Goal: Task Accomplishment & Management: Complete application form

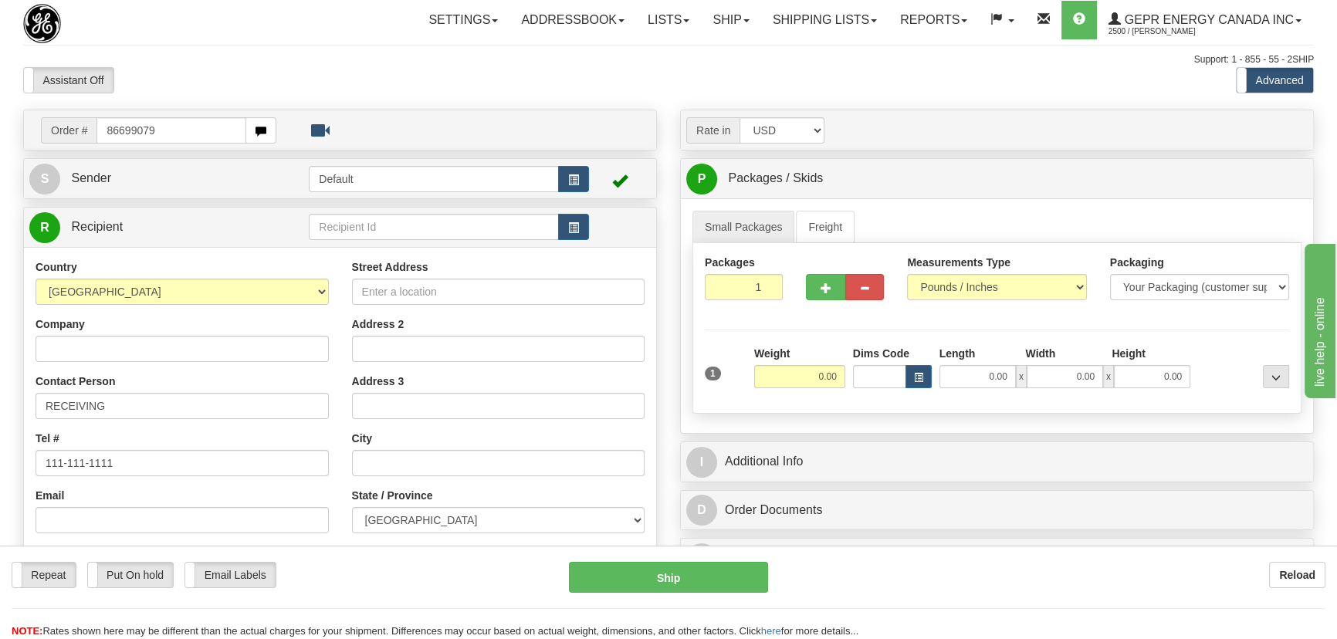
type input "86699079"
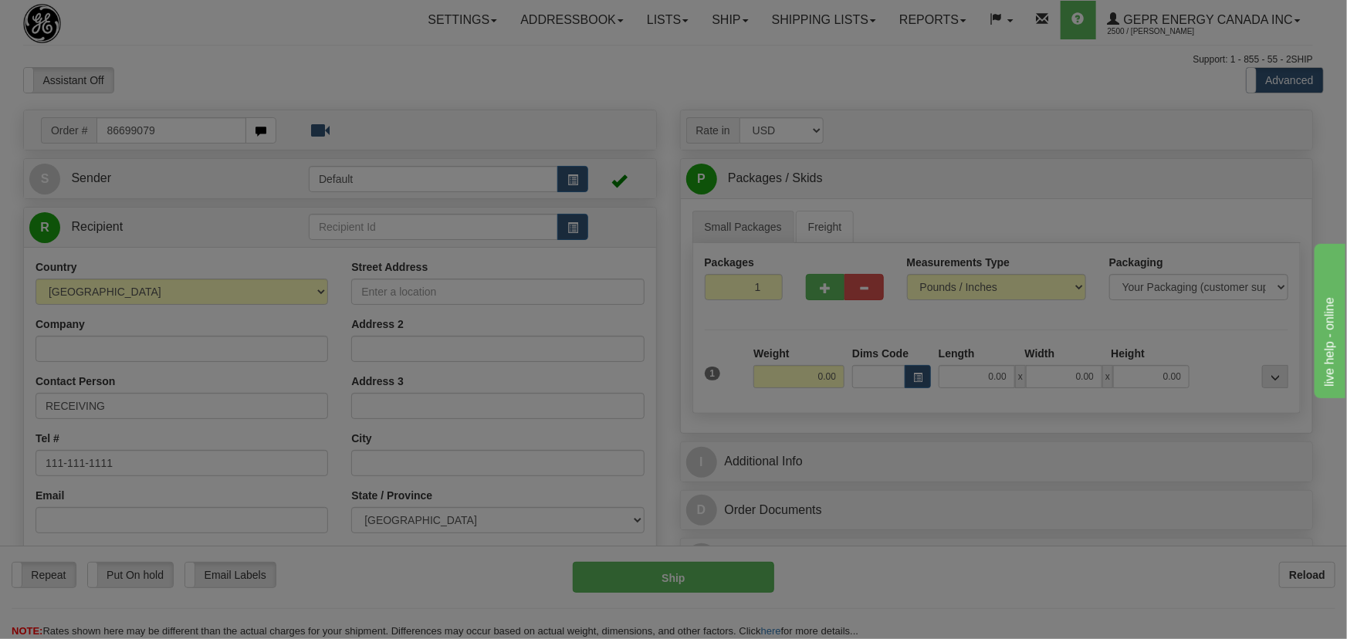
click at [294, 96] on body "Training Course Close Toggle navigation Settings Shipping Preferences New Recip…" at bounding box center [673, 319] width 1347 height 639
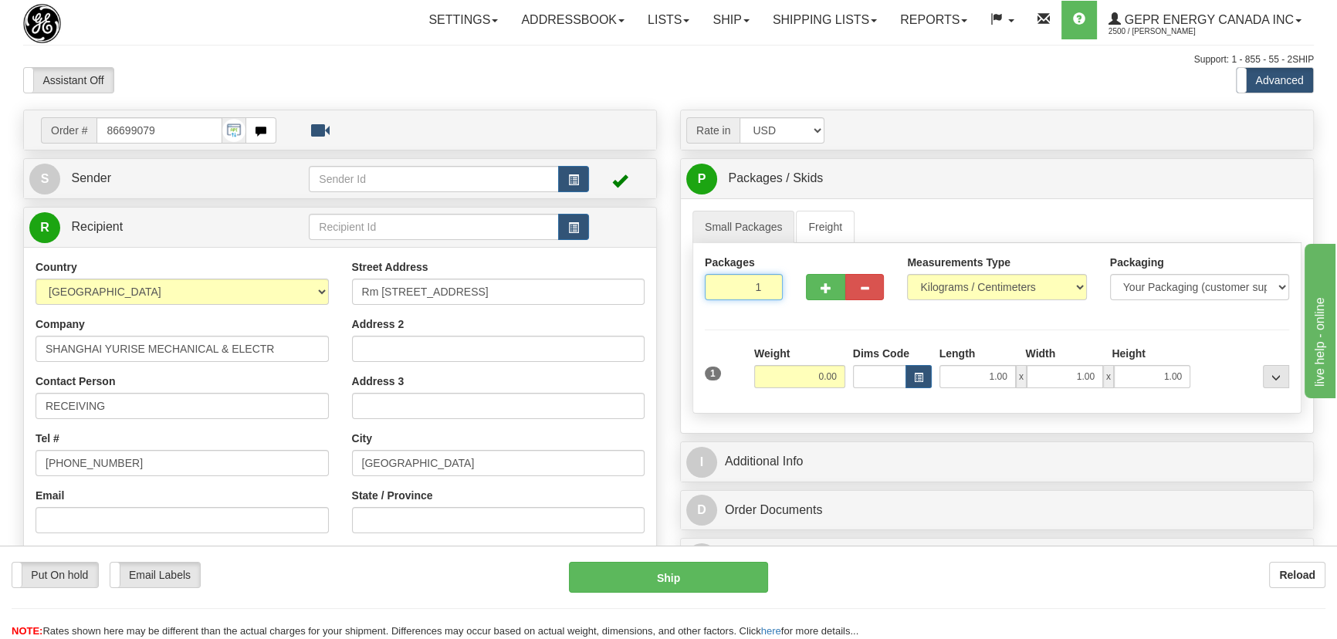
drag, startPoint x: 743, startPoint y: 293, endPoint x: 856, endPoint y: 311, distance: 114.1
click at [809, 303] on div "Packages 1 1" at bounding box center [996, 284] width 607 height 59
type input "2"
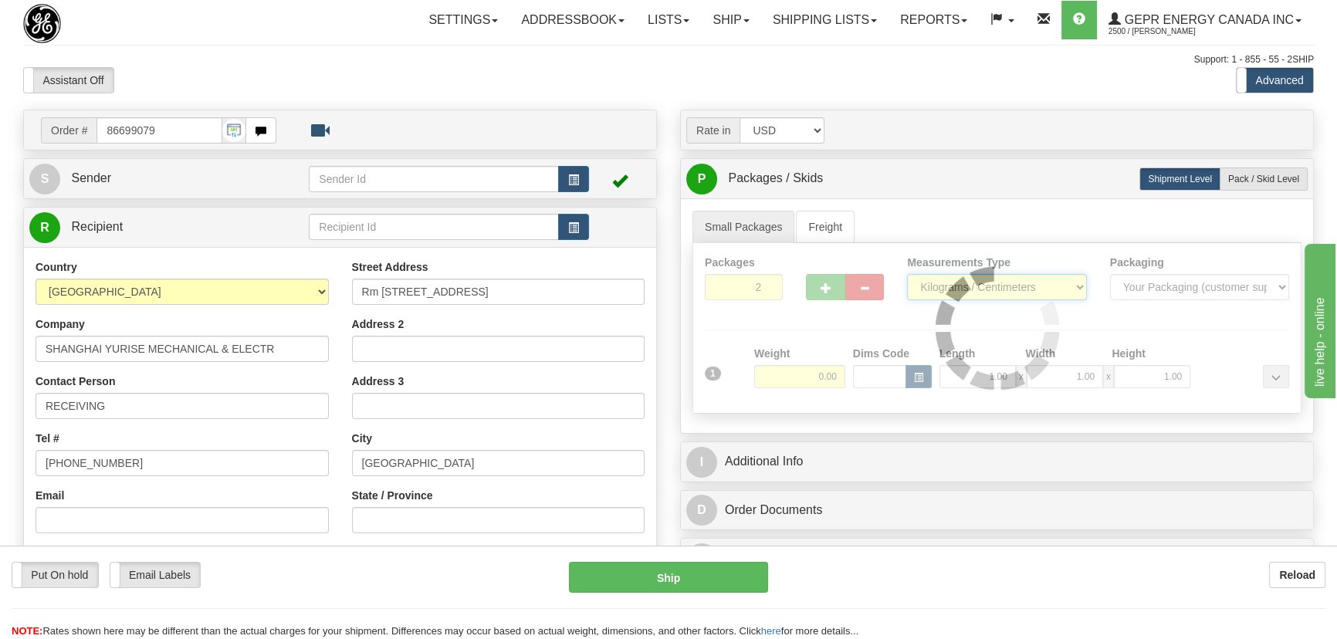
click at [971, 286] on div "Packages 2 1 Measurements Type" at bounding box center [996, 328] width 609 height 171
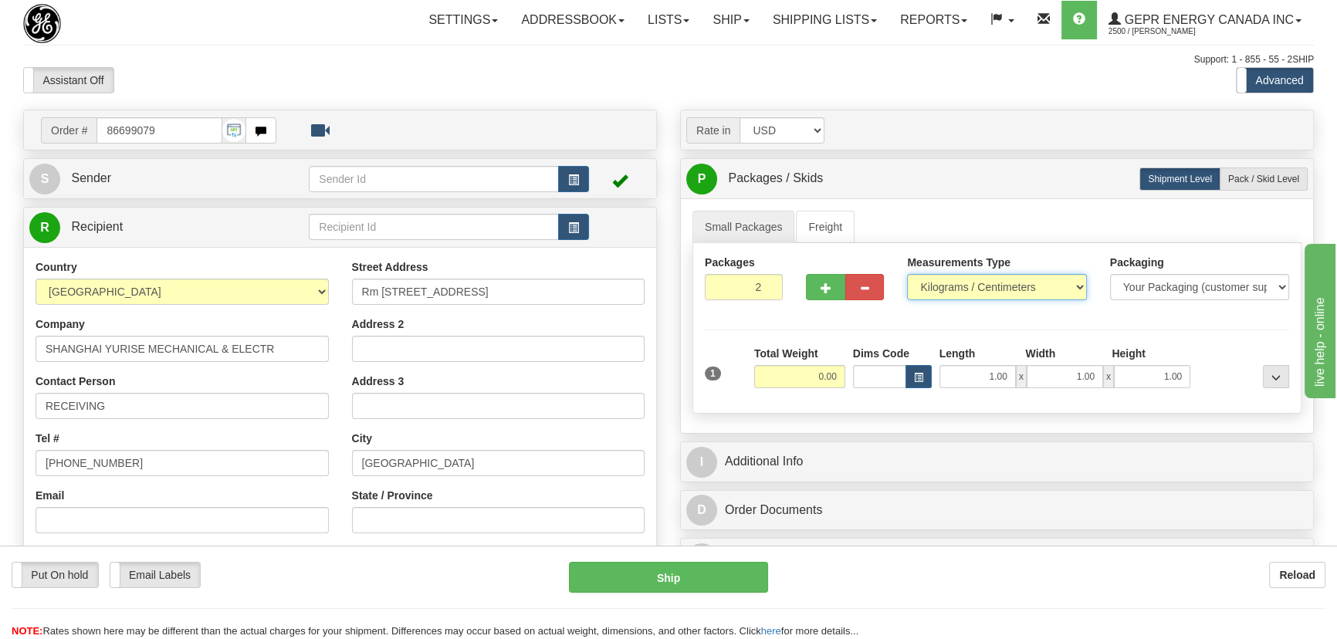
select select "0"
click at [907, 274] on select "Pounds / Inches Kilograms / Centimeters" at bounding box center [996, 287] width 179 height 26
drag, startPoint x: 792, startPoint y: 378, endPoint x: 895, endPoint y: 406, distance: 107.1
click at [895, 406] on div "Packages 2 1 Measurements Type" at bounding box center [996, 328] width 609 height 171
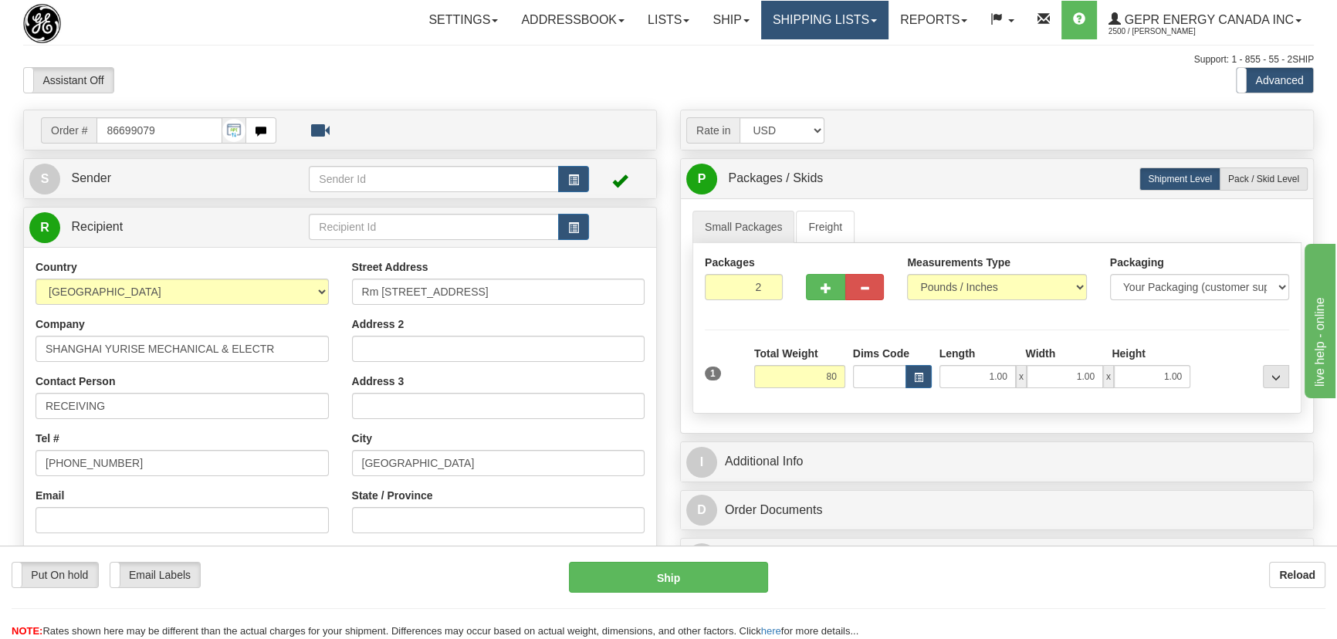
type input "80.00"
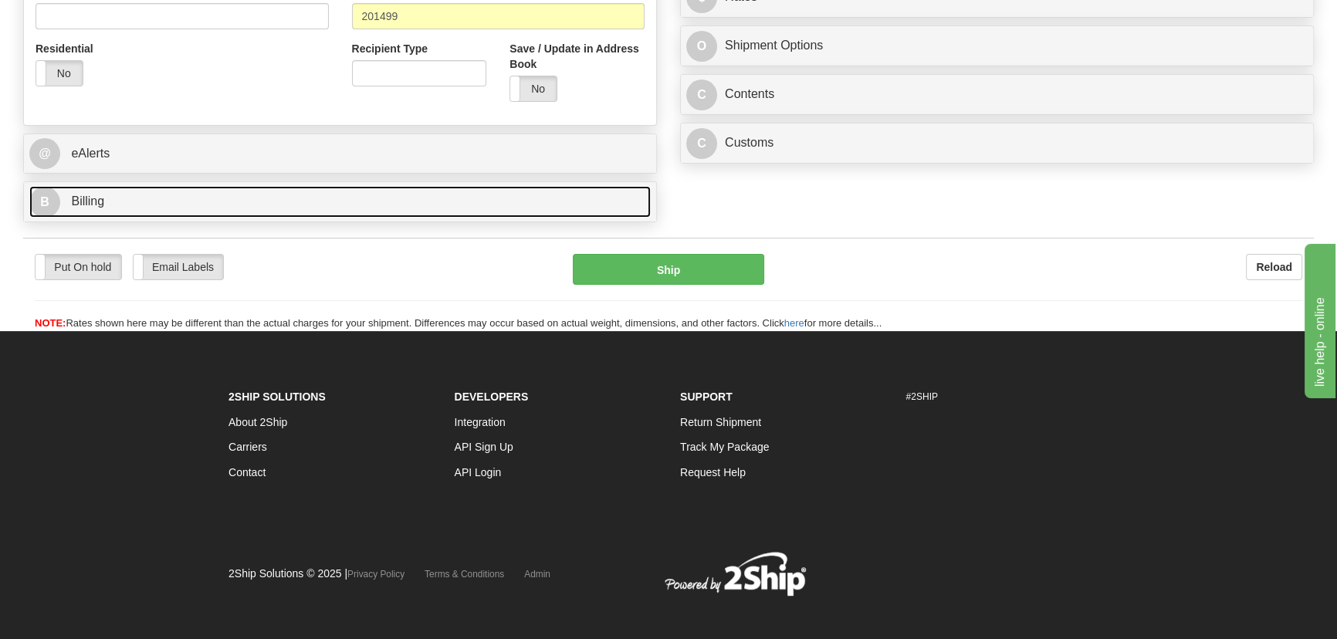
click at [340, 198] on link "B Billing" at bounding box center [339, 202] width 621 height 32
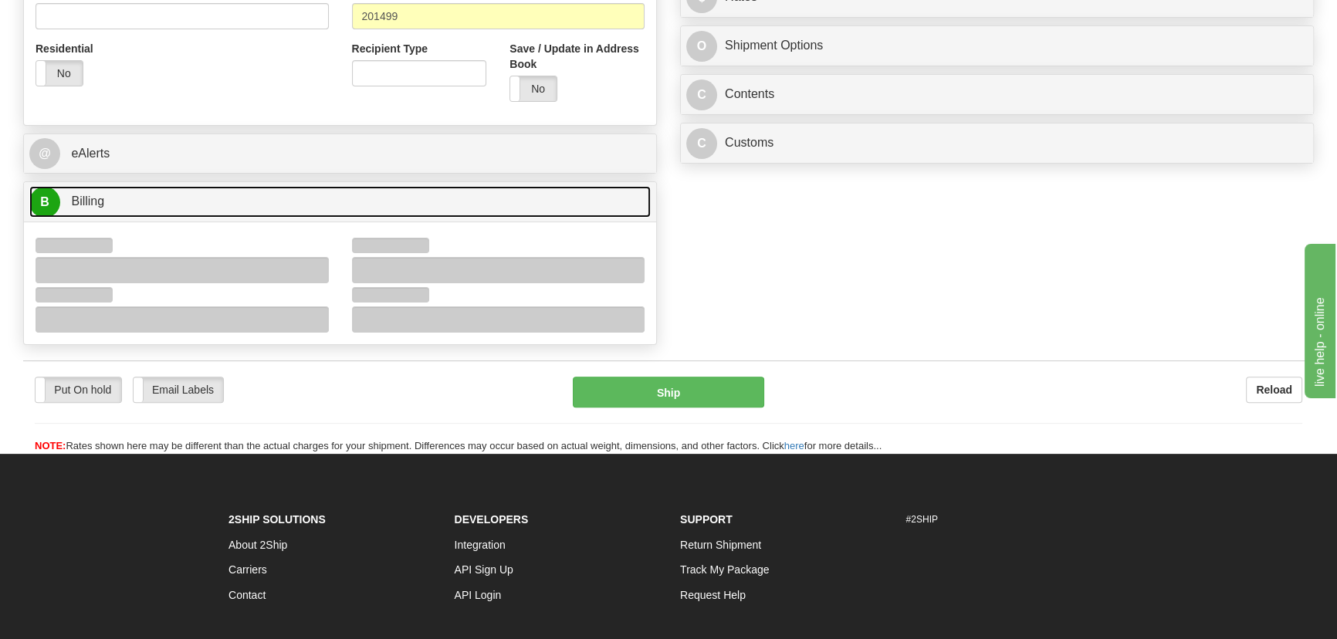
scroll to position [631, 0]
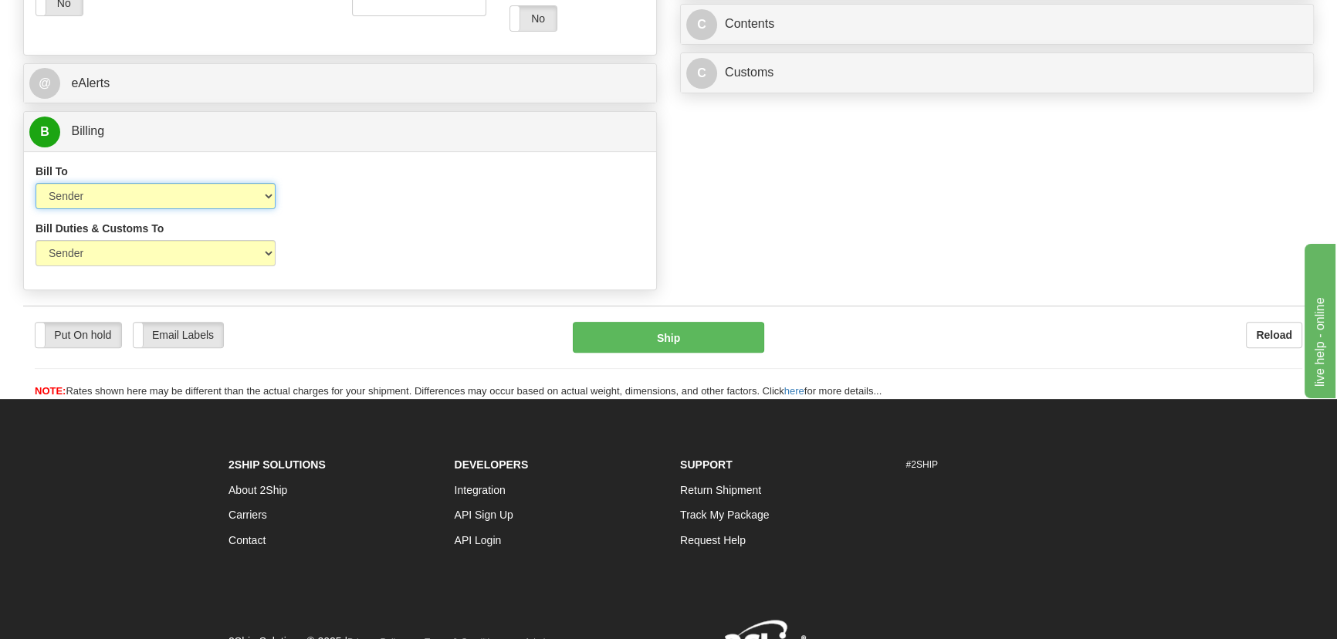
drag, startPoint x: 153, startPoint y: 198, endPoint x: 147, endPoint y: 207, distance: 10.5
click at [150, 201] on select "Sender Recipient Third Party Collect" at bounding box center [155, 196] width 240 height 26
select select "2"
click at [35, 183] on select "Sender Recipient Third Party Collect" at bounding box center [155, 196] width 240 height 26
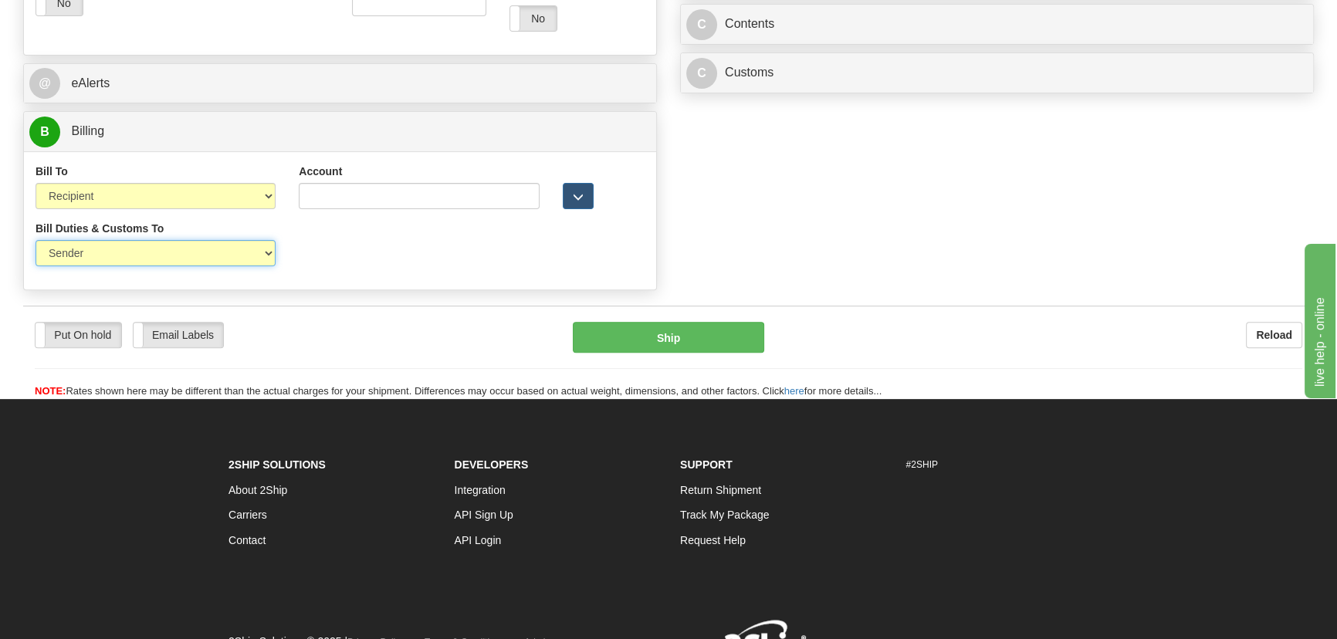
click at [123, 263] on select "Sender Recipient Third Party" at bounding box center [155, 253] width 240 height 26
select select "2"
click at [35, 240] on select "Sender Recipient Third Party" at bounding box center [155, 253] width 240 height 26
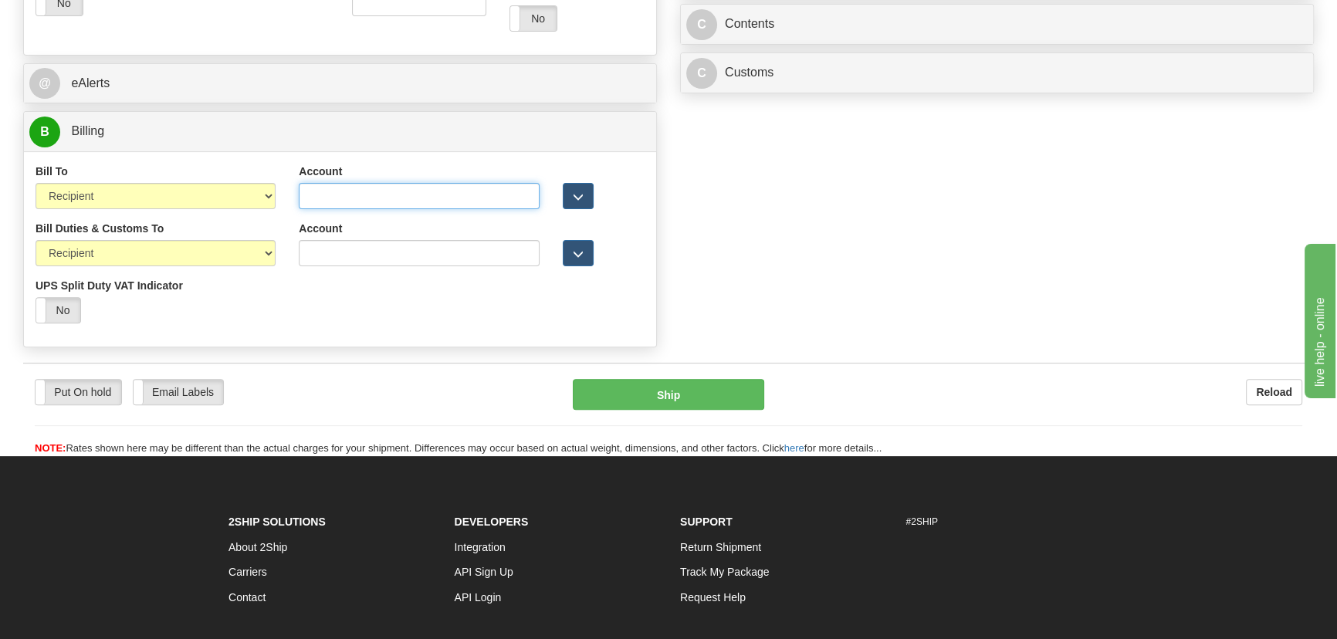
drag, startPoint x: 351, startPoint y: 201, endPoint x: 333, endPoint y: 232, distance: 36.0
click at [351, 201] on input "Account" at bounding box center [419, 196] width 240 height 26
paste input "903854910"
type input "903854910"
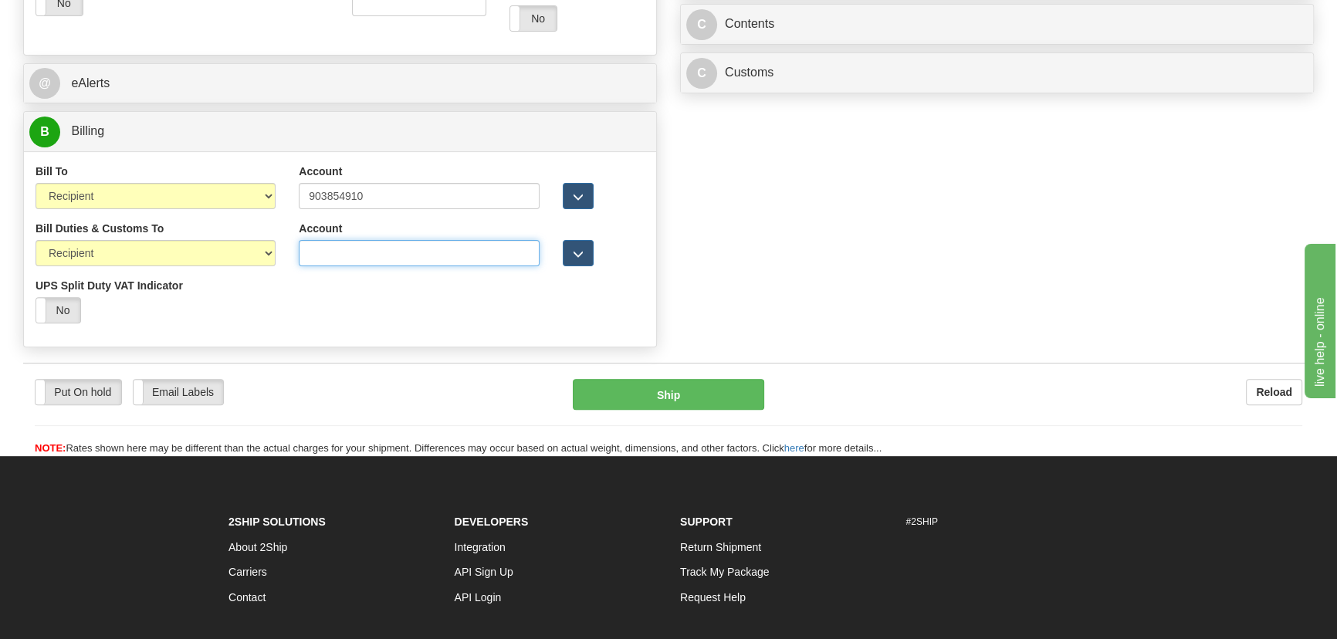
click at [333, 251] on input "Account" at bounding box center [419, 253] width 240 height 26
paste input "903854910"
type input "903854910"
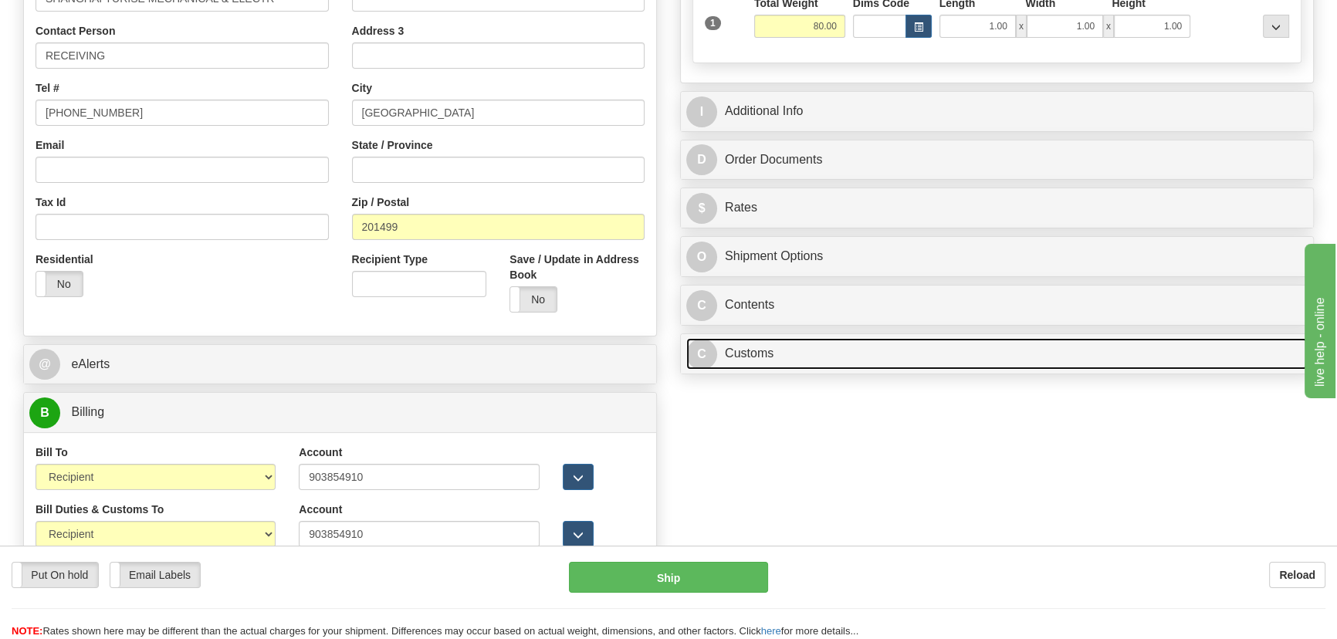
click at [874, 353] on link "C Customs" at bounding box center [996, 354] width 621 height 32
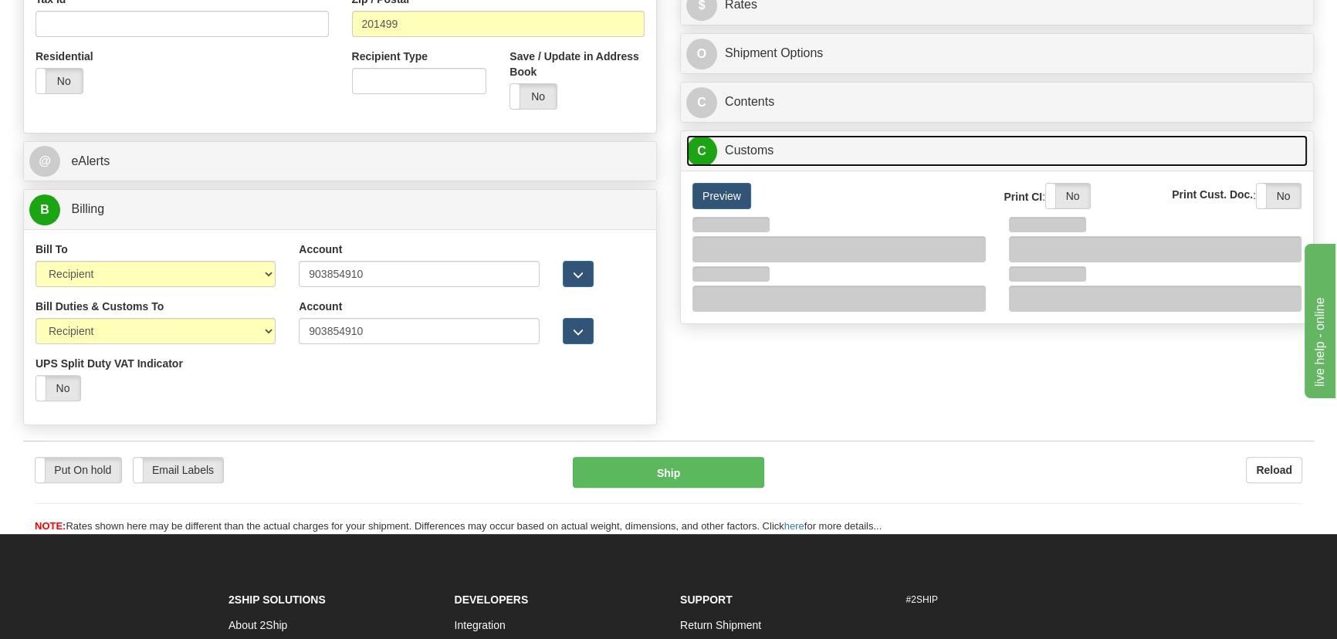
scroll to position [561, 0]
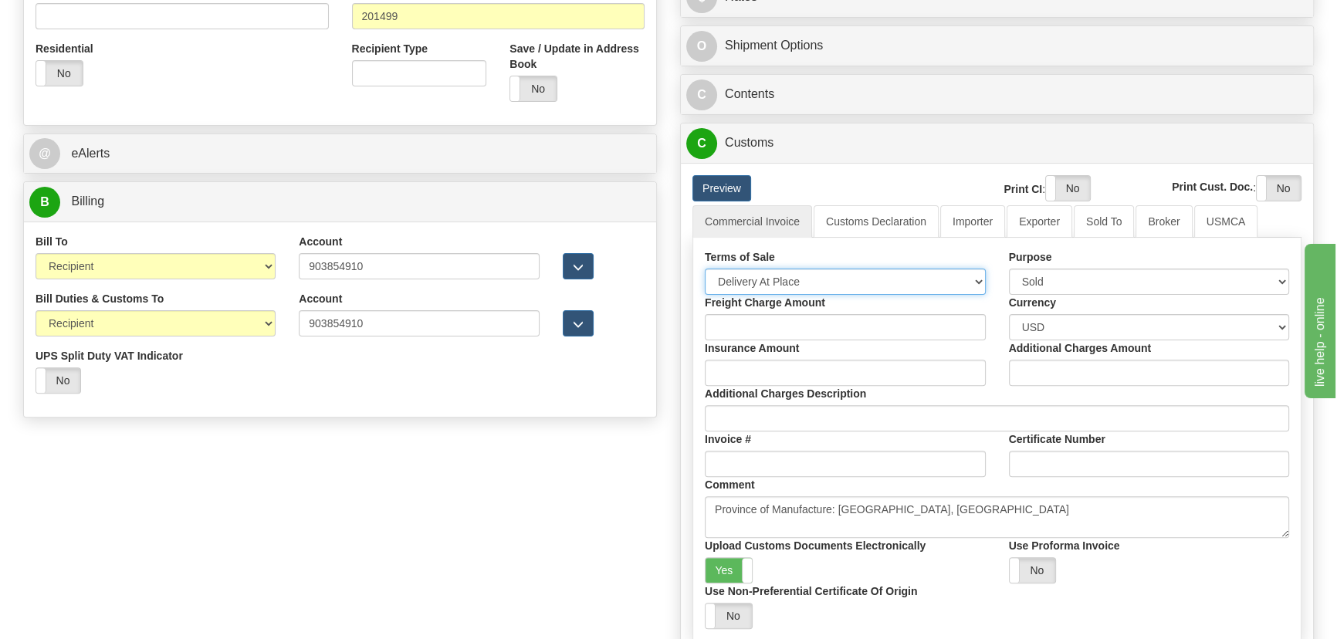
click at [795, 283] on select "Free Carrier Free On Board Ex Works Delivered Duty Unpaid Delivered Duty Paid C…" at bounding box center [845, 282] width 281 height 26
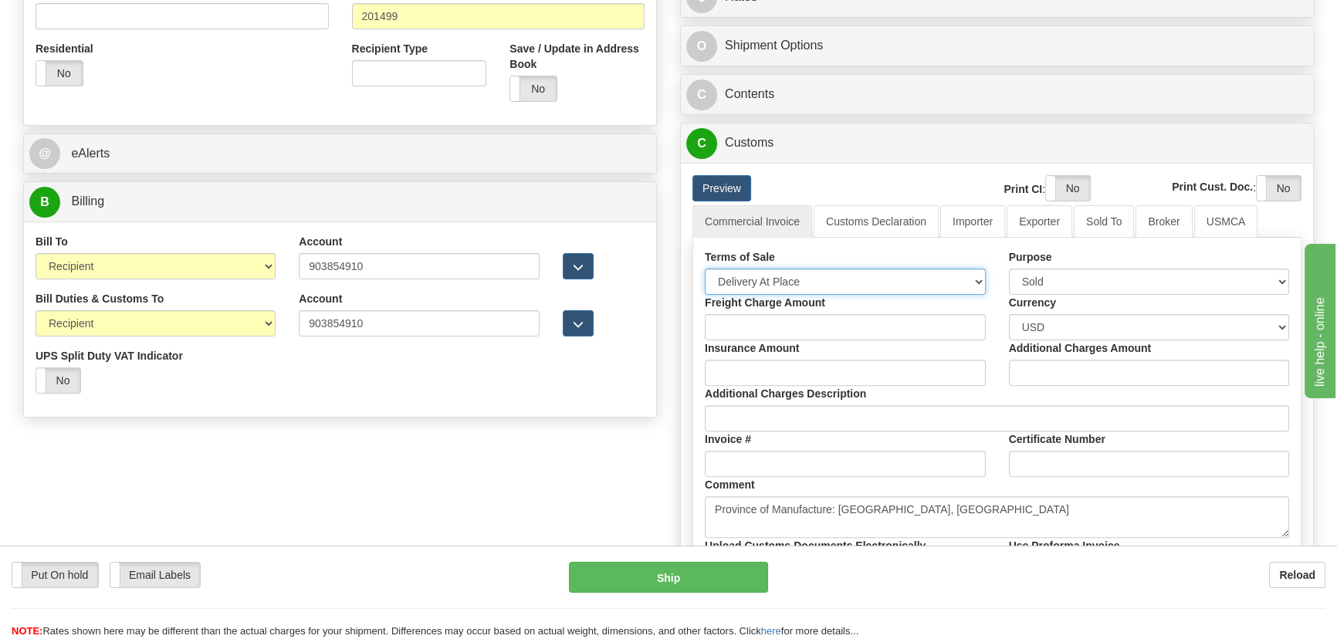
select select "7"
click at [705, 269] on select "Free Carrier Free On Board Ex Works Delivered Duty Unpaid Delivered Duty Paid C…" at bounding box center [845, 282] width 281 height 26
click at [964, 223] on link "Importer" at bounding box center [972, 221] width 65 height 32
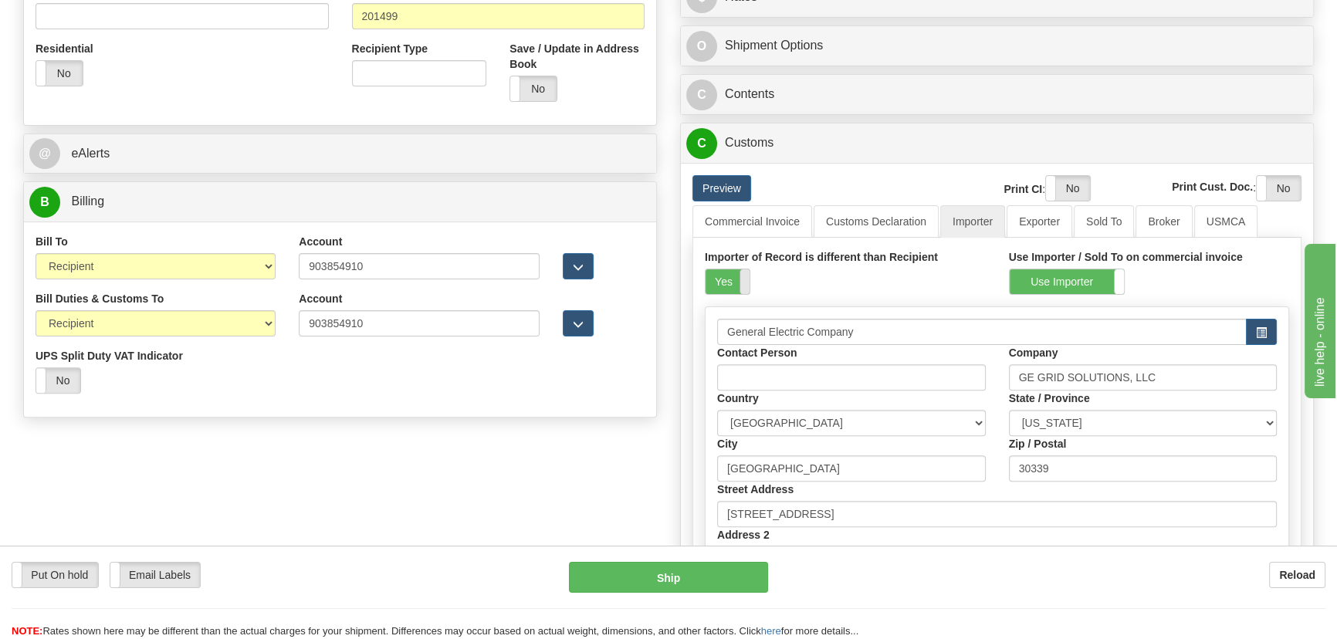
click at [737, 274] on label "Yes" at bounding box center [727, 281] width 44 height 25
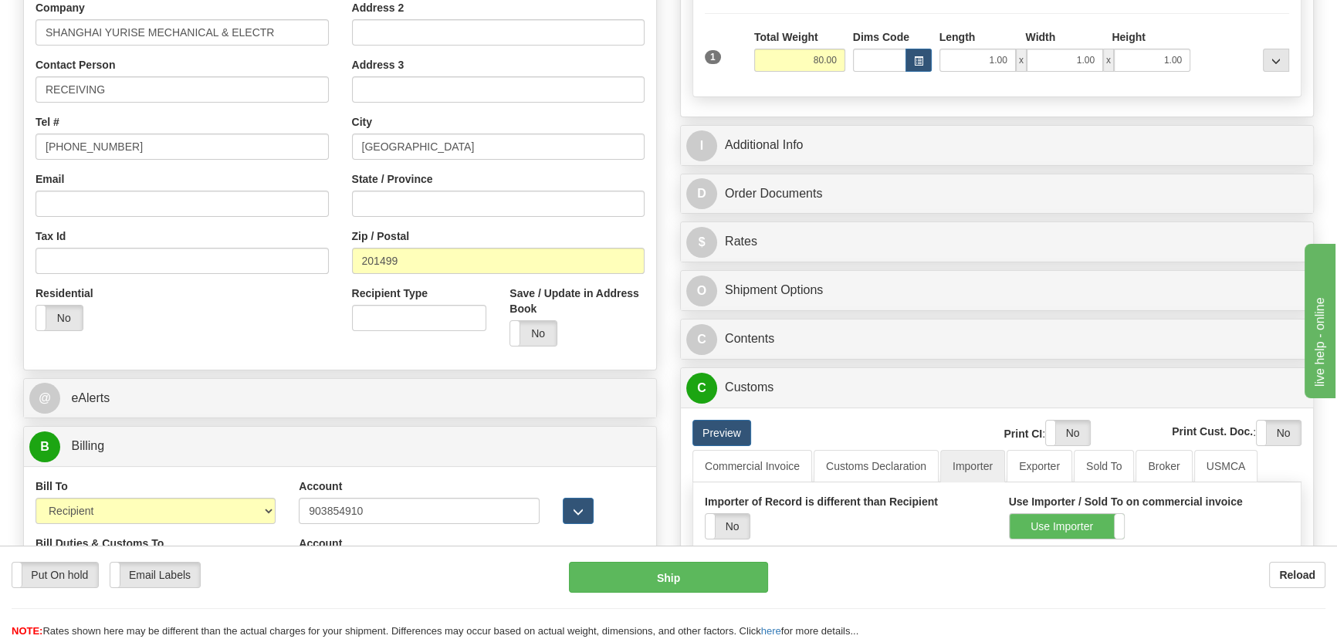
scroll to position [280, 0]
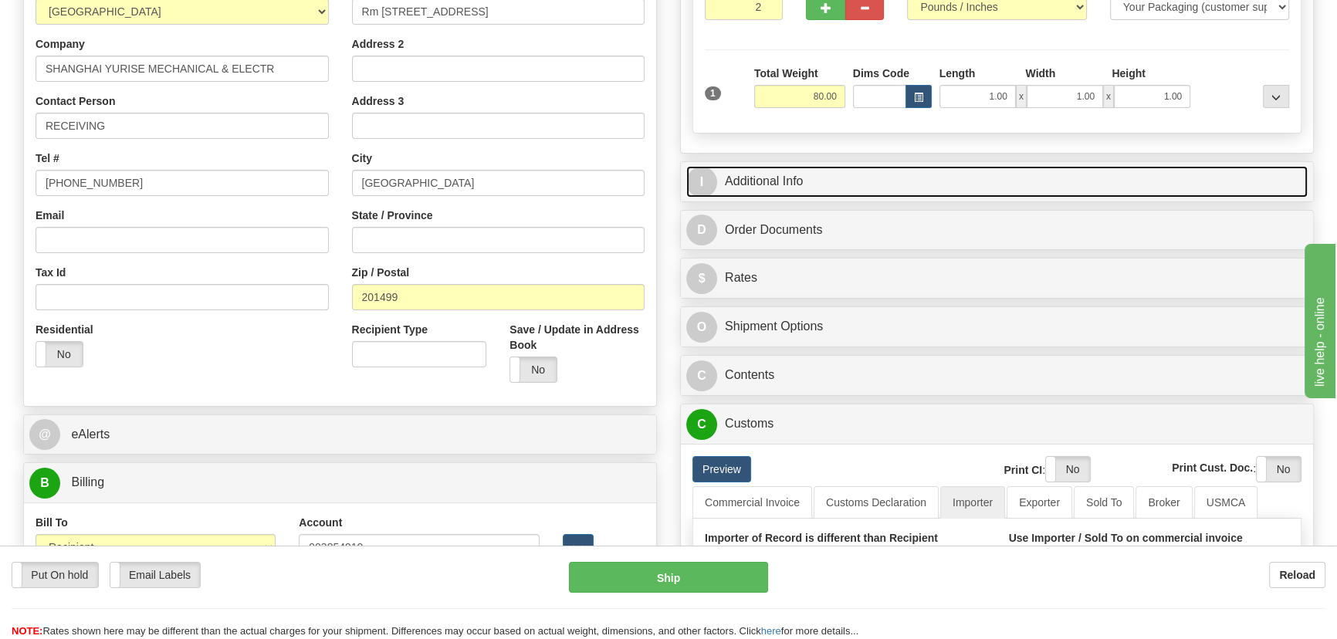
click at [940, 180] on link "I Additional Info" at bounding box center [996, 182] width 621 height 32
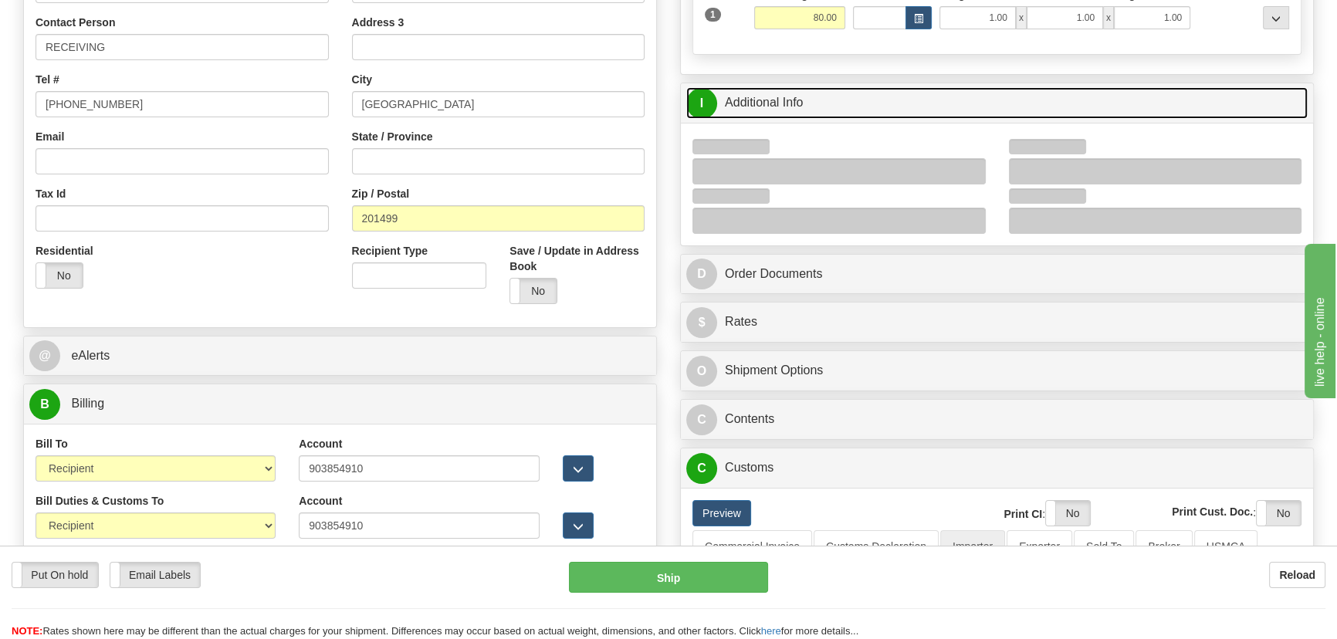
scroll to position [491, 0]
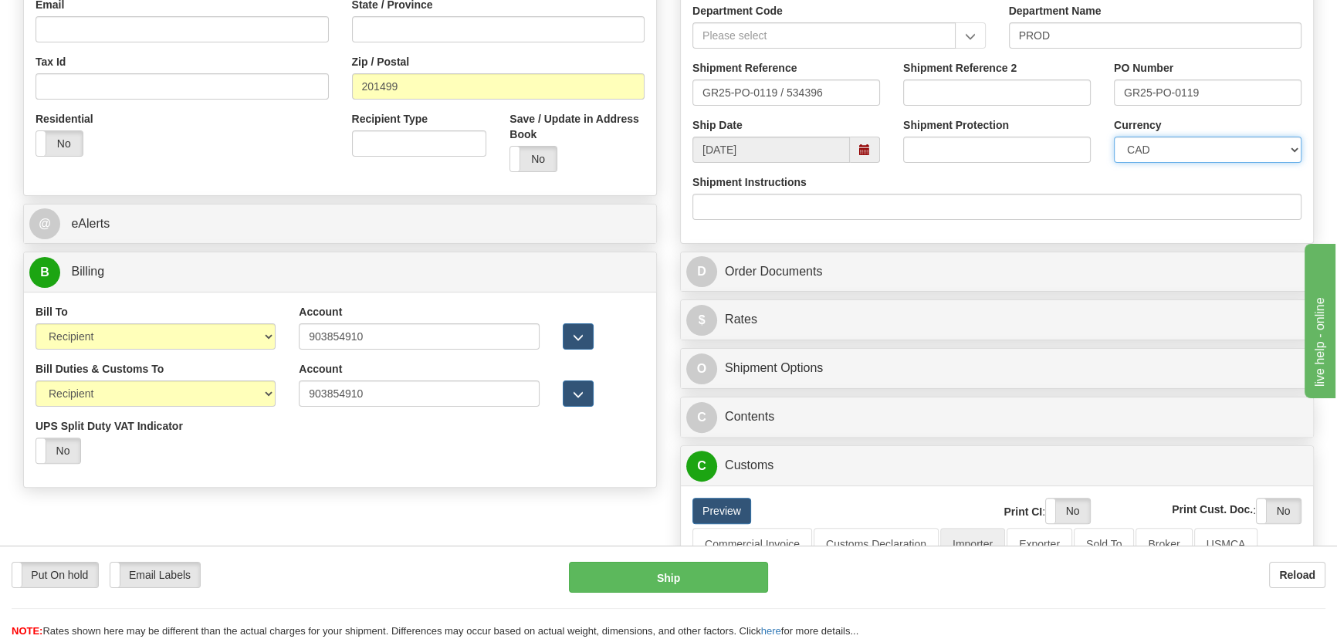
click at [1190, 147] on select "CAD USD EUR ZAR [PERSON_NAME] ARN AUD AUS AWG BBD BFR BGN BHD BMD BND BRC BRL C…" at bounding box center [1208, 150] width 188 height 26
select select "1"
click at [1114, 137] on select "CAD USD EUR ZAR [PERSON_NAME] ARN AUD AUS AWG BBD BFR BGN BHD BMD BND BRC BRL C…" at bounding box center [1208, 150] width 188 height 26
click at [1049, 88] on input "Shipment Reference 2" at bounding box center [997, 92] width 188 height 26
drag, startPoint x: 1049, startPoint y: 88, endPoint x: 892, endPoint y: 69, distance: 158.5
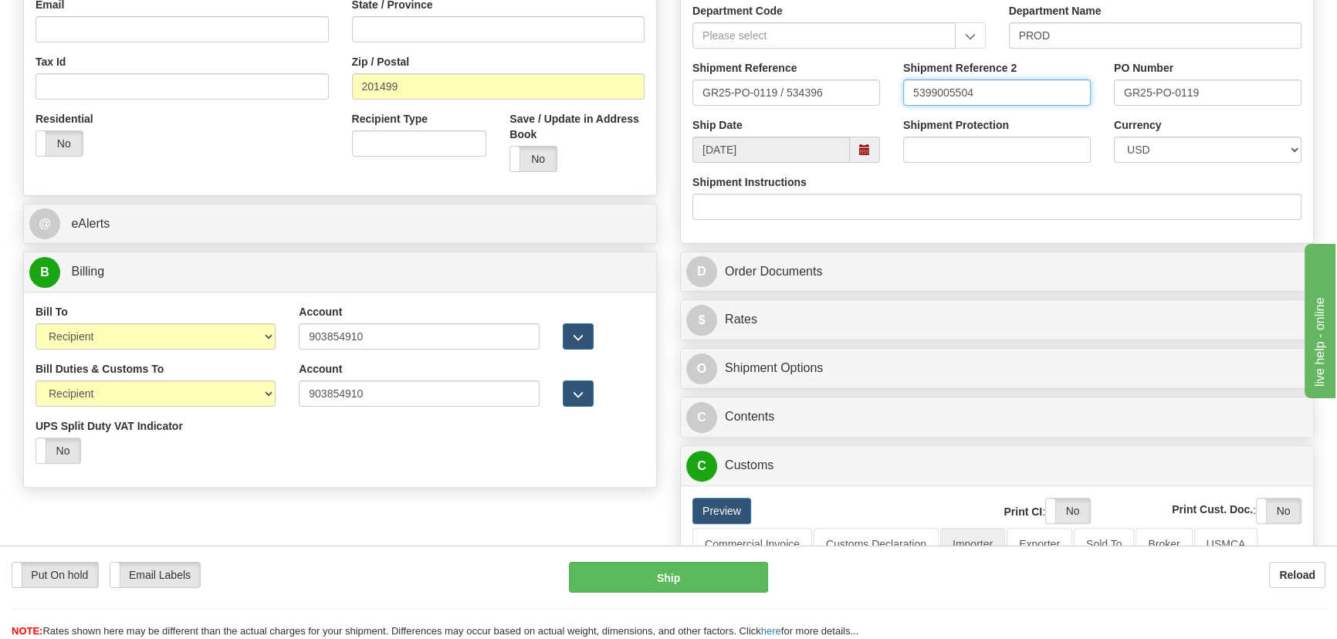
click at [897, 70] on div "Shipment Reference 2 5399005504" at bounding box center [996, 88] width 211 height 57
type input "5399005504"
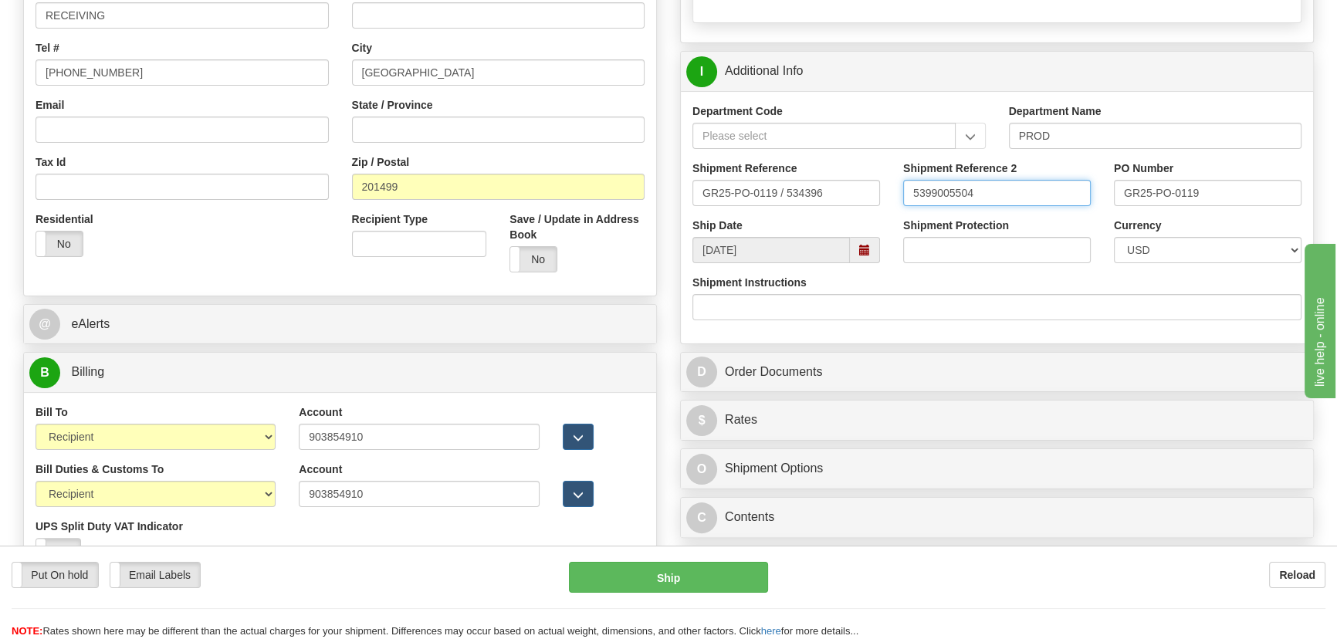
scroll to position [210, 0]
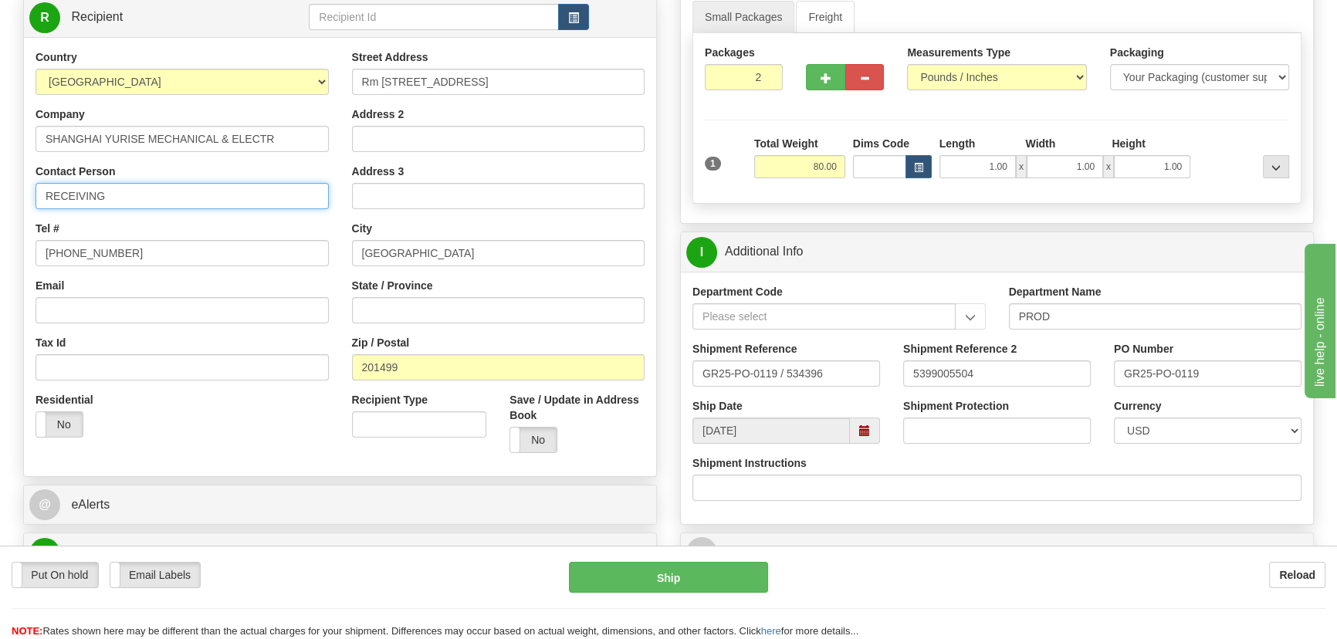
click at [193, 194] on input "RECEIVING" at bounding box center [181, 196] width 293 height 26
paste input "Lili Xu"
type input "RECEIVING/ Lili Xu"
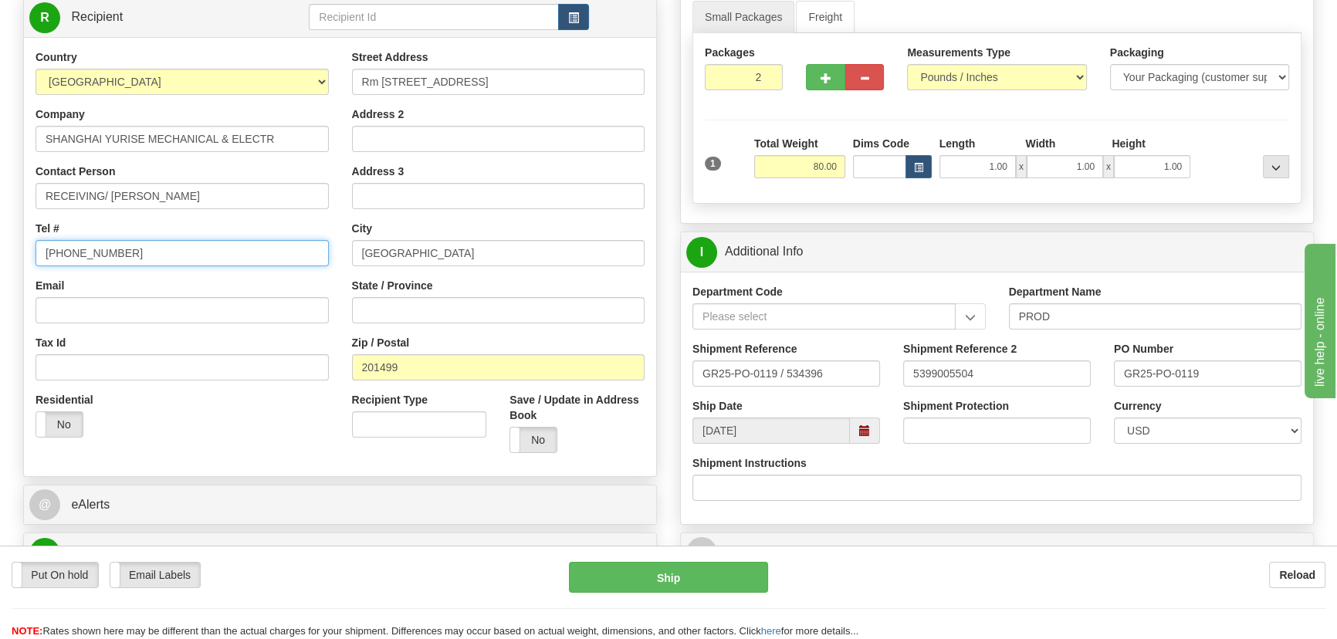
drag, startPoint x: 182, startPoint y: 257, endPoint x: 0, endPoint y: 228, distance: 184.5
click at [0, 228] on div "Toggle navigation Settings Shipping Preferences Fields Preferences New" at bounding box center [668, 453] width 1337 height 1327
paste input "86-21-67106296"
type input "86-21-67106296"
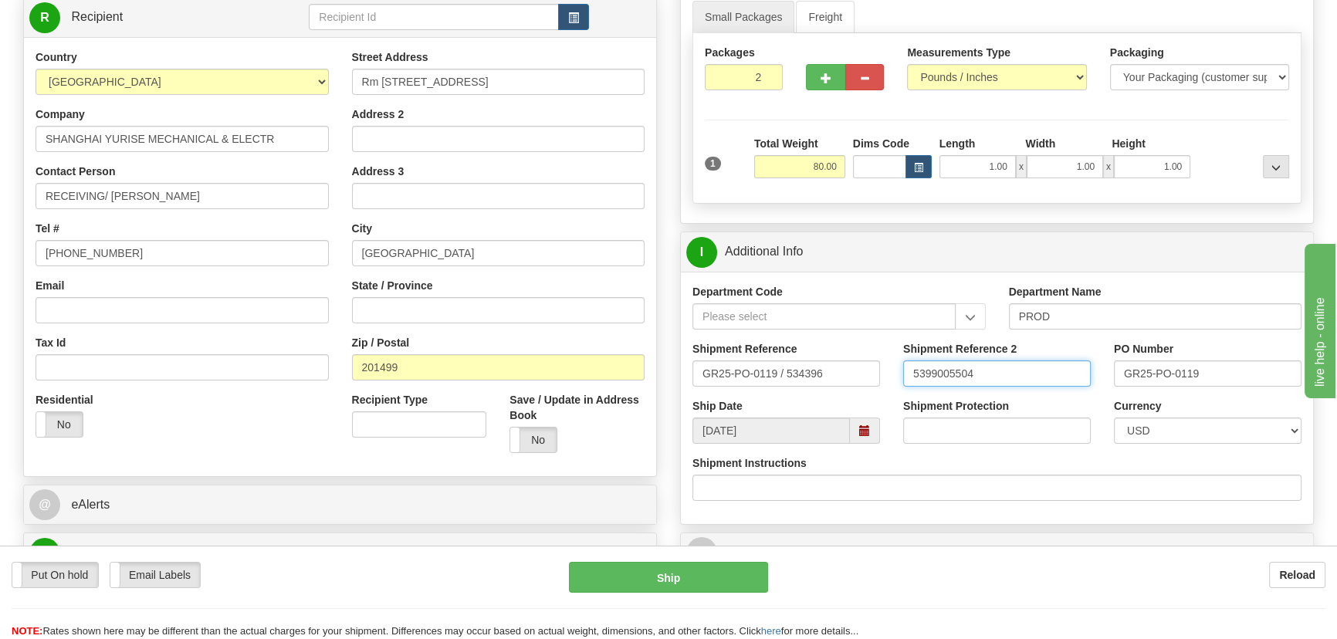
drag, startPoint x: 966, startPoint y: 377, endPoint x: 833, endPoint y: 385, distance: 133.0
click at [829, 377] on div "Shipment Reference GR25-PO-0119 / 534396 Shipment Reference 2 5399005504 PO Num…" at bounding box center [997, 369] width 632 height 57
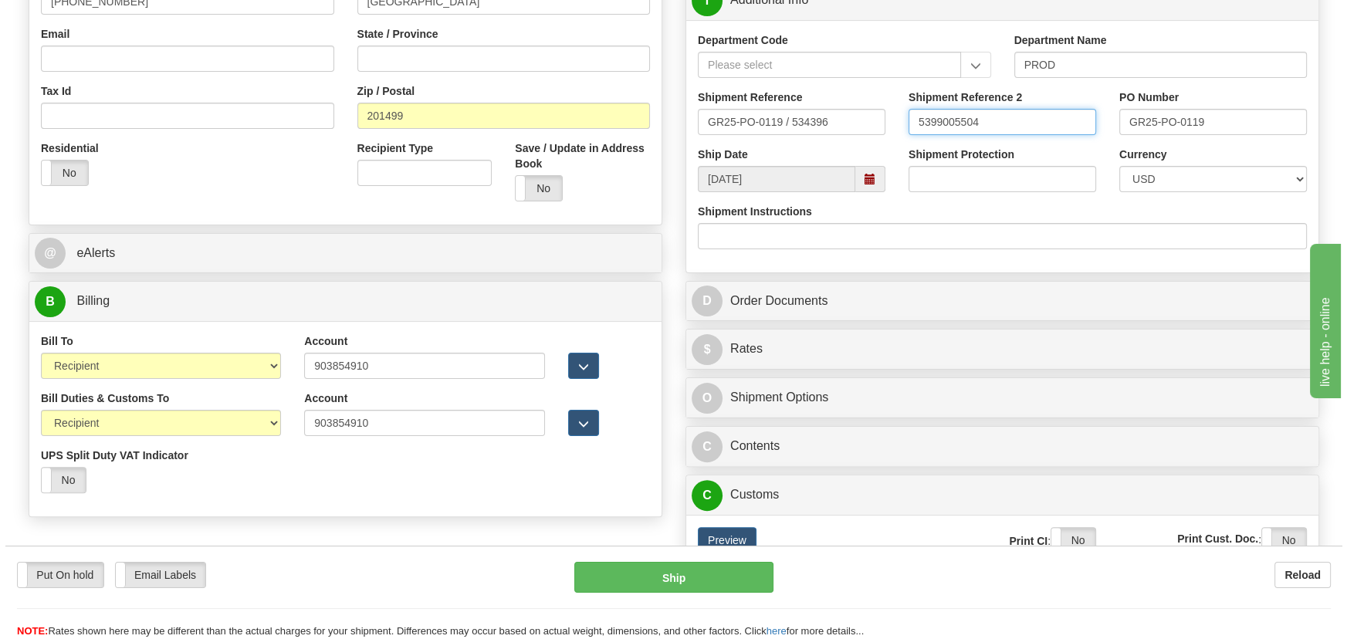
scroll to position [631, 0]
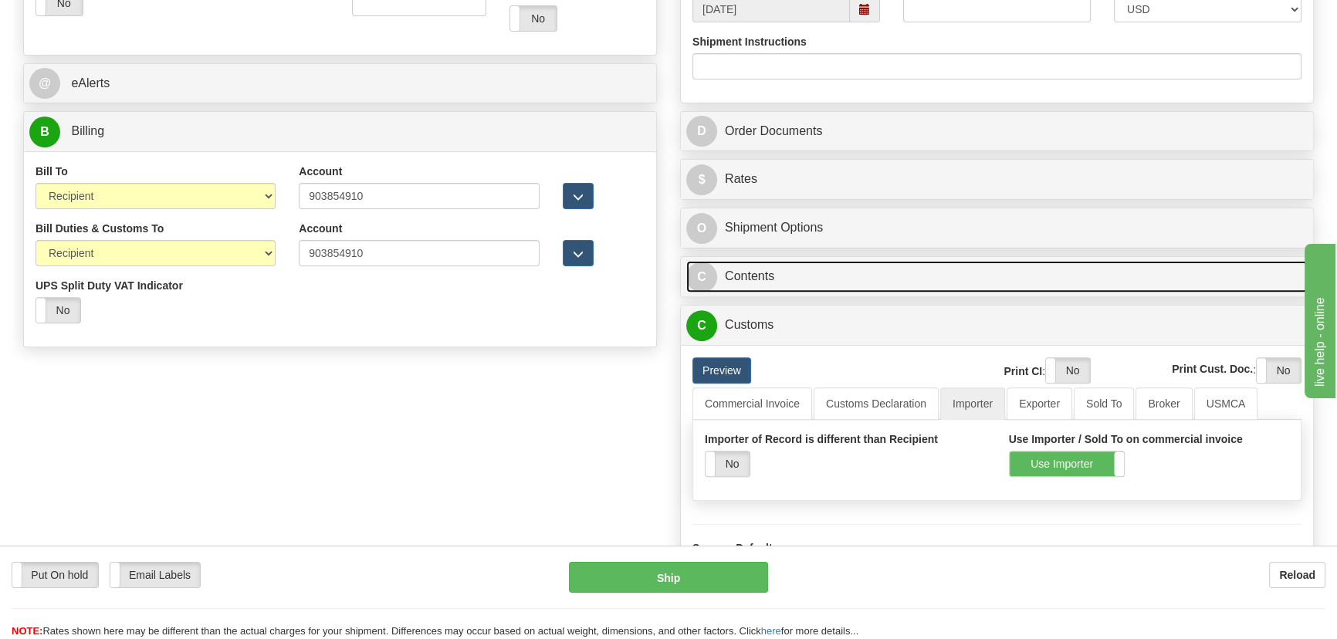
click at [1005, 269] on link "C Contents" at bounding box center [996, 277] width 621 height 32
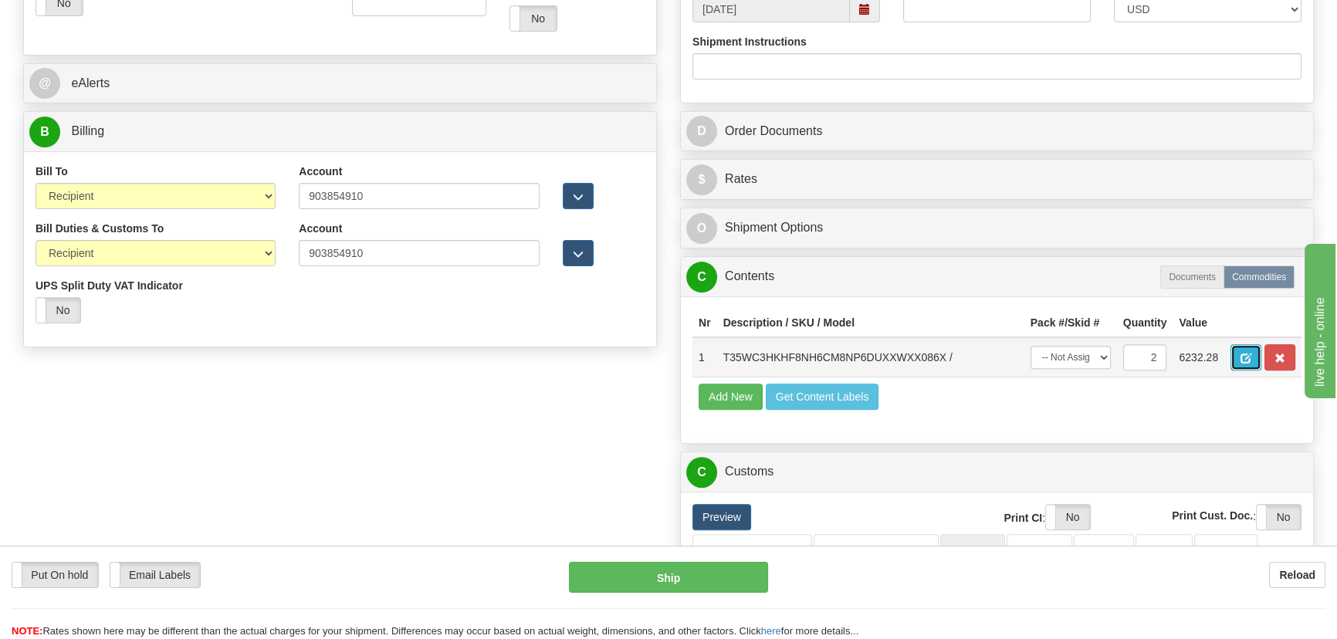
click at [1249, 353] on span "button" at bounding box center [1245, 358] width 11 height 10
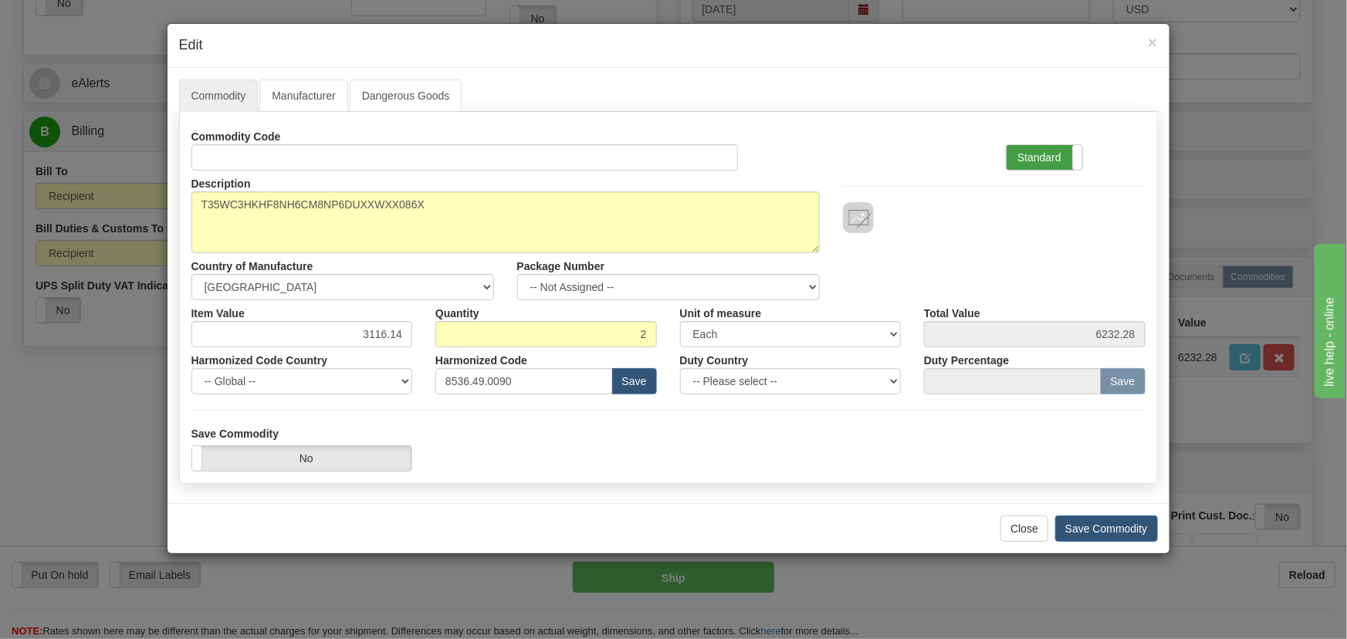
click at [1060, 159] on label "Standard" at bounding box center [1044, 157] width 76 height 25
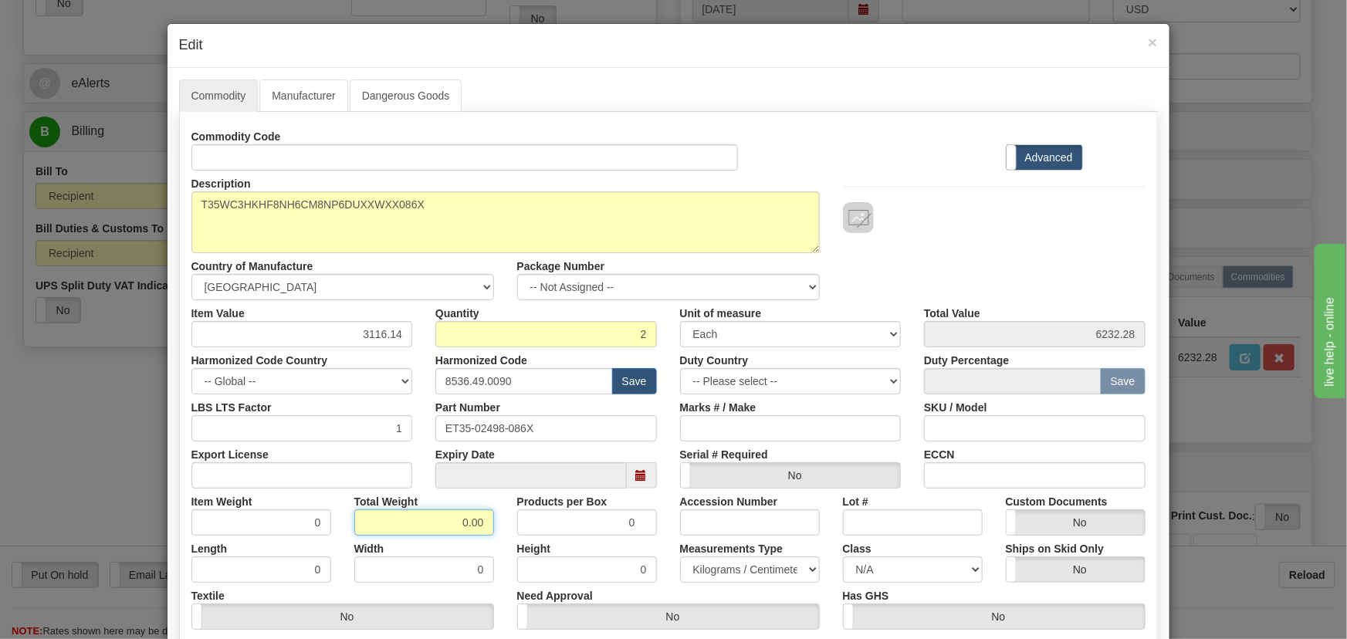
drag, startPoint x: 425, startPoint y: 512, endPoint x: 596, endPoint y: 537, distance: 172.3
click at [598, 549] on div "Commodity Code Standard Advanced Description T35WC3HKHF8NH6CM8NP6DUXXWXX086X Co…" at bounding box center [668, 399] width 954 height 553
type input "2"
type input "1.0000"
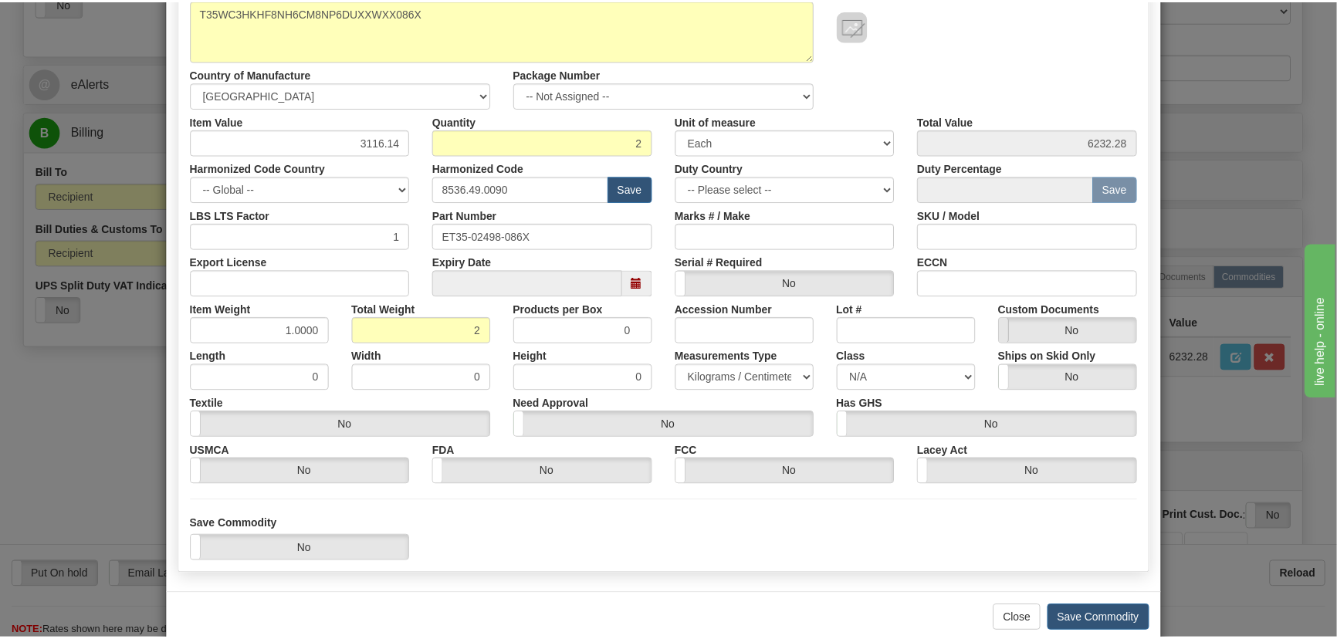
scroll to position [219, 0]
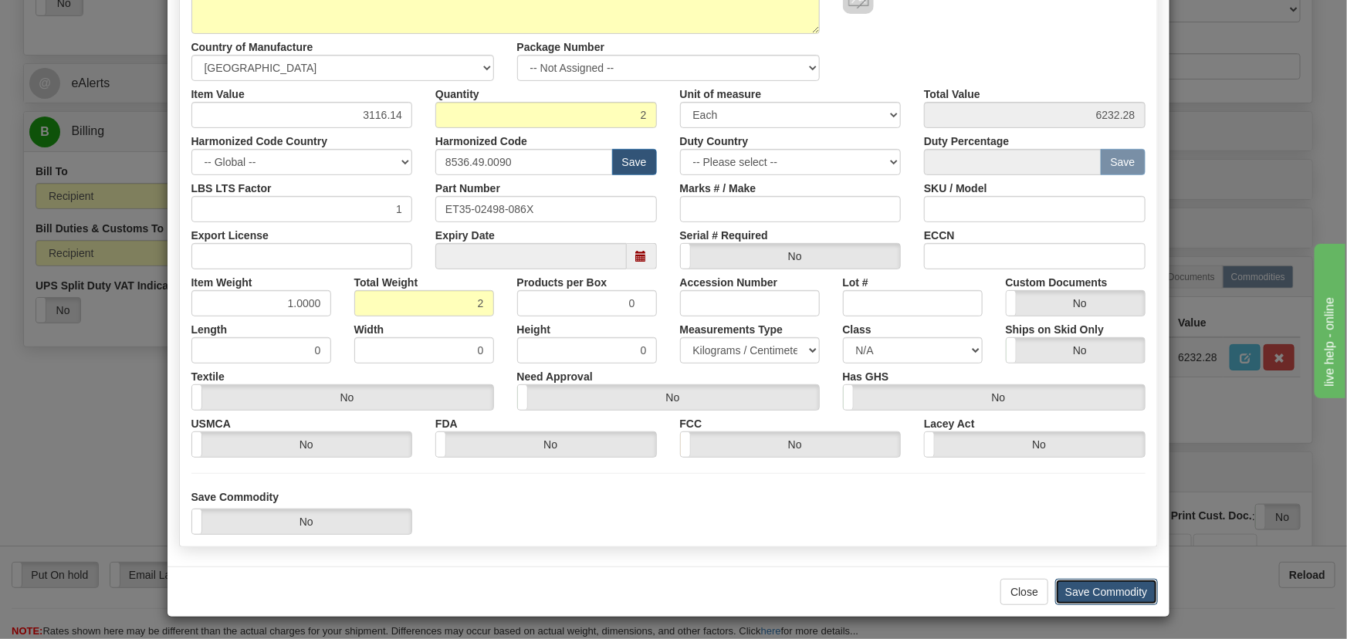
click at [1103, 583] on button "Save Commodity" at bounding box center [1106, 592] width 103 height 26
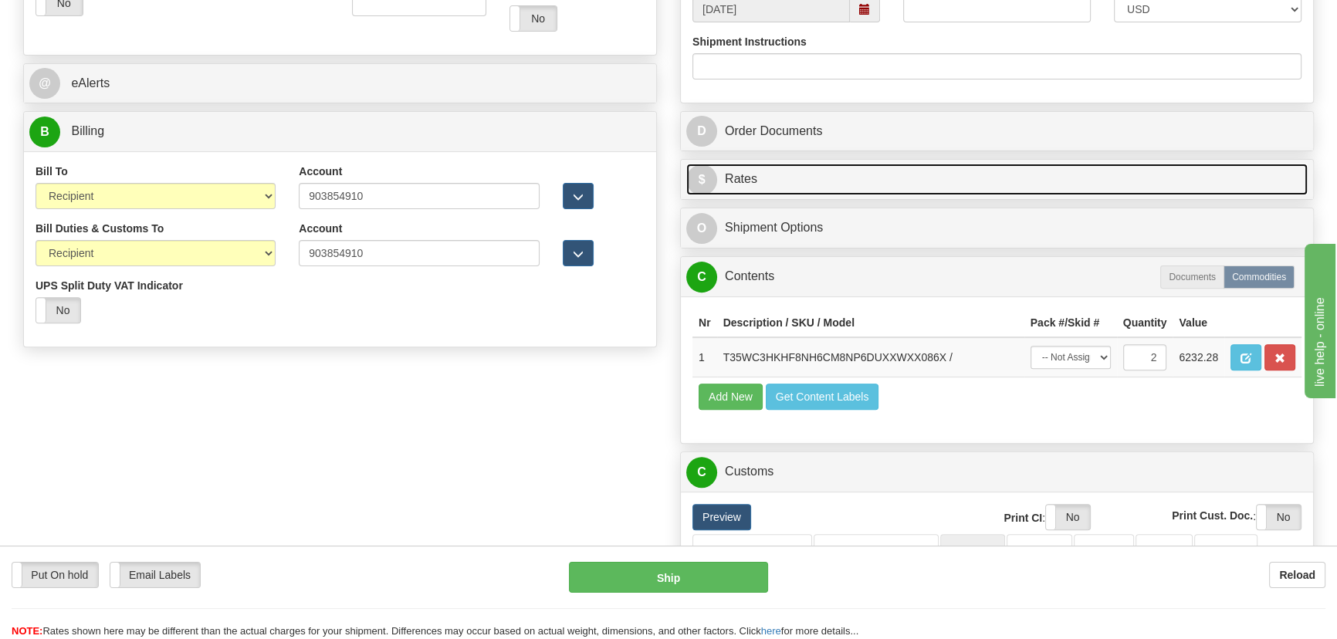
click at [987, 180] on link "$ Rates" at bounding box center [996, 180] width 621 height 32
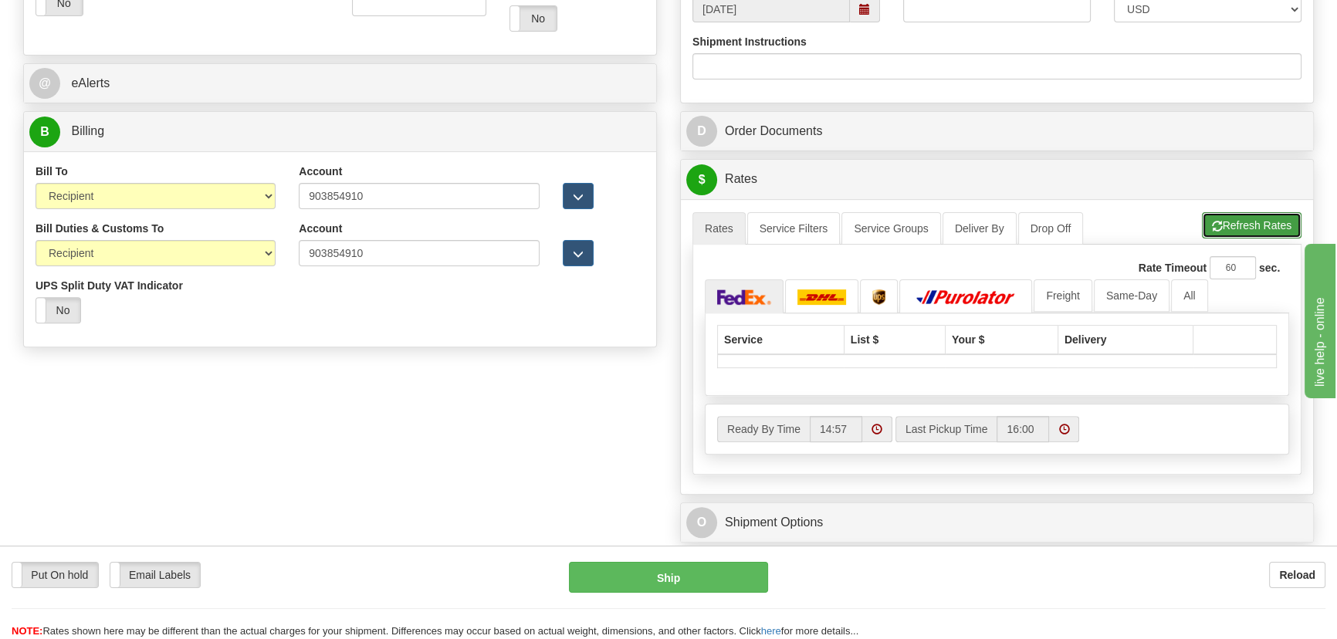
click at [1258, 226] on button "Refresh Rates" at bounding box center [1252, 225] width 100 height 26
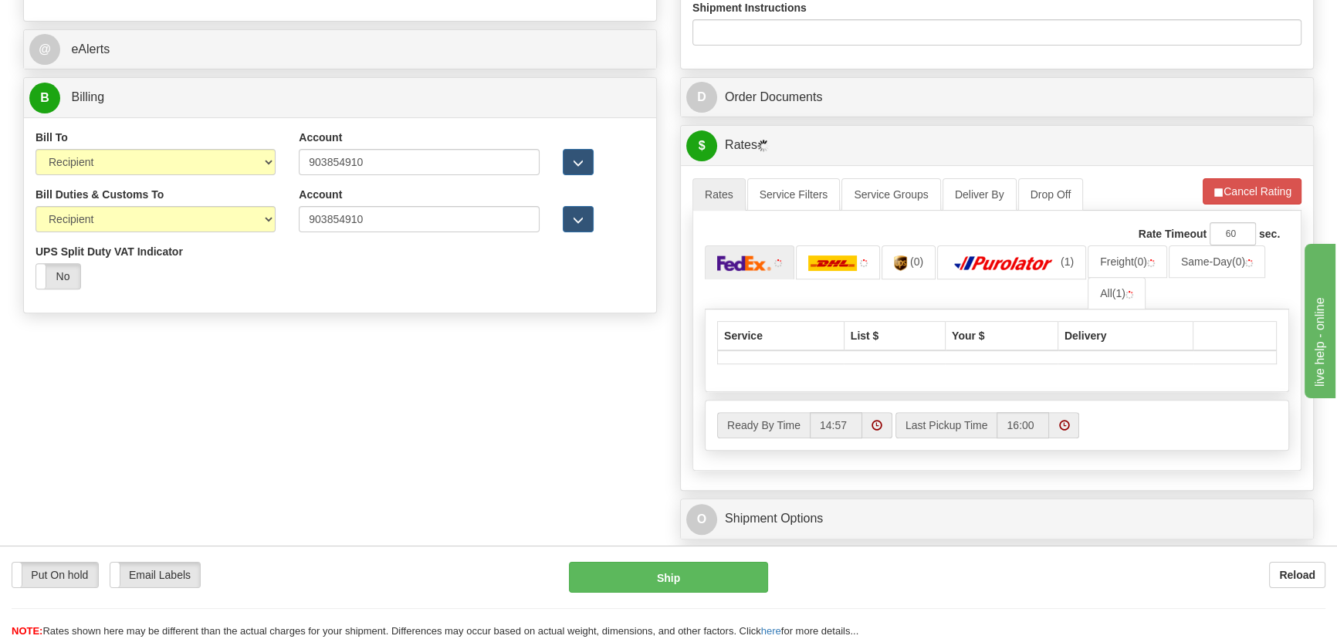
scroll to position [701, 0]
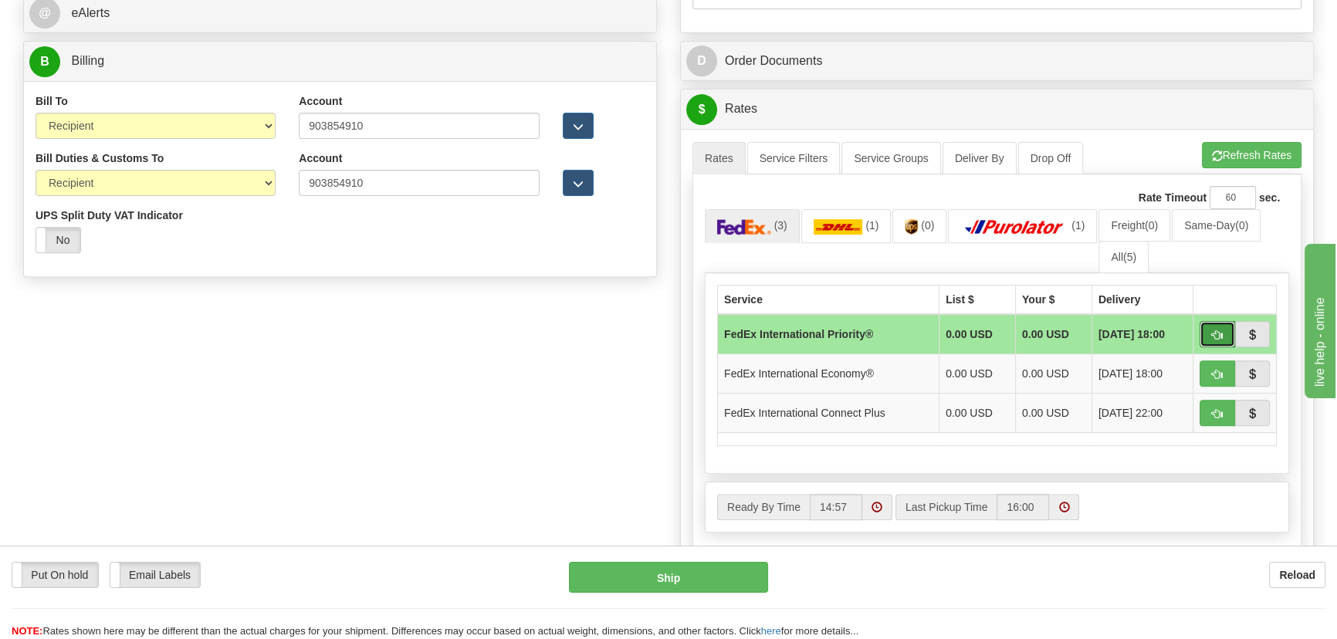
click at [1219, 330] on span "button" at bounding box center [1217, 335] width 11 height 10
type input "01"
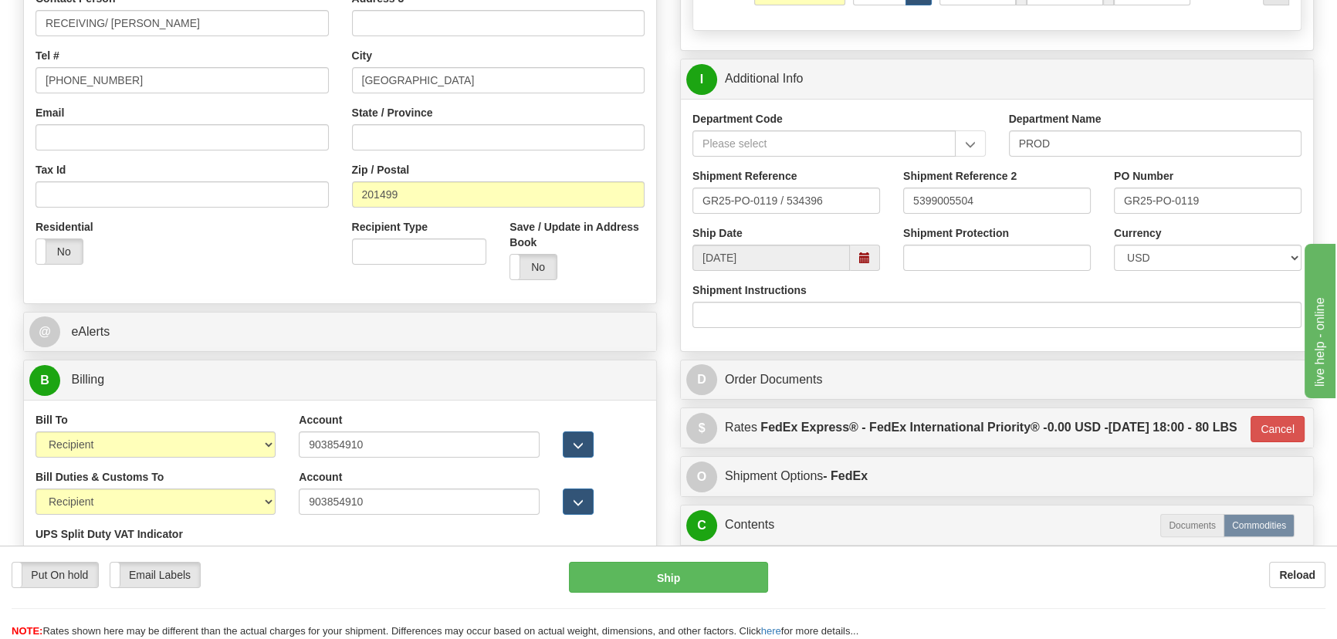
scroll to position [280, 0]
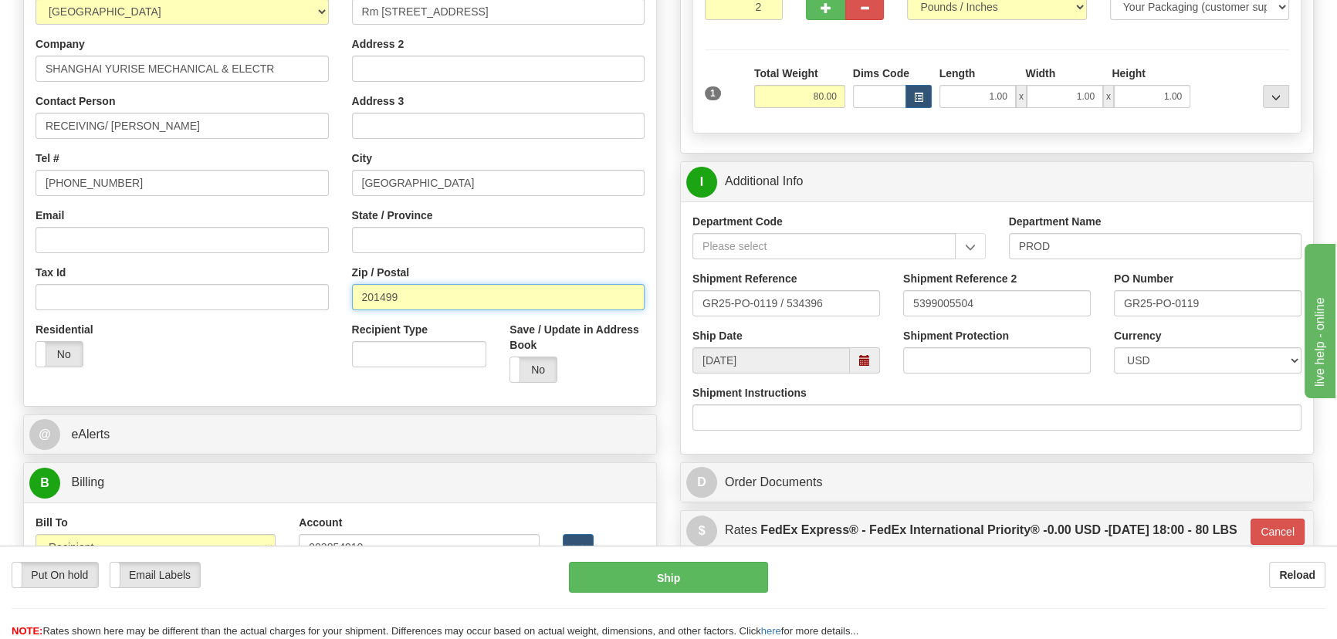
drag, startPoint x: 389, startPoint y: 293, endPoint x: 278, endPoint y: 313, distance: 112.9
click at [290, 303] on div "Country AFGHANISTAN ALAND ISLANDS ALBANIA ALGERIA AMERICAN SAMOA ANDORRA ANGOLA…" at bounding box center [340, 186] width 632 height 415
paste input "00"
type input "201400"
click at [277, 324] on div "Residential Yes No" at bounding box center [182, 350] width 316 height 57
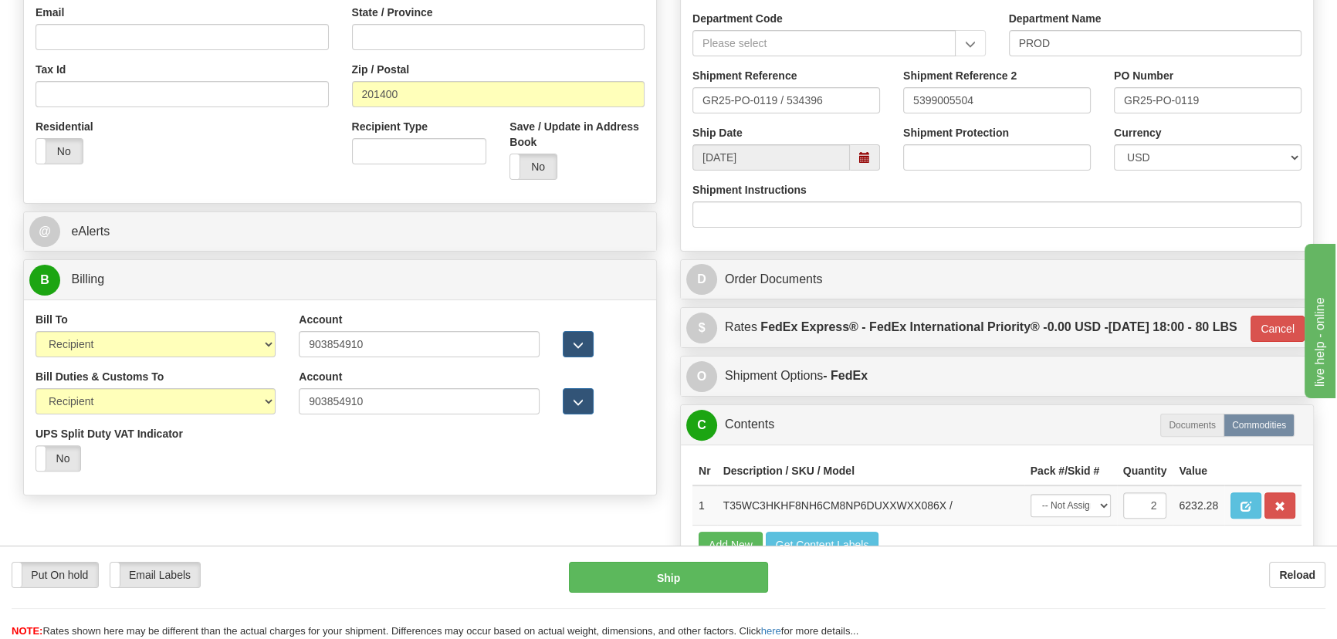
scroll to position [491, 0]
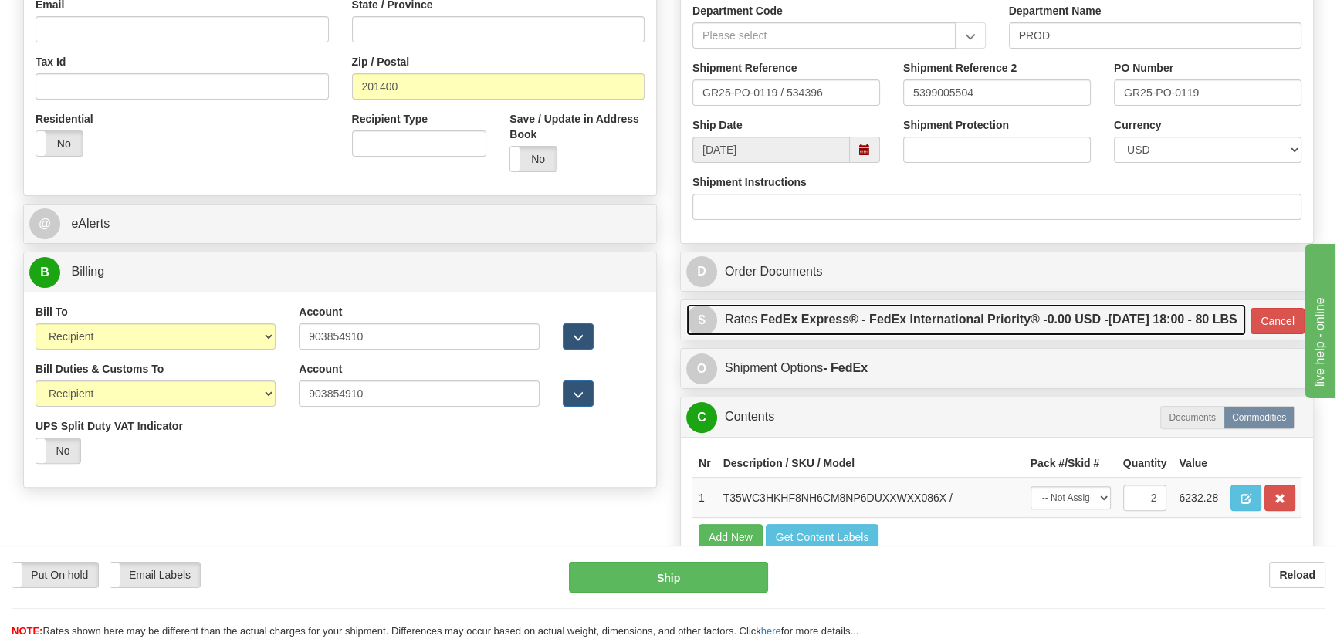
drag, startPoint x: 1202, startPoint y: 346, endPoint x: 1221, endPoint y: 348, distance: 19.4
click at [1203, 336] on link "$ Rates FedEx Express® - FedEx International Priority® - 0.00 USD - 09/26/2025 …" at bounding box center [965, 320] width 559 height 32
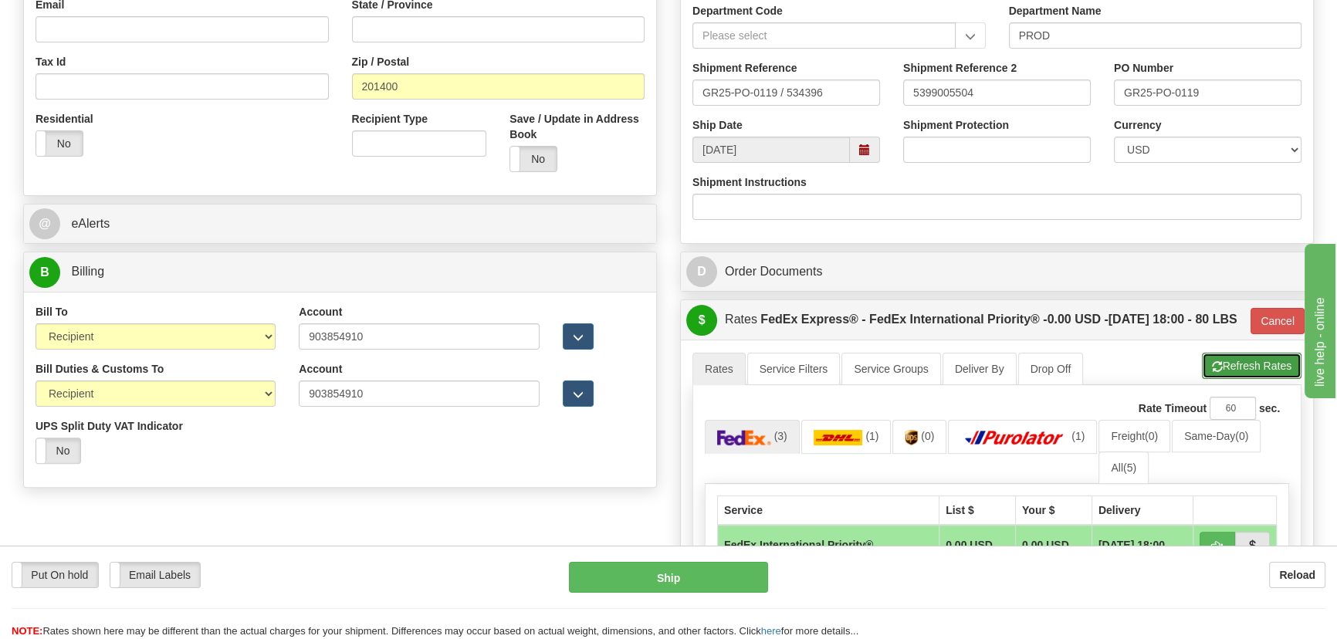
click at [1269, 379] on button "Refresh Rates" at bounding box center [1252, 366] width 100 height 26
type input "01"
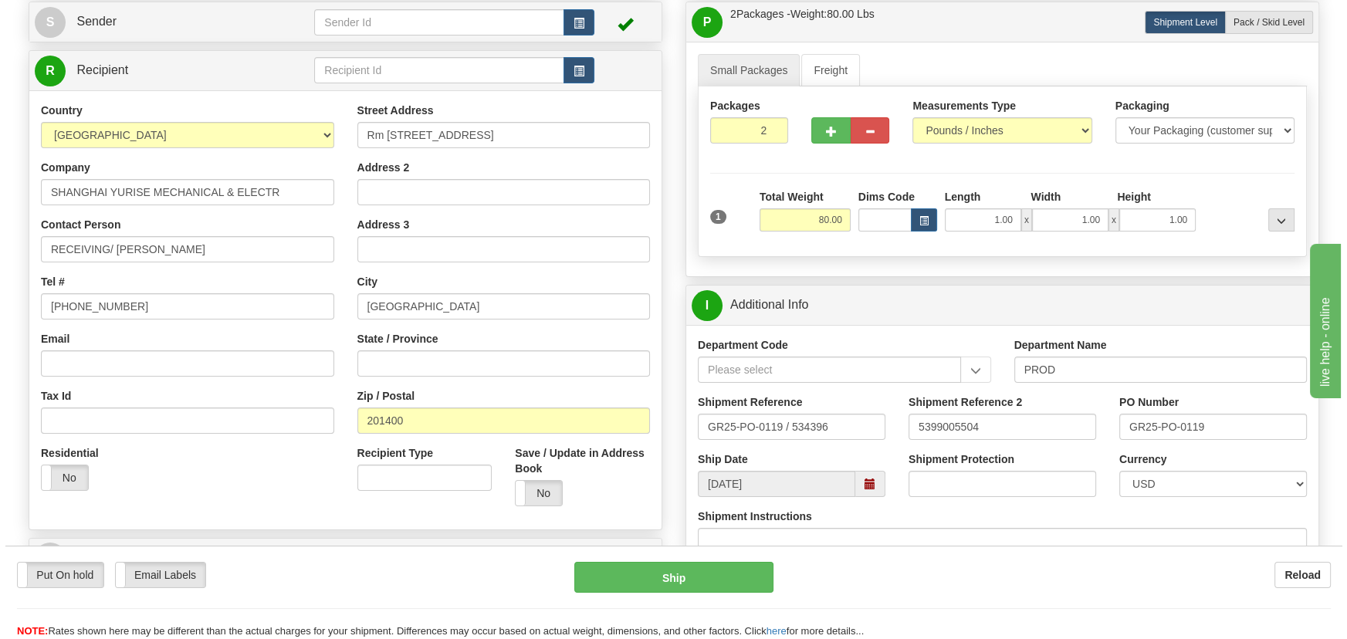
scroll to position [140, 0]
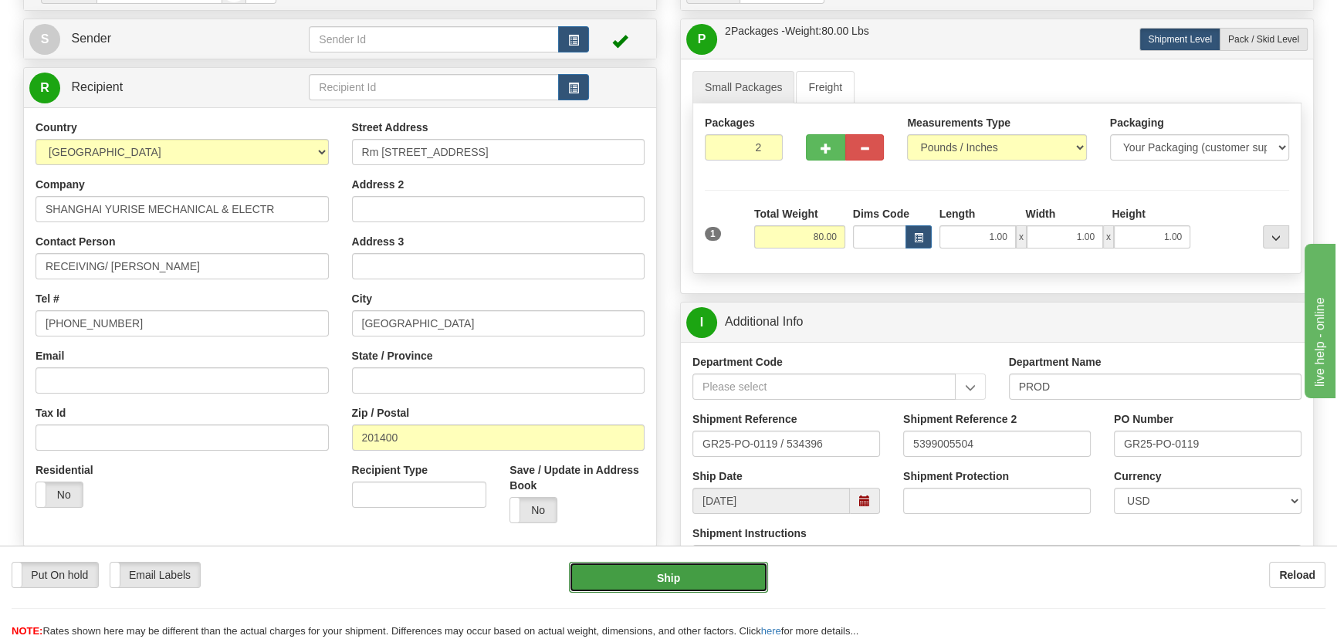
click at [701, 580] on button "Ship" at bounding box center [669, 577] width 200 height 31
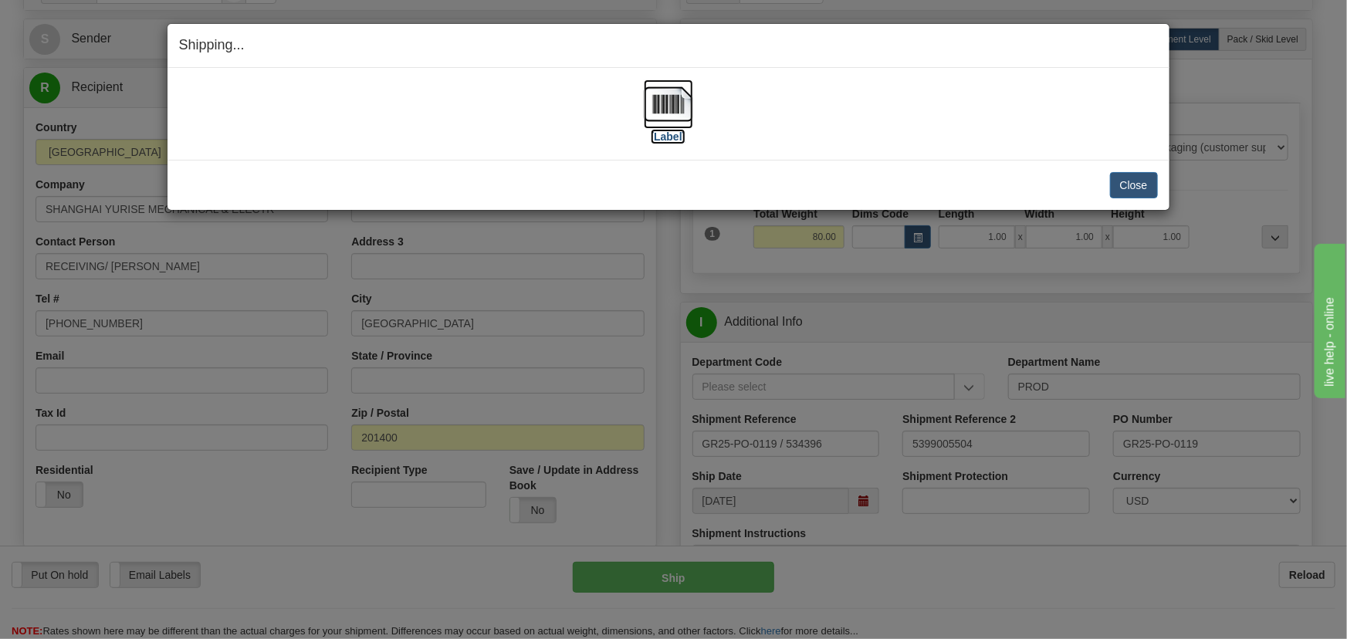
click at [656, 105] on img at bounding box center [668, 103] width 49 height 49
click at [1154, 191] on button "Close" at bounding box center [1134, 185] width 48 height 26
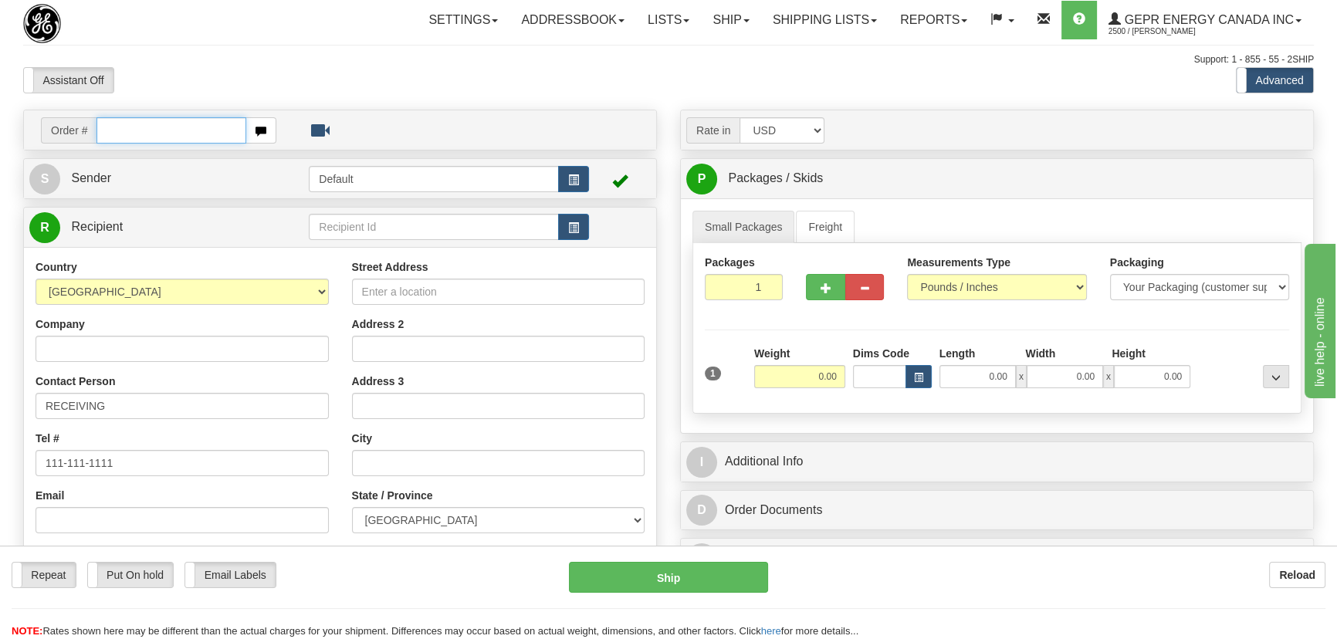
paste input "0086700357"
click at [119, 124] on input "0086700357" at bounding box center [171, 130] width 150 height 26
type input "86700357"
click at [395, 50] on body "Training Course Close Toggle navigation Settings Shipping Preferences New Recip…" at bounding box center [673, 319] width 1347 height 639
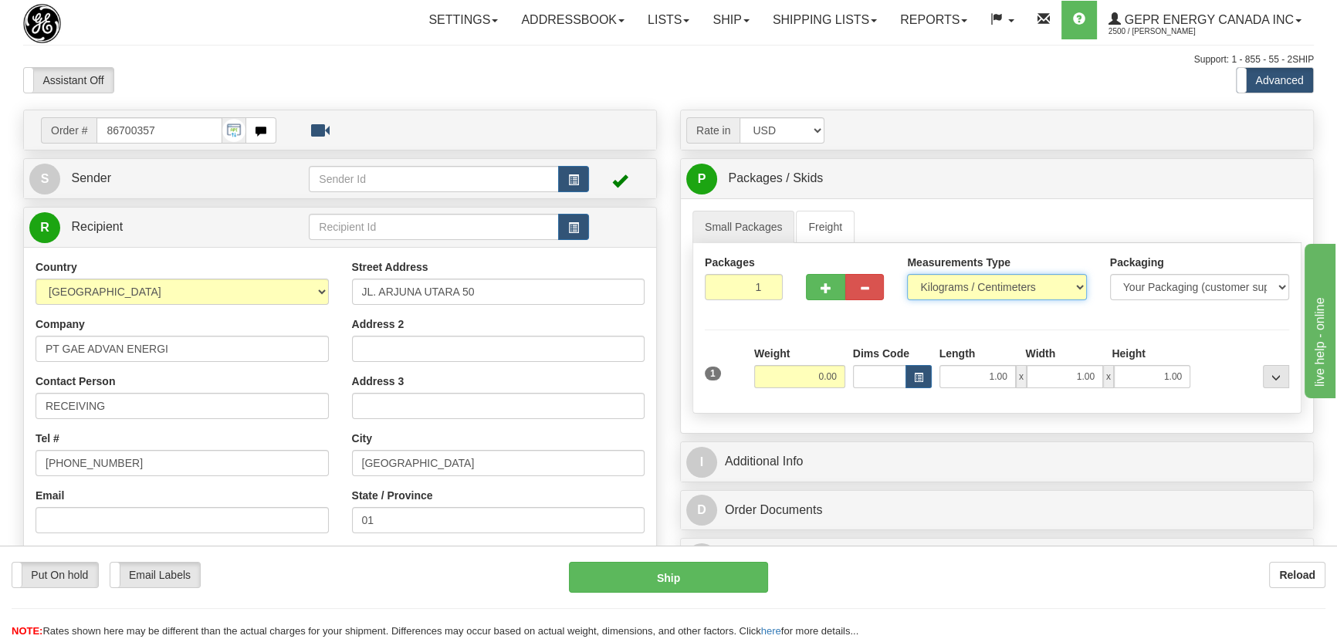
click at [969, 292] on select "Pounds / Inches Kilograms / Centimeters" at bounding box center [996, 287] width 179 height 26
select select "0"
click at [907, 274] on select "Pounds / Inches Kilograms / Centimeters" at bounding box center [996, 287] width 179 height 26
drag, startPoint x: 751, startPoint y: 293, endPoint x: 776, endPoint y: 318, distance: 34.9
click at [779, 311] on div "Packages 1 1" at bounding box center [743, 283] width 101 height 57
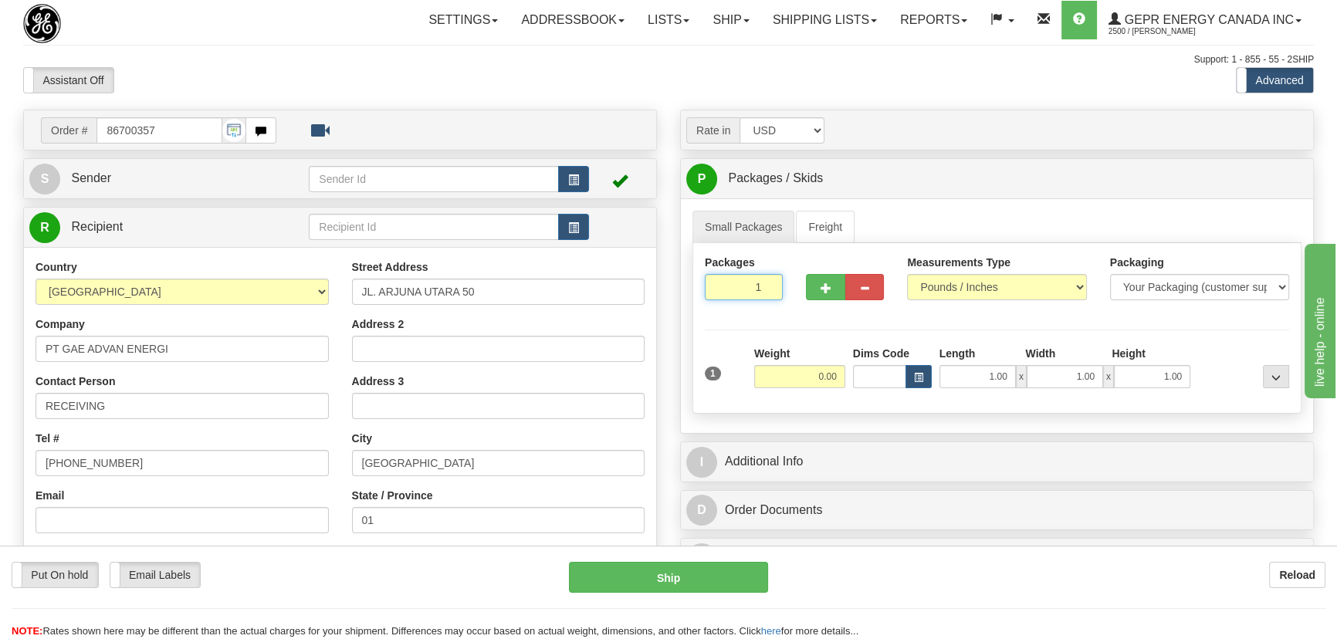
type input "5"
type input "4"
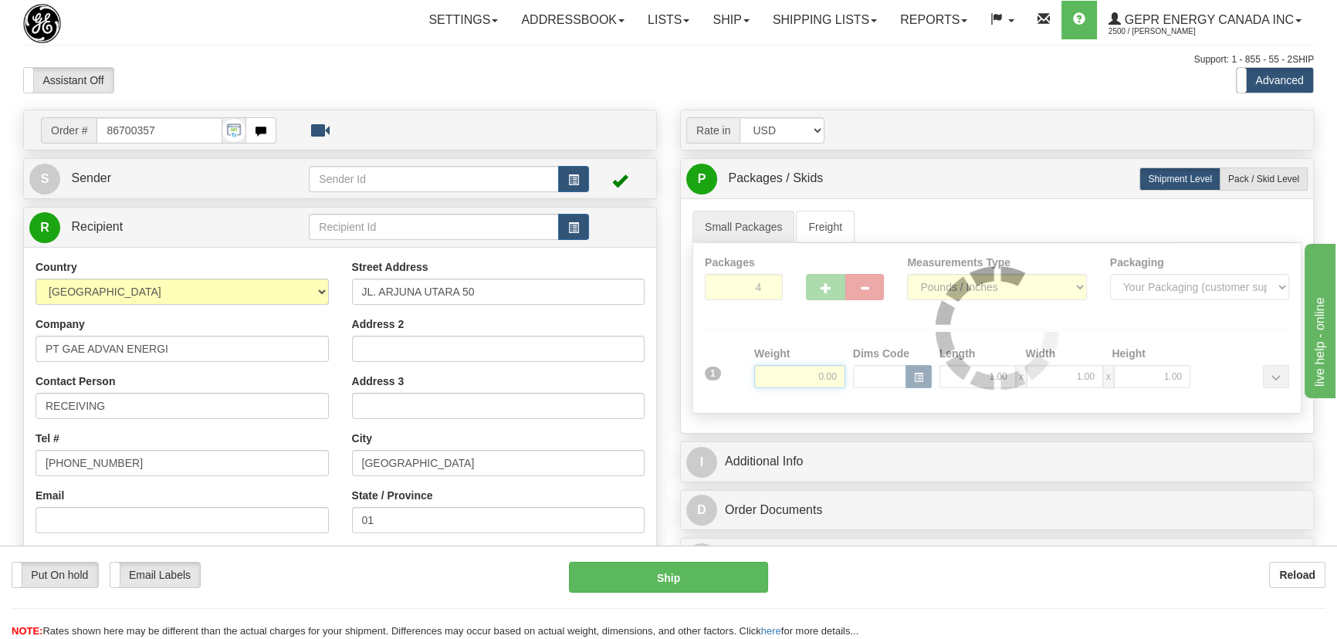
drag, startPoint x: 811, startPoint y: 370, endPoint x: 840, endPoint y: 379, distance: 30.5
click at [840, 379] on div "Packages 4 1 Measurements Type" at bounding box center [996, 328] width 609 height 171
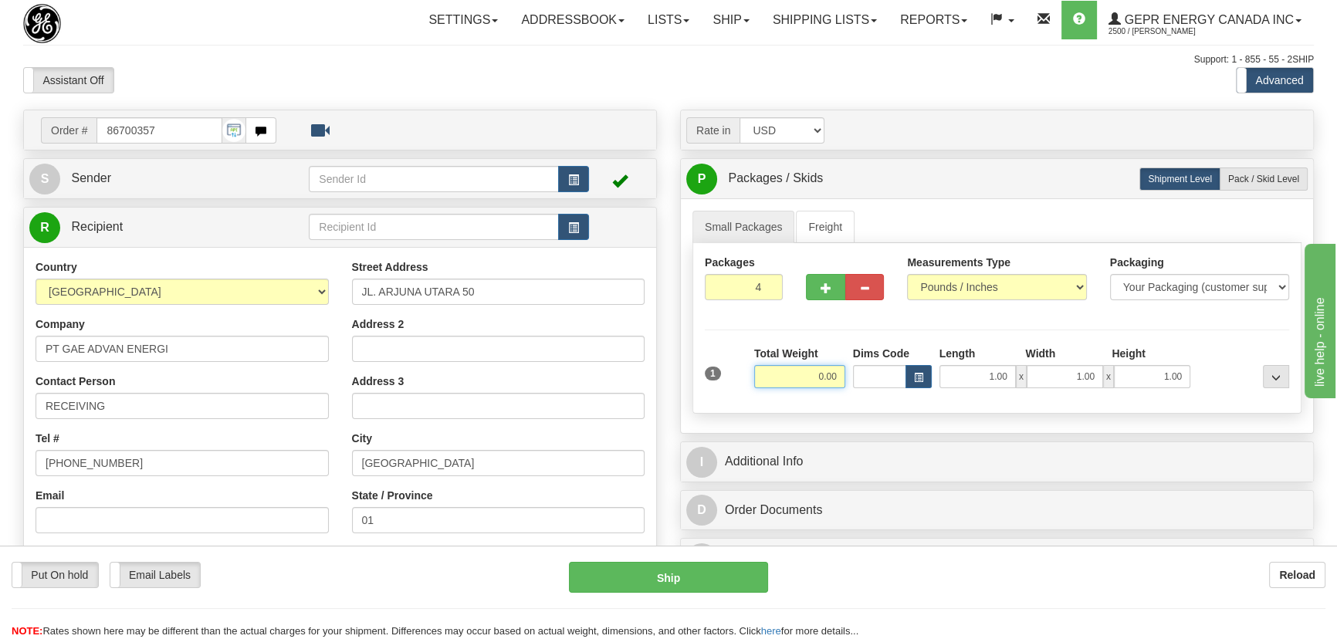
drag, startPoint x: 811, startPoint y: 373, endPoint x: 852, endPoint y: 389, distance: 44.0
click at [852, 389] on div "1 Total Weight 0.00 Dims Code x" at bounding box center [997, 373] width 592 height 55
type input "84.00"
click at [147, 403] on input "RECEIVING" at bounding box center [181, 406] width 293 height 26
paste input "Sian Lie"
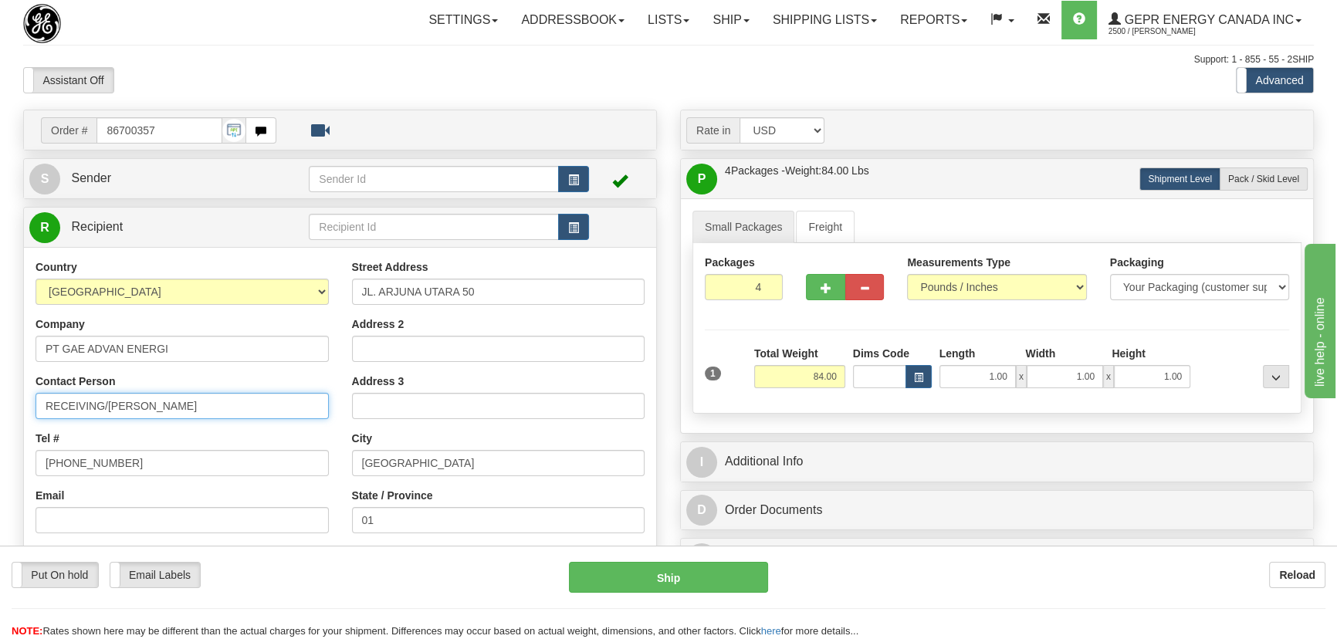
type input "RECEIVING/Sian Lie"
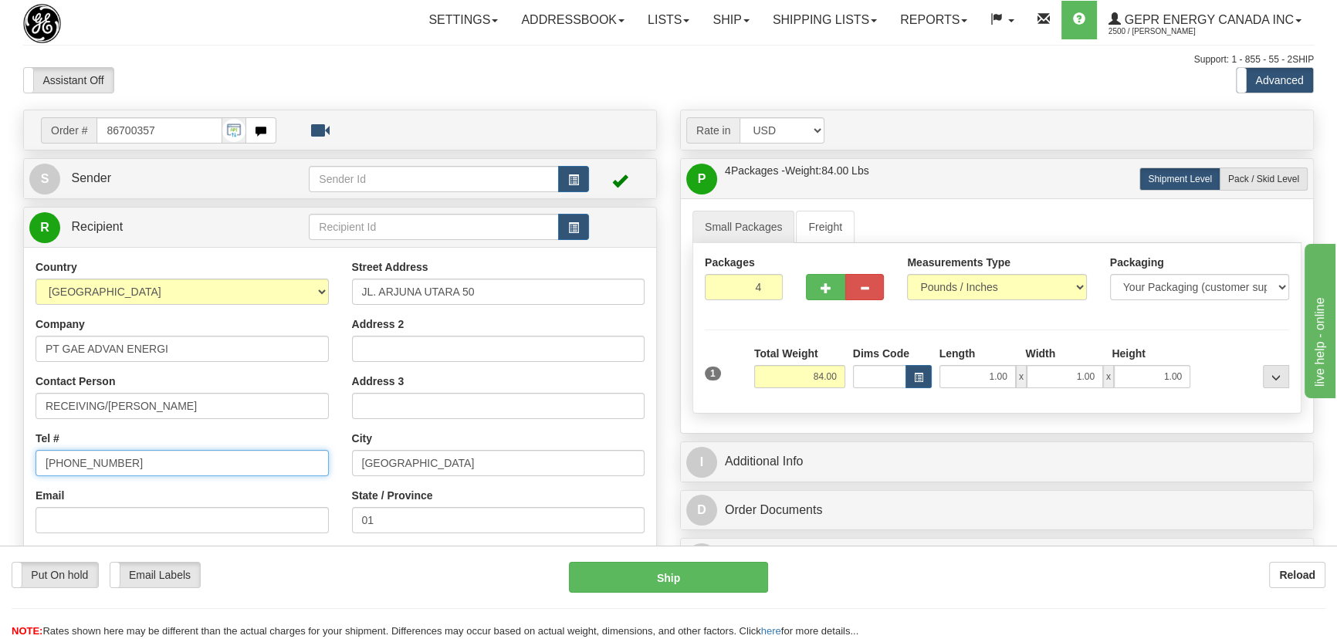
drag, startPoint x: 175, startPoint y: 461, endPoint x: 0, endPoint y: 463, distance: 175.2
click at [5, 459] on div "Toggle navigation Settings Shipping Preferences Fields Preferences New" at bounding box center [668, 435] width 1337 height 870
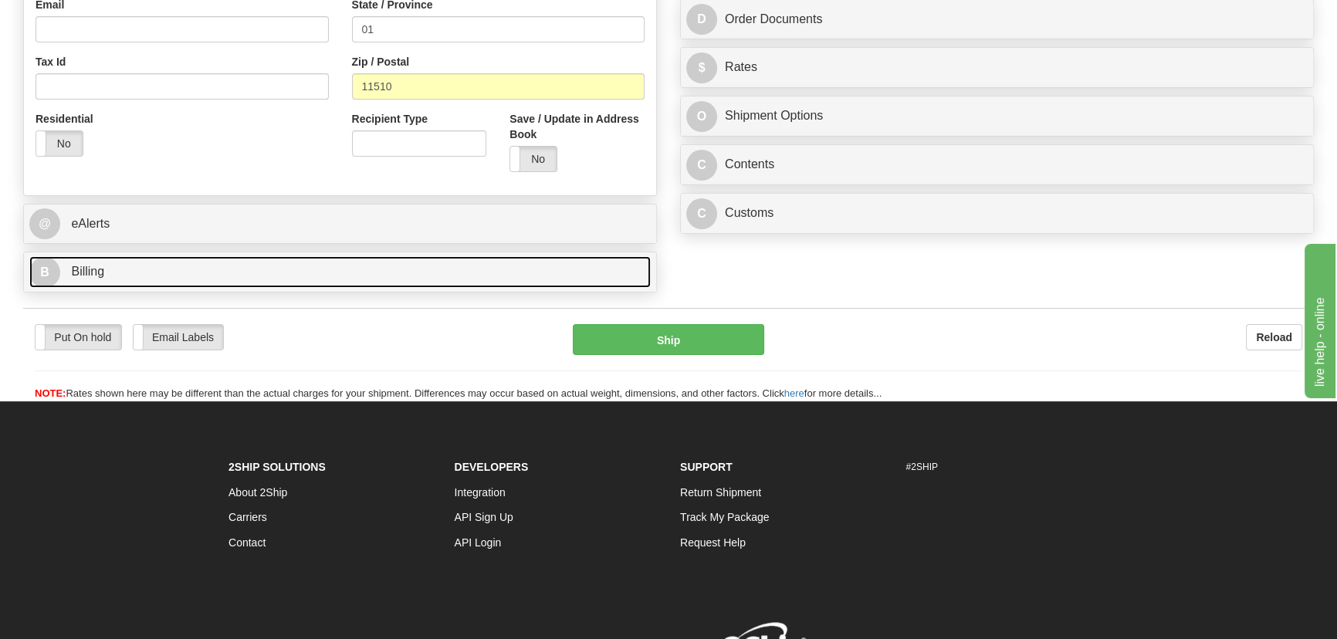
click at [291, 264] on link "B Billing" at bounding box center [339, 272] width 621 height 32
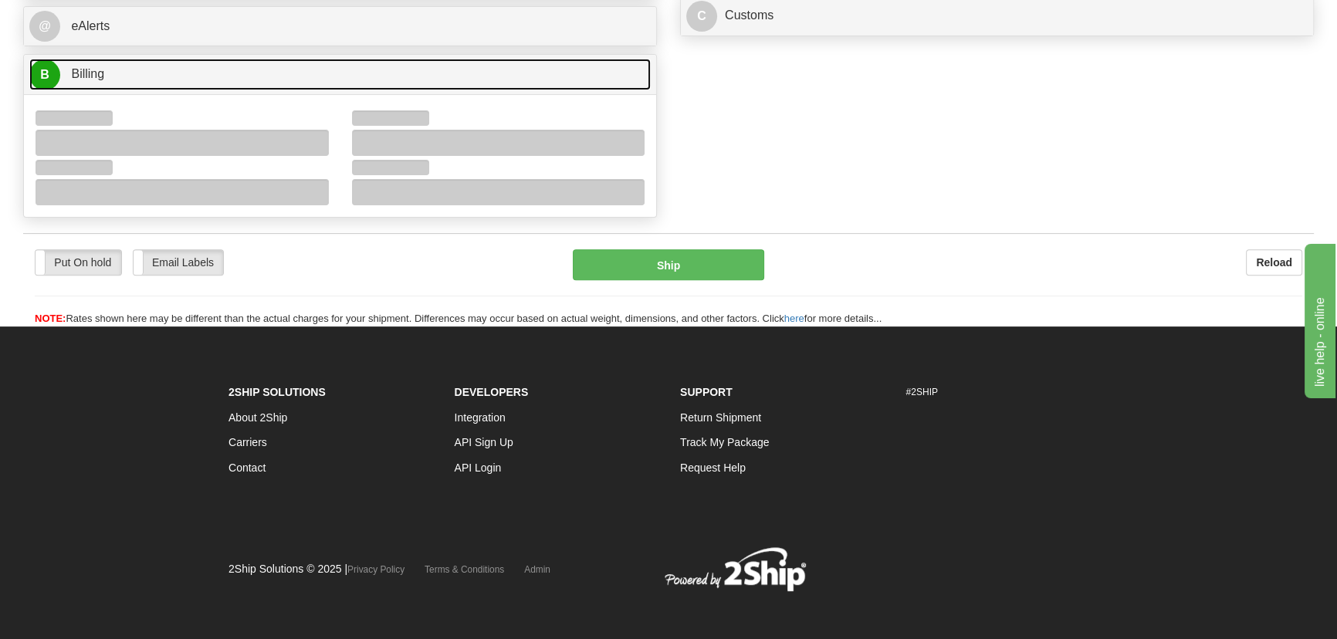
scroll to position [695, 0]
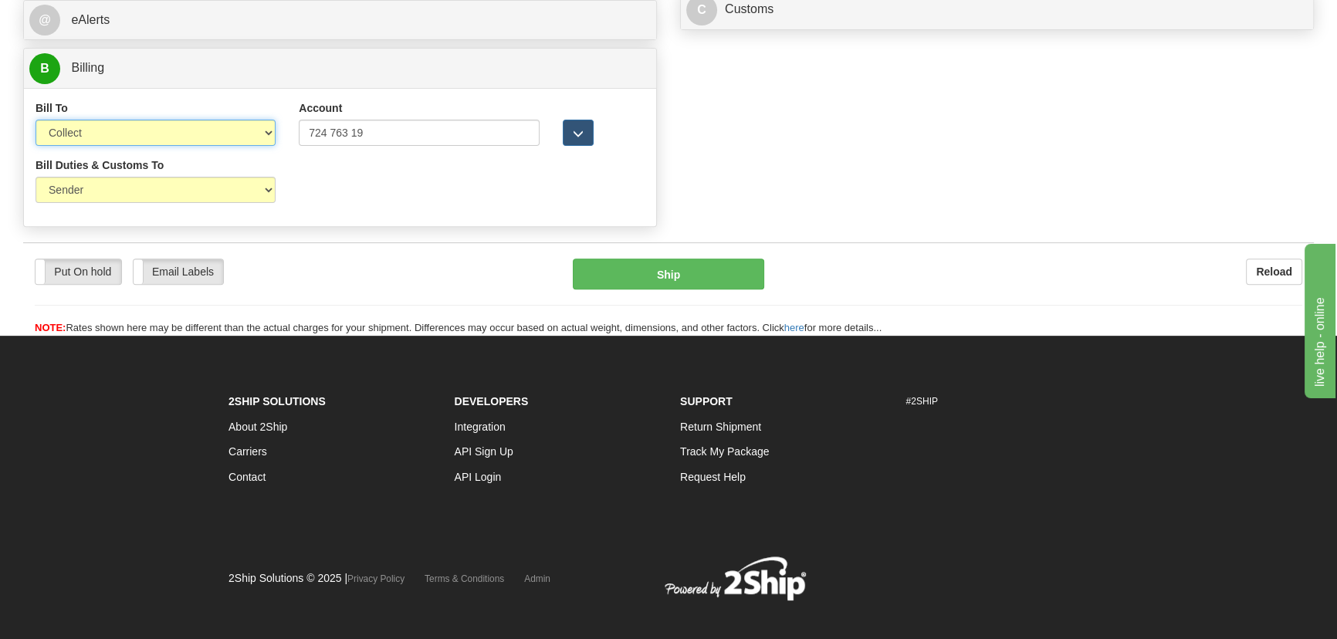
click at [201, 134] on select "Sender Recipient Third Party Collect" at bounding box center [155, 133] width 240 height 26
select select "2"
click at [35, 120] on select "Sender Recipient Third Party Collect" at bounding box center [155, 133] width 240 height 26
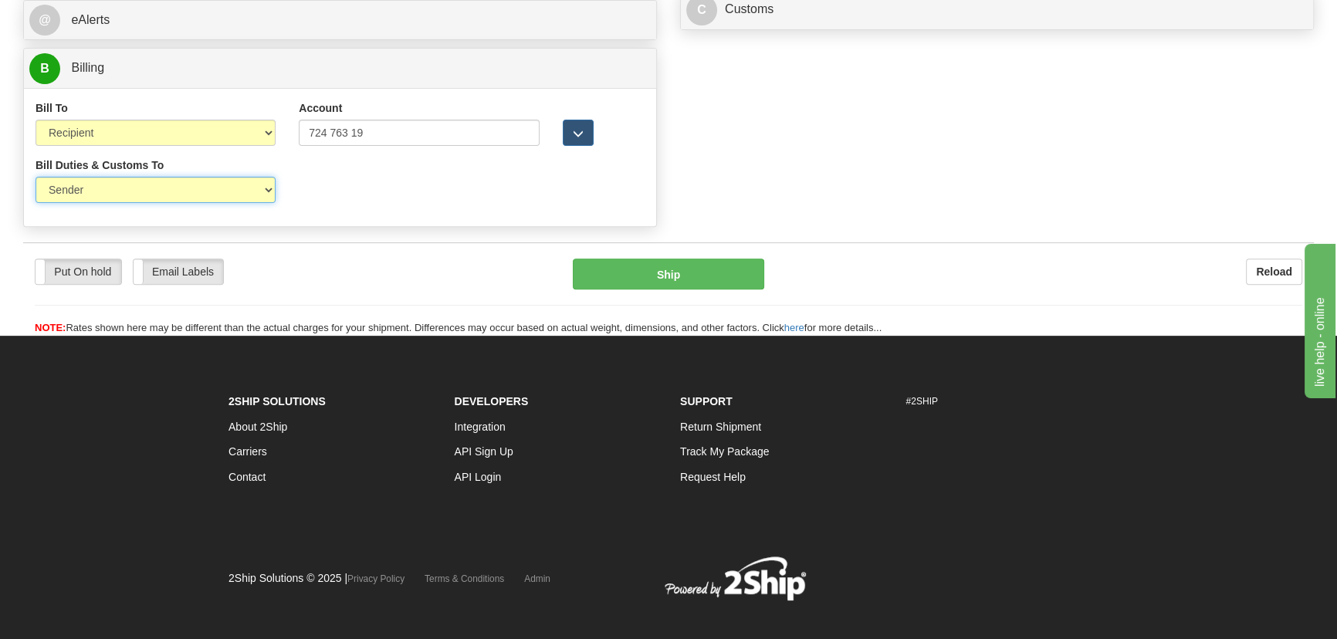
drag, startPoint x: 157, startPoint y: 195, endPoint x: 140, endPoint y: 211, distance: 23.5
click at [140, 211] on div "Bill Duties & Customs To Sender Recipient Third Party UPS Split Duty VAT Indica…" at bounding box center [155, 185] width 263 height 57
select select "2"
click at [35, 177] on select "Sender Recipient Third Party" at bounding box center [155, 190] width 240 height 26
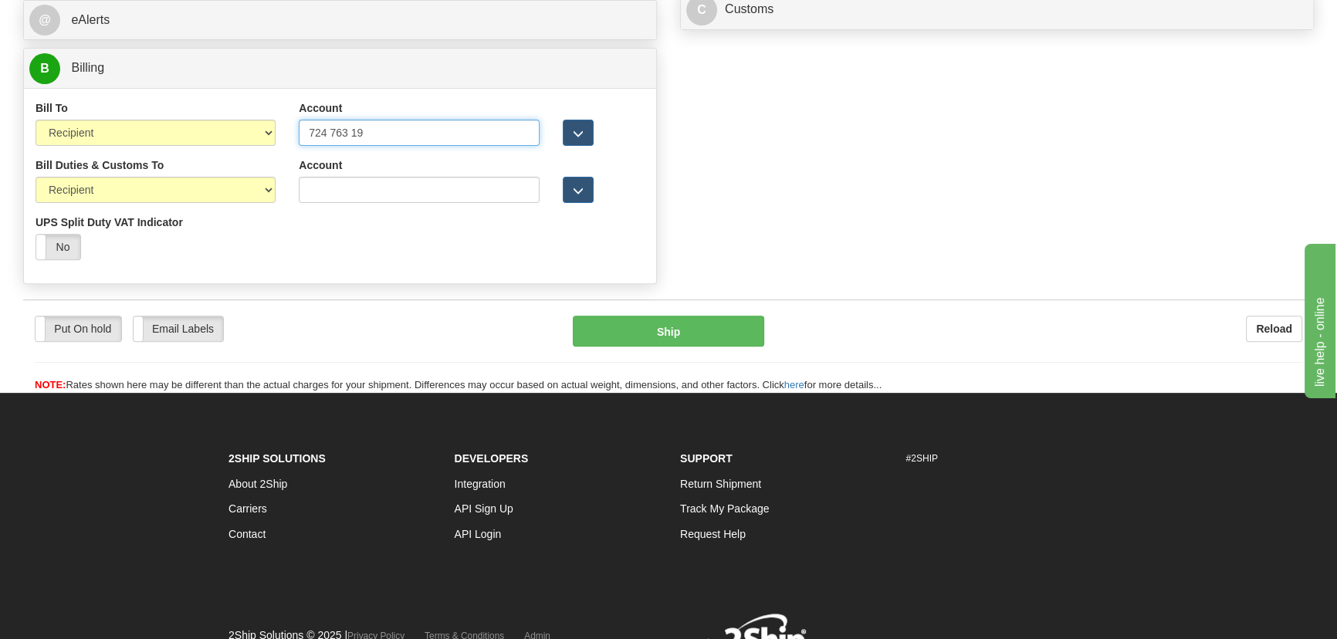
drag, startPoint x: 428, startPoint y: 137, endPoint x: 100, endPoint y: 153, distance: 328.4
click at [100, 153] on div "Bill To Sender Recipient Third Party Collect Account 724 763 19 3rd Party Accou…" at bounding box center [340, 128] width 632 height 57
paste input "763197"
type input "724763197"
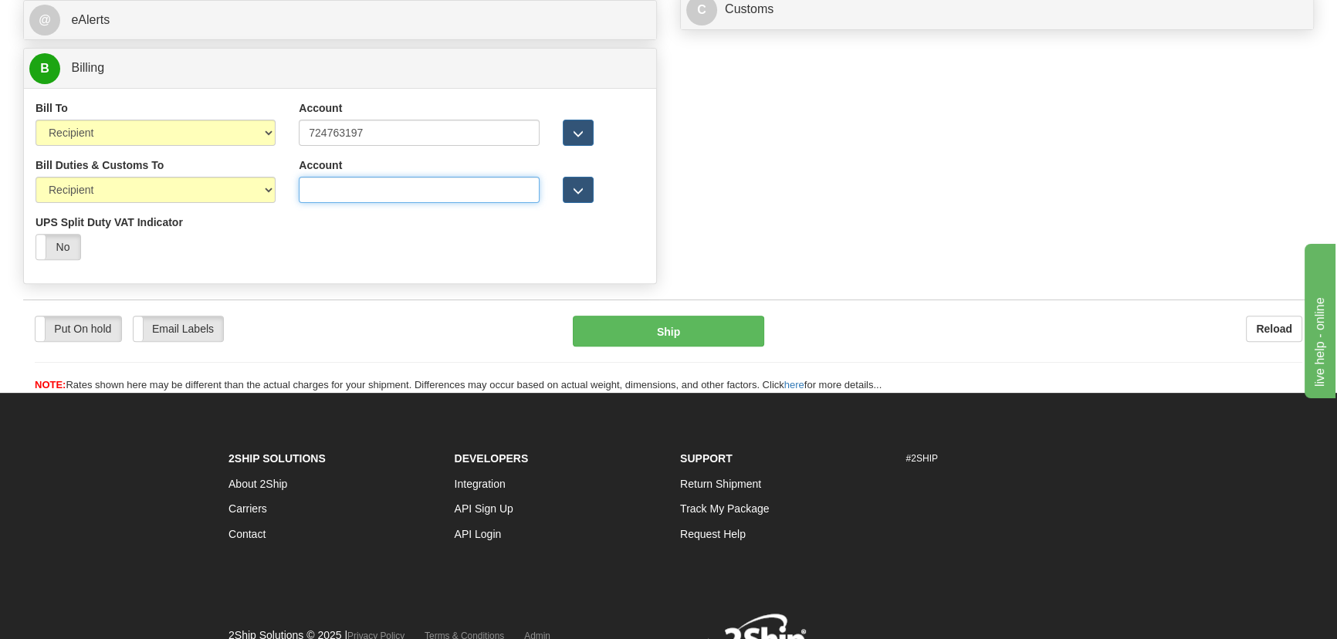
click at [401, 181] on input "Account" at bounding box center [419, 190] width 240 height 26
paste input "724763197"
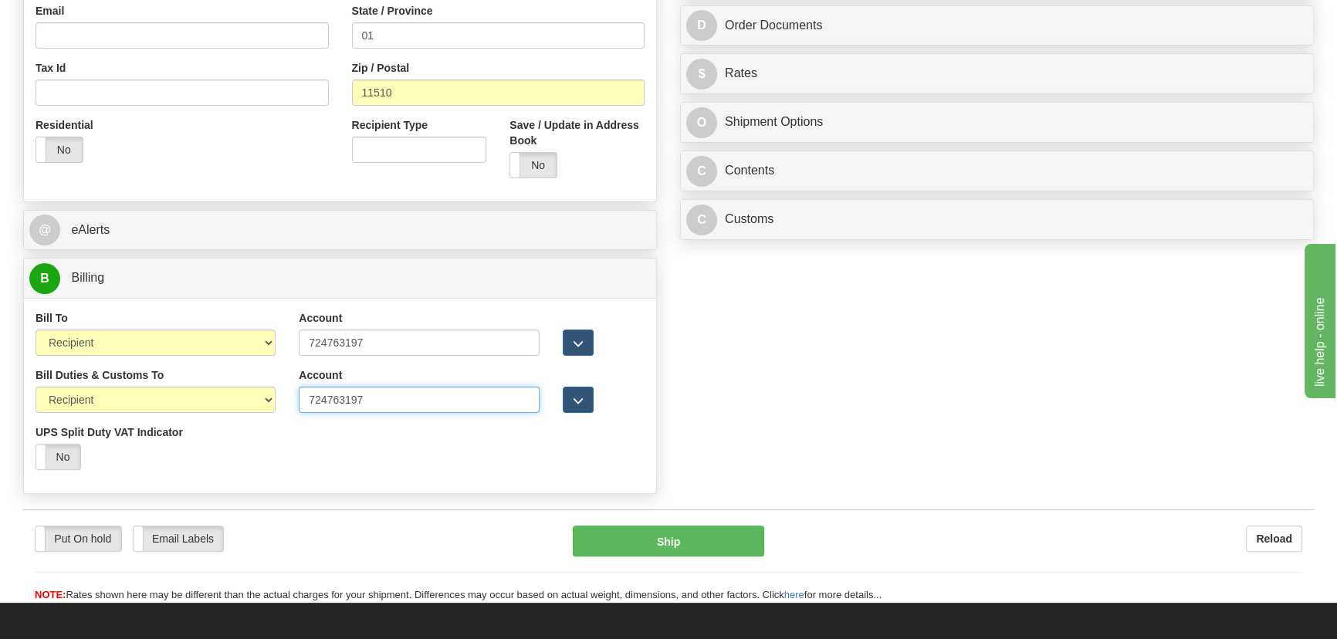
type input "724763197"
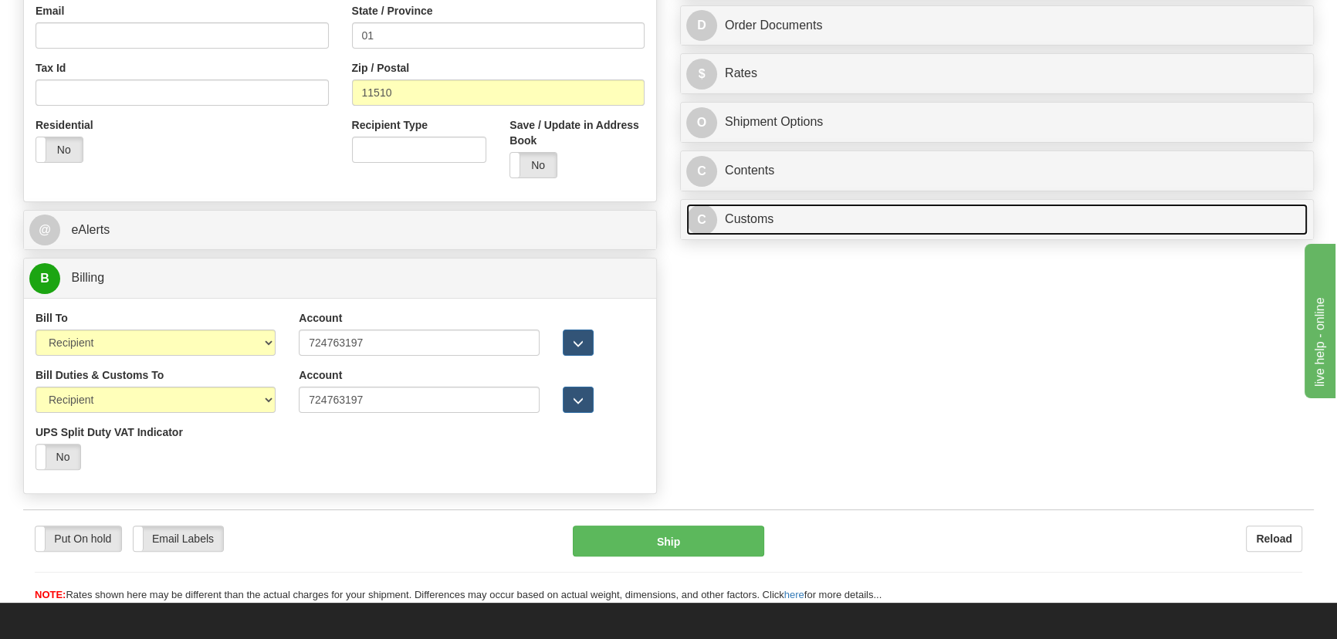
click at [1030, 232] on link "C Customs" at bounding box center [996, 220] width 621 height 32
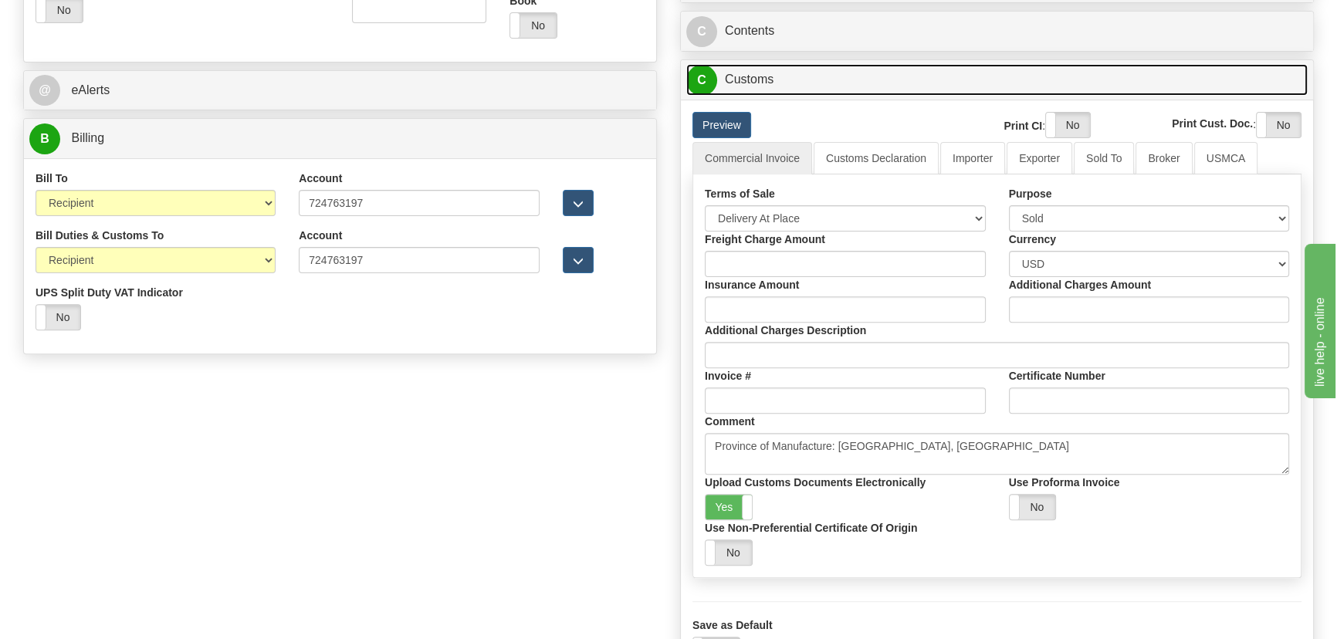
scroll to position [625, 0]
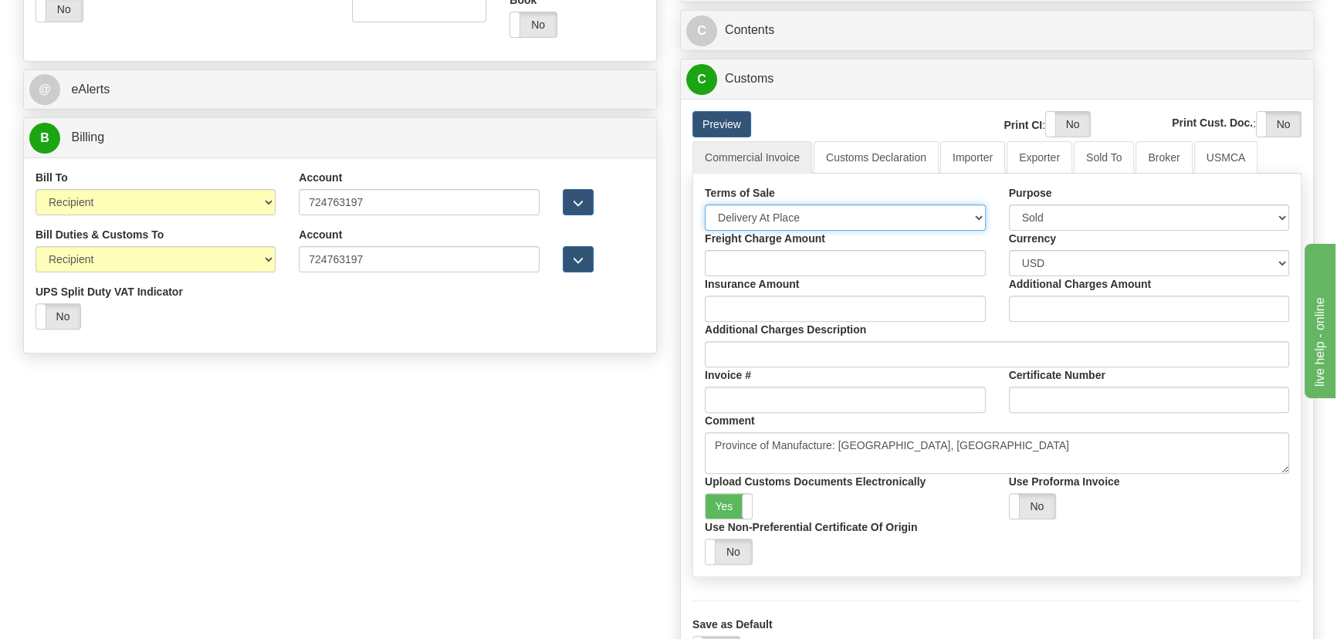
click at [838, 213] on select "Free Carrier Free On Board Ex Works Delivered Duty Unpaid Delivered Duty Paid C…" at bounding box center [845, 217] width 281 height 26
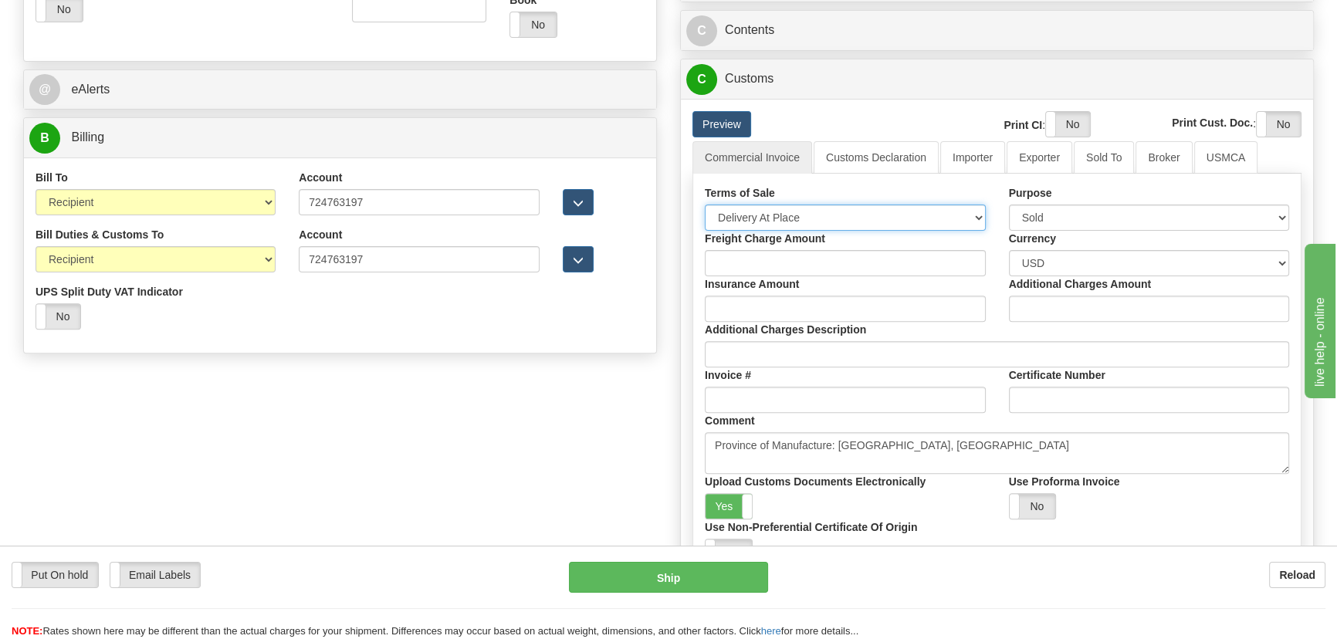
select select "7"
click at [705, 204] on select "Free Carrier Free On Board Ex Works Delivered Duty Unpaid Delivered Duty Paid C…" at bounding box center [845, 217] width 281 height 26
click at [972, 157] on link "Importer" at bounding box center [972, 157] width 65 height 32
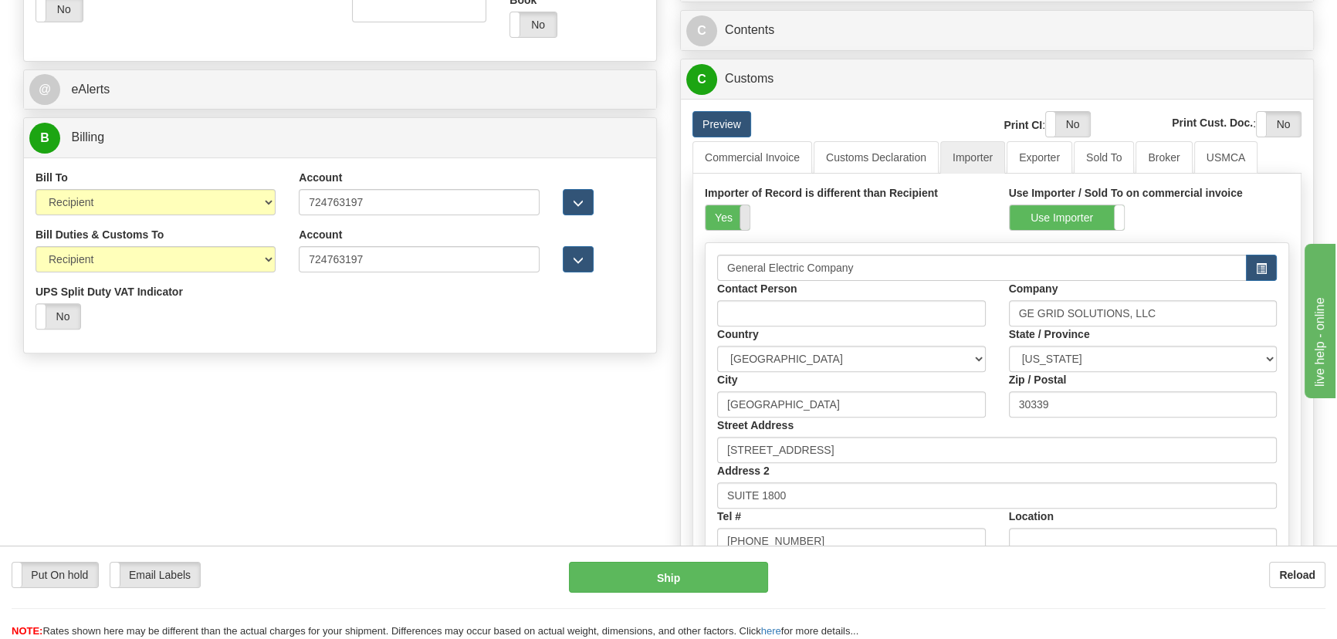
click at [746, 210] on span at bounding box center [749, 217] width 20 height 25
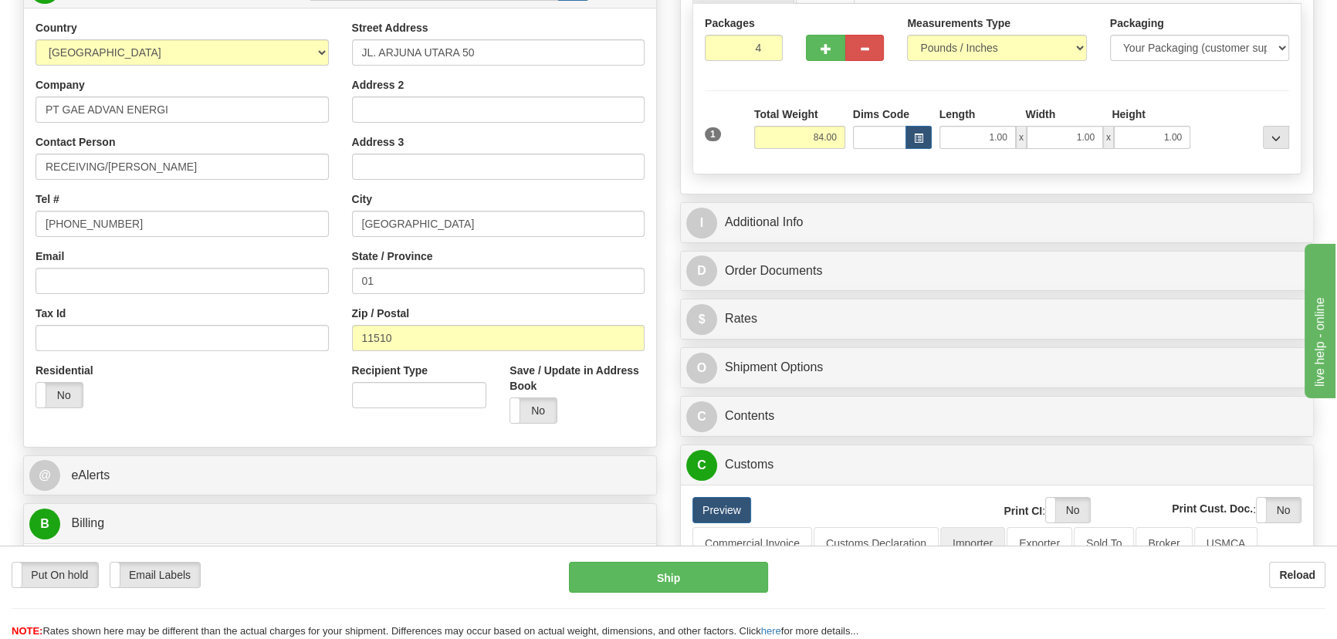
scroll to position [204, 0]
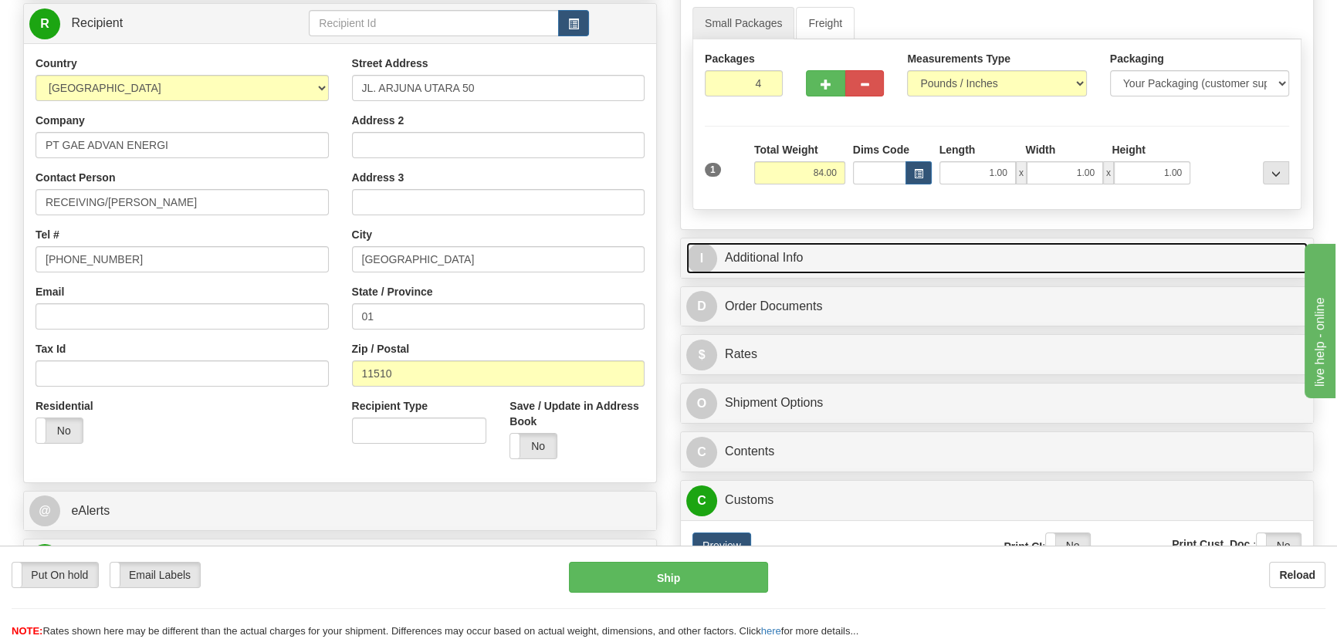
click at [1046, 259] on link "I Additional Info" at bounding box center [996, 258] width 621 height 32
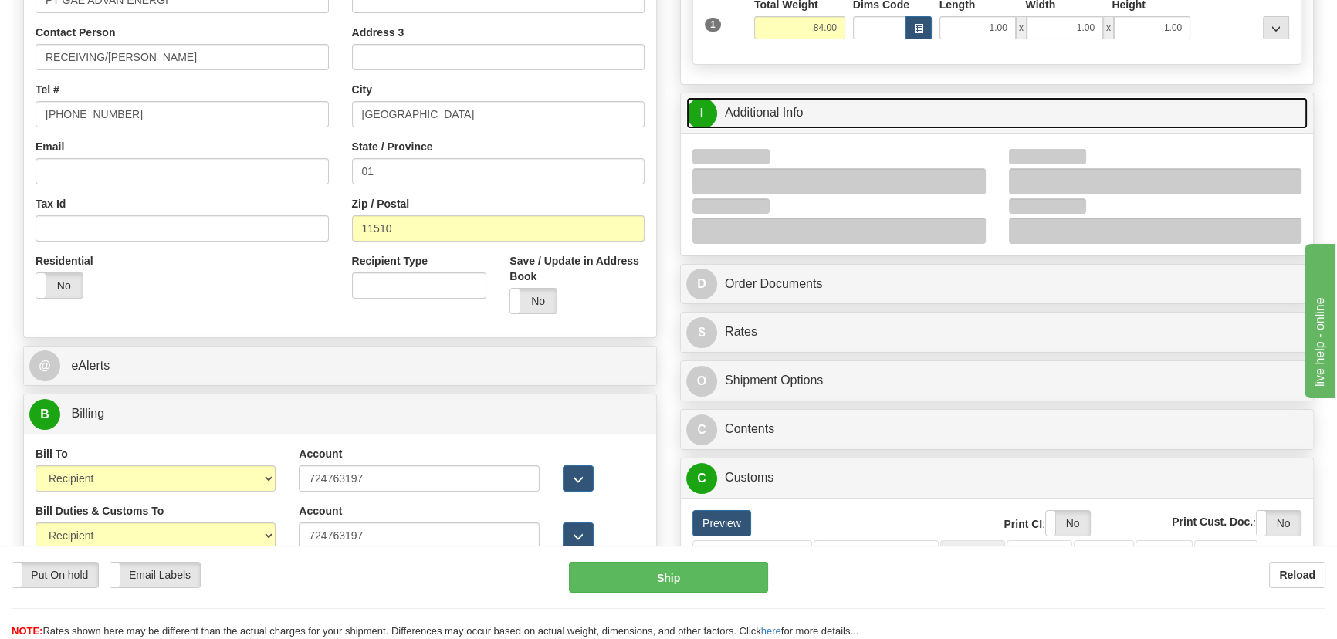
scroll to position [414, 0]
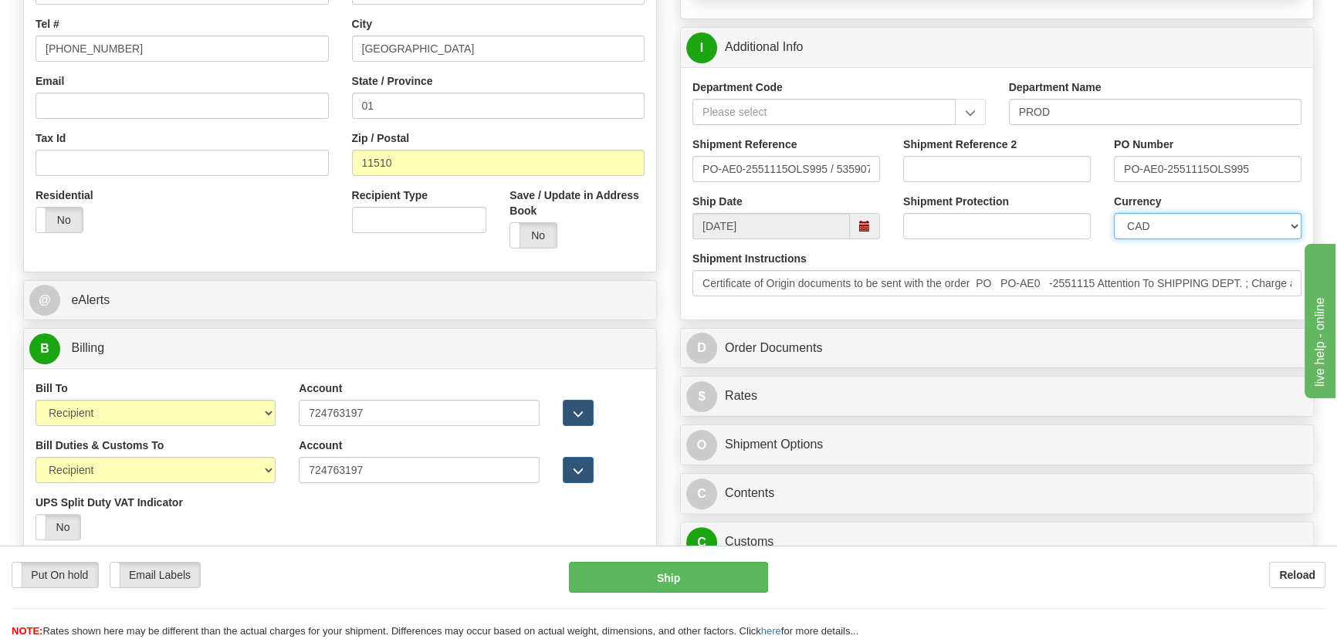
click at [1188, 235] on select "CAD USD EUR ZAR [PERSON_NAME] ARN AUD AUS AWG BBD BFR BGN BHD BMD BND BRC BRL C…" at bounding box center [1208, 226] width 188 height 26
select select "1"
click at [1114, 213] on select "CAD USD EUR ZAR [PERSON_NAME] ARN AUD AUS AWG BBD BFR BGN BHD BMD BND BRC BRL C…" at bounding box center [1208, 226] width 188 height 26
click at [1036, 174] on input "Shipment Reference 2" at bounding box center [997, 169] width 188 height 26
drag, startPoint x: 1034, startPoint y: 174, endPoint x: 818, endPoint y: 177, distance: 216.1
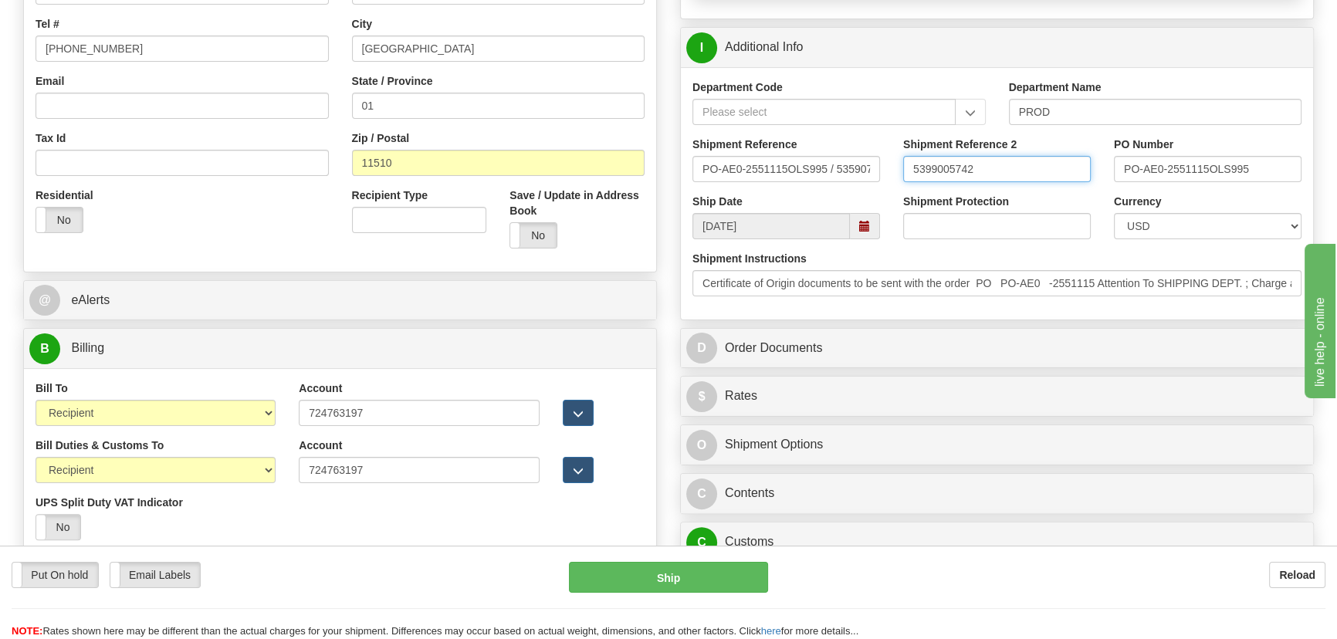
click at [818, 177] on div "Shipment Reference PO-AE0-2551115OLS995 / 535907 Shipment Reference 2 539900574…" at bounding box center [997, 165] width 632 height 57
type input "5399005742"
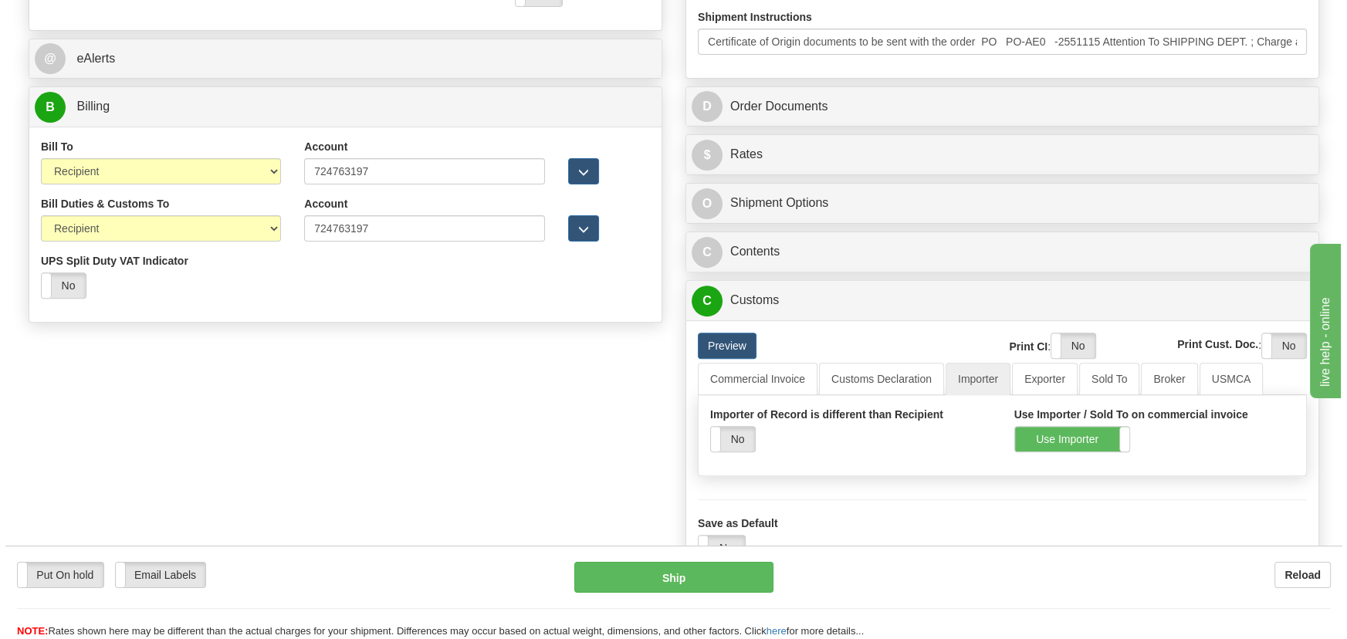
scroll to position [695, 0]
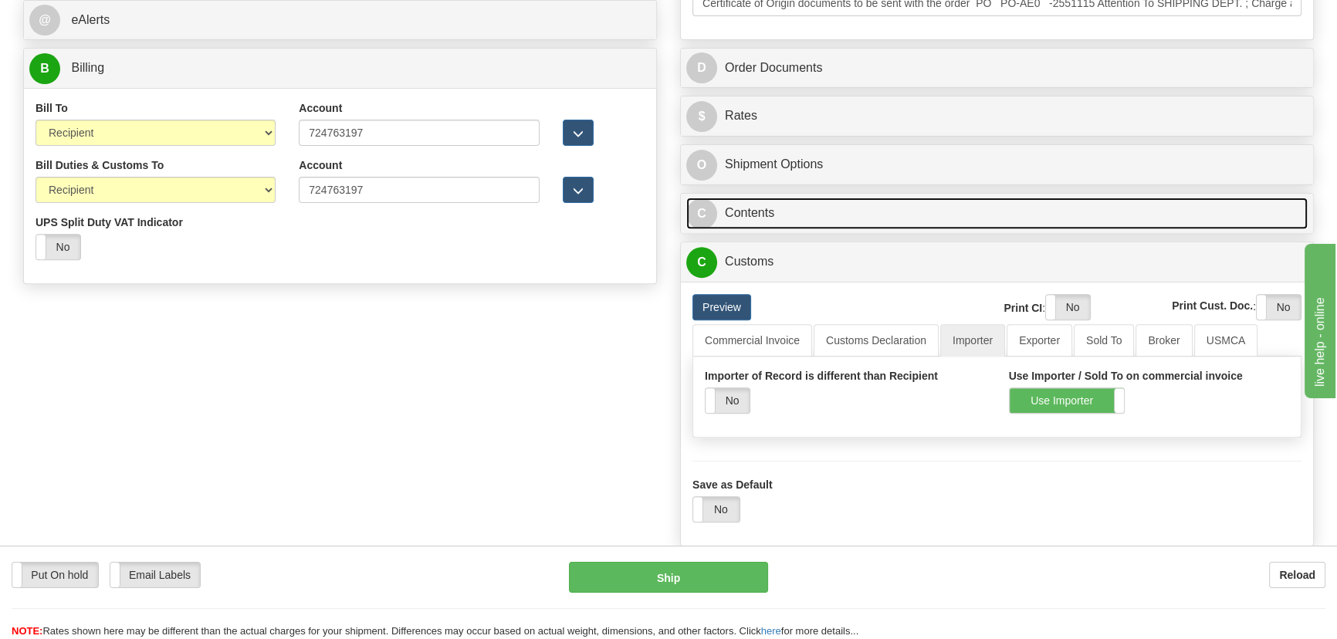
click at [1080, 215] on link "C Contents" at bounding box center [996, 214] width 621 height 32
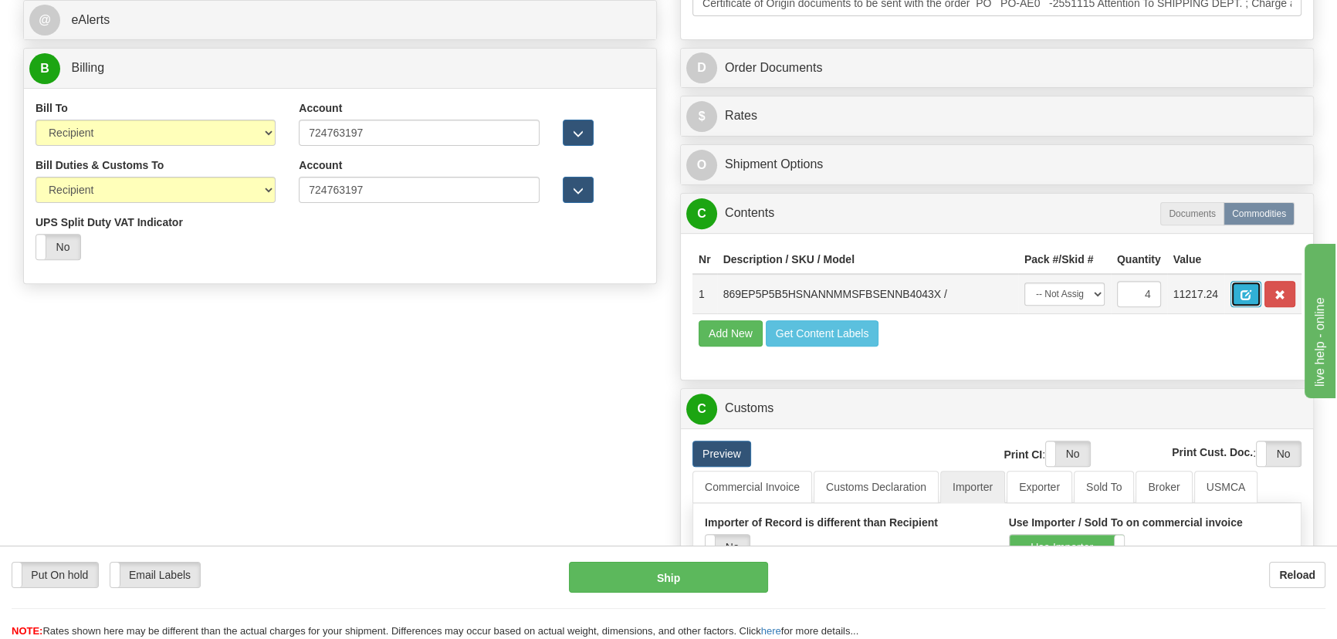
click at [1249, 284] on button "button" at bounding box center [1245, 294] width 31 height 26
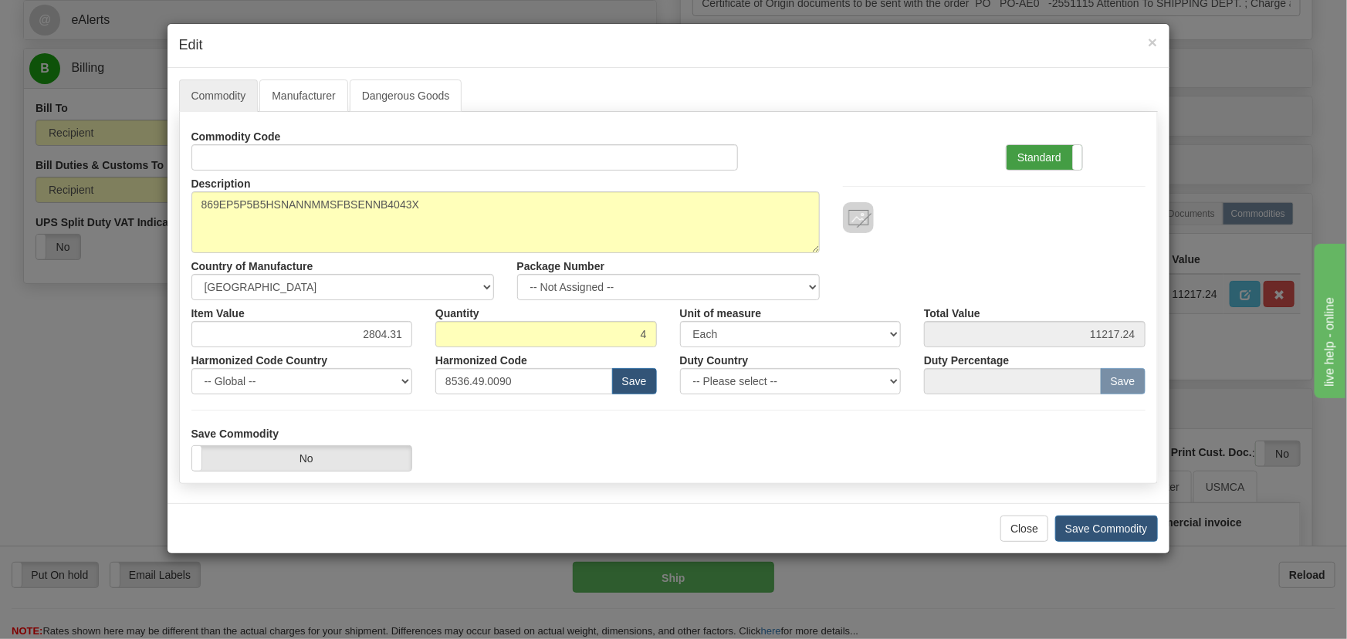
click at [1060, 155] on label "Standard" at bounding box center [1044, 157] width 76 height 25
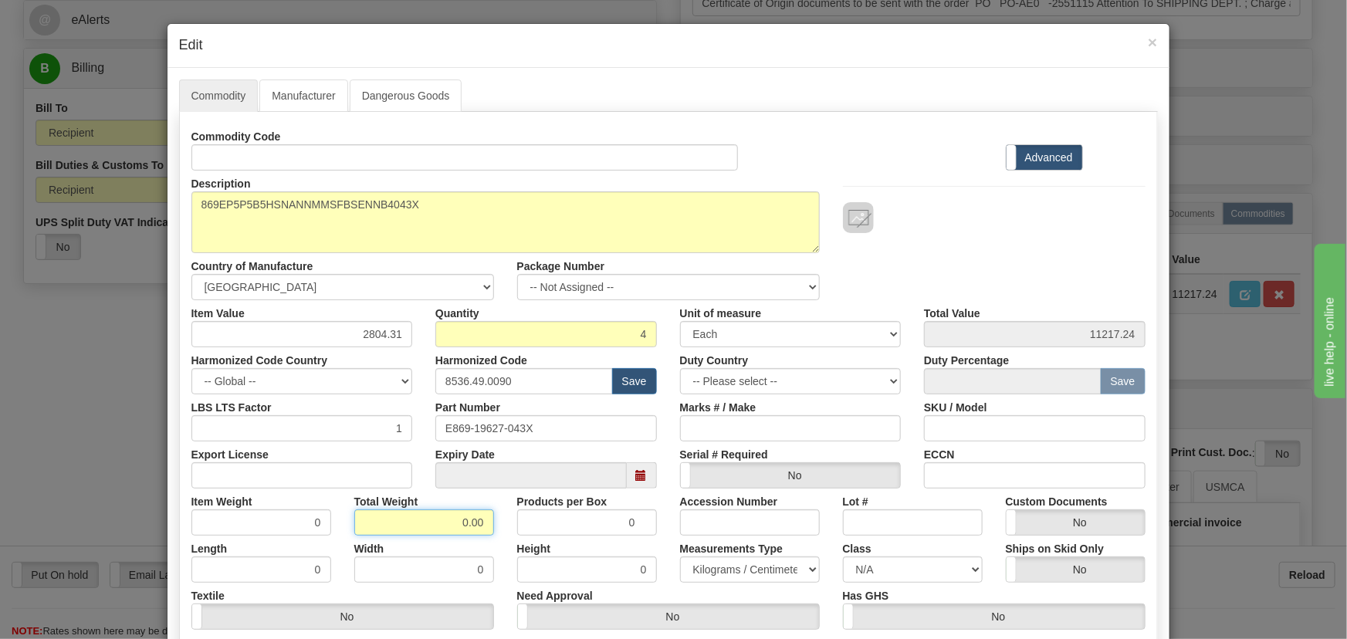
drag, startPoint x: 438, startPoint y: 526, endPoint x: 497, endPoint y: 542, distance: 61.6
click at [497, 542] on div "Commodity Code Standard Advanced Description 869EP5P5B5HSNANNMMSFBSENNB4043X Co…" at bounding box center [668, 399] width 954 height 553
type input "4"
type input "1.0000"
click at [496, 542] on div "Width 0" at bounding box center [424, 559] width 163 height 47
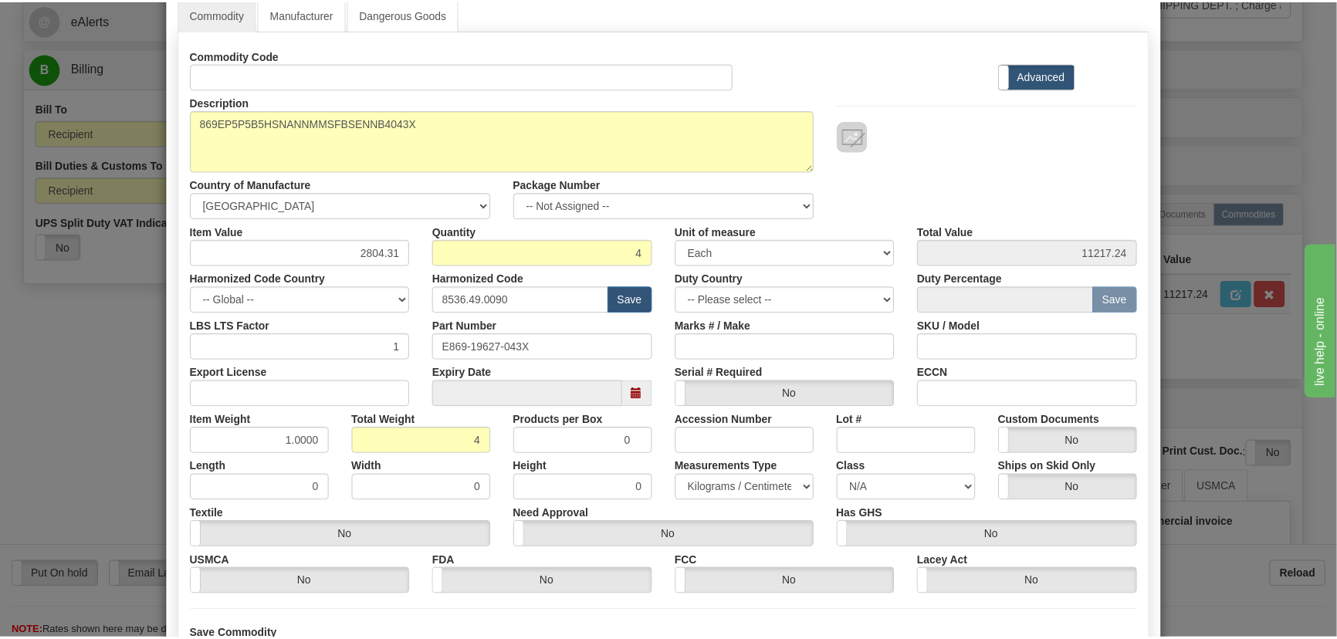
scroll to position [219, 0]
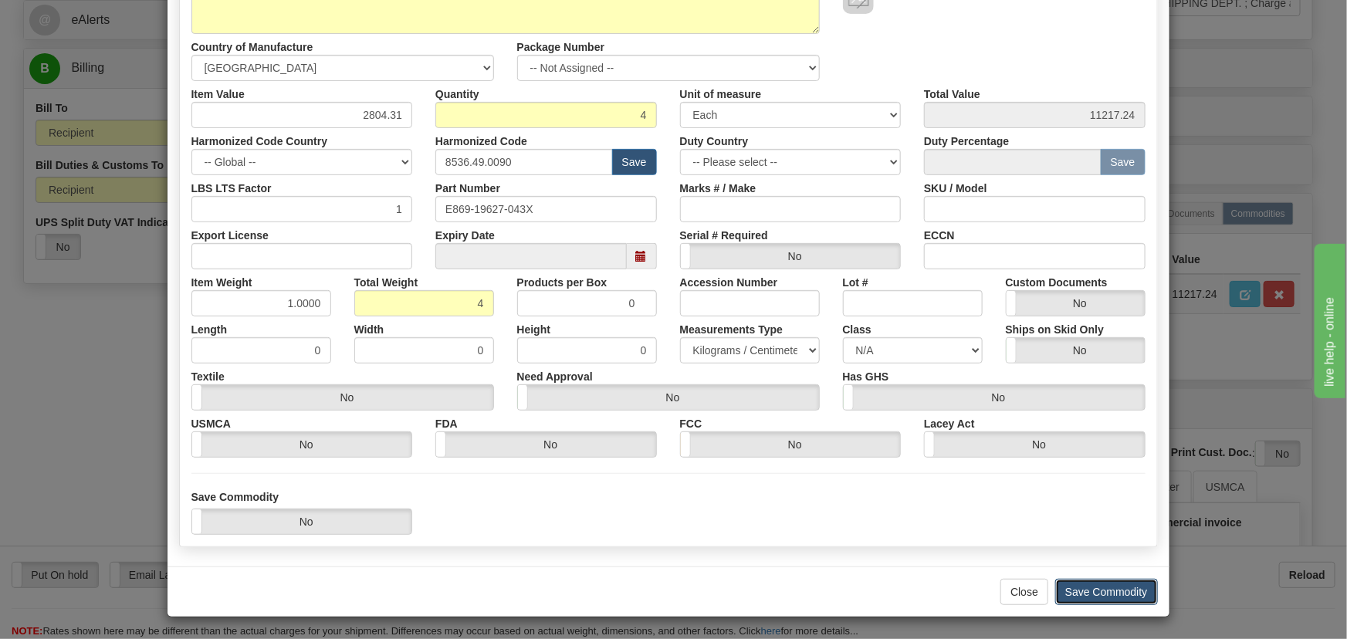
click at [1120, 595] on button "Save Commodity" at bounding box center [1106, 592] width 103 height 26
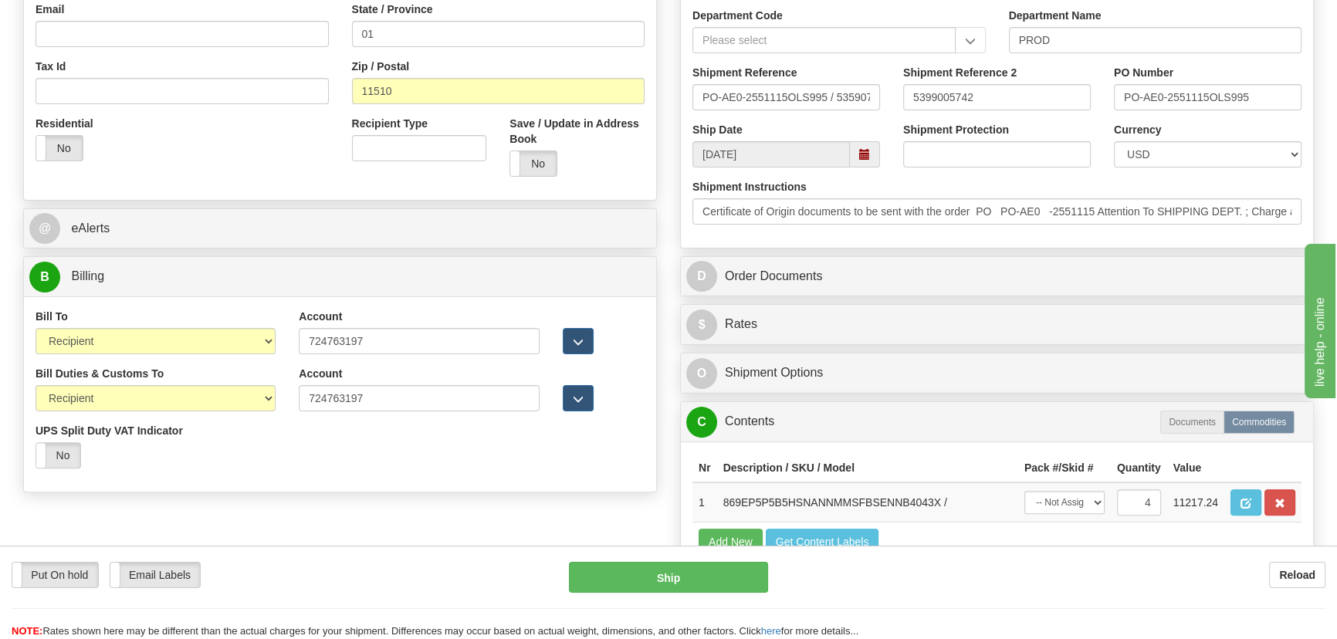
scroll to position [485, 0]
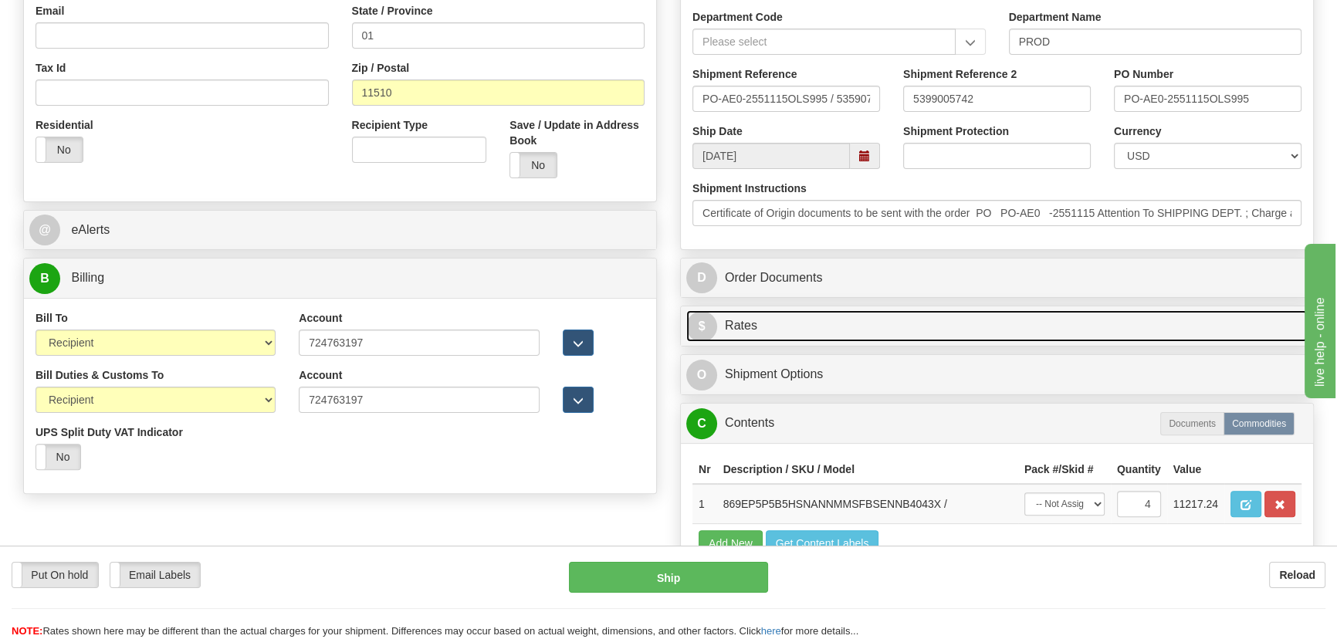
click at [1182, 326] on link "$ Rates" at bounding box center [996, 326] width 621 height 32
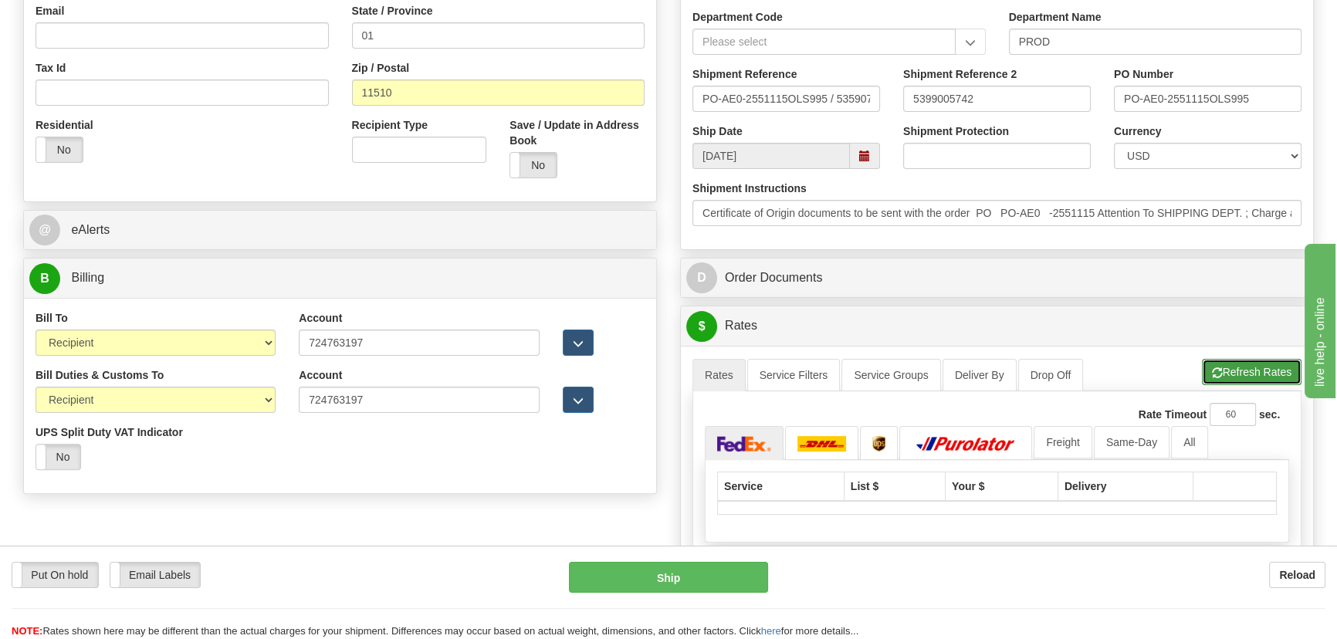
click at [1240, 377] on button "Refresh Rates" at bounding box center [1252, 372] width 100 height 26
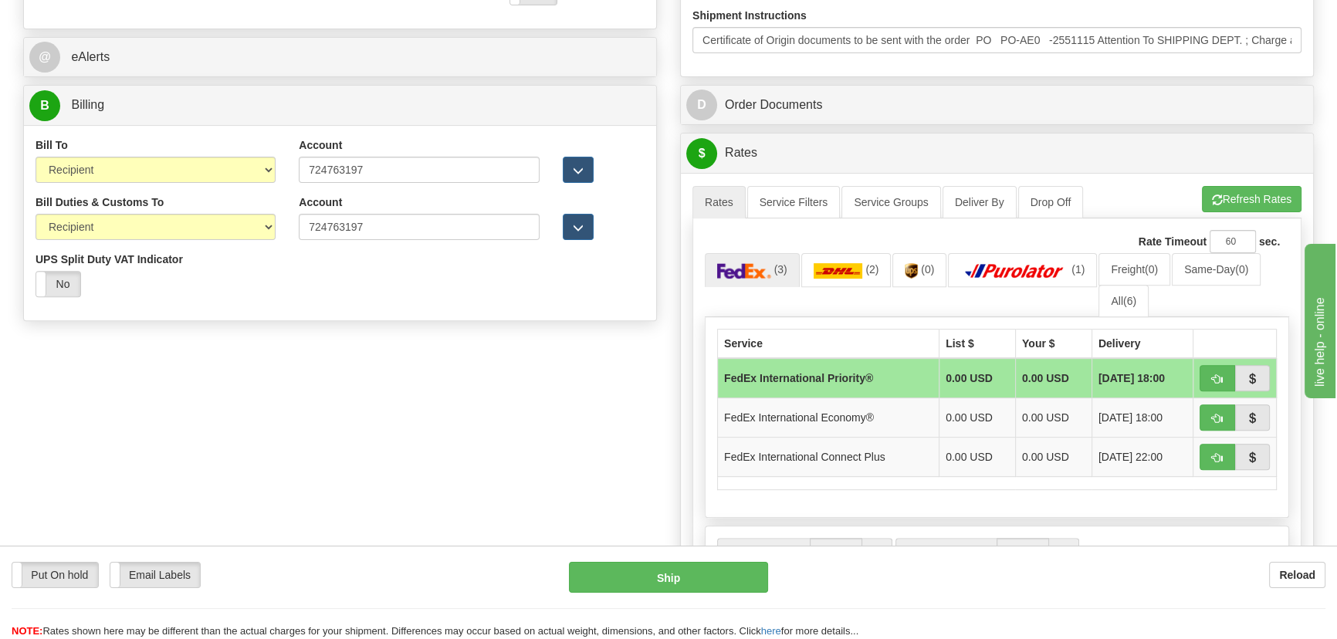
scroll to position [695, 0]
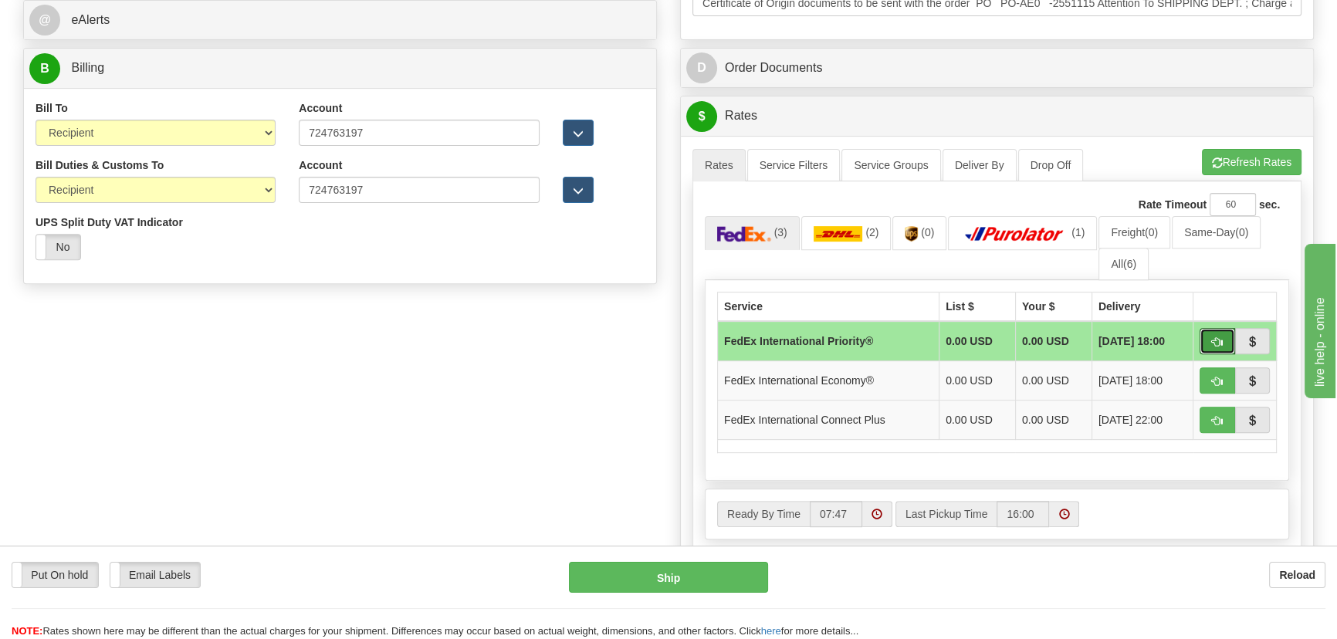
click at [1216, 339] on span "button" at bounding box center [1217, 342] width 11 height 10
type input "01"
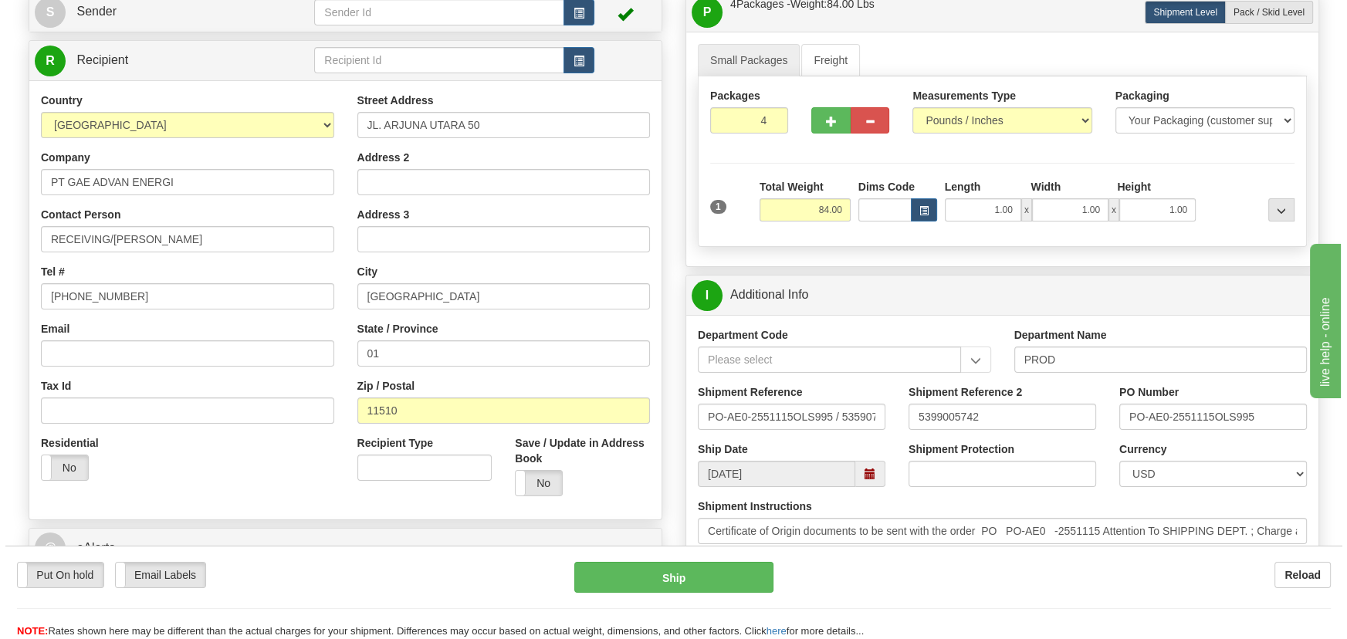
scroll to position [134, 0]
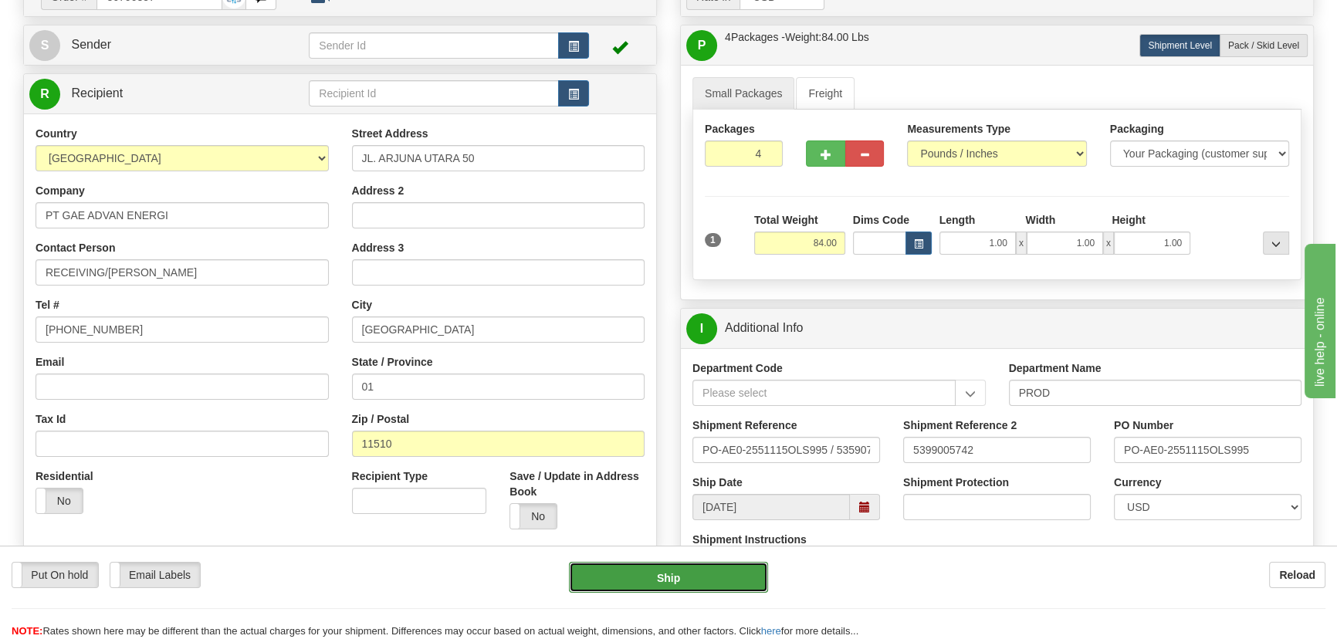
click at [697, 586] on button "Ship" at bounding box center [669, 577] width 200 height 31
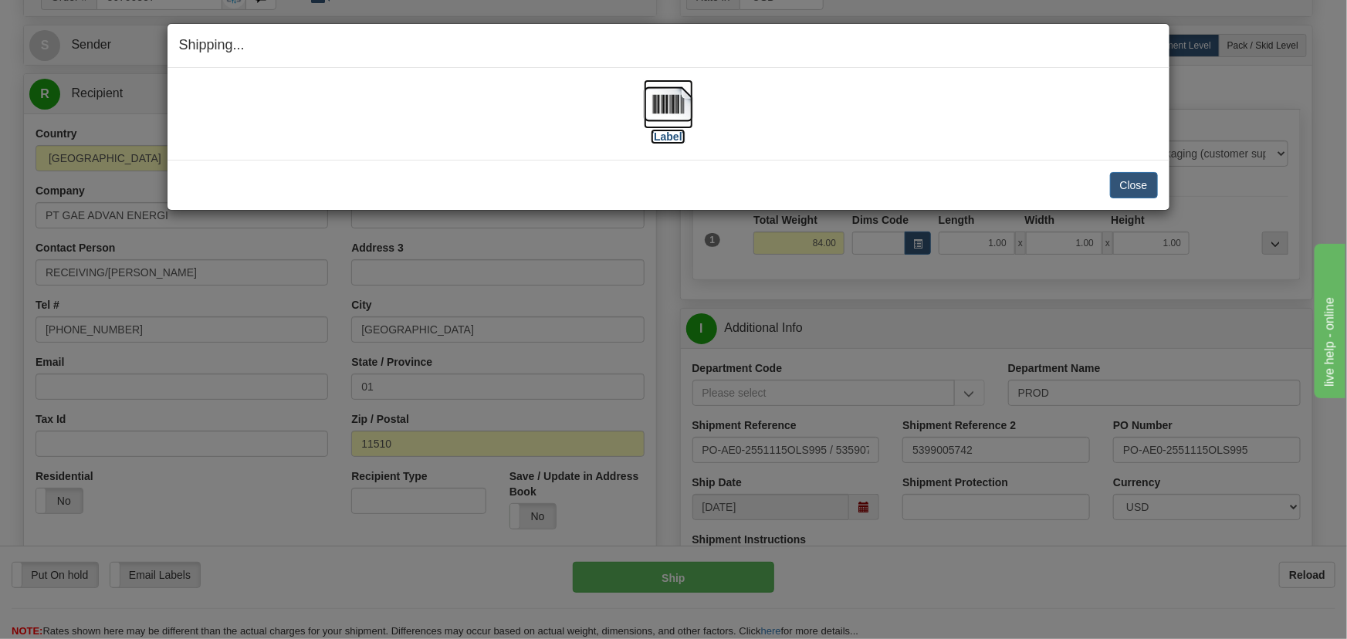
click at [666, 112] on img at bounding box center [668, 103] width 49 height 49
click at [1137, 188] on button "Close" at bounding box center [1134, 185] width 48 height 26
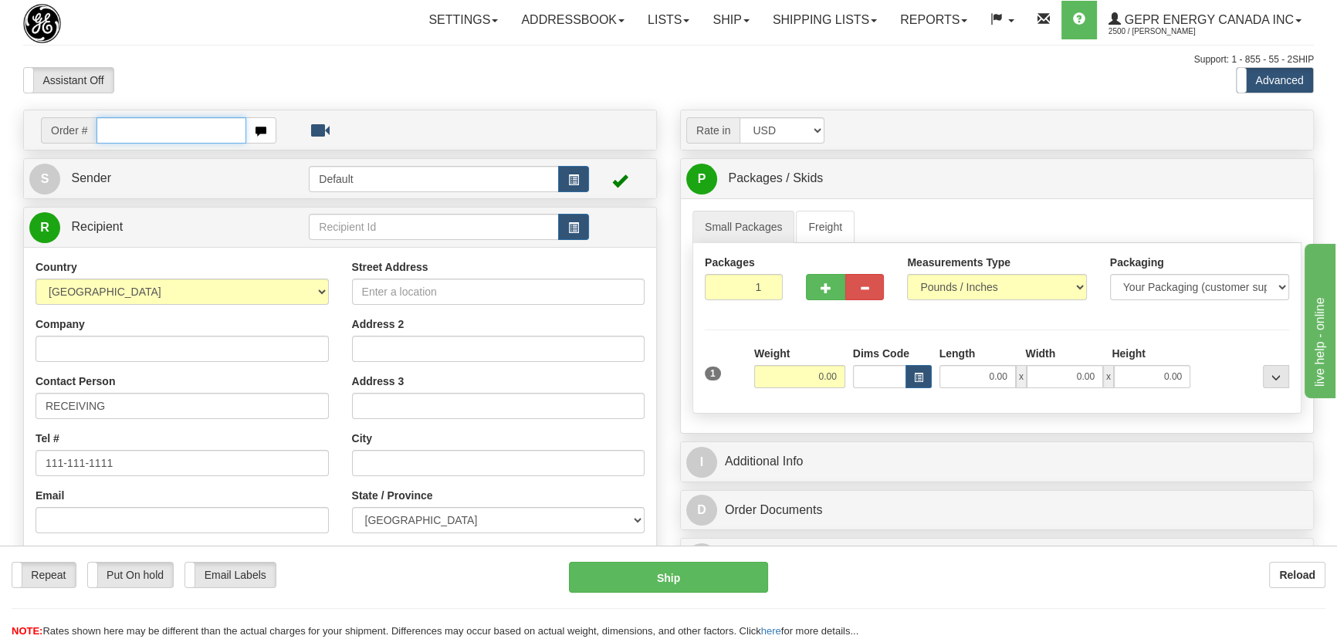
paste input "0086700355"
click at [116, 134] on input "0086700355" at bounding box center [171, 130] width 150 height 26
type input "86700355"
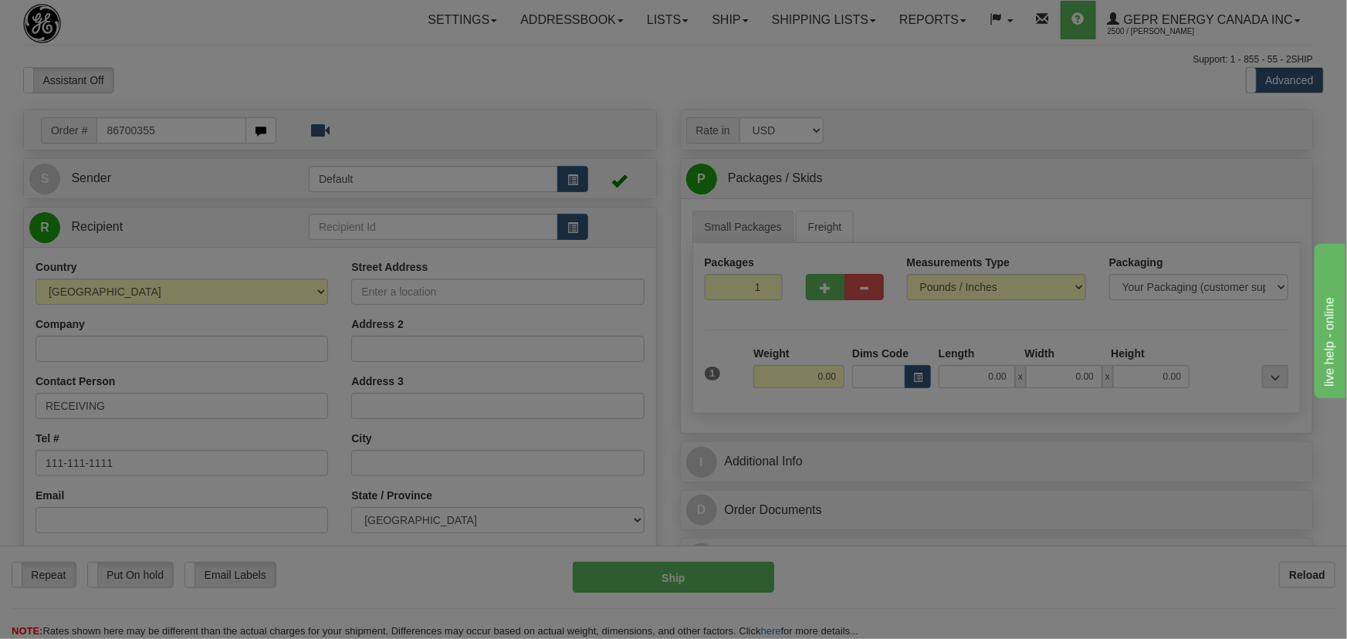
click at [200, 79] on body "Training Course Close Toggle navigation Settings Shipping Preferences New Recip…" at bounding box center [673, 319] width 1347 height 639
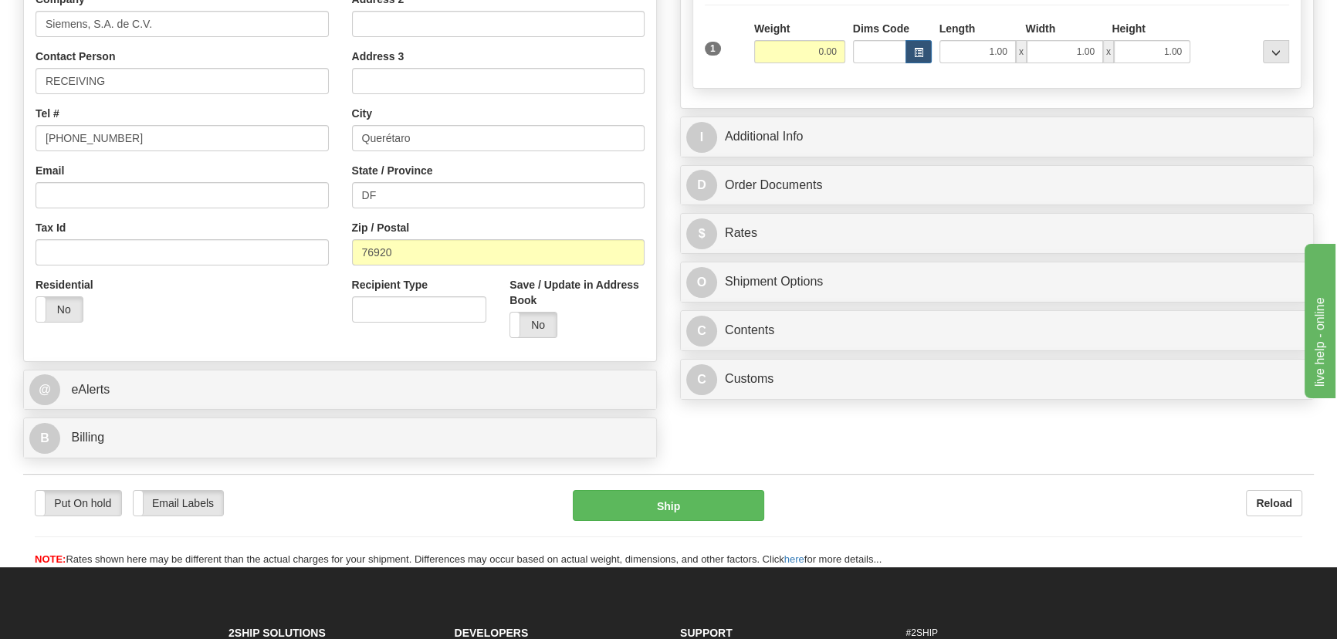
scroll to position [350, 0]
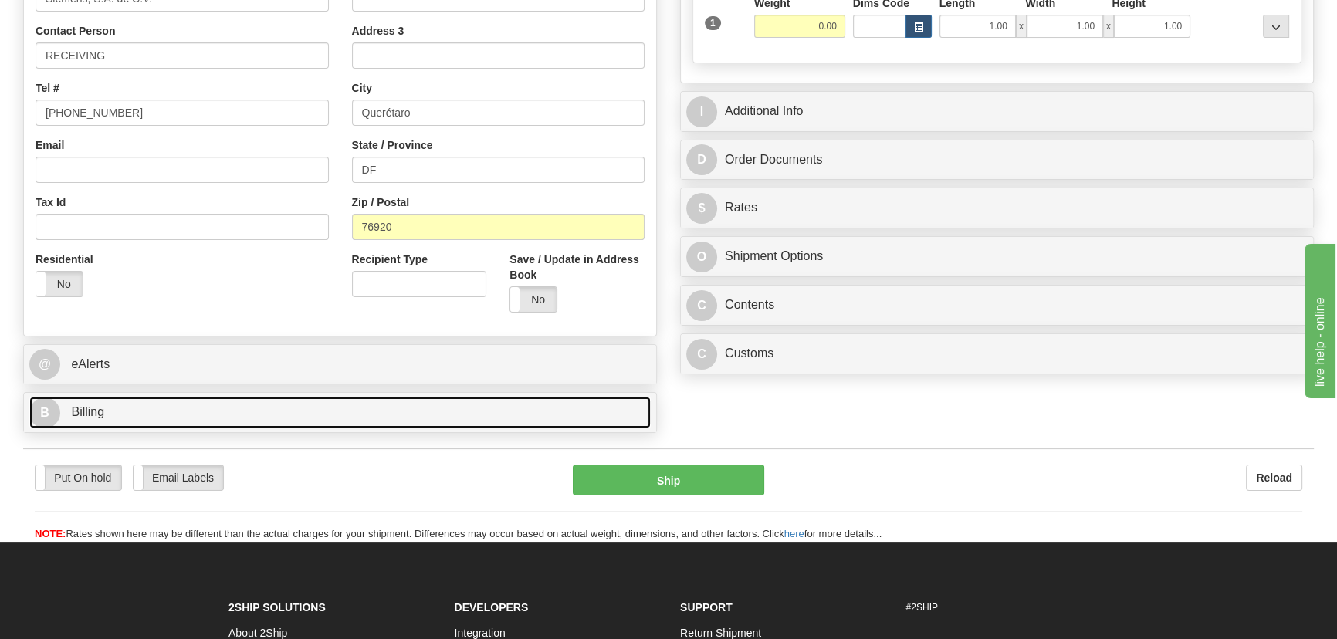
click at [359, 405] on link "B Billing" at bounding box center [339, 413] width 621 height 32
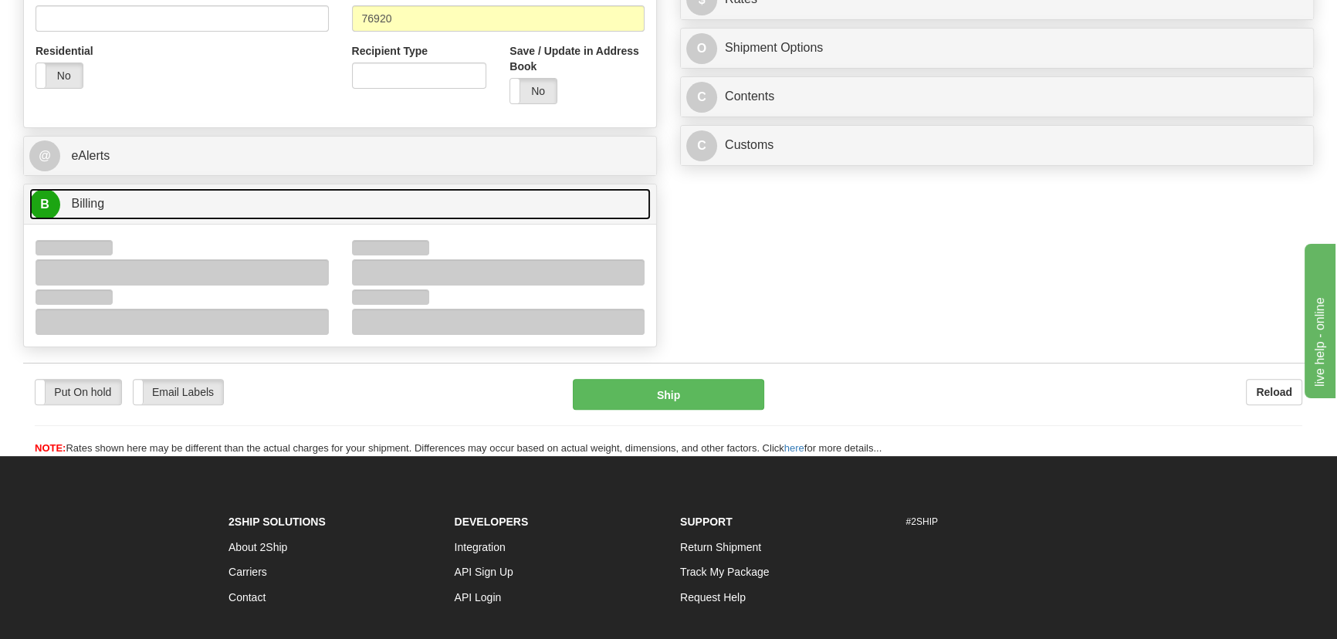
scroll to position [561, 0]
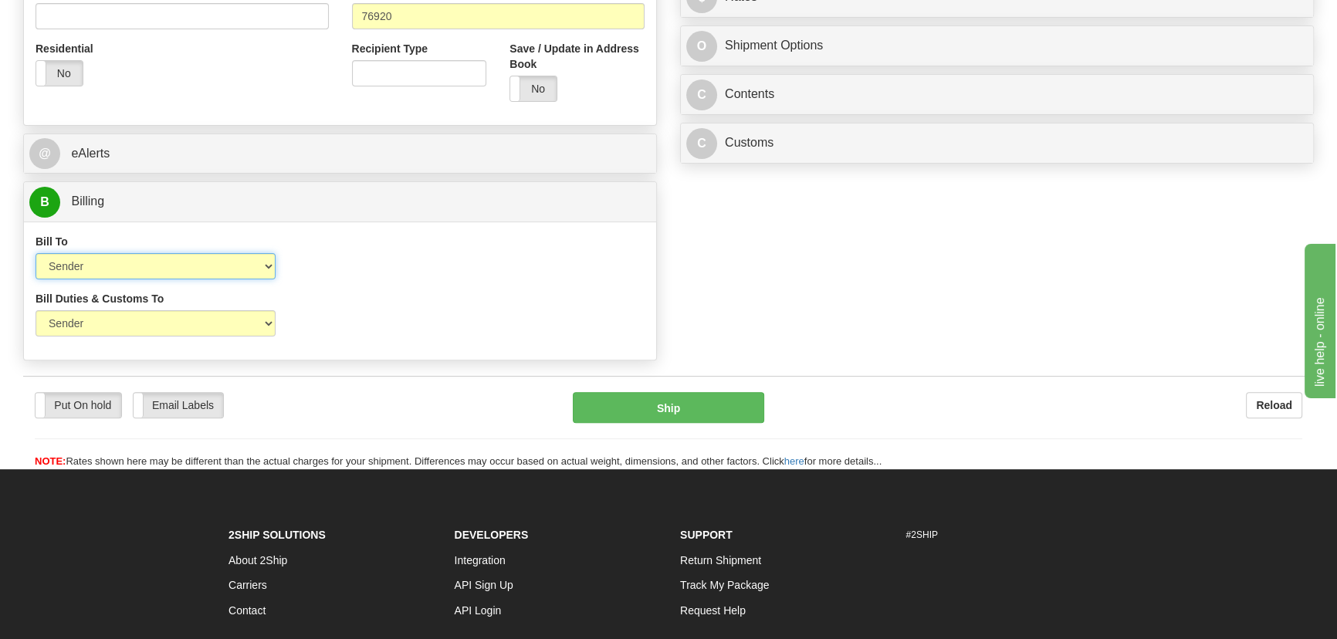
click at [175, 263] on select "Sender Recipient Third Party Collect" at bounding box center [155, 266] width 240 height 26
select select "2"
click at [35, 253] on select "Sender Recipient Third Party Collect" at bounding box center [155, 266] width 240 height 26
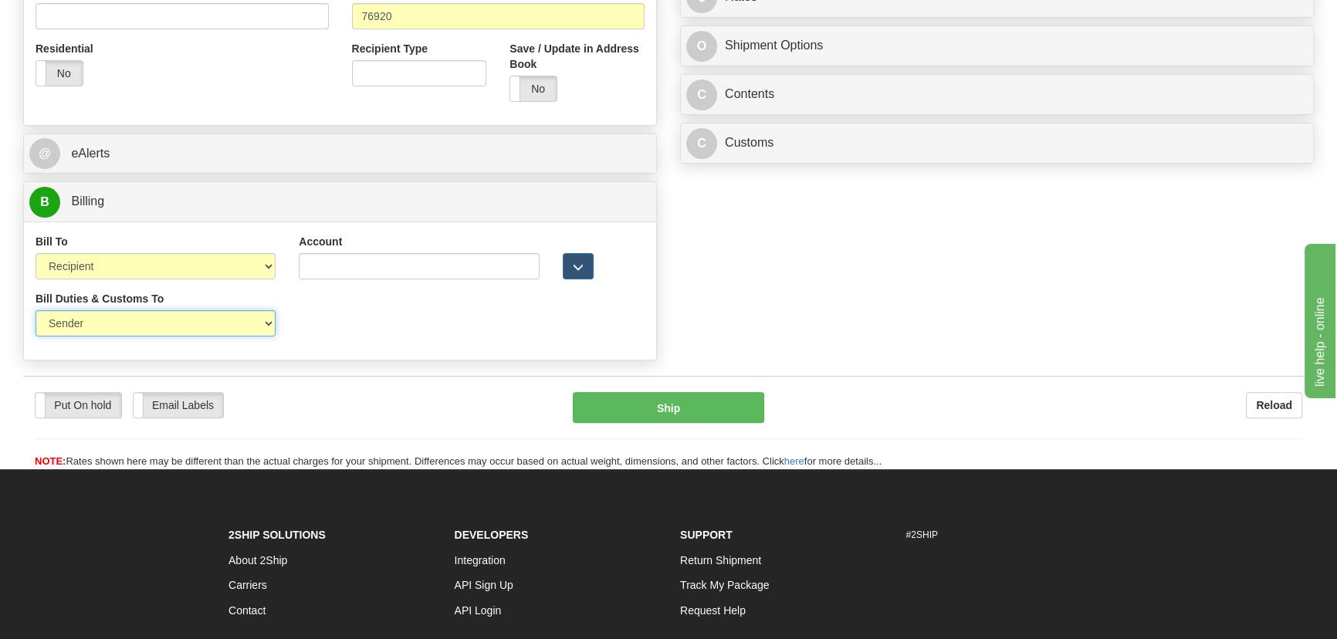
drag, startPoint x: 139, startPoint y: 320, endPoint x: 131, endPoint y: 336, distance: 17.9
click at [137, 329] on select "Sender Recipient Third Party" at bounding box center [155, 323] width 240 height 26
select select "2"
click at [35, 310] on select "Sender Recipient Third Party" at bounding box center [155, 323] width 240 height 26
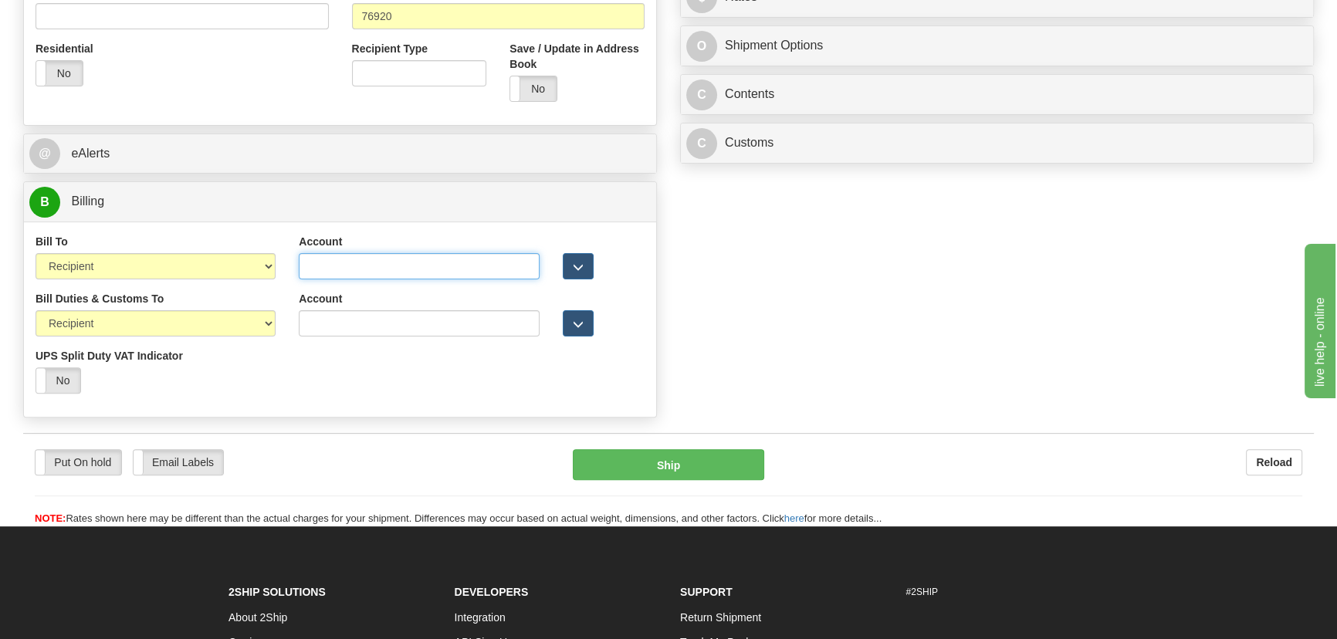
click at [338, 269] on input "Account" at bounding box center [419, 266] width 240 height 26
paste input "952593553"
type input "952593553"
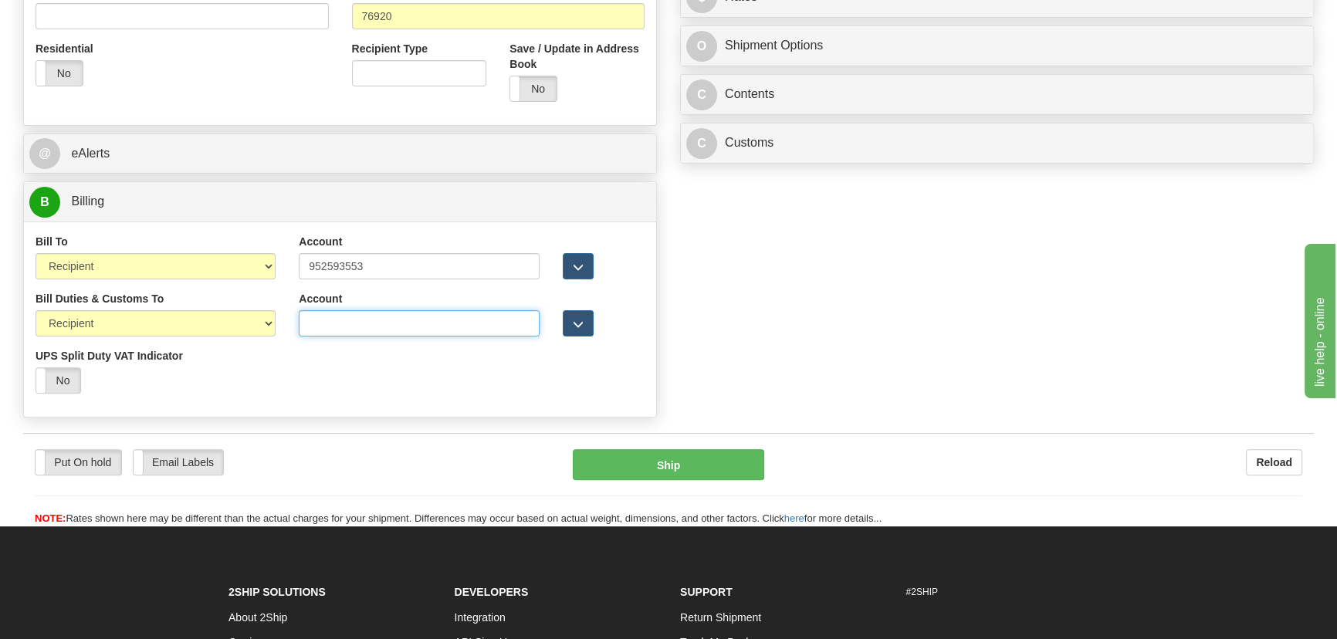
click at [324, 318] on input "Account" at bounding box center [419, 323] width 240 height 26
paste input "952593553"
type input "952593553"
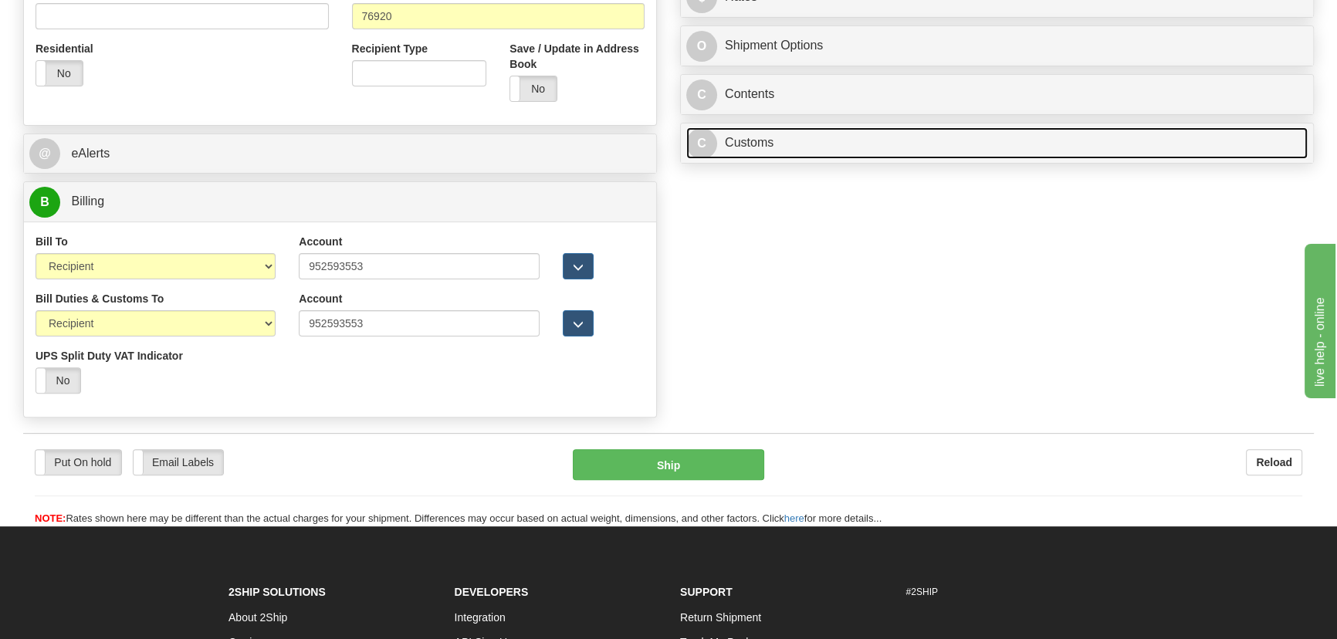
click at [989, 145] on link "C Customs" at bounding box center [996, 143] width 621 height 32
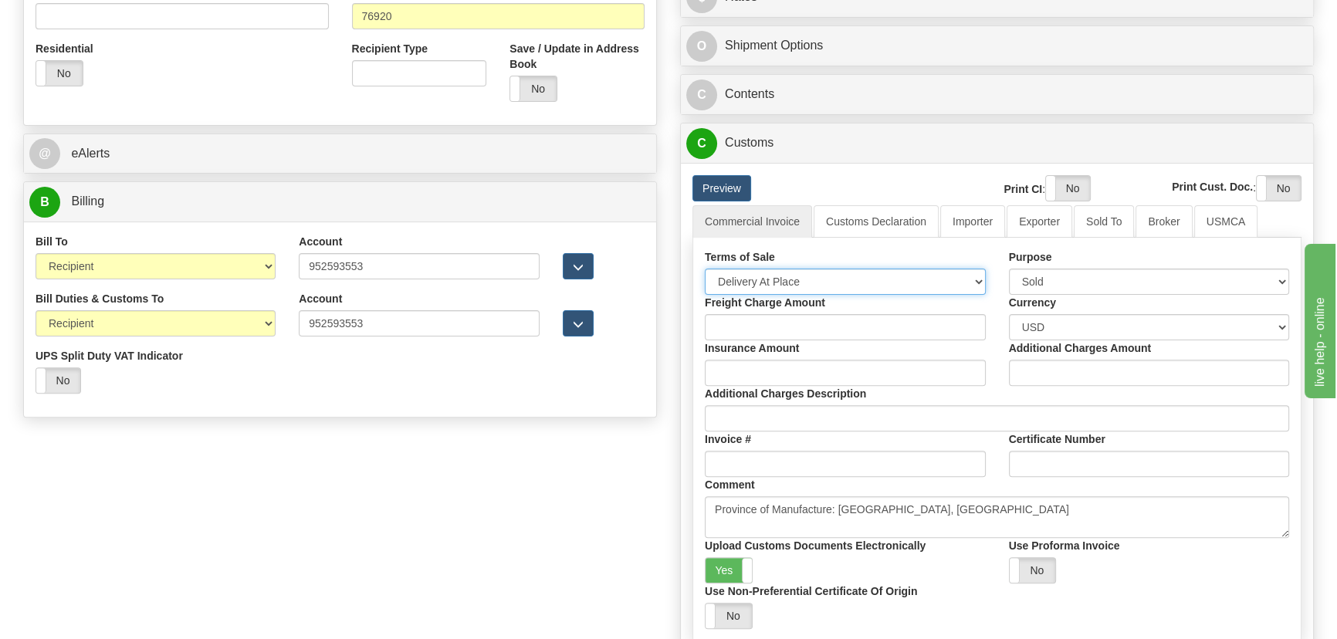
click at [779, 282] on select "Free Carrier Free On Board Ex Works Delivered Duty Unpaid Delivered Duty Paid C…" at bounding box center [845, 282] width 281 height 26
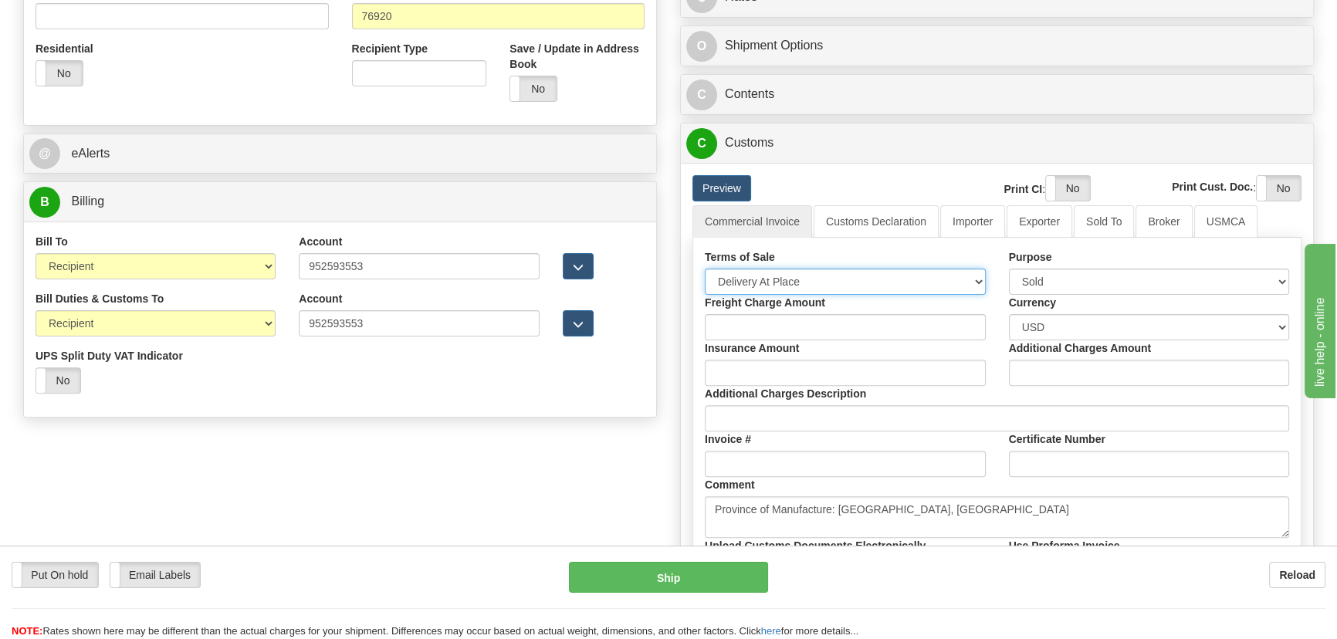
select select "7"
click at [705, 269] on select "Free Carrier Free On Board Ex Works Delivered Duty Unpaid Delivered Duty Paid C…" at bounding box center [845, 282] width 281 height 26
click at [975, 219] on link "Importer" at bounding box center [972, 221] width 65 height 32
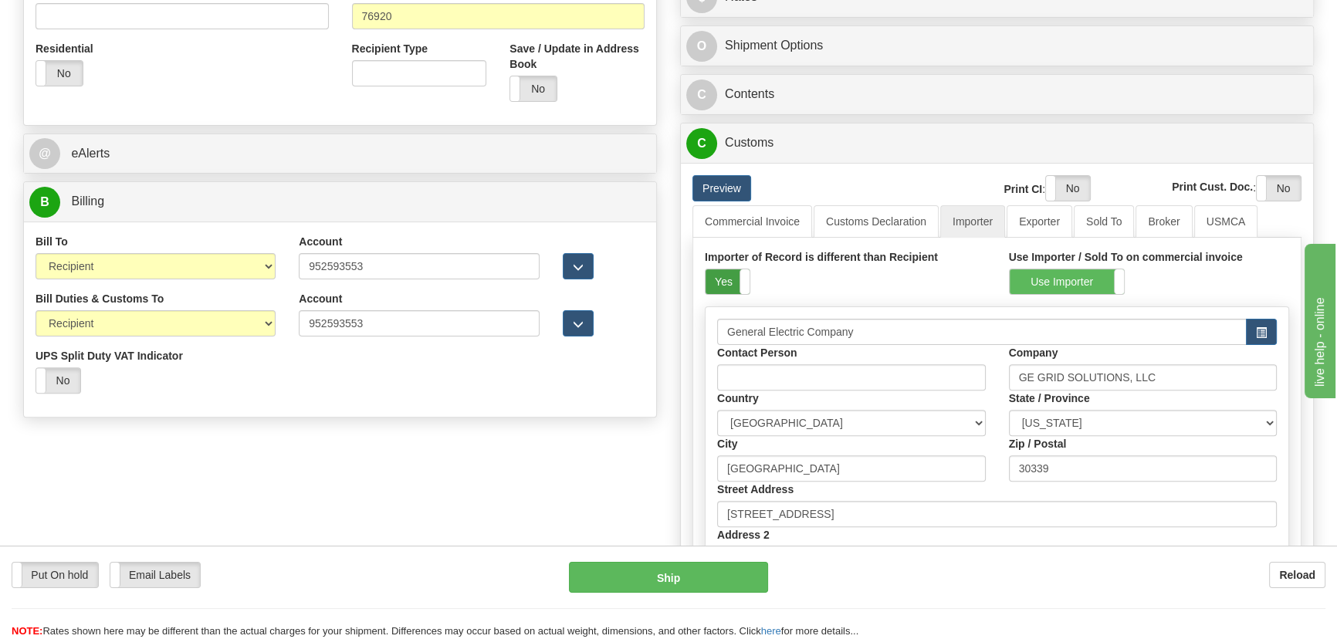
click at [729, 278] on label "Yes" at bounding box center [727, 281] width 44 height 25
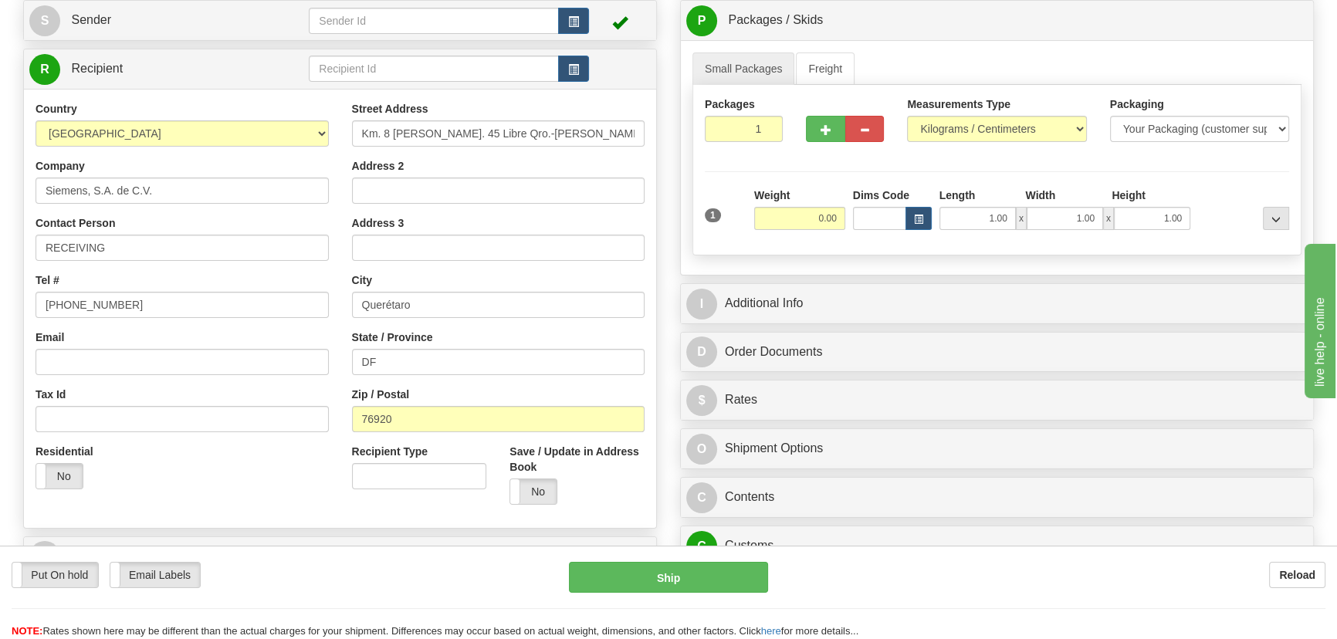
scroll to position [0, 0]
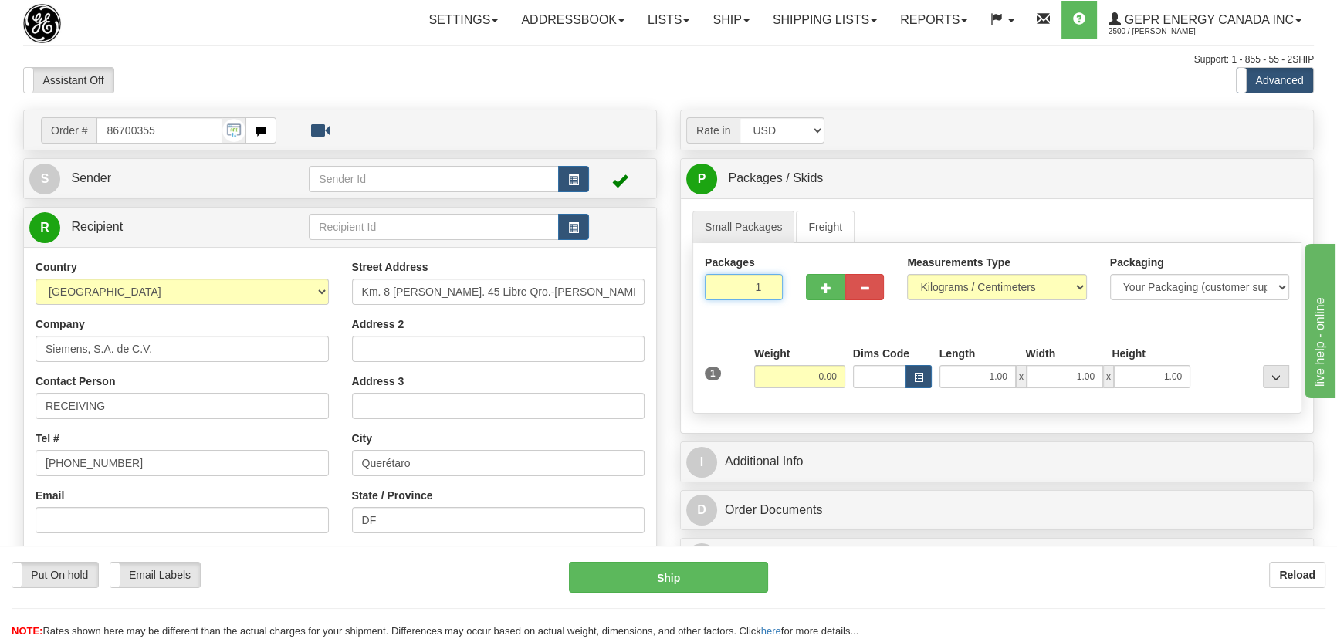
drag, startPoint x: 750, startPoint y: 299, endPoint x: 779, endPoint y: 311, distance: 30.8
click at [779, 310] on div "Packages 1 1" at bounding box center [743, 283] width 101 height 57
type input "6"
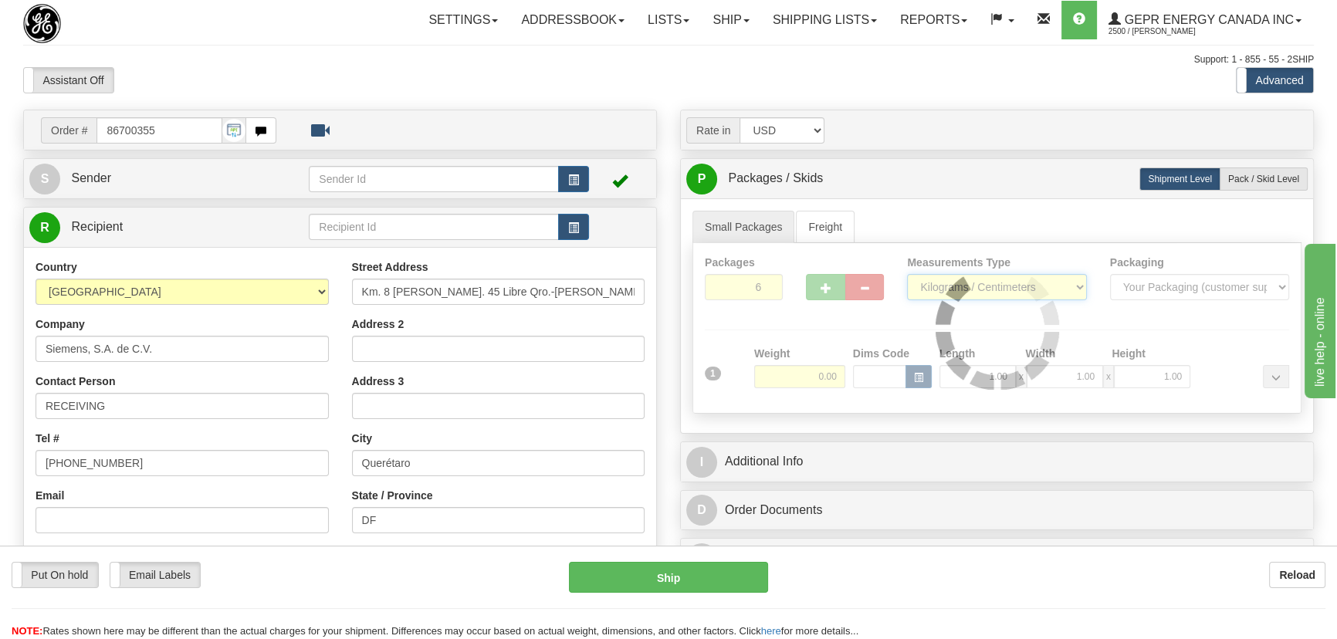
click at [939, 282] on div "Packages 6 1 Measurements Type" at bounding box center [996, 328] width 609 height 171
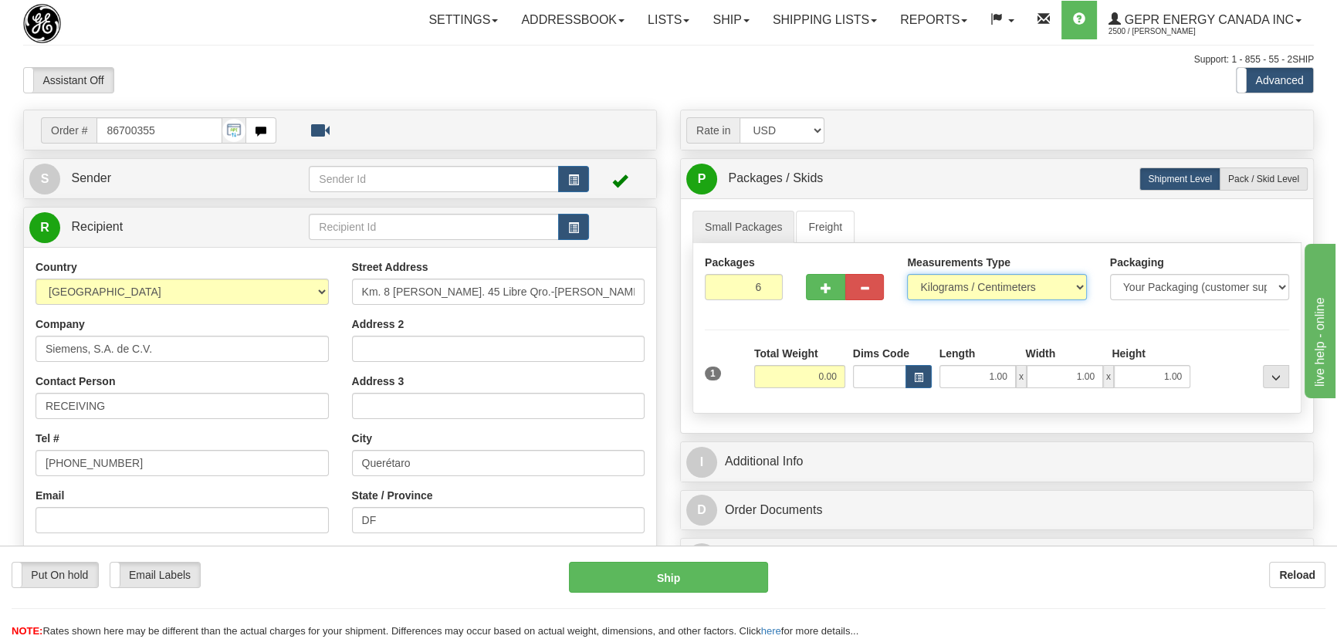
select select "0"
click at [907, 274] on select "Pounds / Inches Kilograms / Centimeters" at bounding box center [996, 287] width 179 height 26
drag, startPoint x: 801, startPoint y: 375, endPoint x: 850, endPoint y: 390, distance: 51.7
click at [857, 393] on div "1 Total Weight 0.00 Dims Code x" at bounding box center [997, 373] width 592 height 55
type input "126.00"
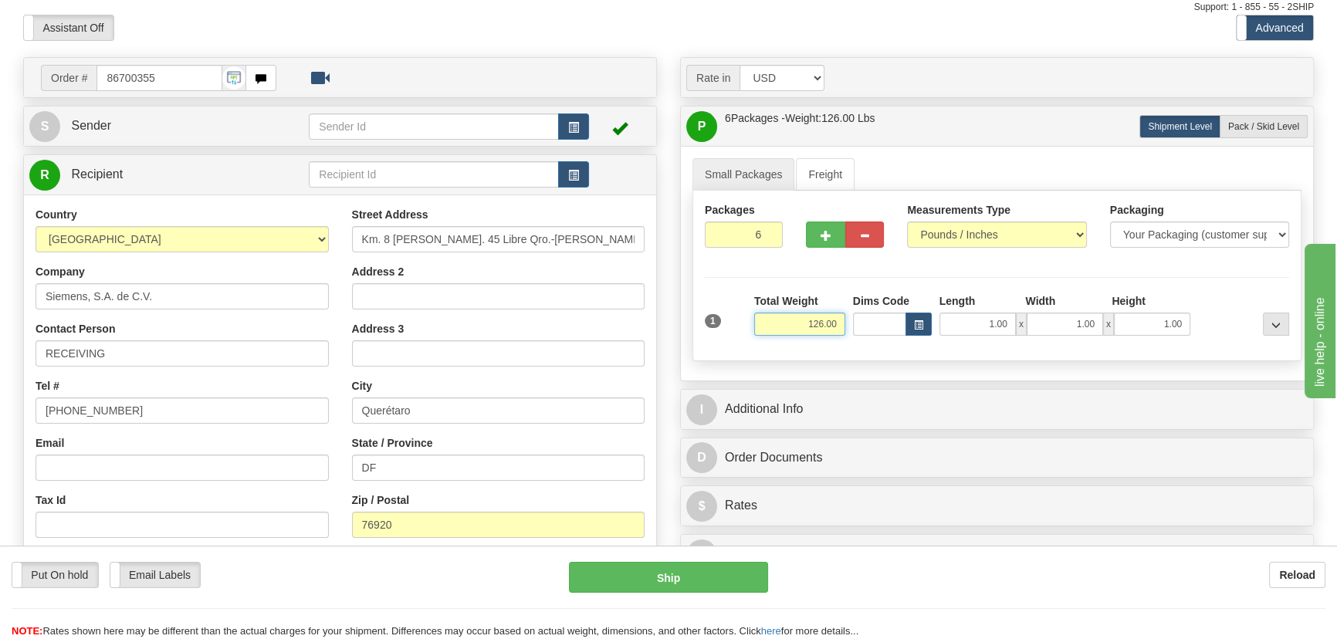
scroll to position [280, 0]
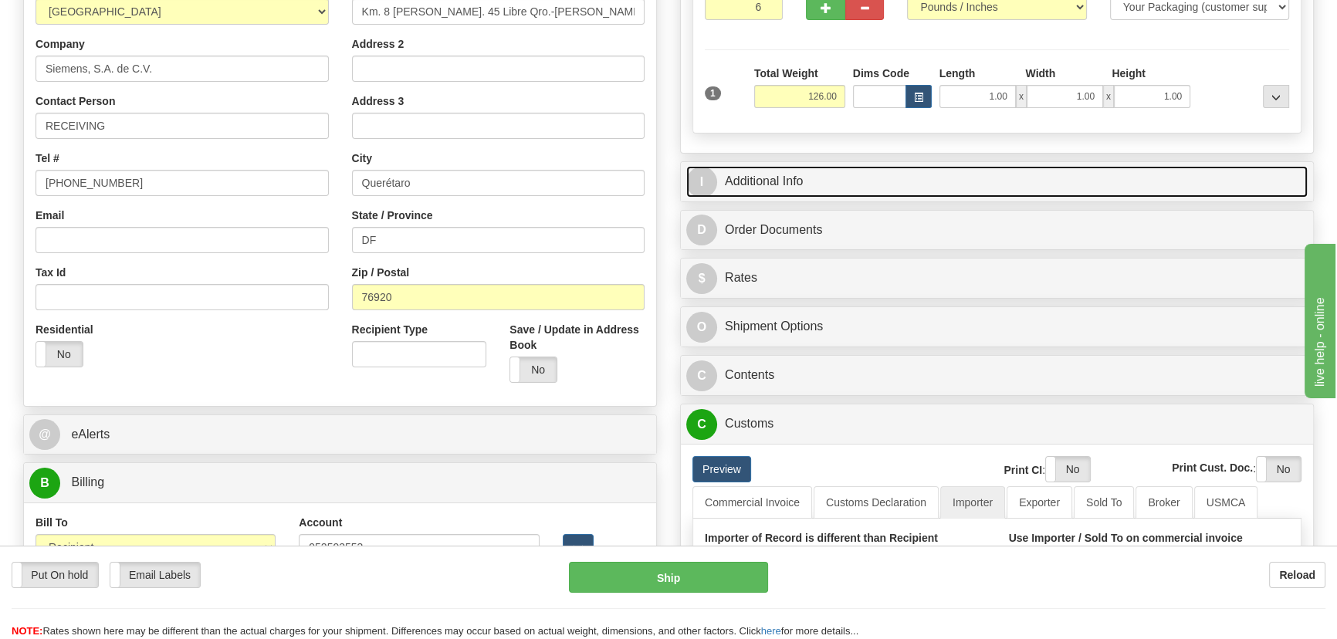
click at [1063, 174] on link "I Additional Info" at bounding box center [996, 182] width 621 height 32
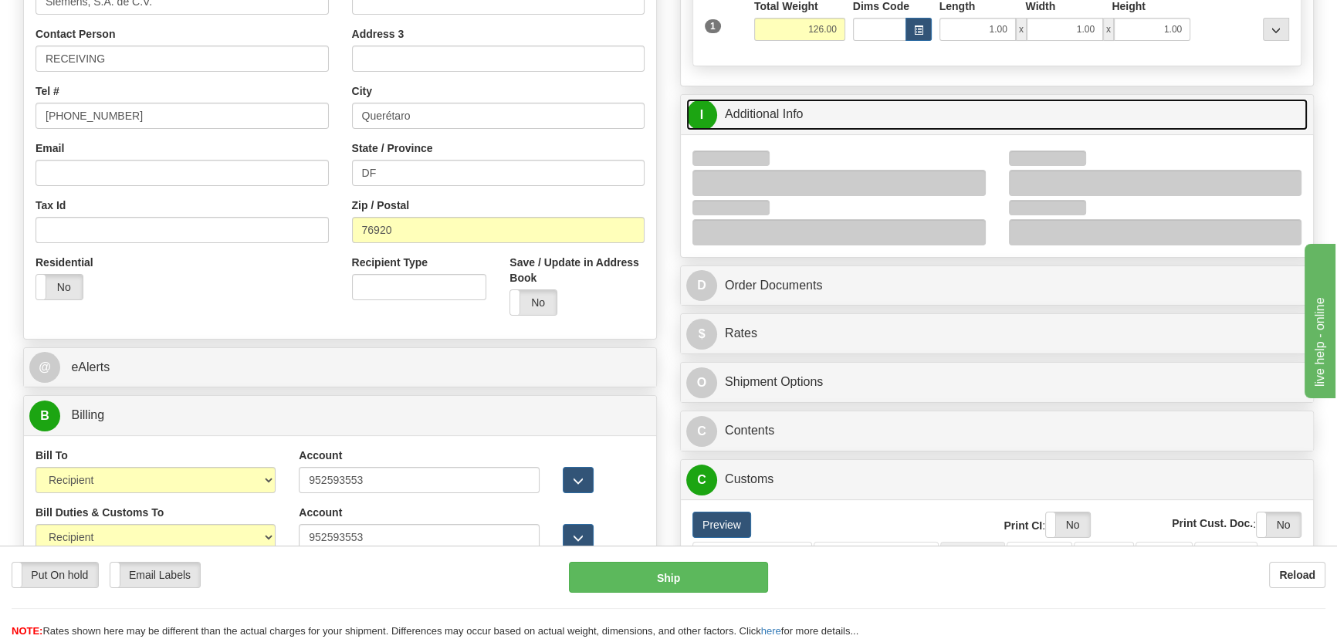
scroll to position [421, 0]
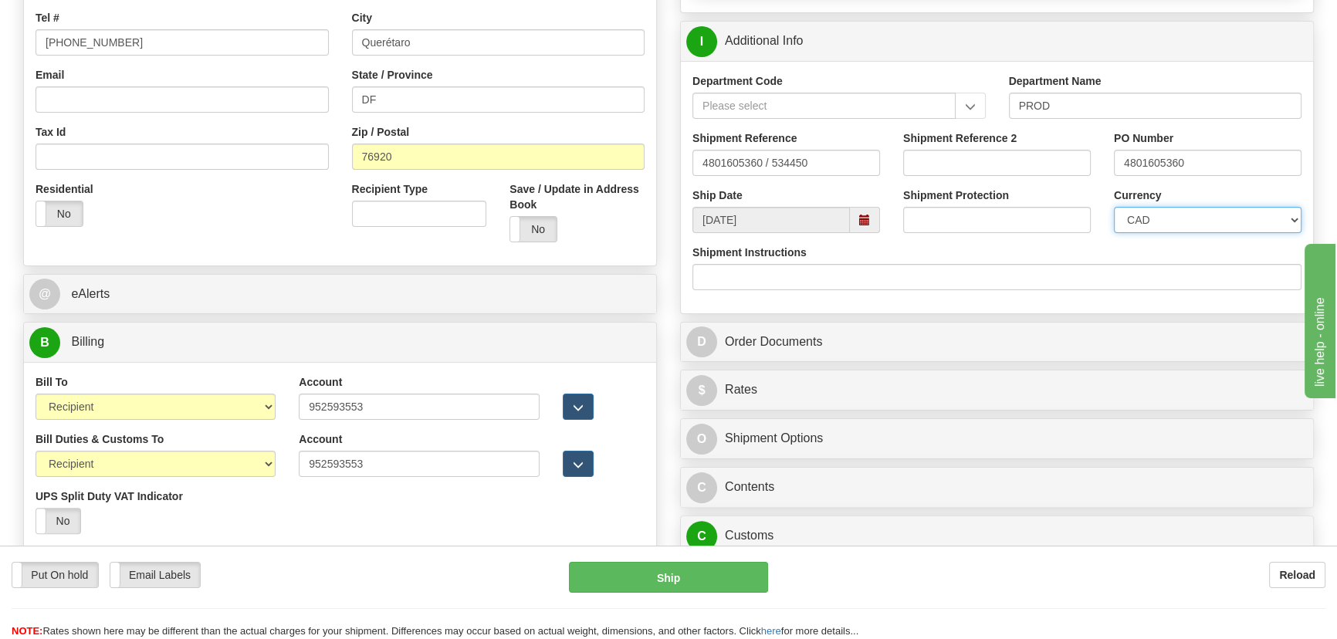
click at [1177, 226] on select "CAD USD EUR ZAR [PERSON_NAME] ARN AUD AUS AWG BBD BFR BGN BHD BMD BND BRC BRL C…" at bounding box center [1208, 220] width 188 height 26
select select "1"
click at [1114, 207] on select "CAD USD EUR ZAR [PERSON_NAME] ARN AUD AUS AWG BBD BFR BGN BHD BMD BND BRC BRL C…" at bounding box center [1208, 220] width 188 height 26
click at [1010, 151] on input "Shipment Reference 2" at bounding box center [997, 163] width 188 height 26
paste input "5399005452"
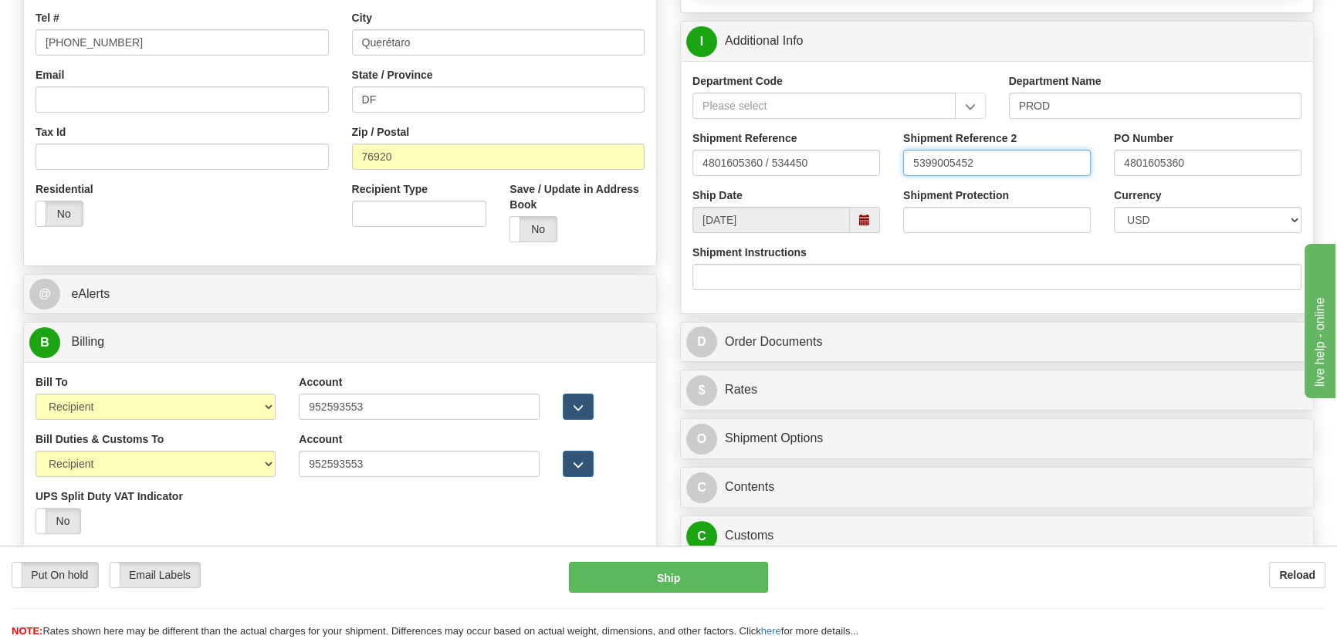
type input "5399005452"
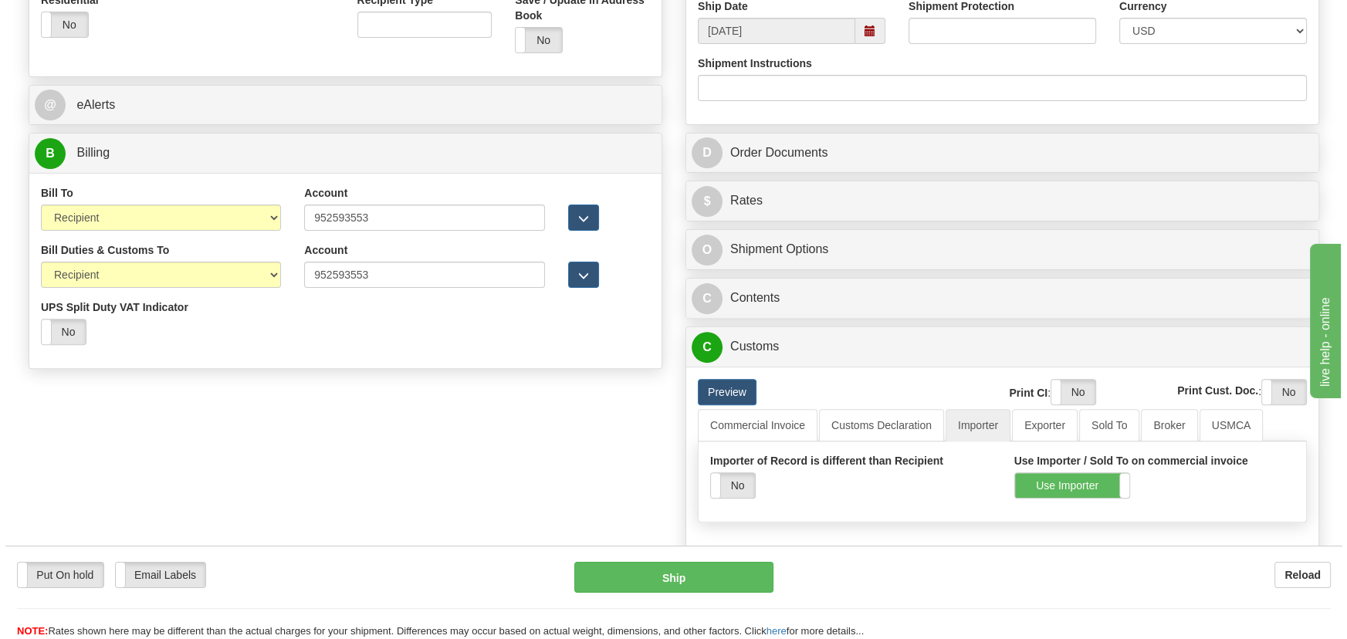
scroll to position [701, 0]
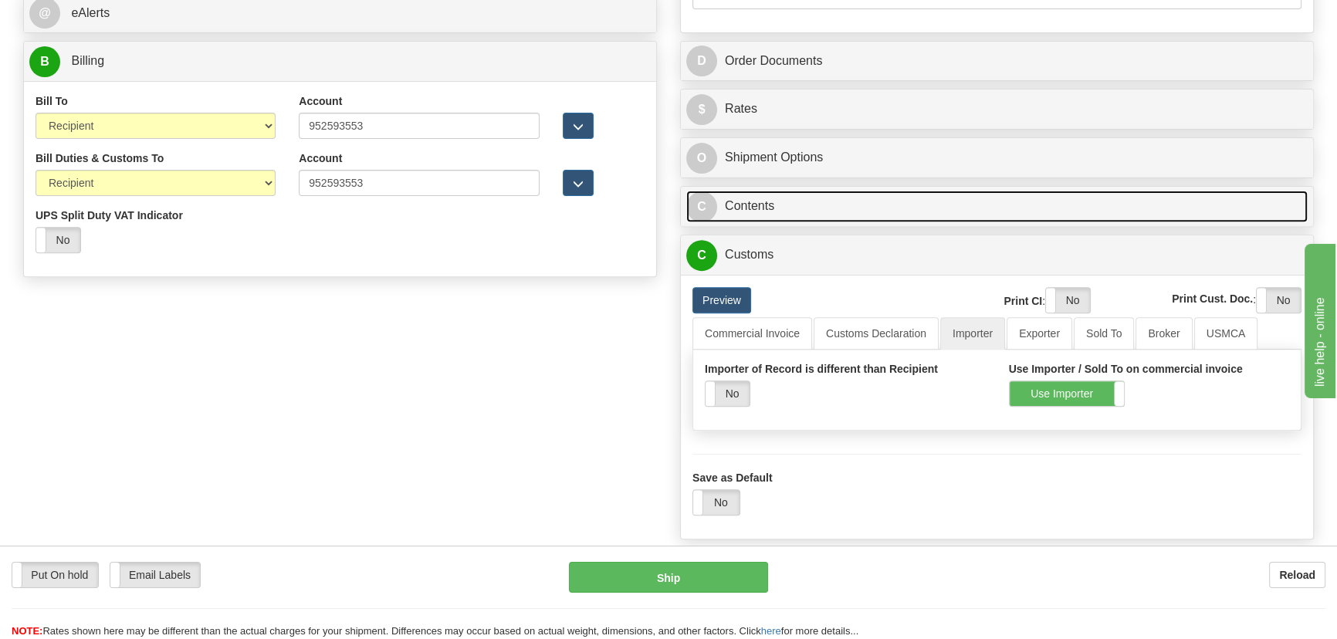
click at [1039, 211] on link "C Contents" at bounding box center [996, 207] width 621 height 32
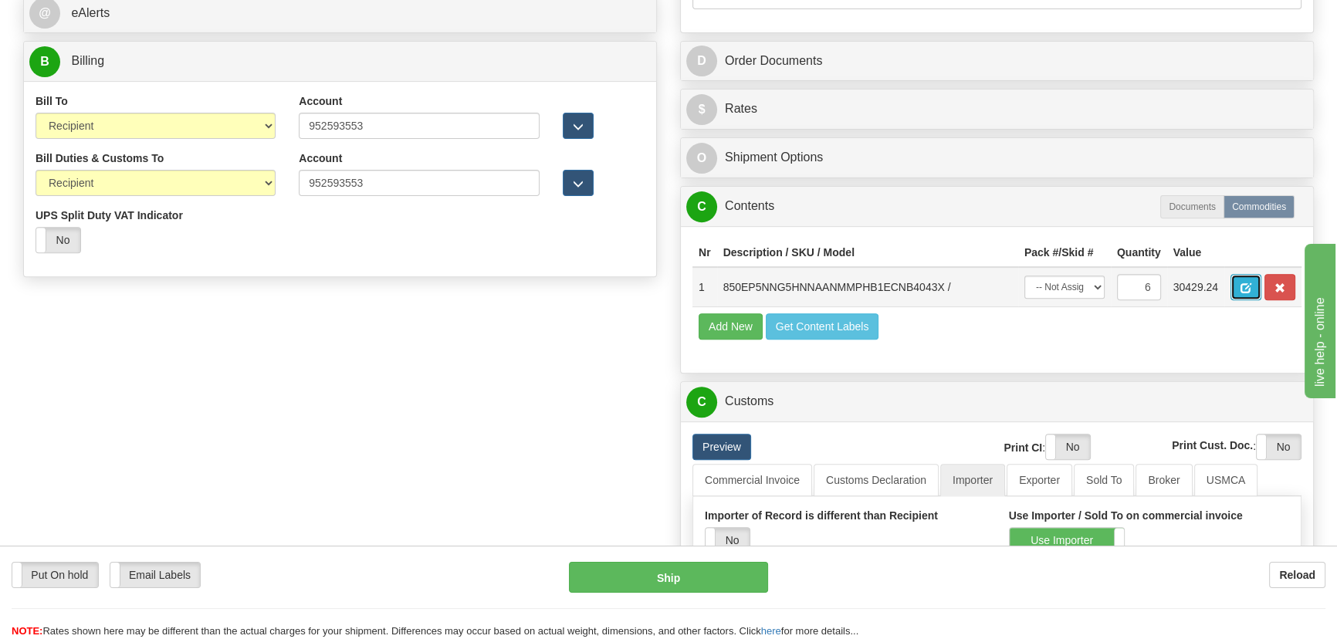
click at [1246, 286] on span "button" at bounding box center [1245, 288] width 11 height 10
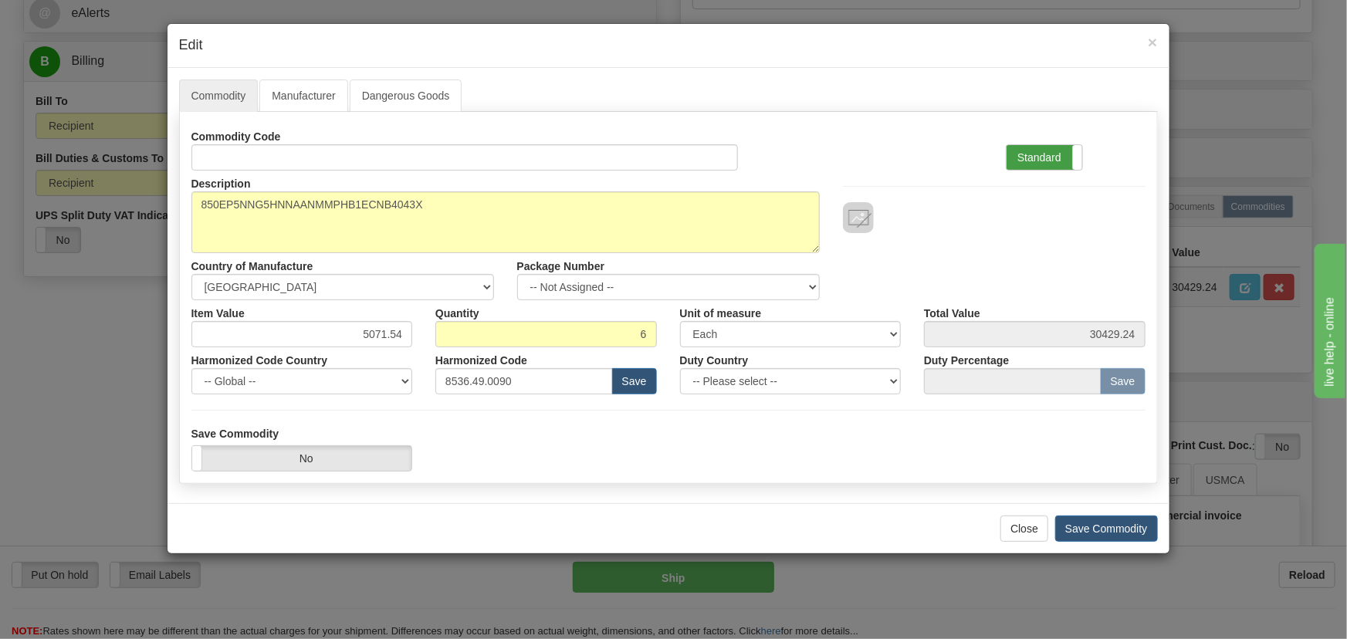
click at [1053, 169] on label "Standard" at bounding box center [1044, 157] width 76 height 25
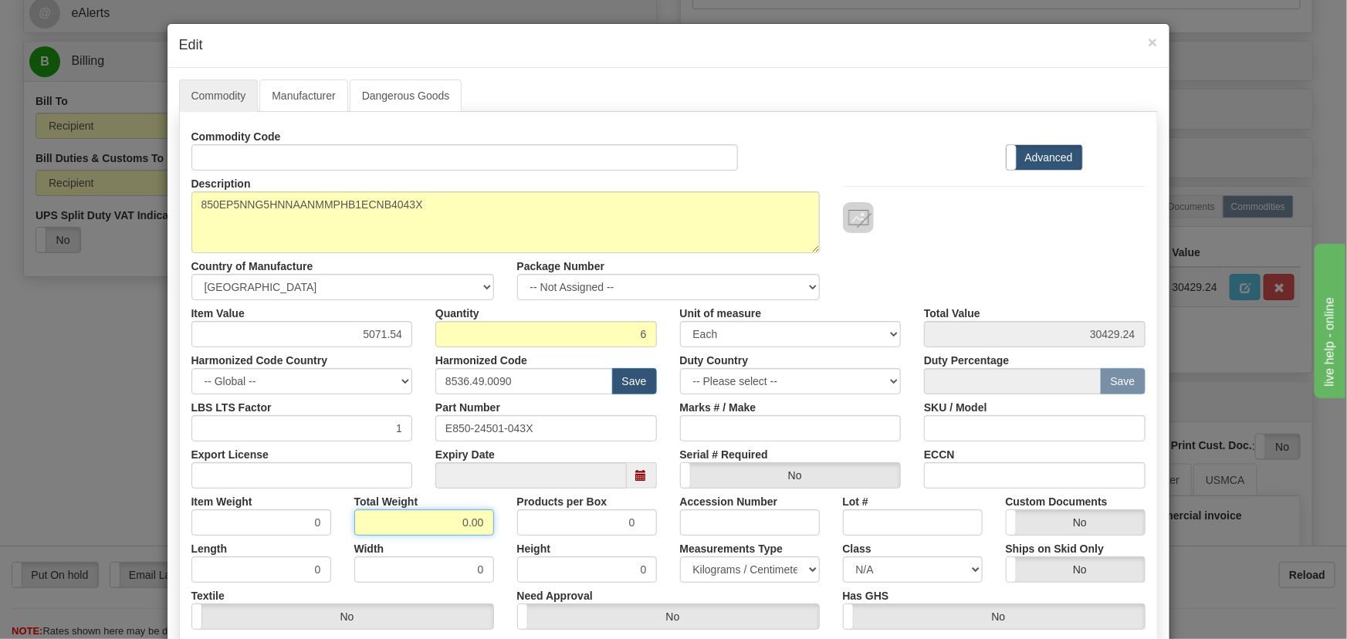
drag, startPoint x: 451, startPoint y: 526, endPoint x: 492, endPoint y: 540, distance: 42.5
click at [489, 539] on div "Commodity Code Standard Advanced Description 850EP5NNG5HNNAANMMPHB1ECNB4043X Co…" at bounding box center [668, 399] width 954 height 553
type input "6"
type input "1.0000"
click at [494, 541] on div "Width 0" at bounding box center [424, 559] width 163 height 47
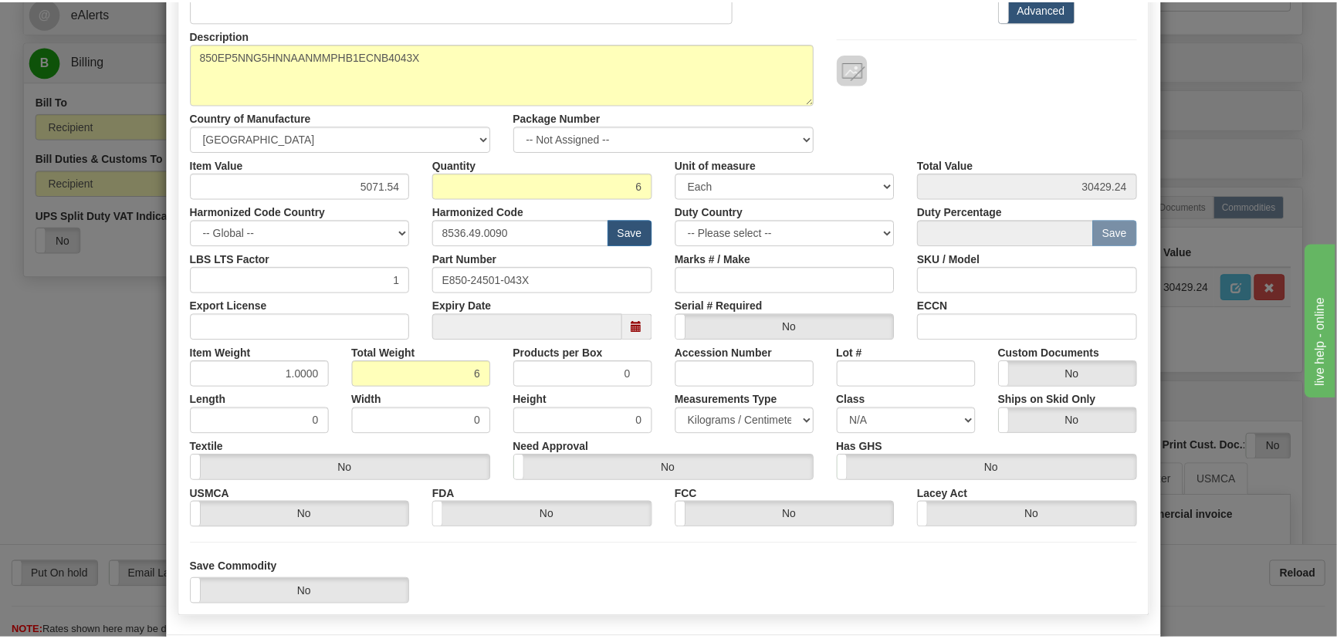
scroll to position [210, 0]
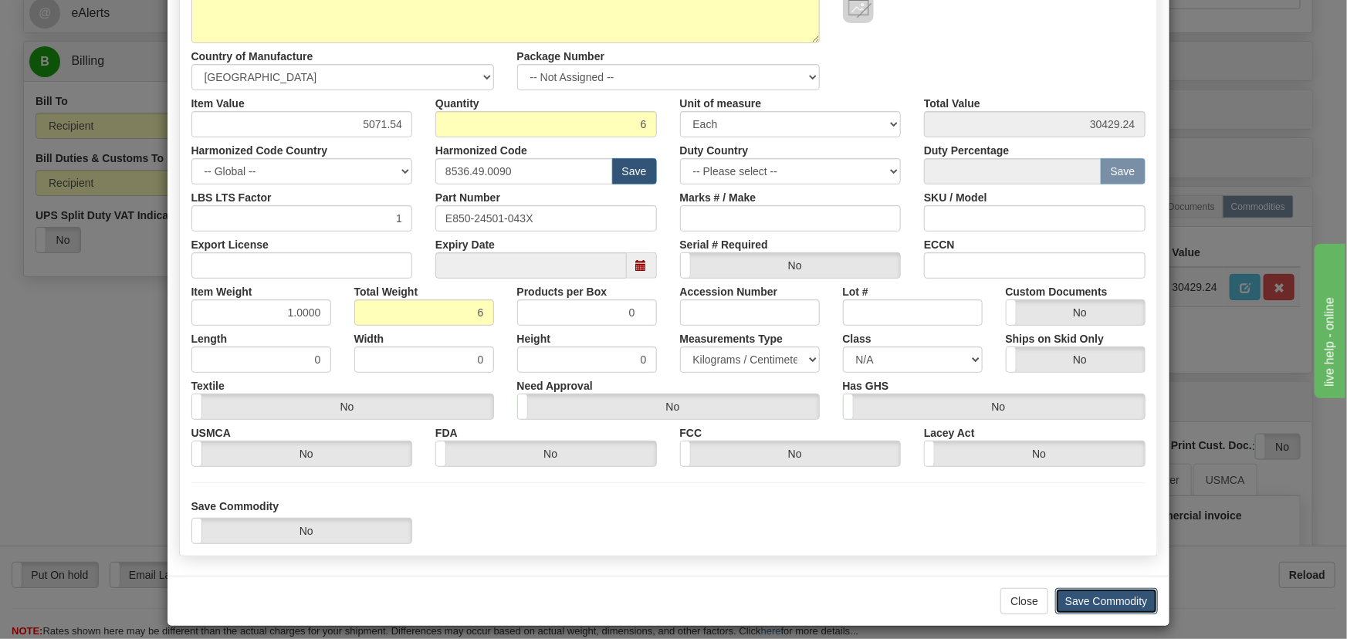
click at [1117, 602] on button "Save Commodity" at bounding box center [1106, 601] width 103 height 26
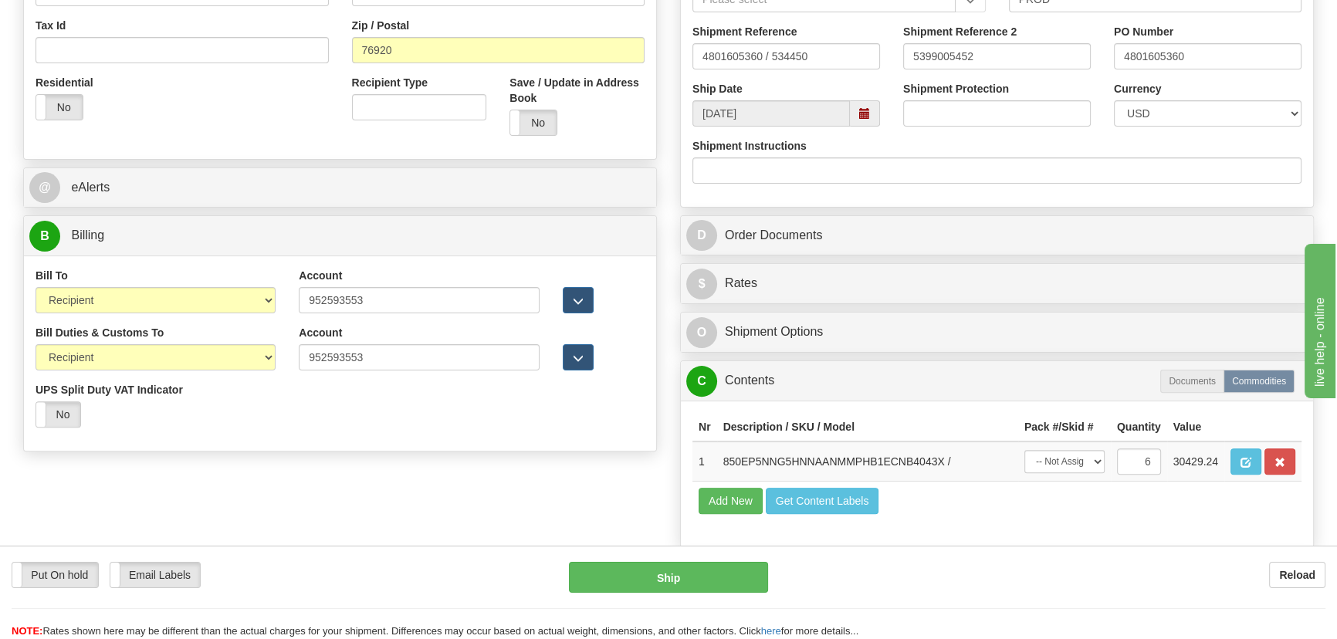
scroll to position [491, 0]
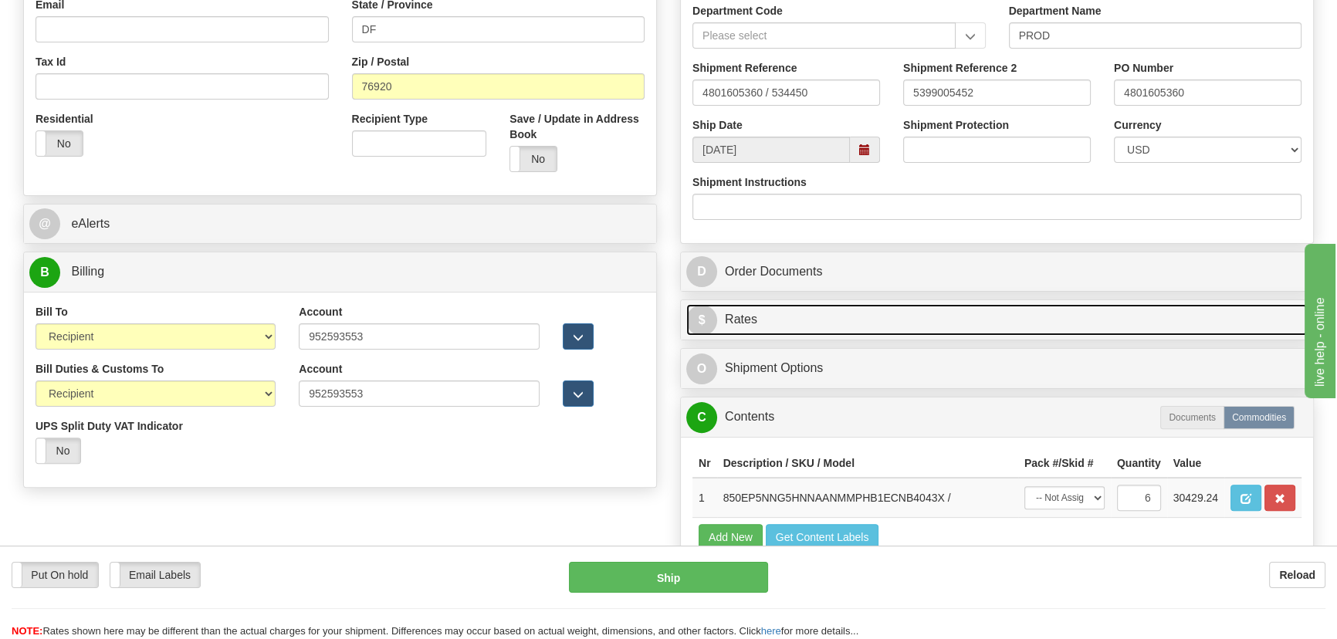
click at [1156, 319] on link "$ Rates" at bounding box center [996, 320] width 621 height 32
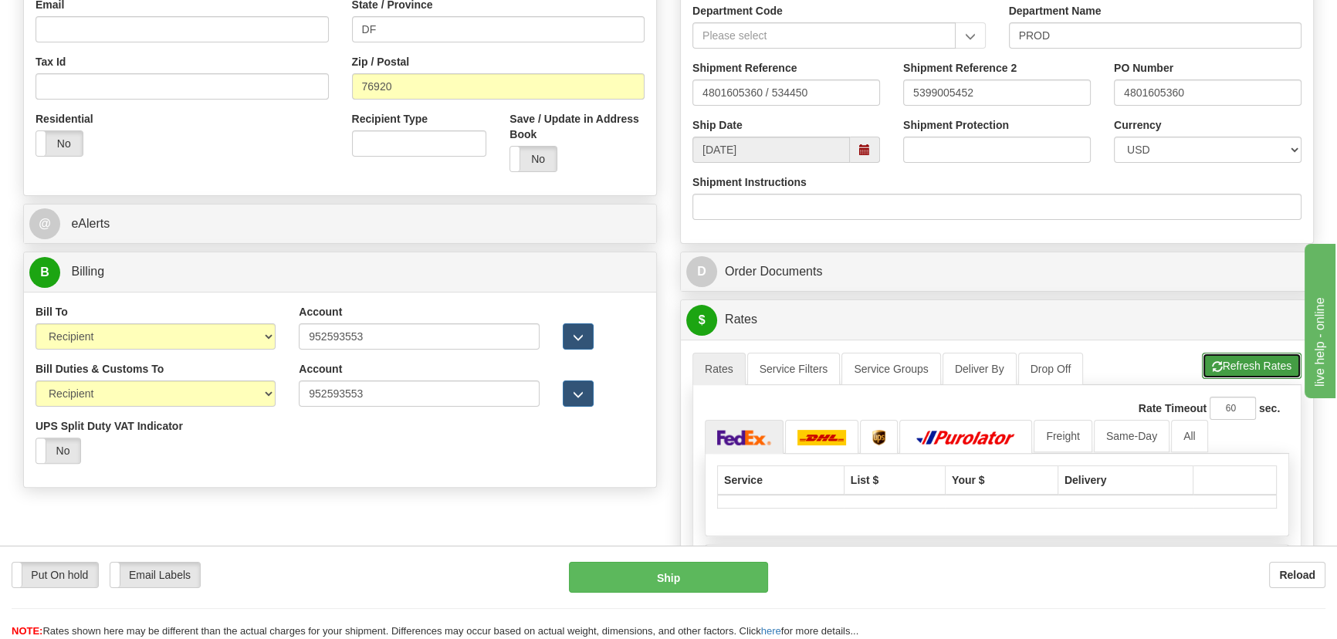
click at [1221, 362] on button "Refresh Rates" at bounding box center [1252, 366] width 100 height 26
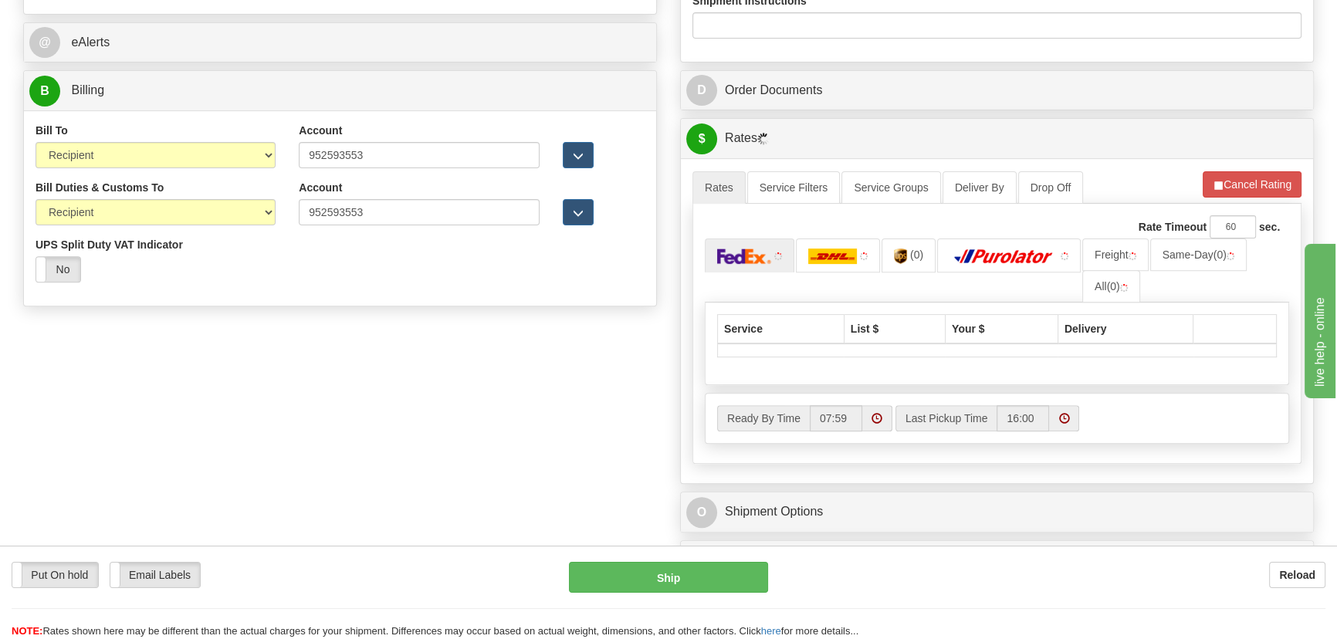
scroll to position [701, 0]
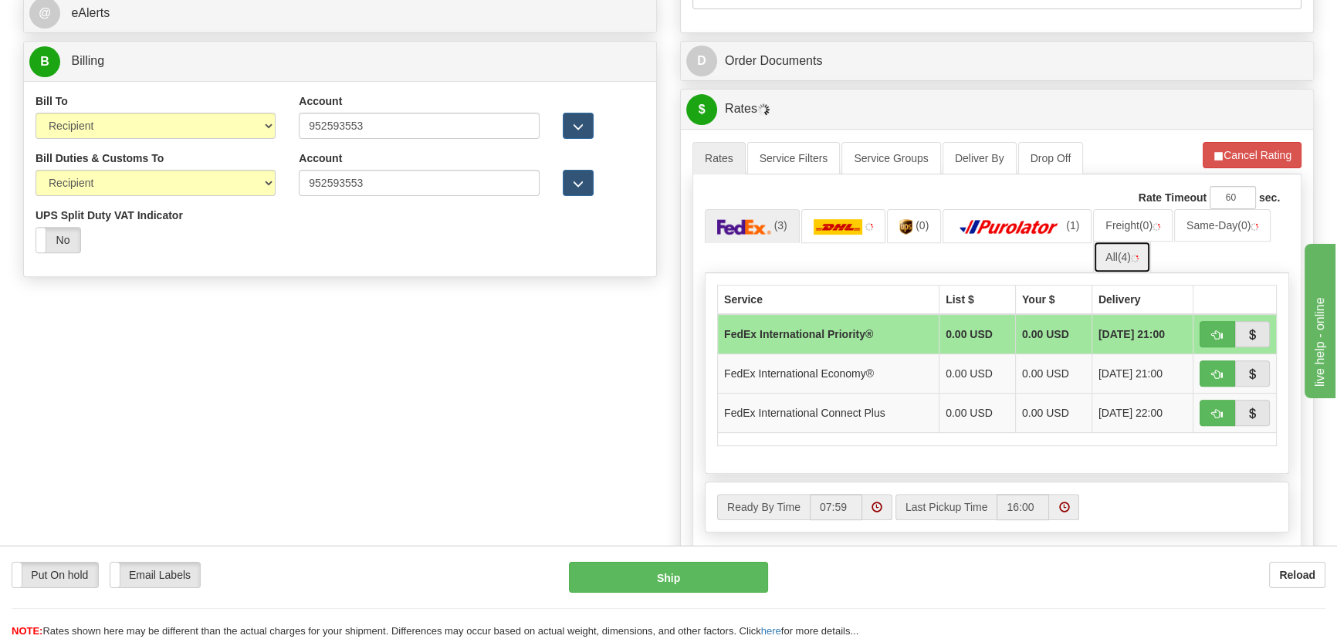
drag, startPoint x: 1116, startPoint y: 262, endPoint x: 1107, endPoint y: 264, distance: 8.8
click at [1117, 262] on link "All (4)" at bounding box center [1122, 257] width 58 height 32
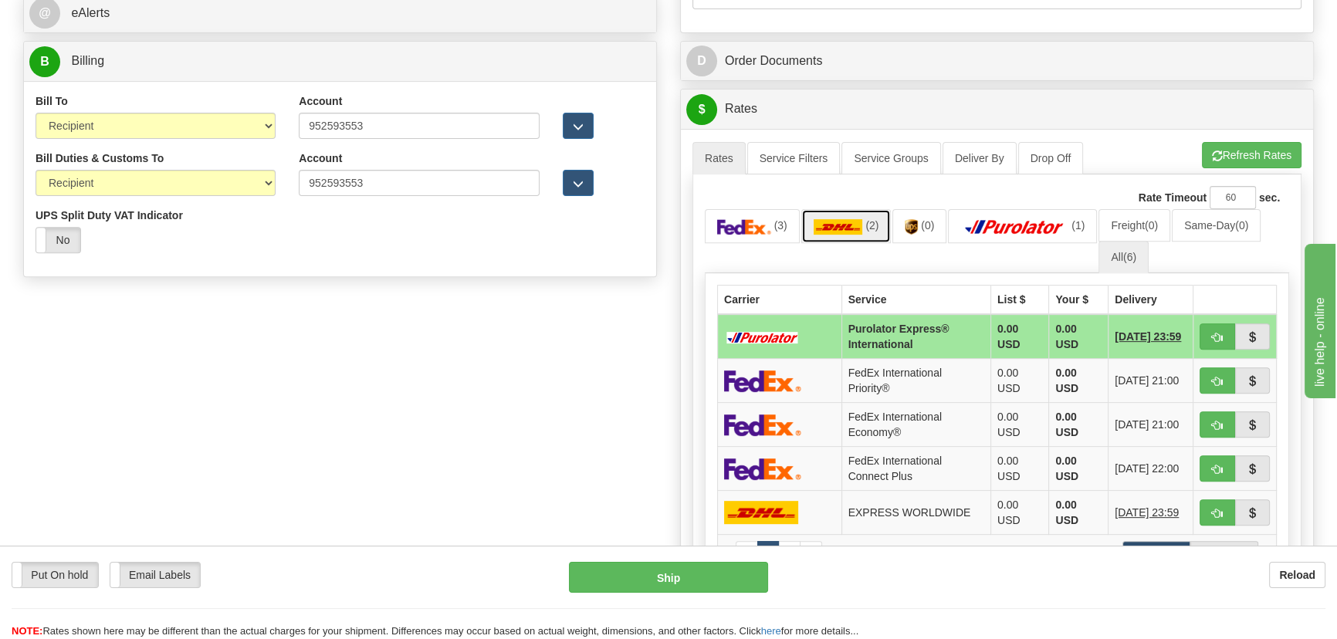
click at [850, 228] on img at bounding box center [837, 226] width 49 height 15
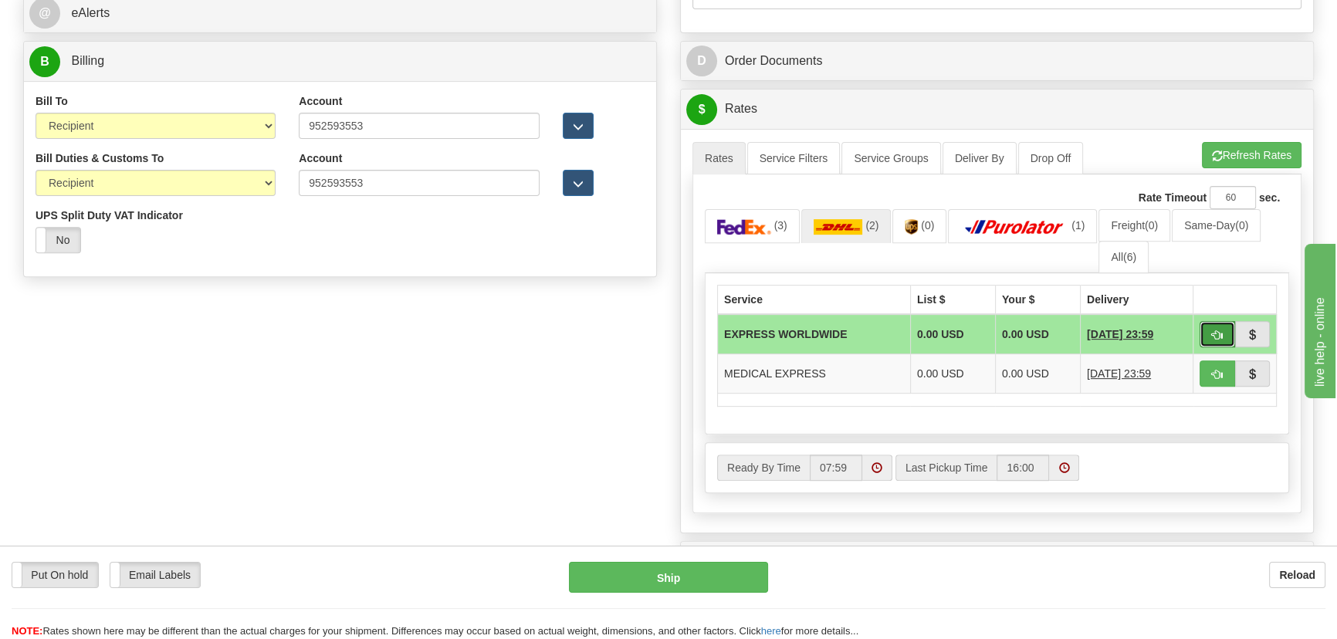
click at [1208, 344] on button "button" at bounding box center [1216, 334] width 35 height 26
type input "P"
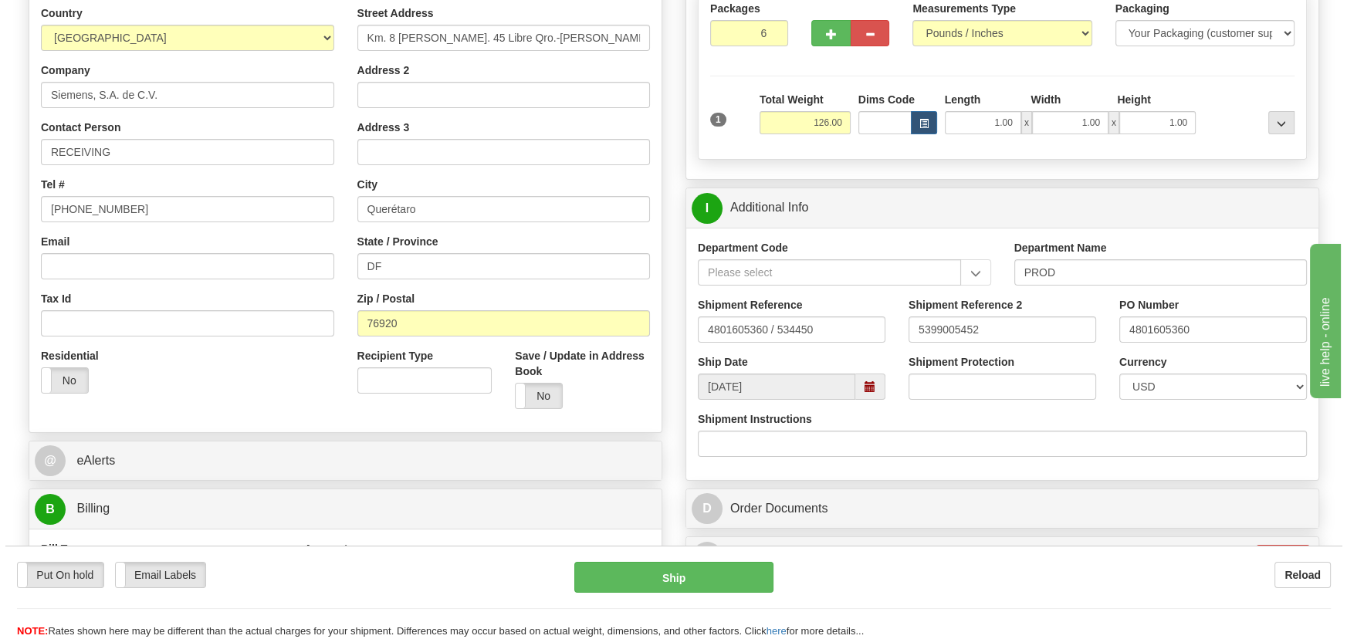
scroll to position [210, 0]
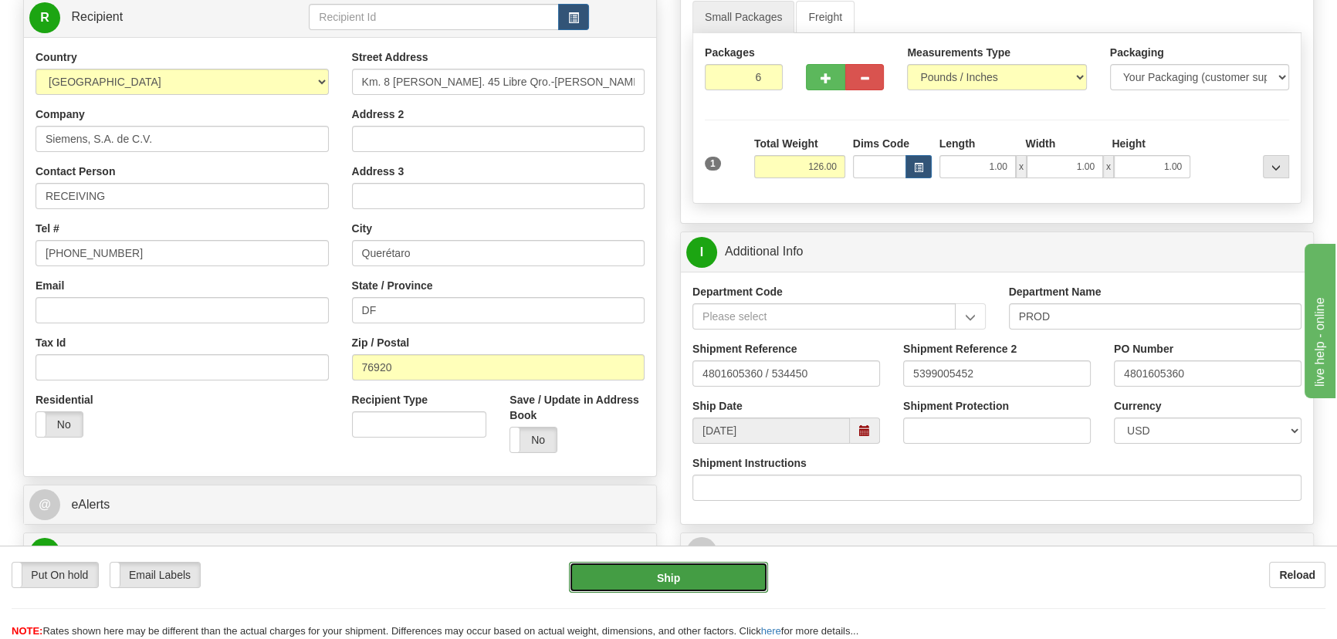
click at [724, 571] on button "Ship" at bounding box center [669, 577] width 200 height 31
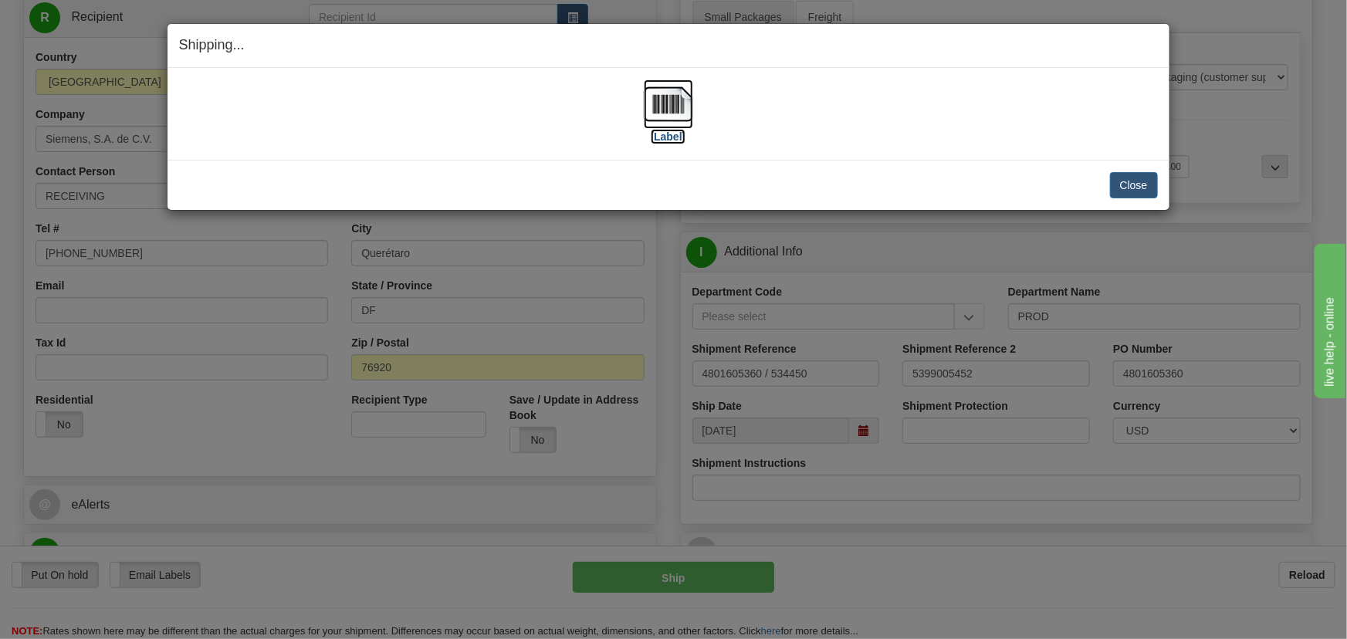
click at [678, 102] on img at bounding box center [668, 103] width 49 height 49
click at [1124, 191] on button "Close" at bounding box center [1134, 185] width 48 height 26
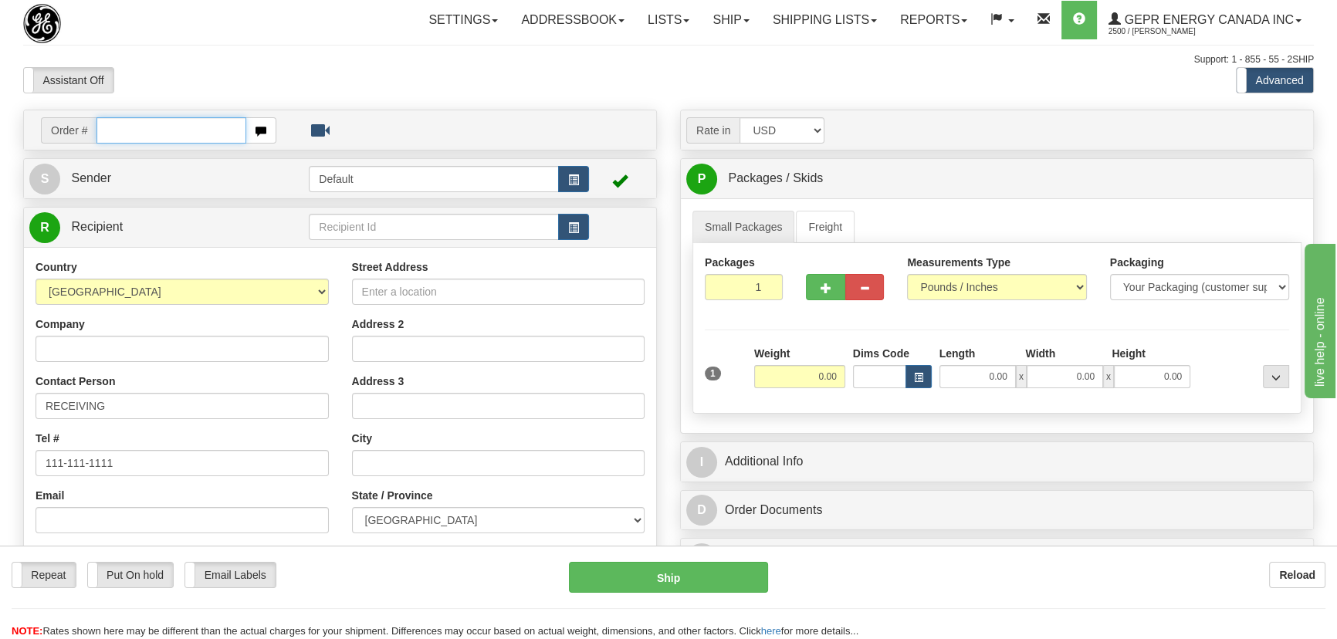
paste input "0086700358"
click at [116, 127] on input "0086700358" at bounding box center [171, 130] width 150 height 26
type input "86700358"
click at [570, 62] on body "Training Course Close Toggle navigation Settings Shipping Preferences New Recip…" at bounding box center [668, 319] width 1337 height 639
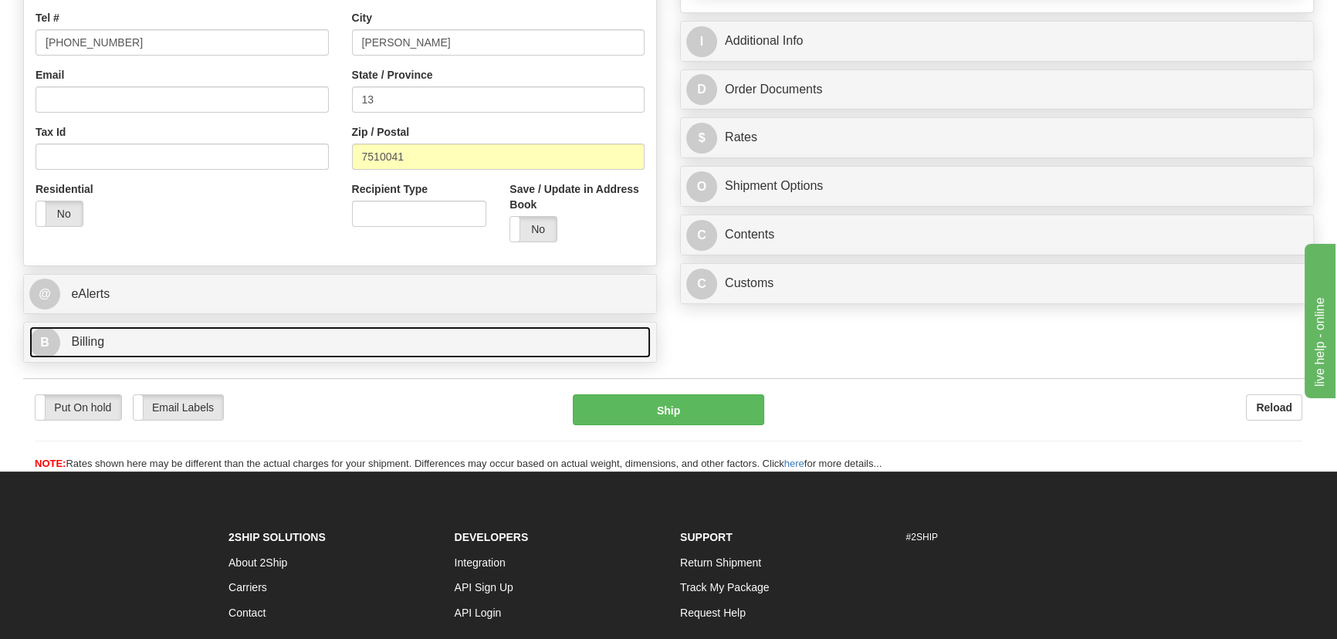
click at [300, 351] on link "B Billing" at bounding box center [339, 342] width 621 height 32
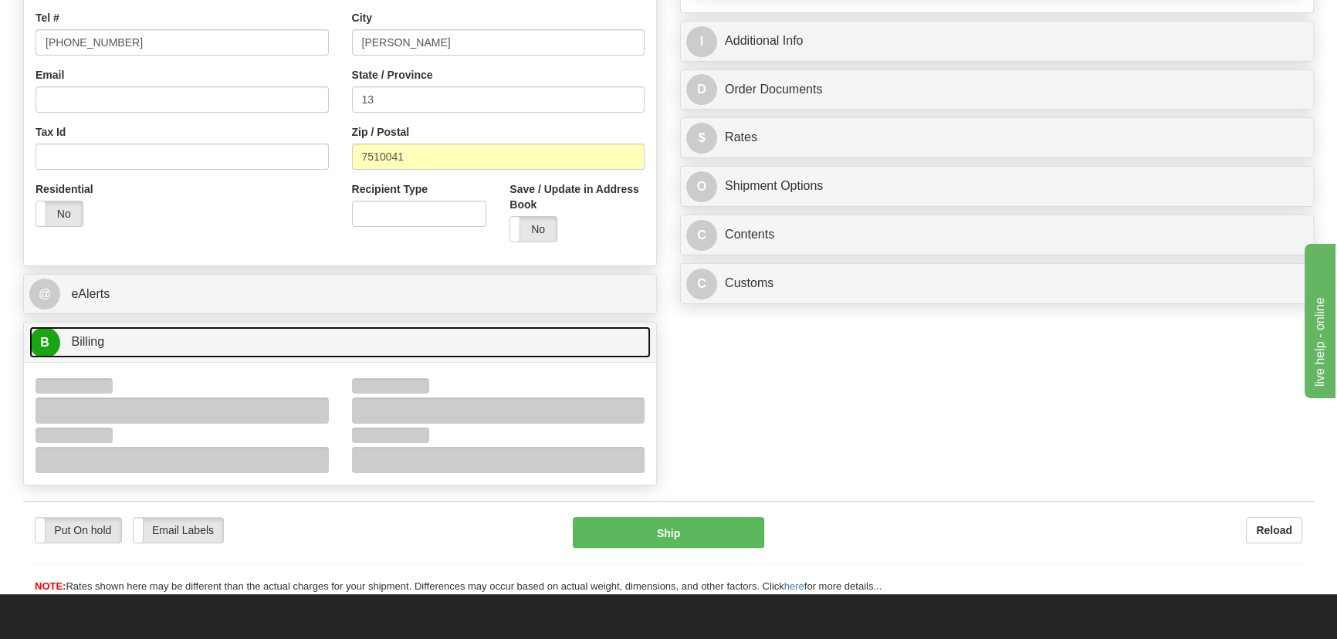
scroll to position [631, 0]
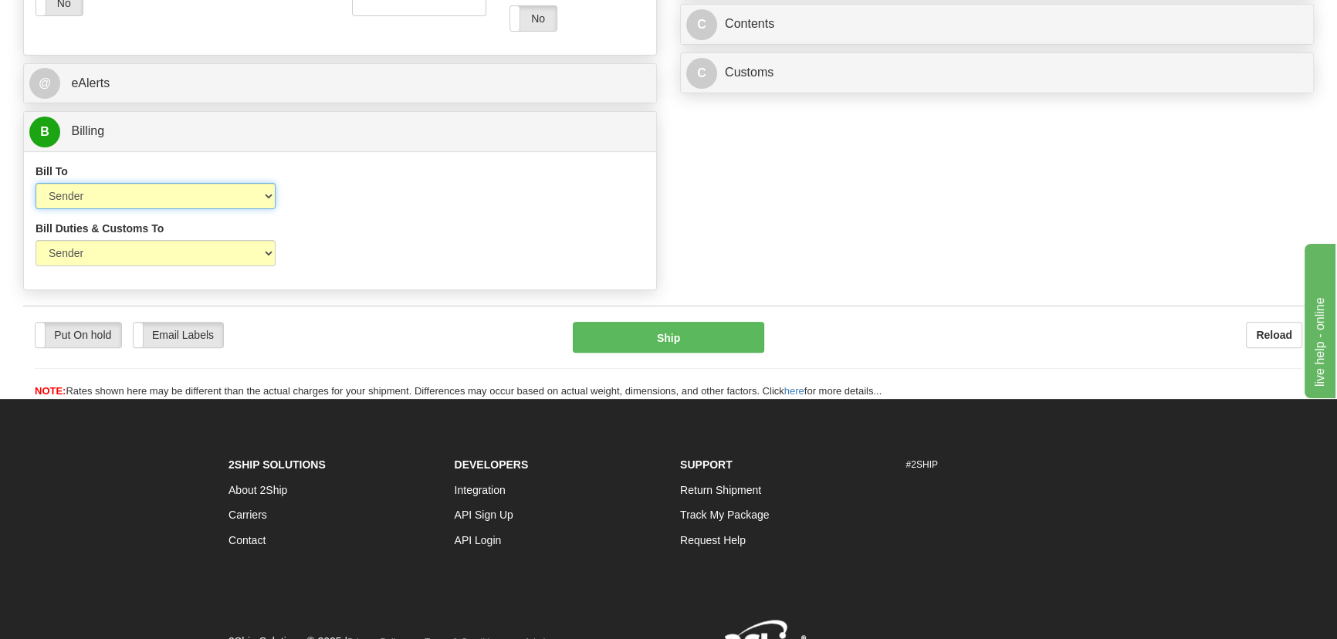
click at [161, 195] on select "Sender Recipient Third Party Collect" at bounding box center [155, 196] width 240 height 26
select select "2"
click at [35, 183] on select "Sender Recipient Third Party Collect" at bounding box center [155, 196] width 240 height 26
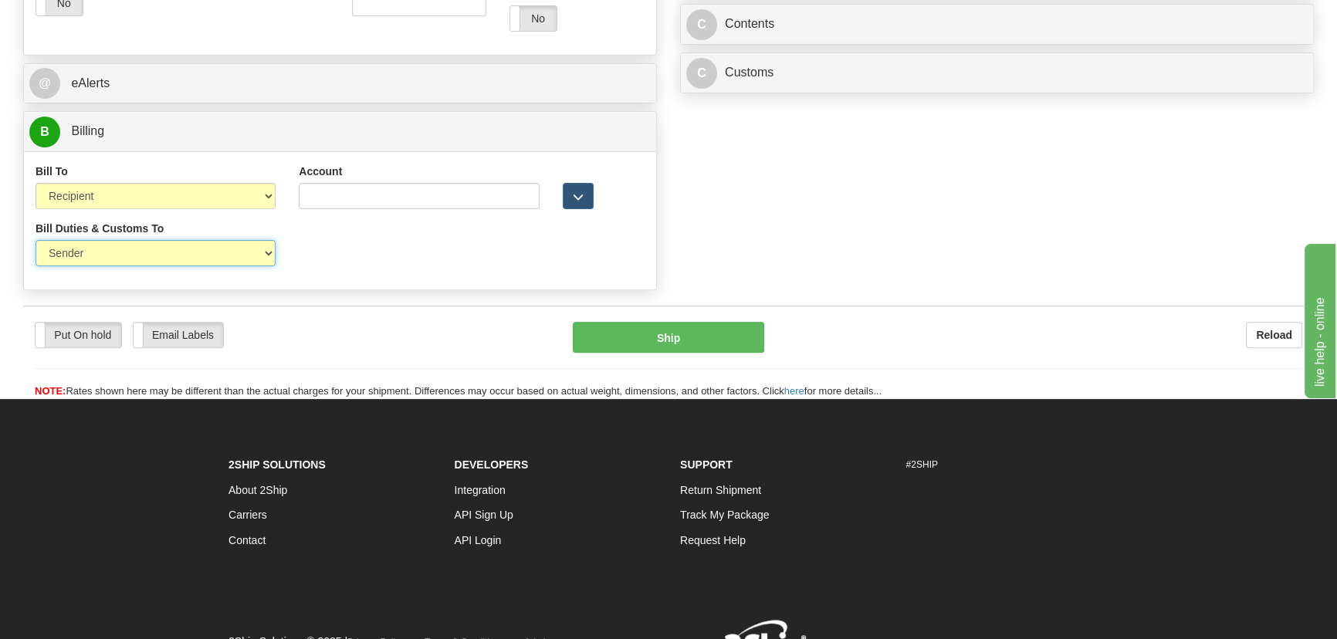
click at [144, 251] on select "Sender Recipient Third Party" at bounding box center [155, 253] width 240 height 26
select select "2"
click at [35, 240] on select "Sender Recipient Third Party" at bounding box center [155, 253] width 240 height 26
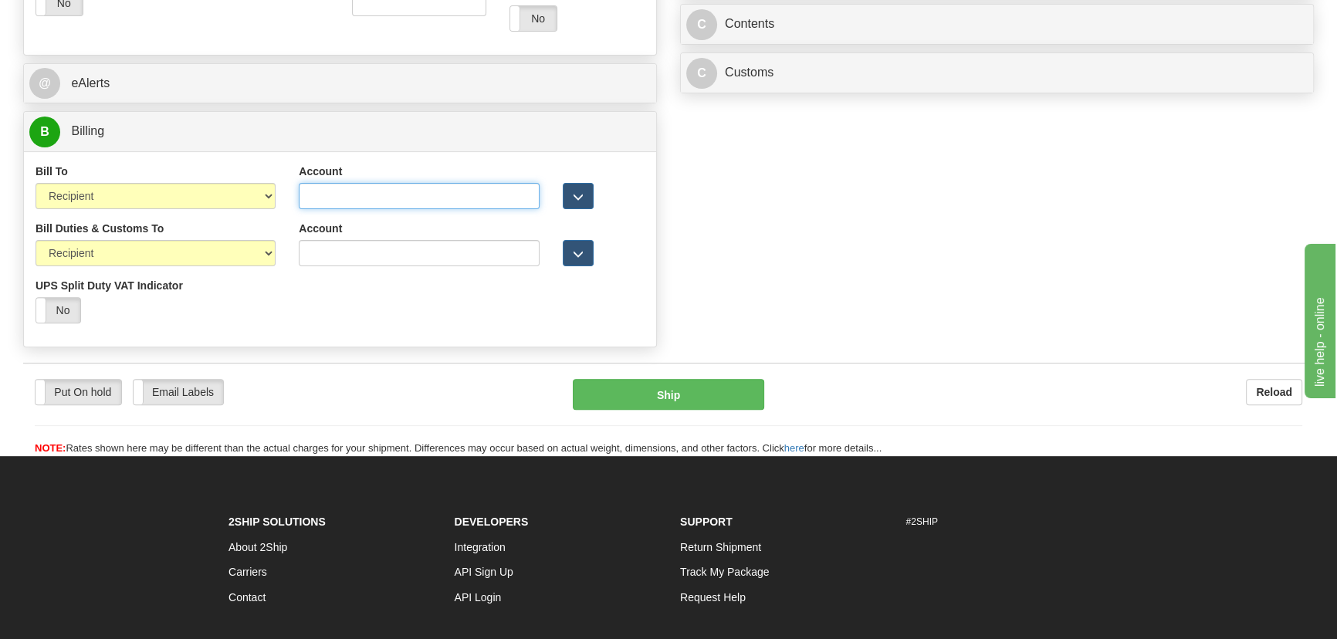
drag, startPoint x: 337, startPoint y: 192, endPoint x: 333, endPoint y: 287, distance: 95.0
click at [337, 192] on input "Account" at bounding box center [419, 196] width 240 height 26
paste input "960191446"
type input "960191446"
click at [330, 266] on div "Account 3rd Party Account List Duties & Customs Please select" at bounding box center [418, 249] width 263 height 57
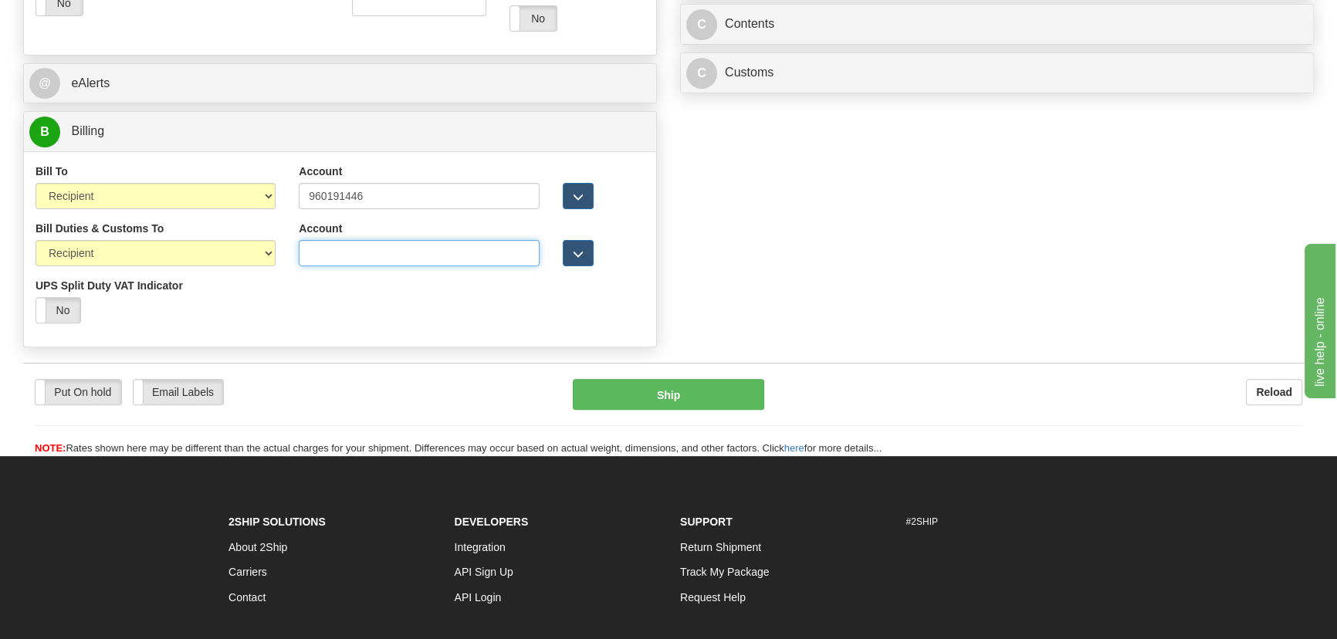
click at [330, 256] on input "Account" at bounding box center [419, 253] width 240 height 26
paste input "960191446"
type input "960191446"
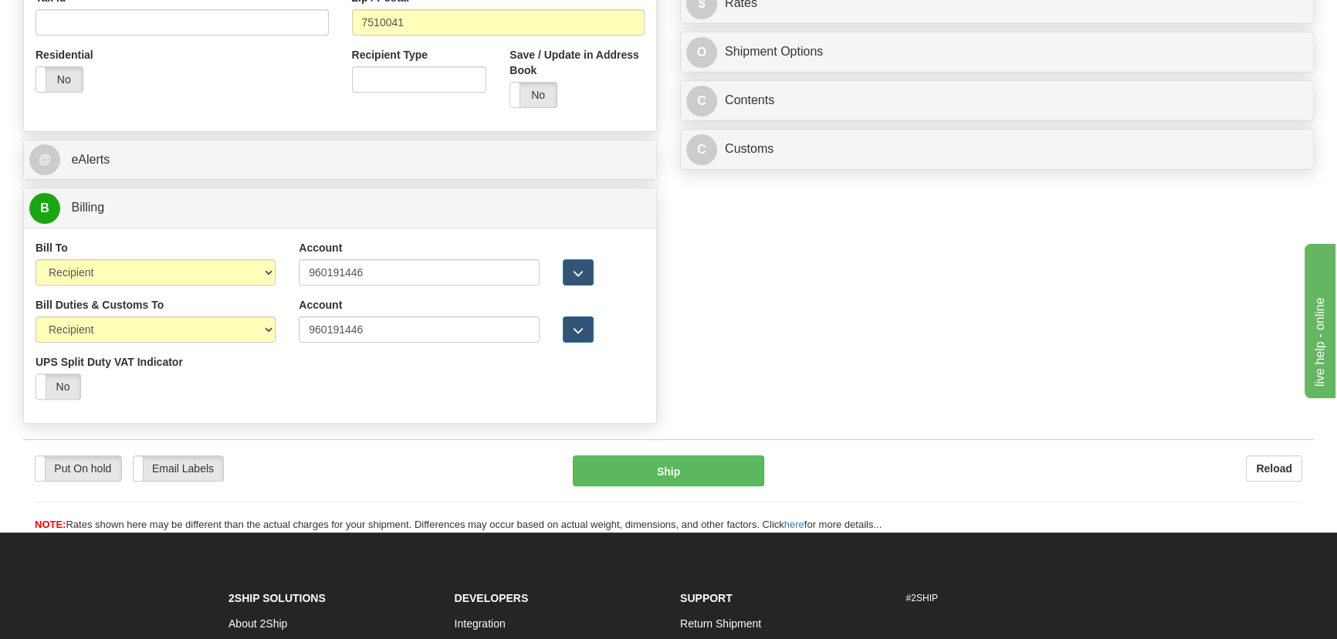
scroll to position [491, 0]
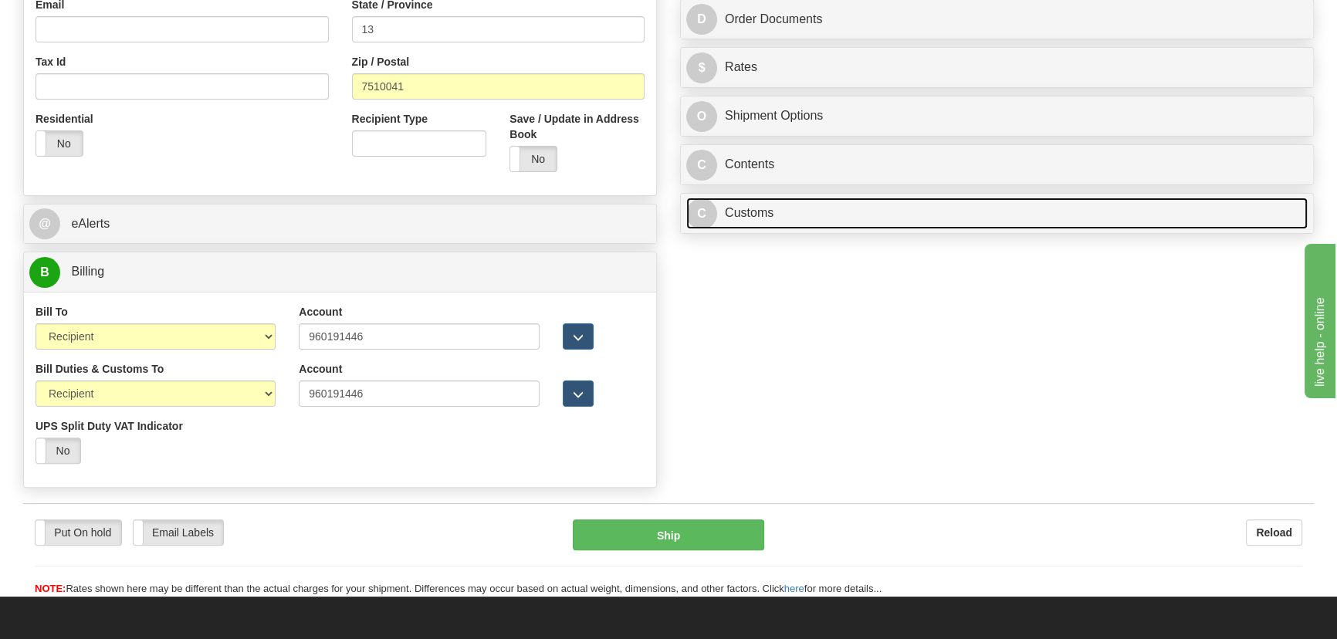
click at [776, 216] on link "C Customs" at bounding box center [996, 214] width 621 height 32
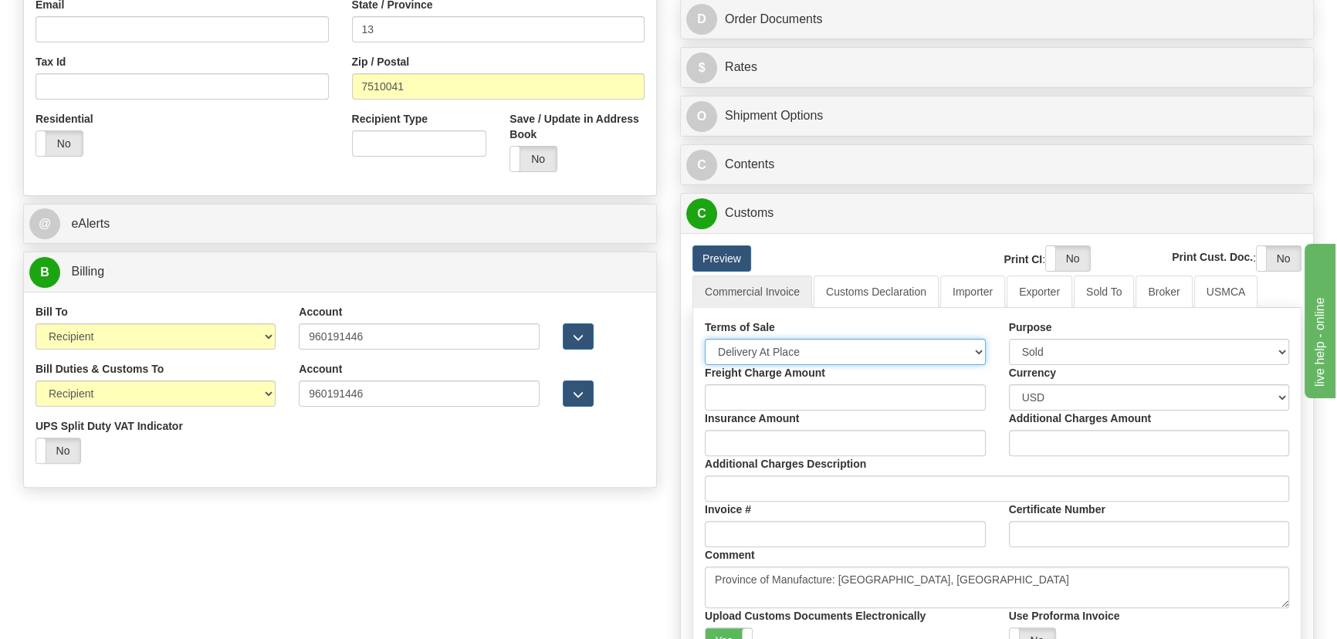
click at [771, 342] on select "Free Carrier Free On Board Ex Works Delivered Duty Unpaid Delivered Duty Paid C…" at bounding box center [845, 352] width 281 height 26
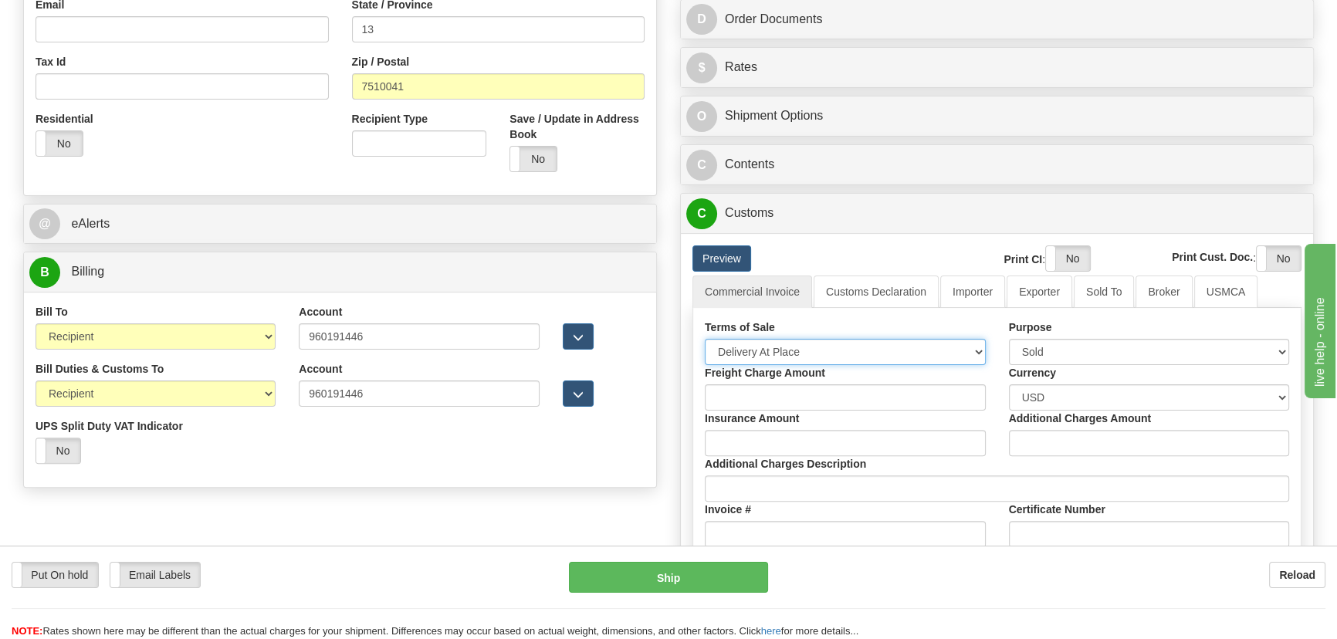
select select "7"
click at [705, 339] on select "Free Carrier Free On Board Ex Works Delivered Duty Unpaid Delivered Duty Paid C…" at bounding box center [845, 352] width 281 height 26
click at [954, 296] on link "Importer" at bounding box center [972, 291] width 65 height 32
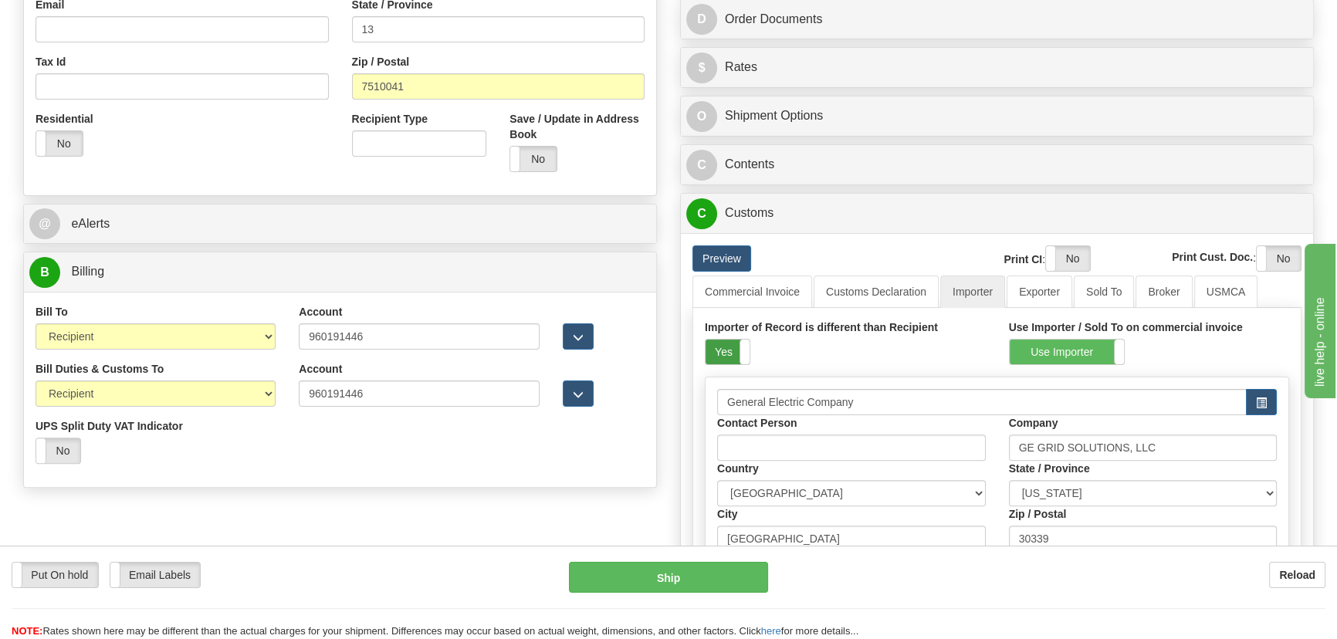
click at [731, 356] on label "Yes" at bounding box center [727, 352] width 44 height 25
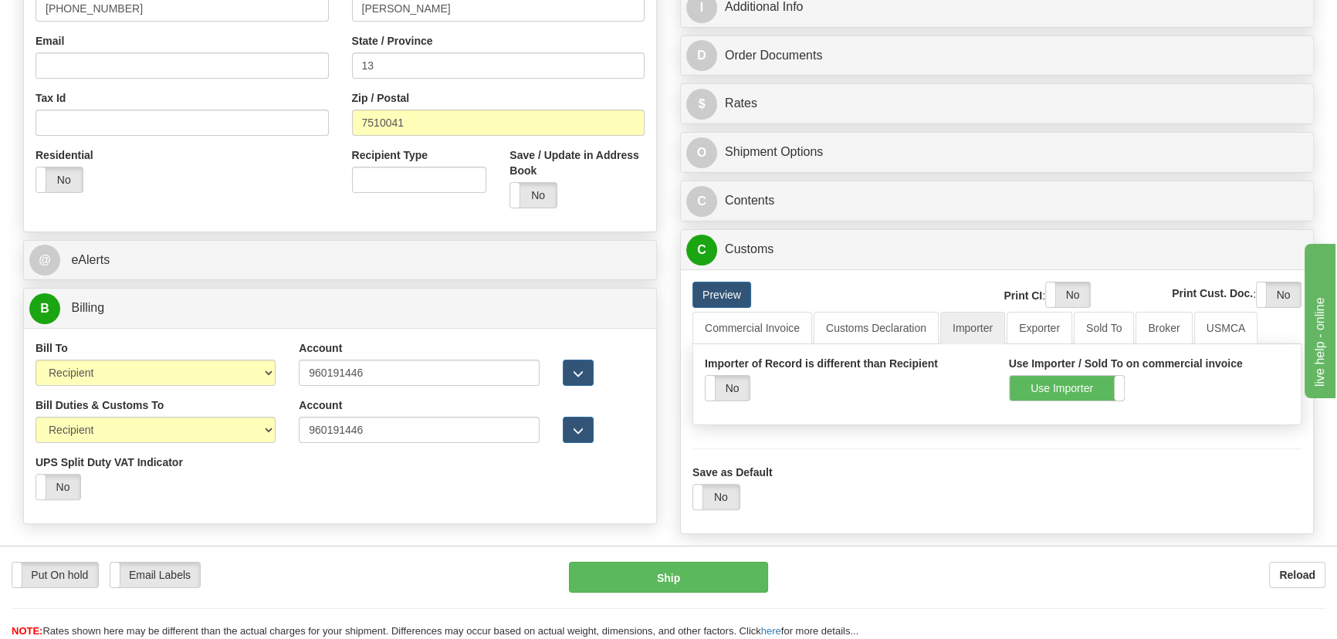
scroll to position [280, 0]
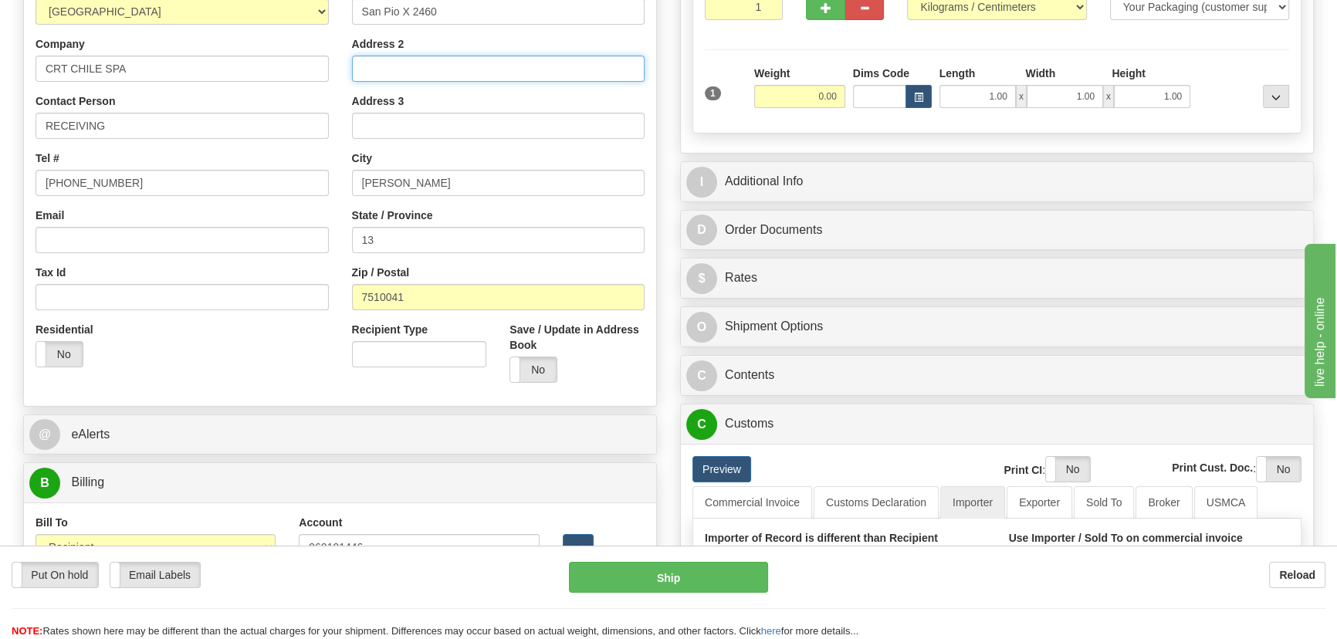
click at [447, 62] on input "Address 2" at bounding box center [498, 69] width 293 height 26
paste input "reference: 536781-30"
type input "reference: 536781-30"
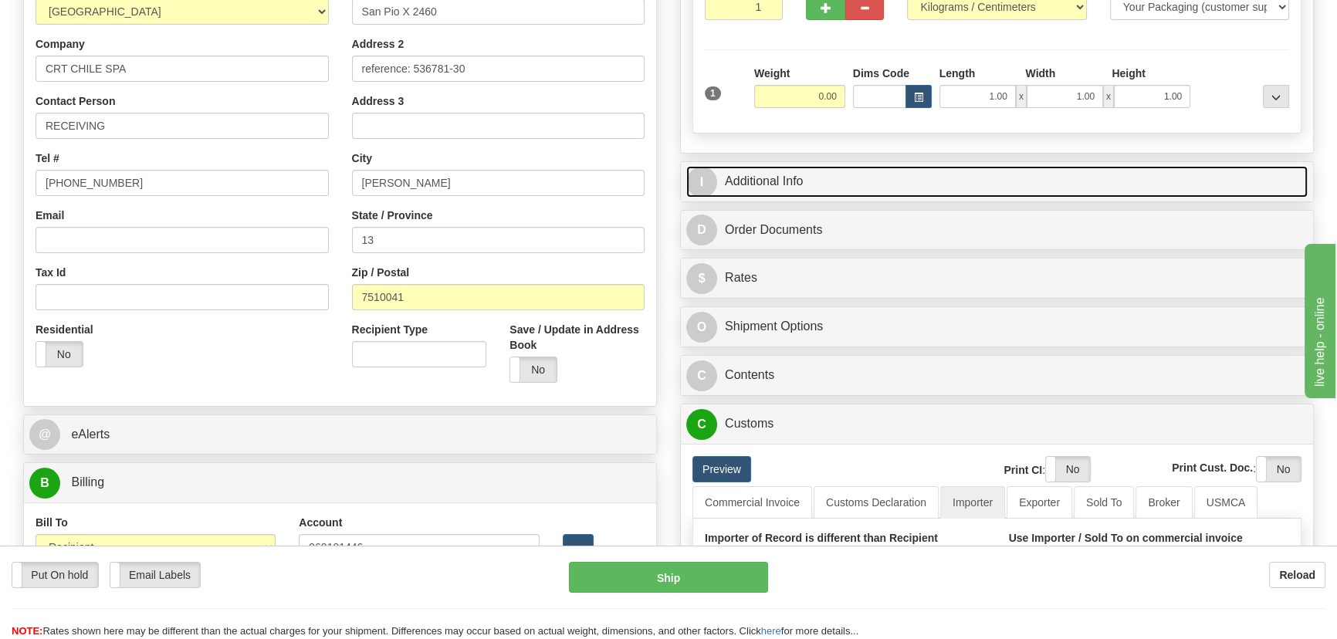
click at [869, 169] on link "I Additional Info" at bounding box center [996, 182] width 621 height 32
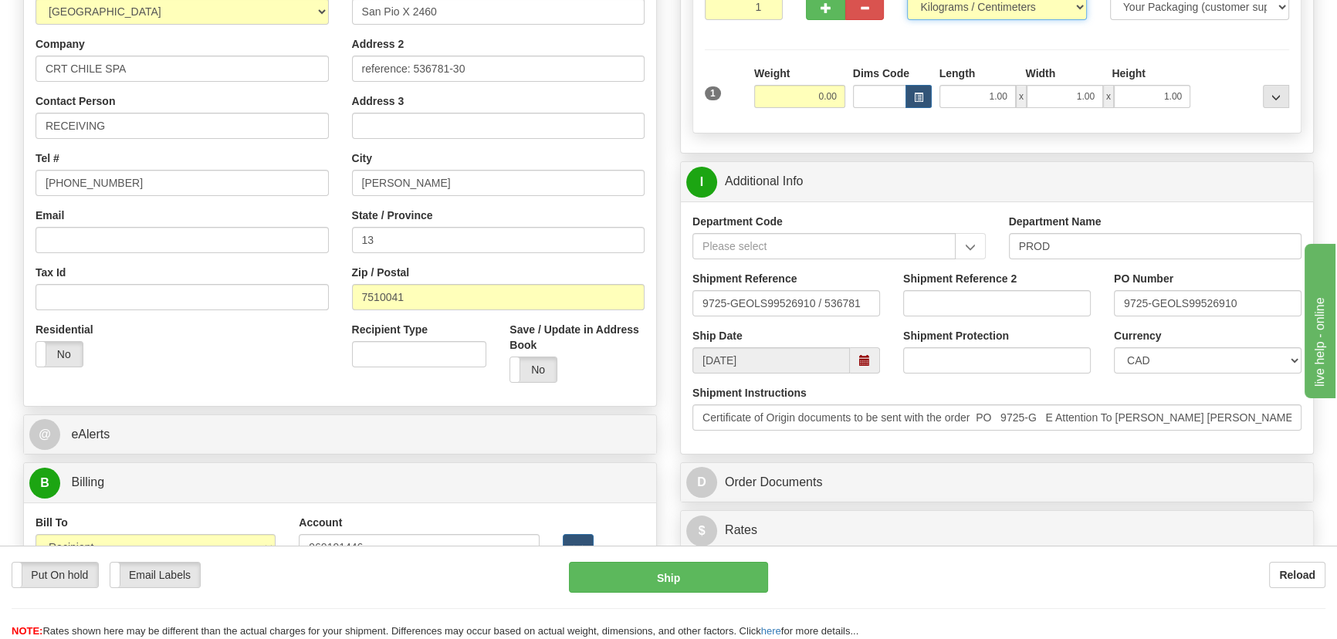
scroll to position [273, 0]
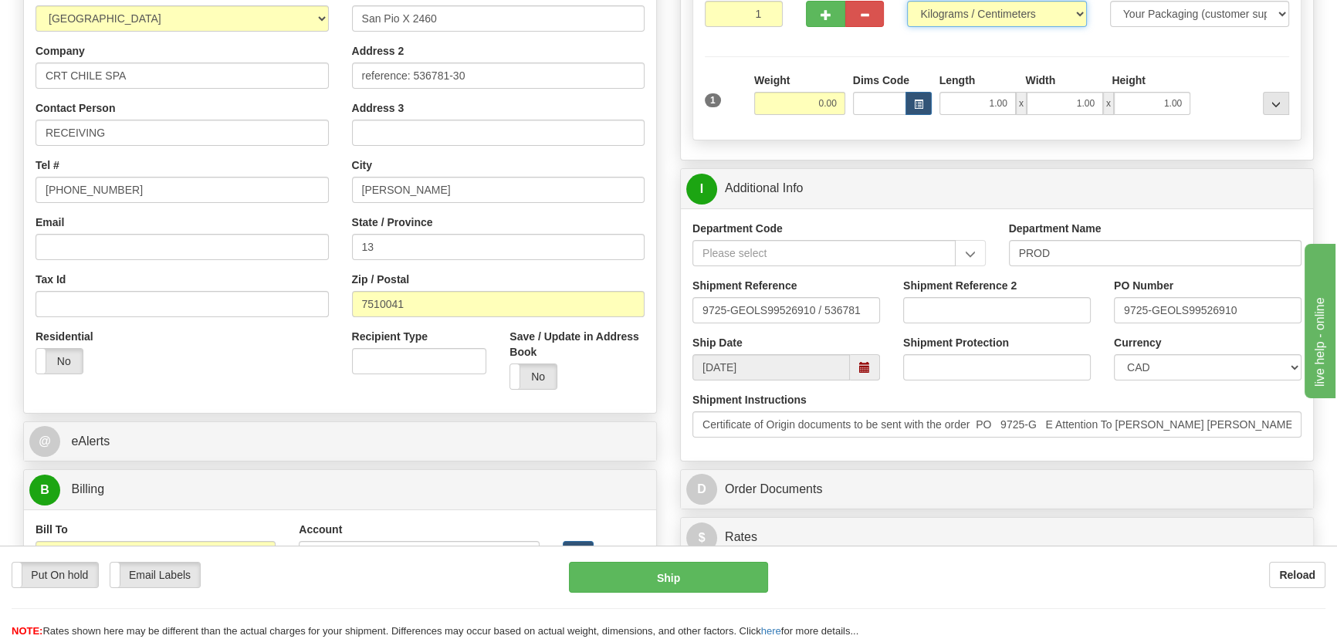
click at [970, 10] on select "Pounds / Inches Kilograms / Centimeters" at bounding box center [996, 14] width 179 height 26
select select "0"
click at [907, 1] on select "Pounds / Inches Kilograms / Centimeters" at bounding box center [996, 14] width 179 height 26
drag, startPoint x: 809, startPoint y: 98, endPoint x: 856, endPoint y: 107, distance: 48.0
click at [843, 108] on input "0.00" at bounding box center [799, 103] width 91 height 23
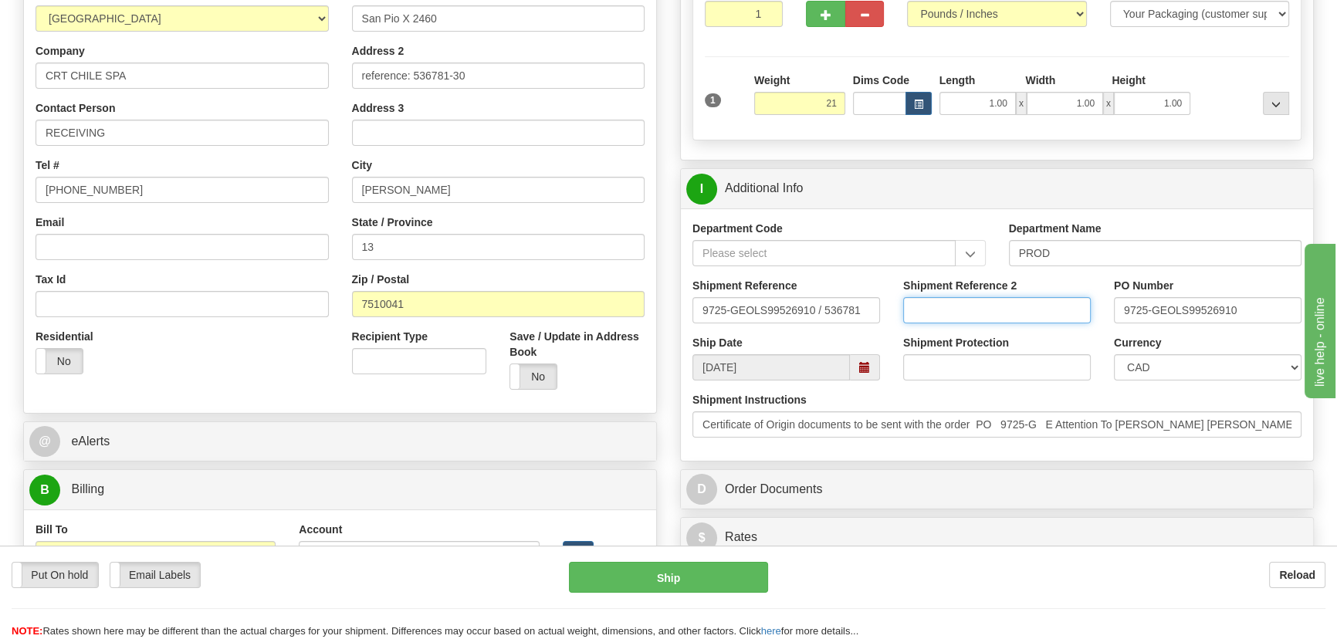
type input "21.00"
click at [1002, 299] on input "Shipment Reference 2" at bounding box center [997, 310] width 188 height 26
paste input "5399005711"
type input "5399005711"
click at [1132, 365] on select "CAD USD EUR ZAR [PERSON_NAME] ARN AUD AUS AWG BBD BFR BGN BHD BMD BND BRC BRL C…" at bounding box center [1208, 367] width 188 height 26
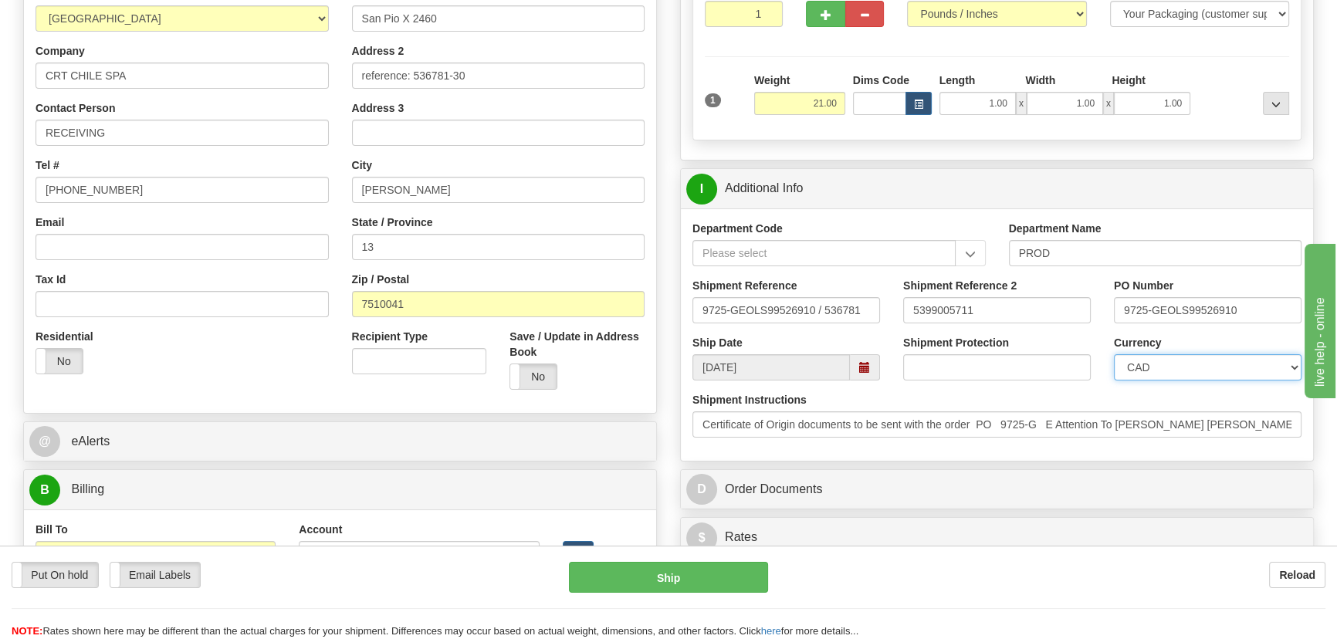
select select "1"
click at [1114, 354] on select "CAD USD EUR ZAR [PERSON_NAME] ARN AUD AUS AWG BBD BFR BGN BHD BMD BND BRC BRL C…" at bounding box center [1208, 367] width 188 height 26
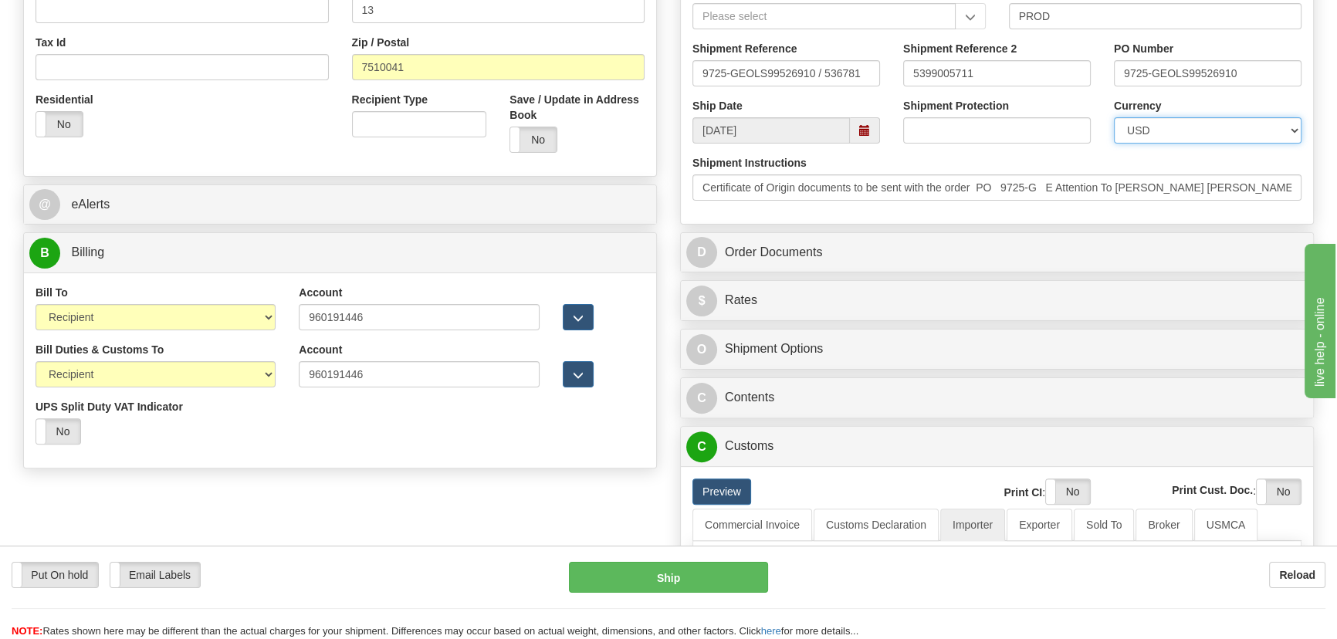
scroll to position [554, 0]
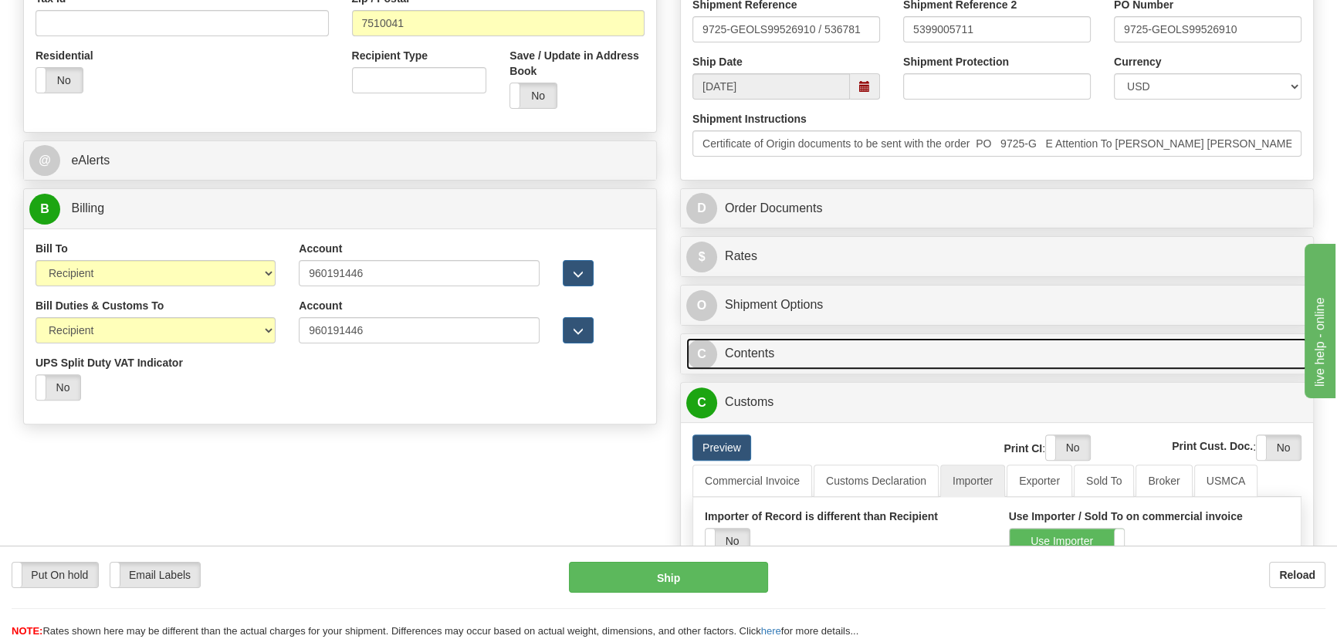
click at [901, 353] on link "C Contents" at bounding box center [996, 354] width 621 height 32
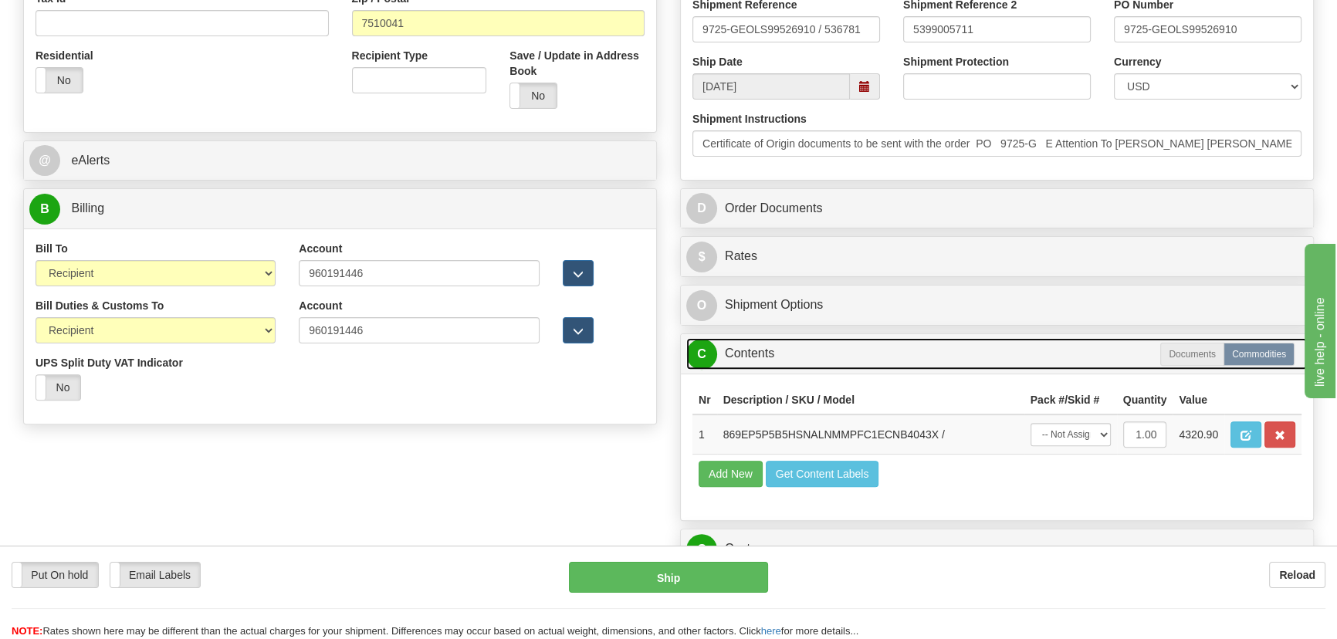
scroll to position [695, 0]
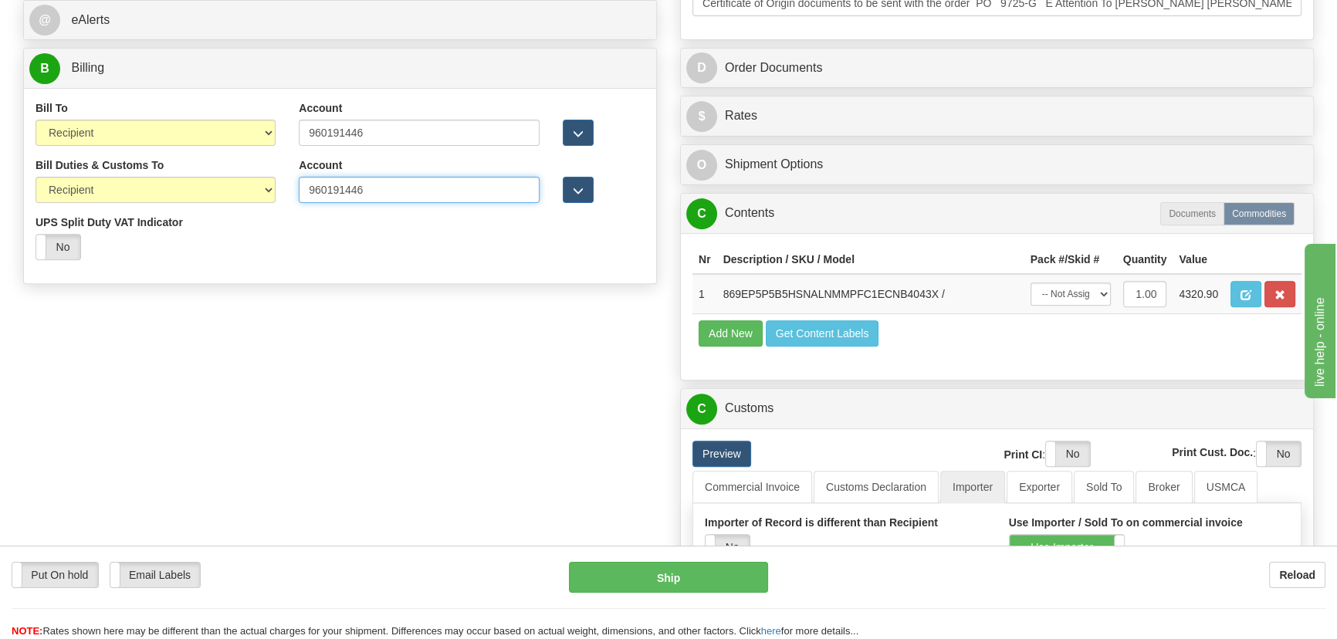
drag, startPoint x: 448, startPoint y: 188, endPoint x: 225, endPoint y: 192, distance: 222.3
click at [230, 192] on div "Bill Duties & Customs To Sender Recipient Third Party UPS Split Duty VAT Indica…" at bounding box center [340, 214] width 632 height 114
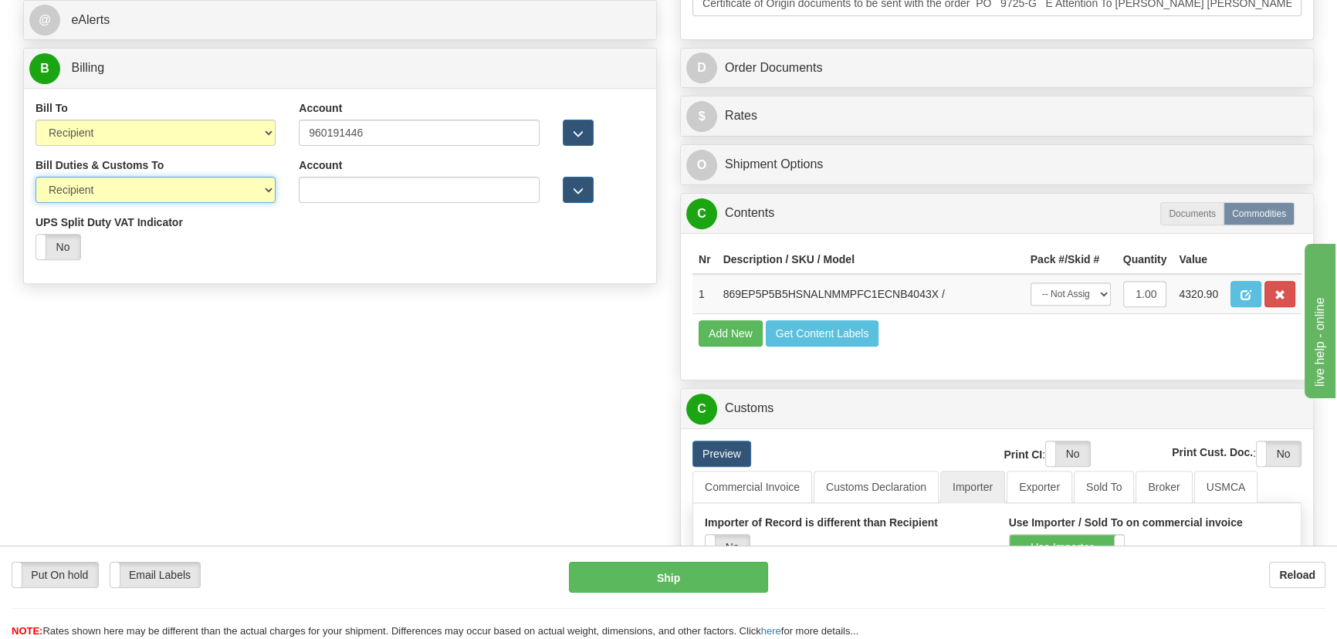
click at [237, 191] on select "Sender Recipient Third Party" at bounding box center [155, 190] width 240 height 26
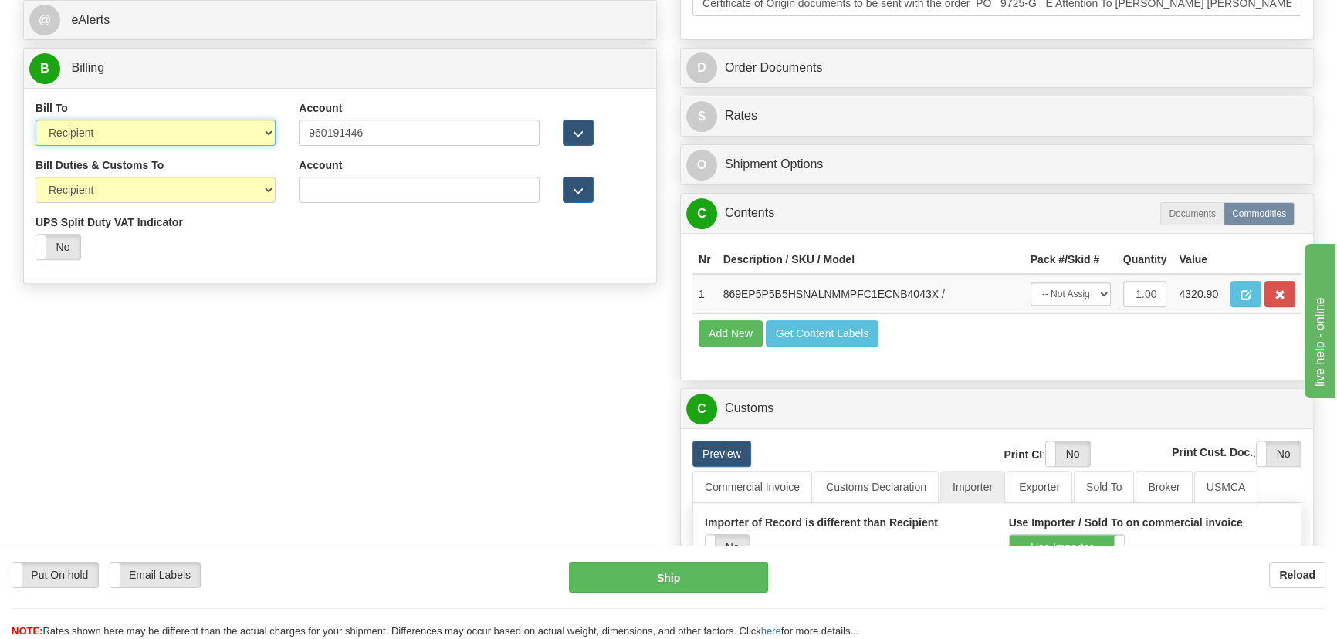
click at [225, 137] on select "Sender Recipient Third Party Collect" at bounding box center [155, 133] width 240 height 26
select select "3"
click at [35, 120] on select "Sender Recipient Third Party Collect" at bounding box center [155, 133] width 240 height 26
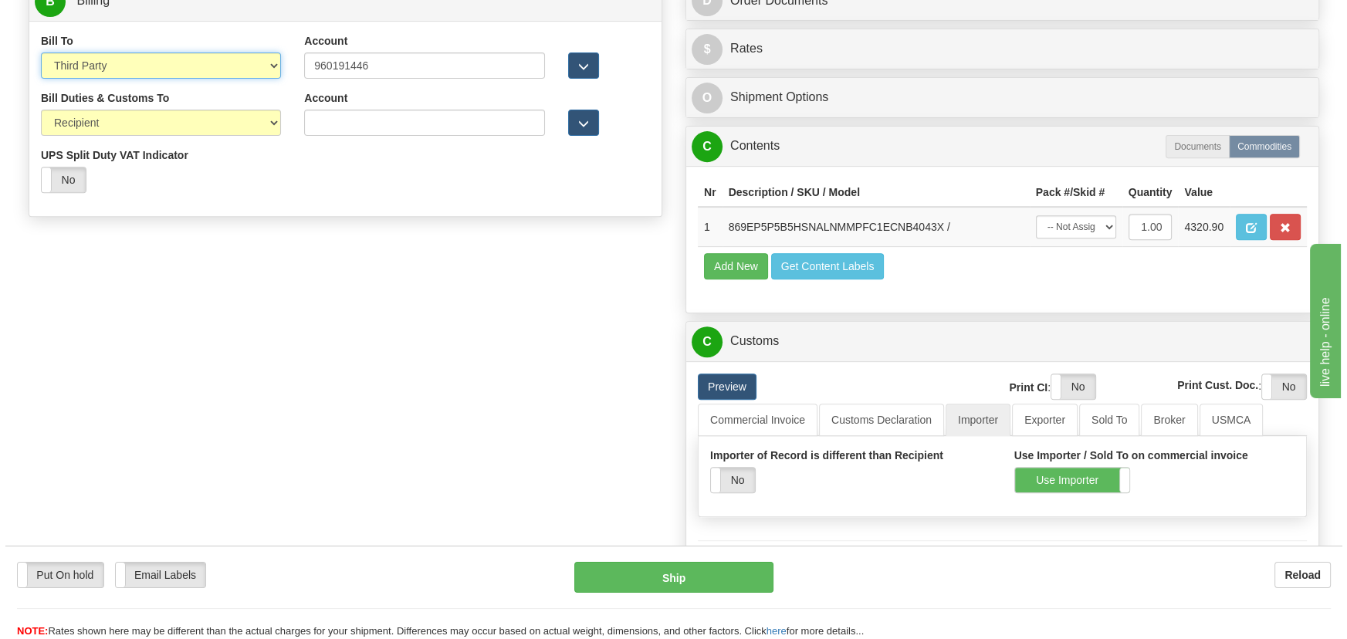
scroll to position [764, 0]
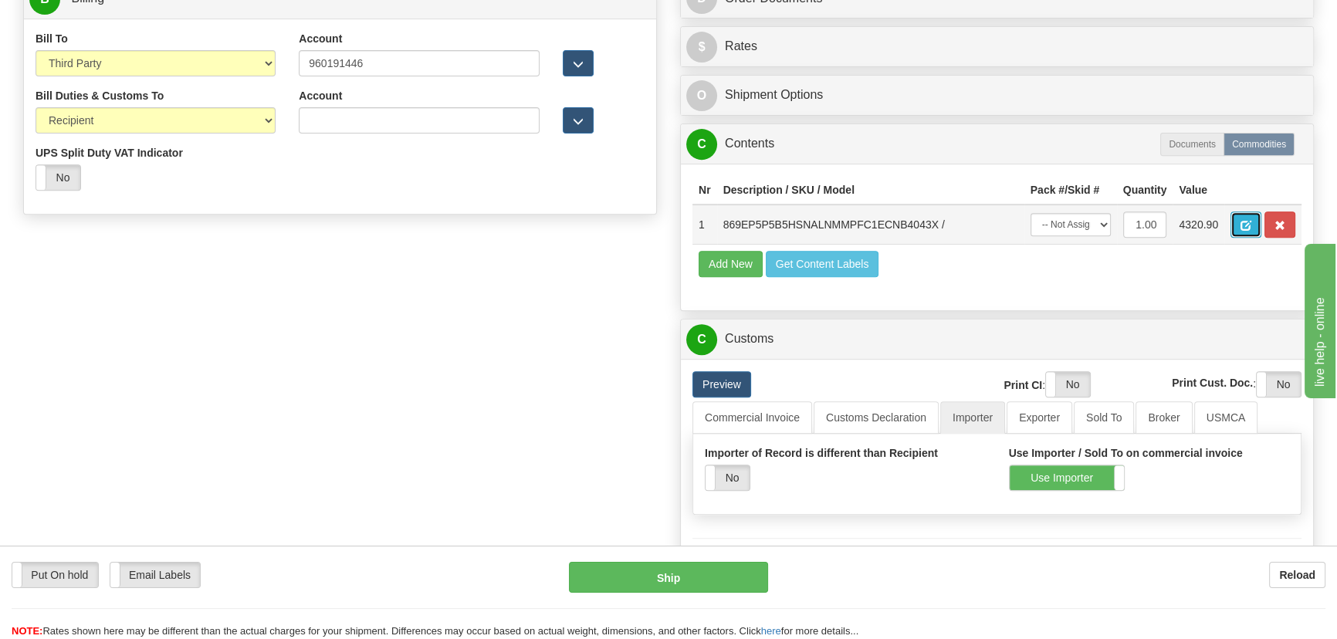
click at [1247, 223] on span "button" at bounding box center [1245, 226] width 11 height 10
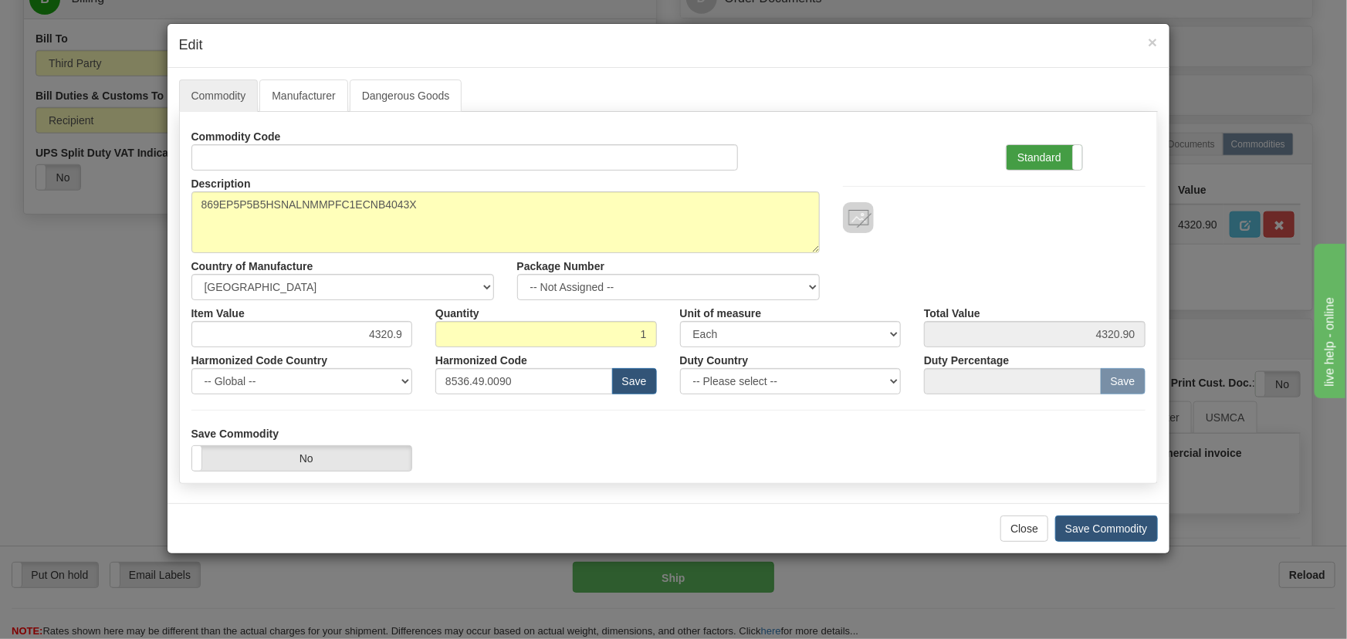
click at [1056, 156] on label "Standard" at bounding box center [1044, 157] width 76 height 25
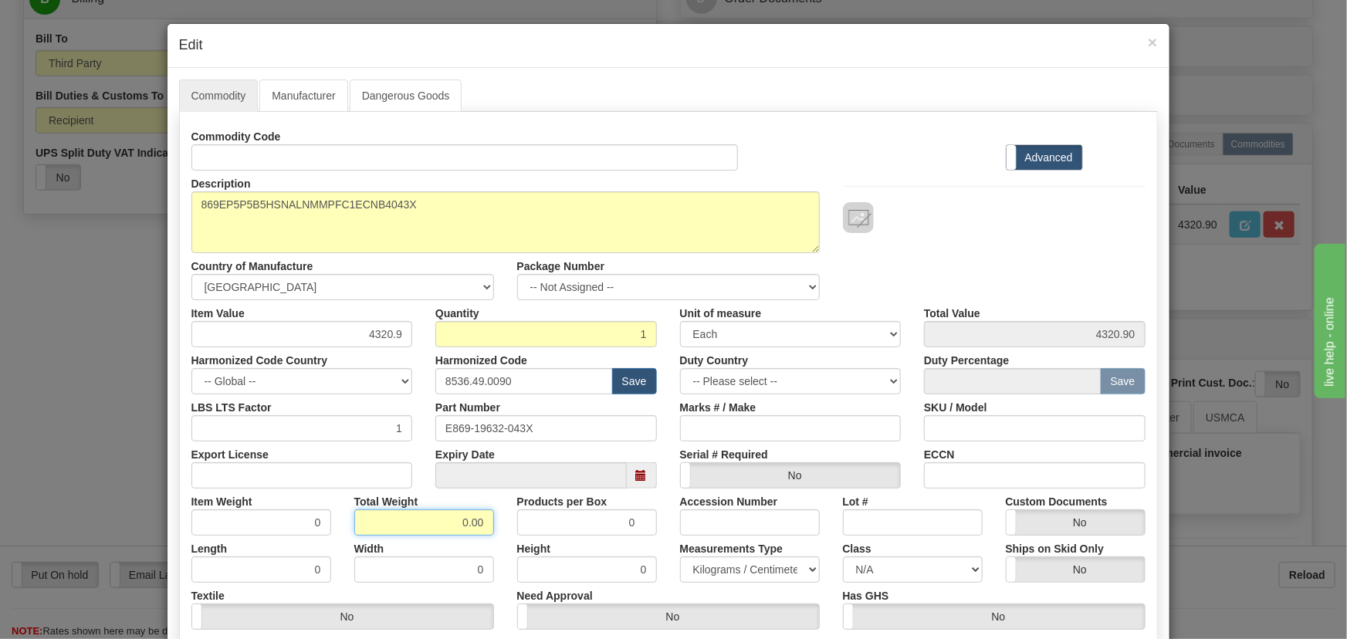
drag, startPoint x: 448, startPoint y: 519, endPoint x: 619, endPoint y: 506, distance: 171.8
click at [607, 515] on div "Item Weight 0 Total Weight 0.00 Products per Box 0 Accession Number Lot # Custo…" at bounding box center [668, 511] width 977 height 47
type input "2"
type input "2.0000"
click at [951, 247] on div "Description 869EP5P5B5HSNALNMMPFC1ECNB4043X Country of Manufacture -- Unknown -…" at bounding box center [668, 236] width 977 height 130
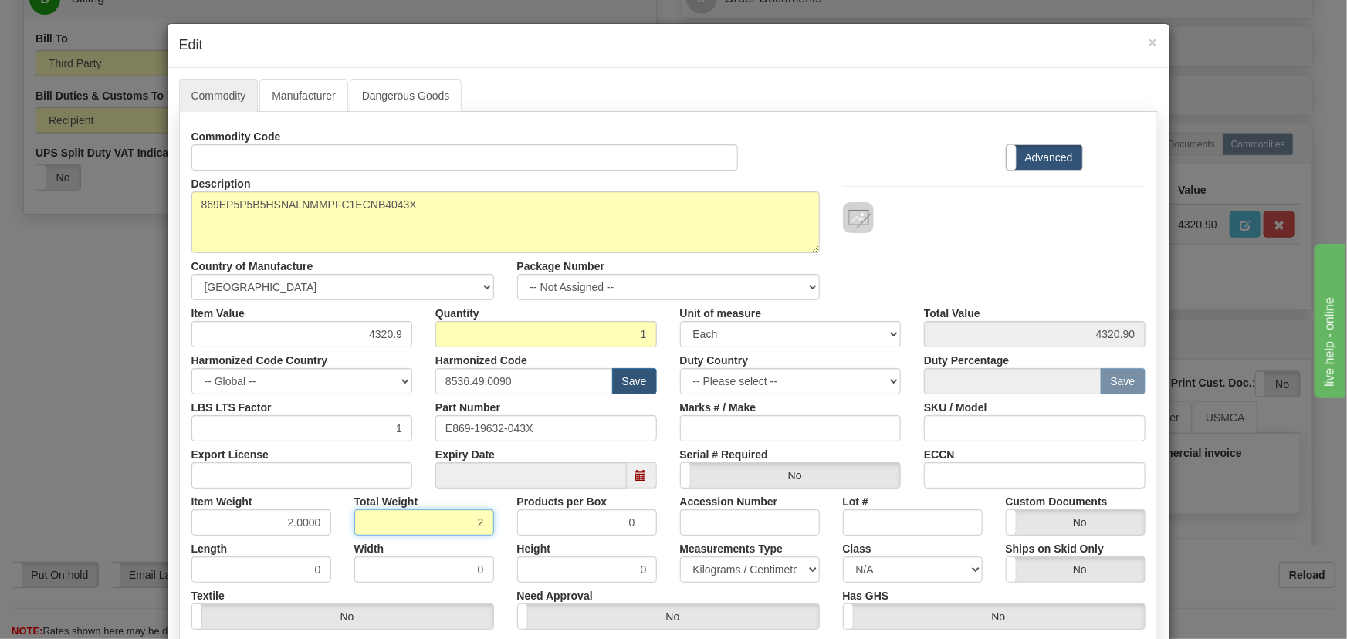
drag, startPoint x: 452, startPoint y: 509, endPoint x: 569, endPoint y: 500, distance: 116.8
click at [509, 522] on div "Item Weight 2.0000 Total Weight 2 Products per Box 0 Accession Number Lot # Cus…" at bounding box center [668, 511] width 977 height 47
type input "1"
type input "1.0000"
click at [949, 267] on div "Description 869EP5P5B5HSNALNMMPFC1ECNB4043X Country of Manufacture -- Unknown -…" at bounding box center [668, 236] width 977 height 130
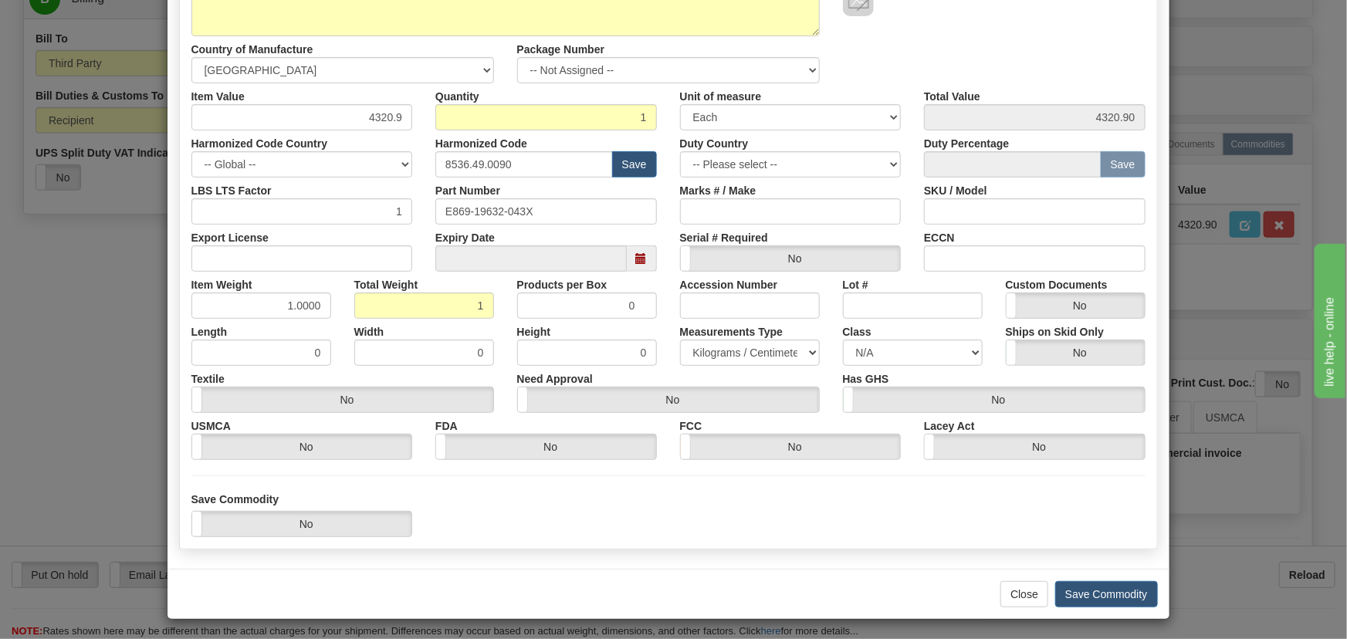
scroll to position [219, 0]
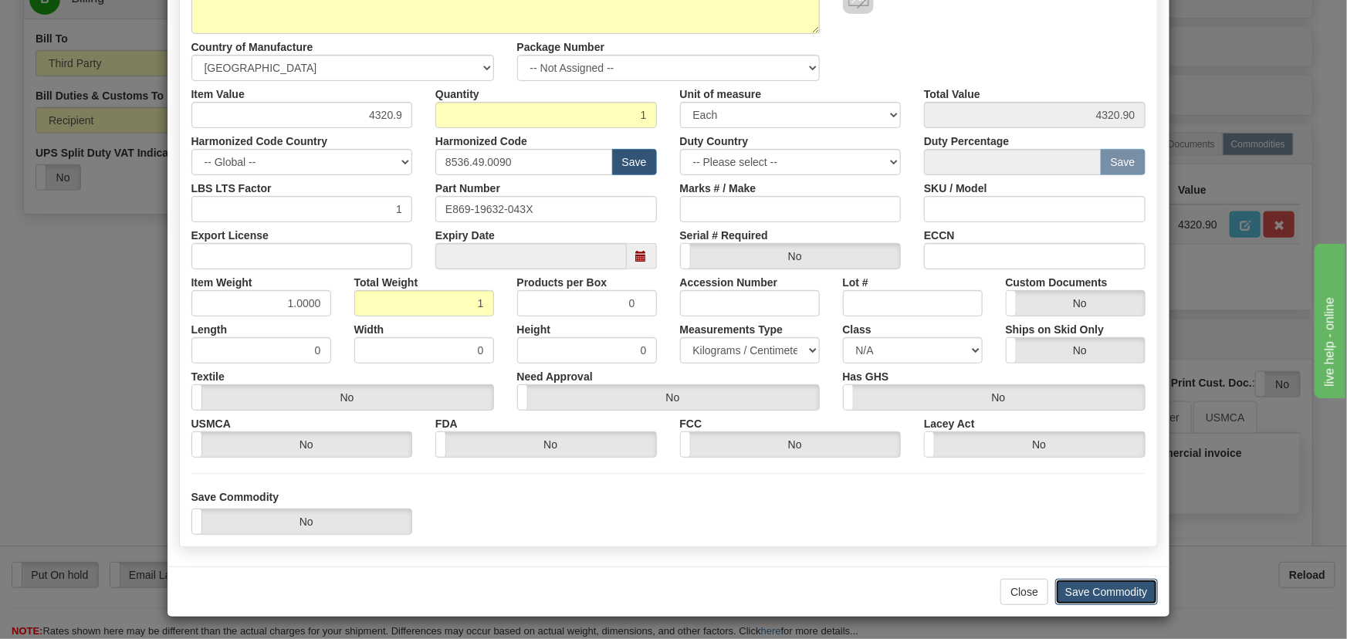
click at [1103, 582] on button "Save Commodity" at bounding box center [1106, 592] width 103 height 26
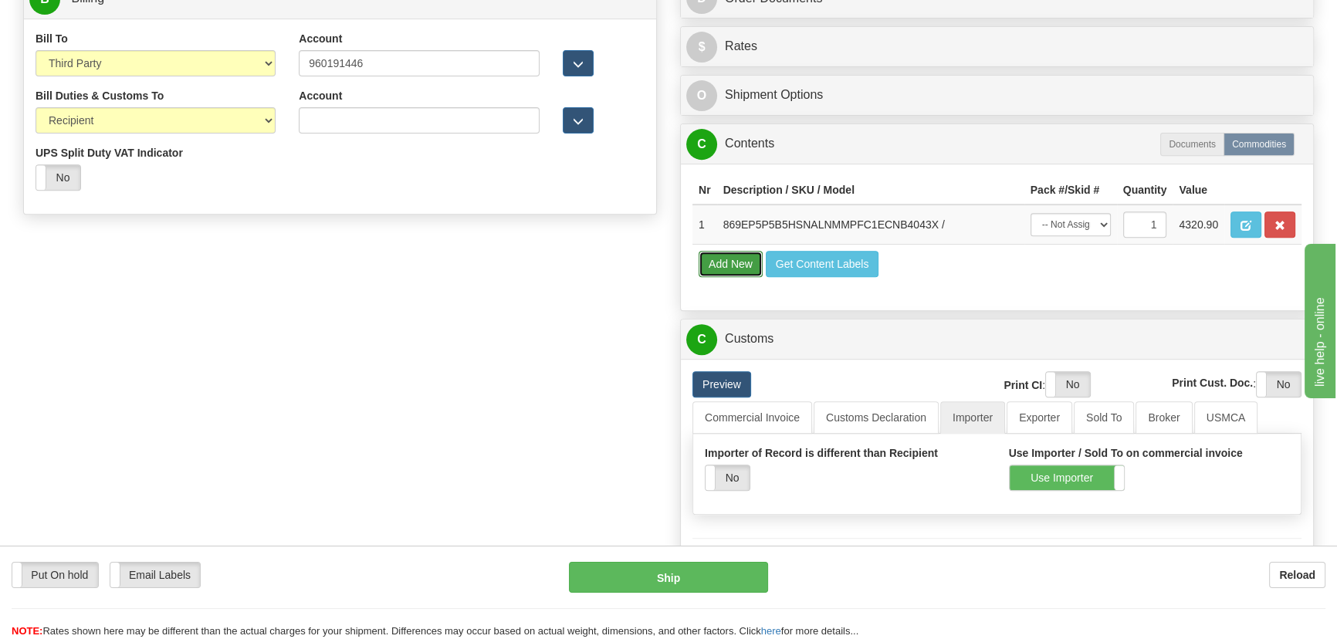
click at [719, 252] on button "Add New" at bounding box center [730, 264] width 64 height 26
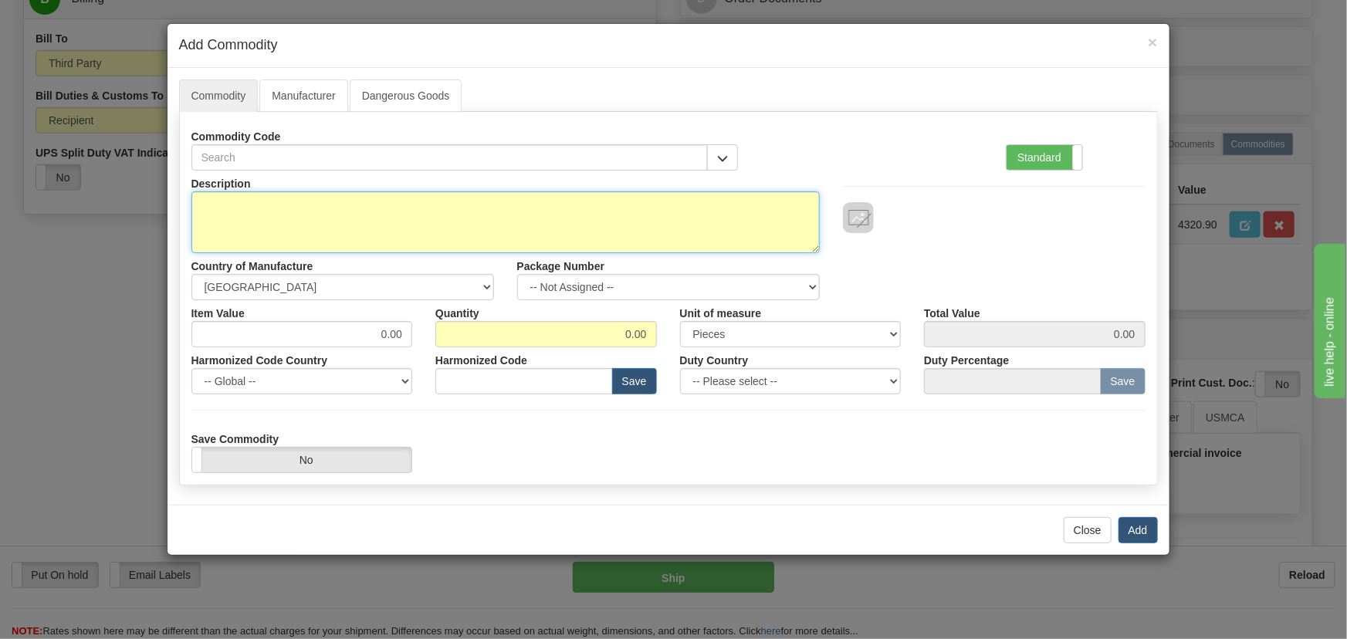
click at [576, 202] on textarea "Description" at bounding box center [505, 222] width 628 height 62
paste textarea "Freight"
type textarea "Freight"
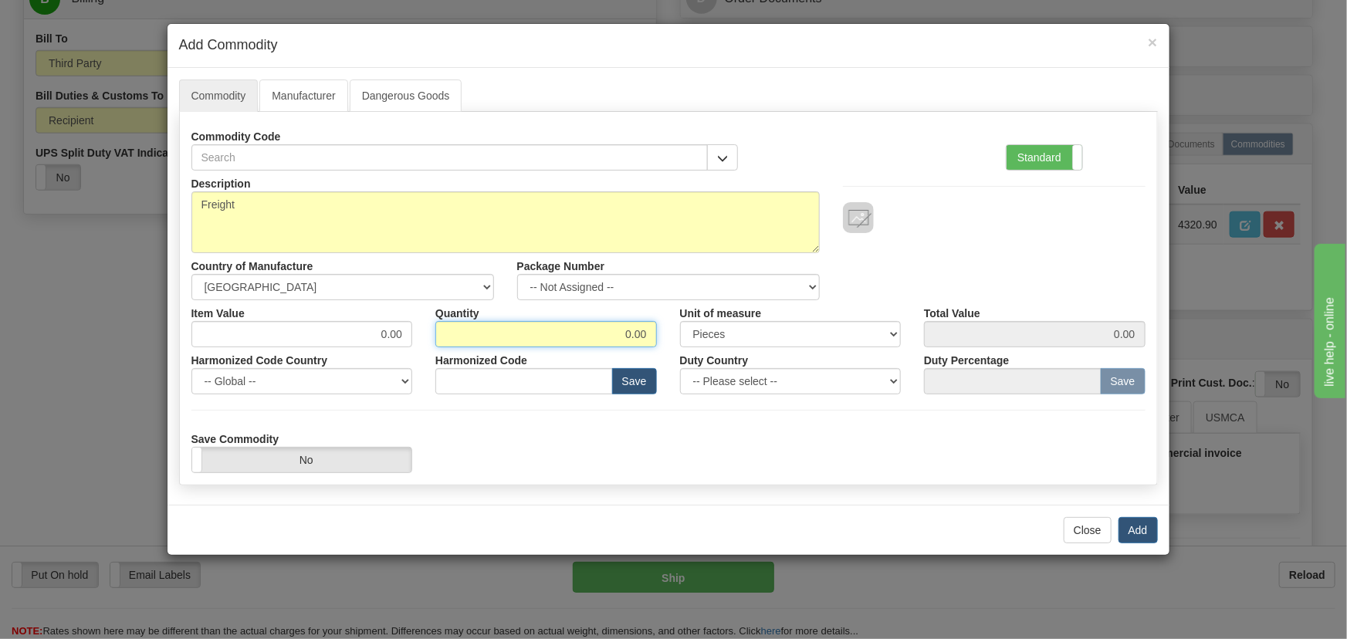
click at [779, 333] on div "Item Value 0.00 Quantity 0.00 Unit of measure 3 Thousand Square Inches Adjustme…" at bounding box center [668, 323] width 977 height 47
type input "1"
click at [1060, 146] on label "Standard" at bounding box center [1044, 157] width 76 height 25
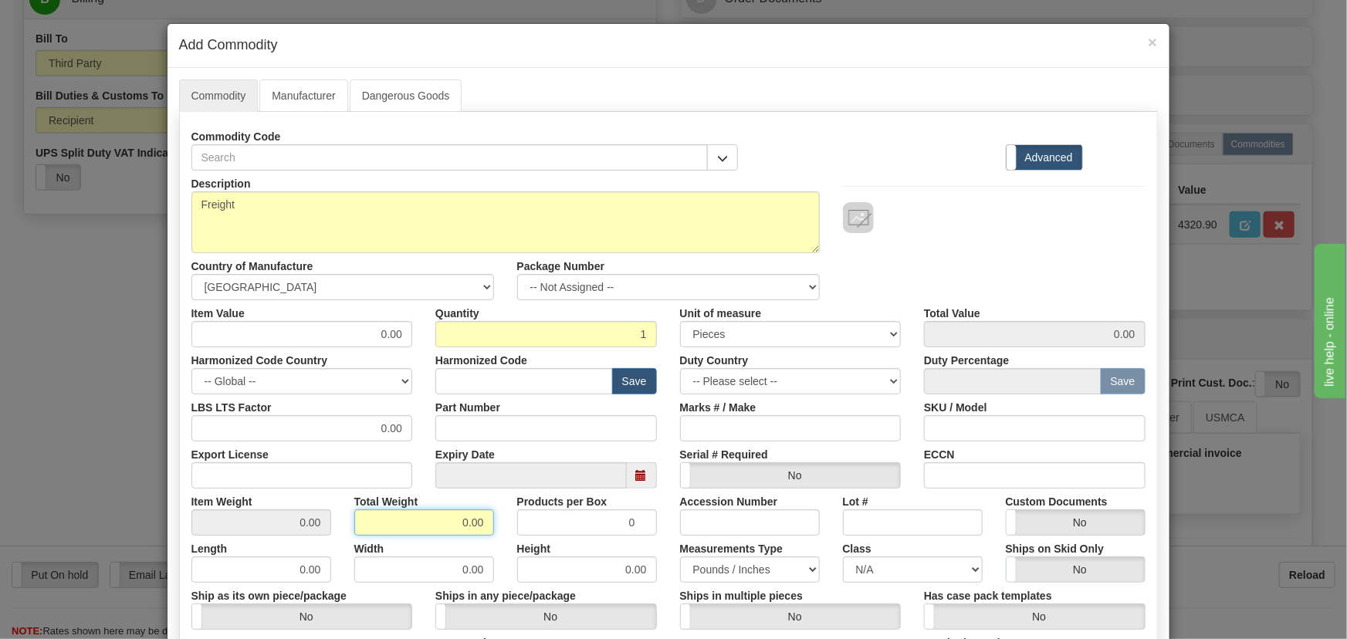
drag, startPoint x: 439, startPoint y: 525, endPoint x: 557, endPoint y: 540, distance: 119.1
click at [556, 540] on div "Description Freight Country of Manufacture -- Unknown -- AFGHANISTAN ALAND ISLA…" at bounding box center [668, 510] width 954 height 679
type input "1"
type input "1.0000"
drag, startPoint x: 330, startPoint y: 324, endPoint x: 411, endPoint y: 331, distance: 82.1
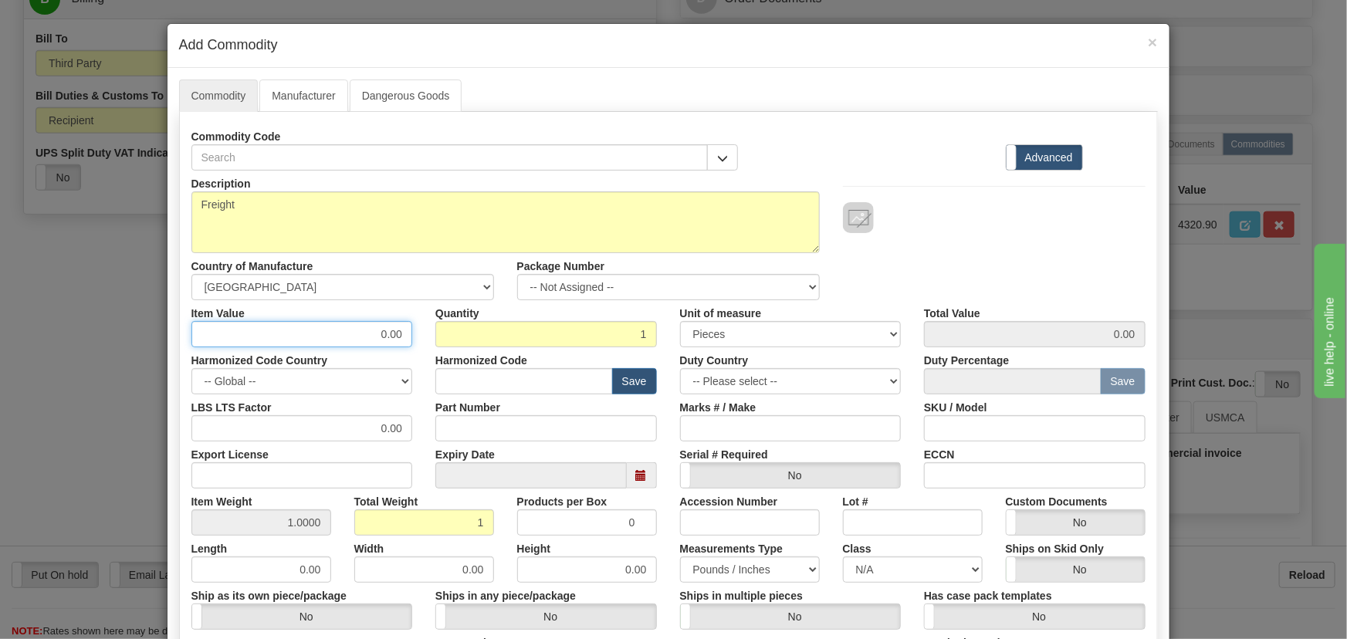
click at [409, 333] on div "Item Value 0.00" at bounding box center [302, 323] width 245 height 47
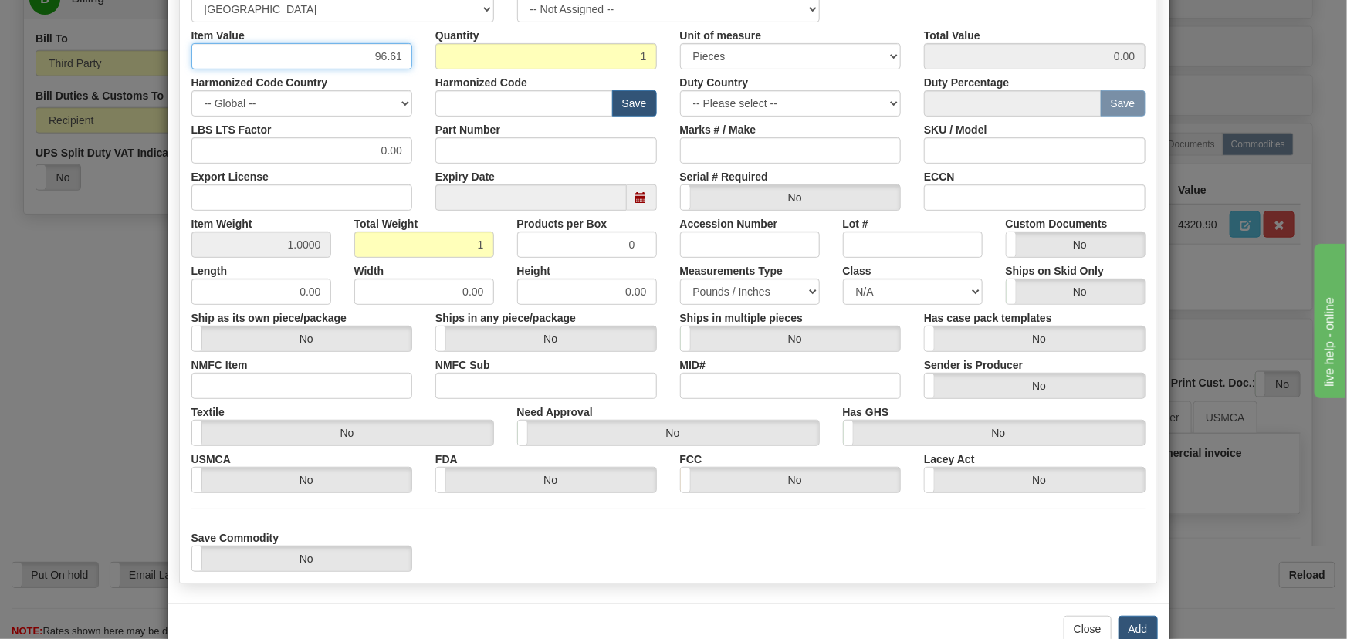
scroll to position [315, 0]
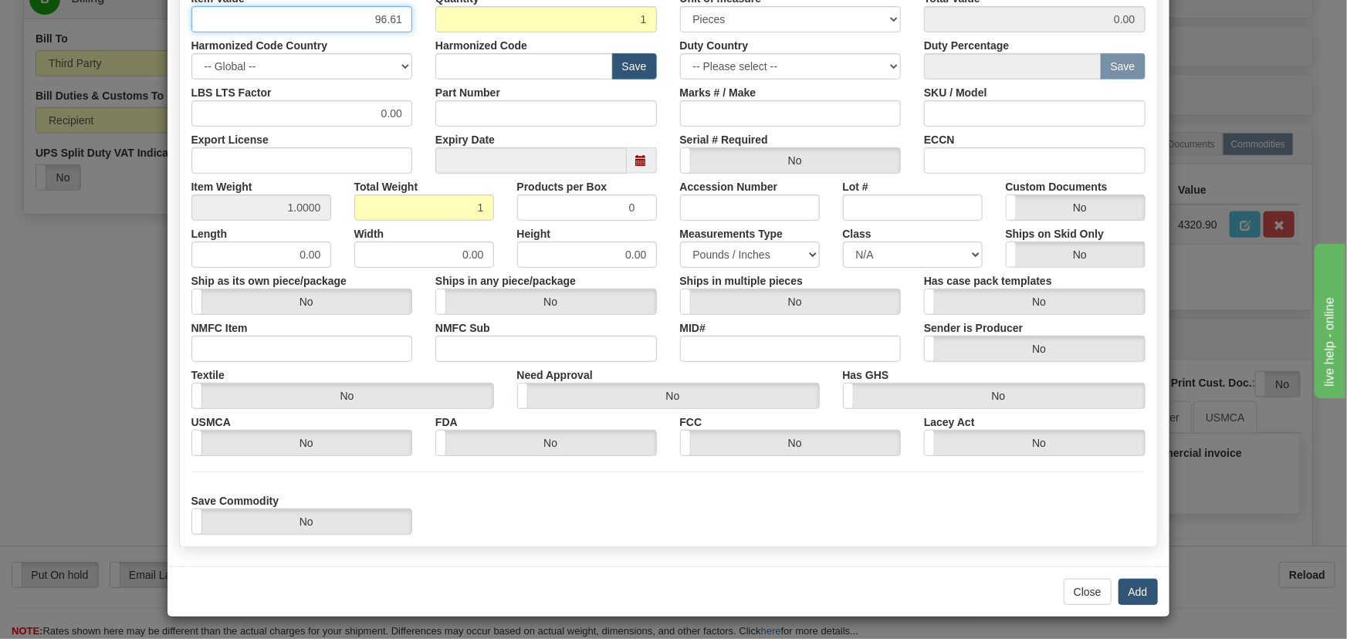
type input "96.61"
click at [1127, 590] on button "Add" at bounding box center [1137, 592] width 39 height 26
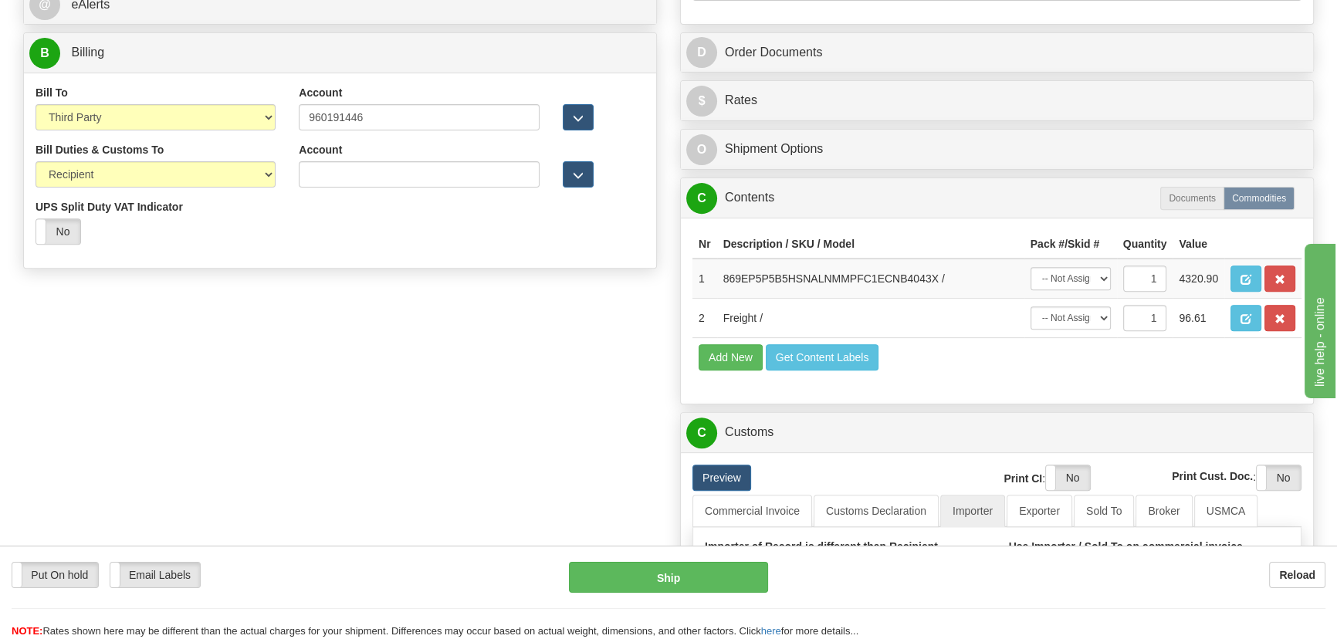
scroll to position [554, 0]
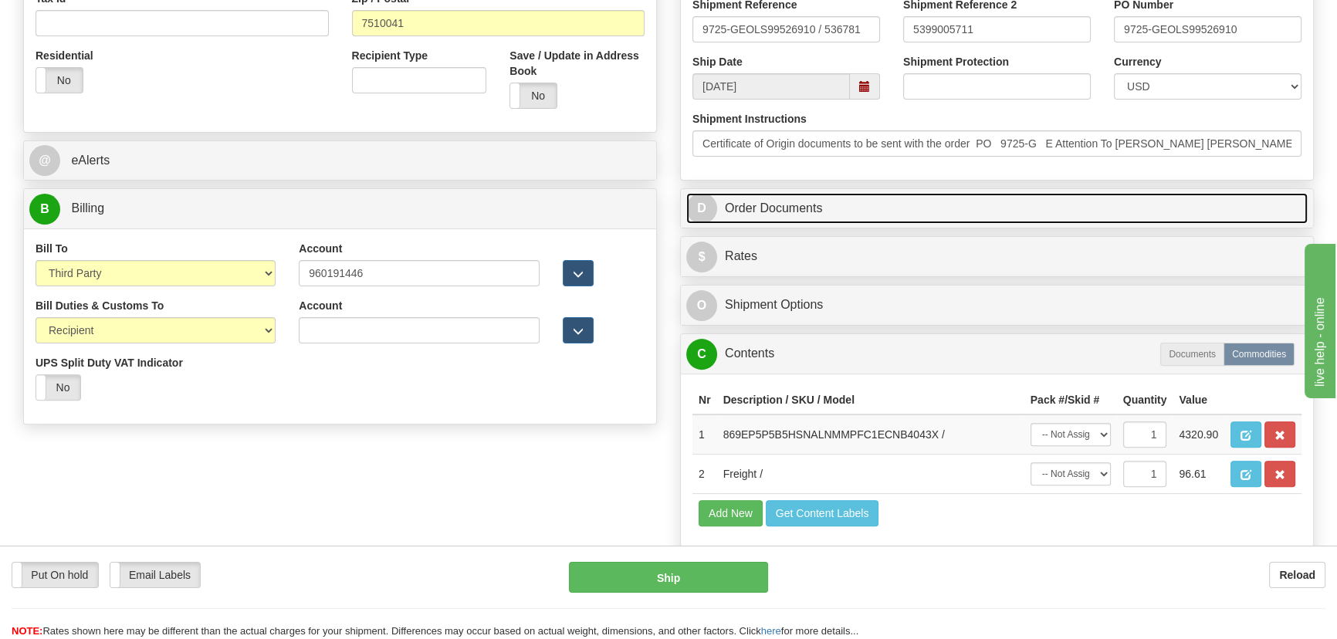
click at [992, 208] on link "D Order Documents" at bounding box center [996, 209] width 621 height 32
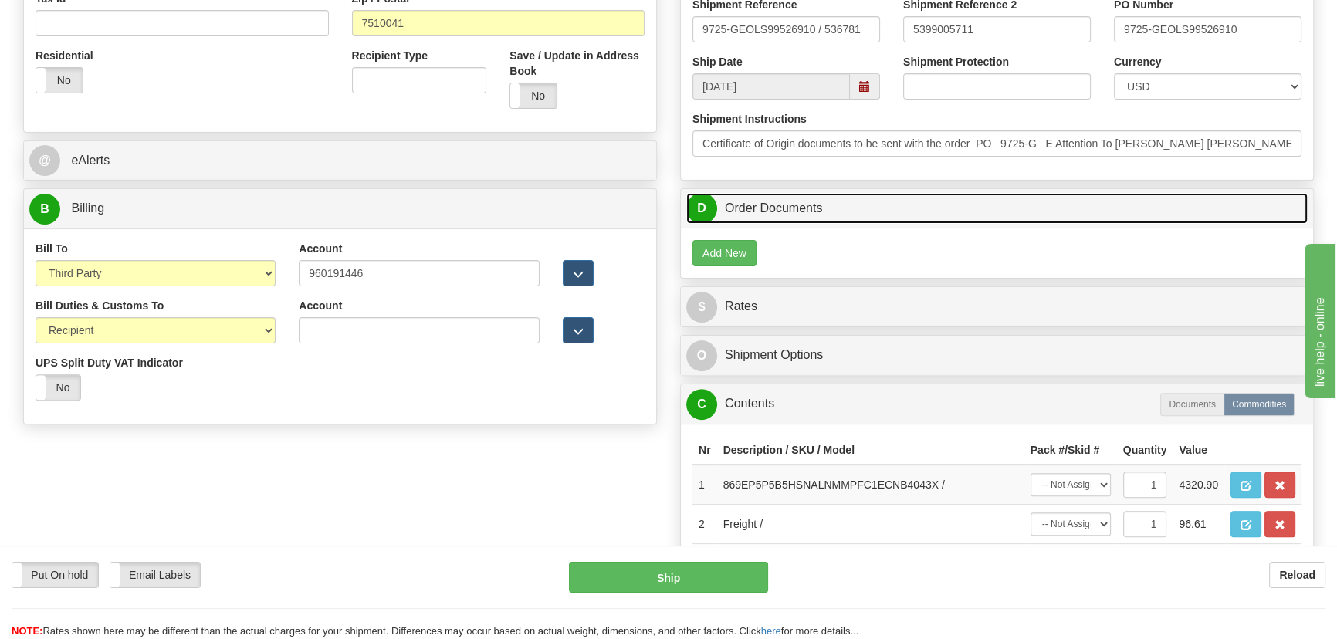
click at [1044, 210] on link "D Order Documents" at bounding box center [996, 209] width 621 height 32
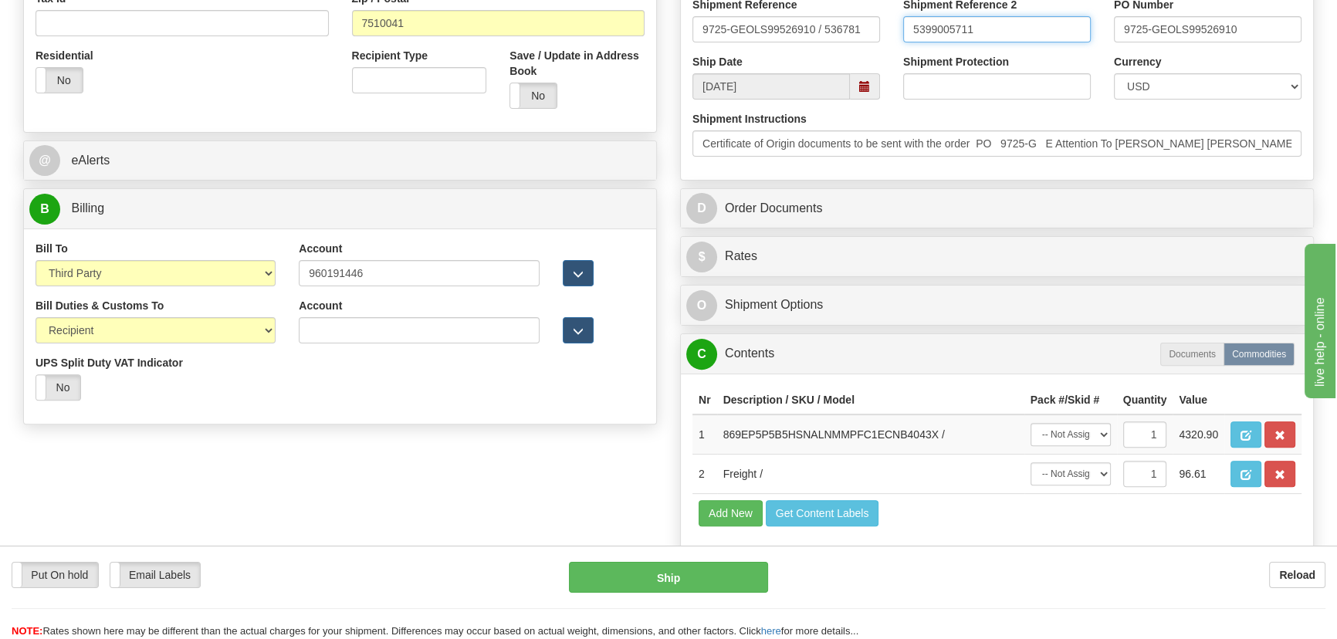
drag, startPoint x: 997, startPoint y: 35, endPoint x: 822, endPoint y: 97, distance: 185.7
click at [833, 38] on div "Shipment Reference 9725-GEOLS99526910 / 536781 Shipment Reference 2 5399005711 …" at bounding box center [997, 25] width 632 height 57
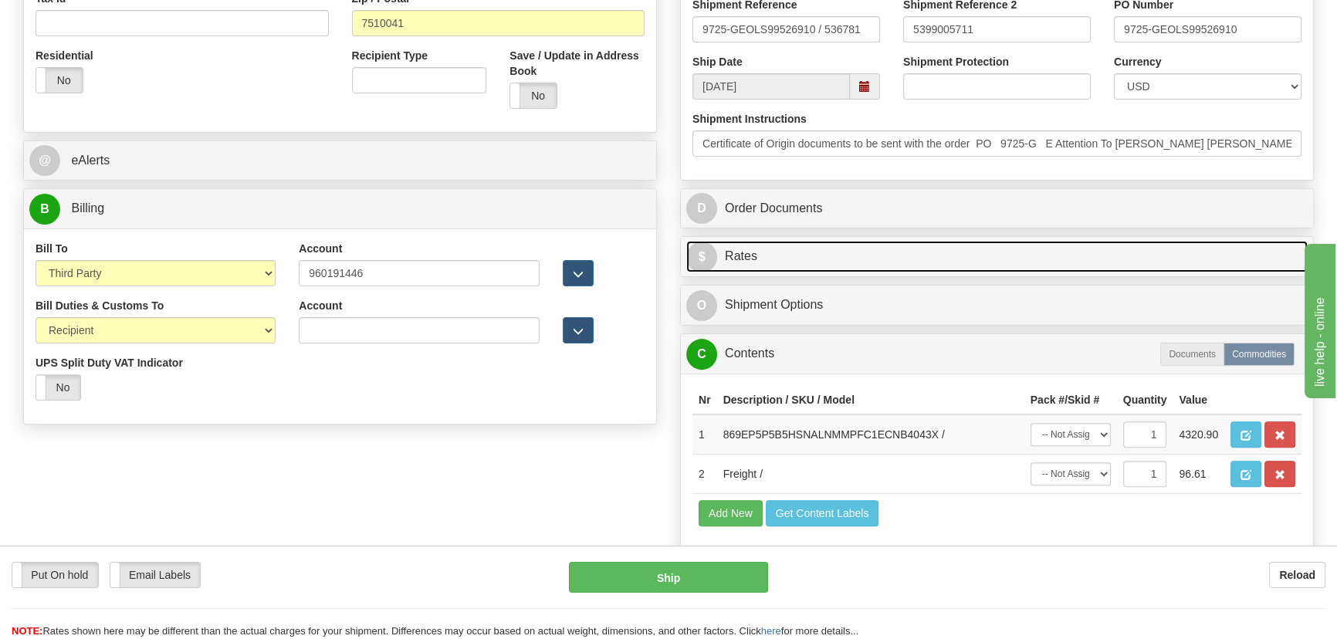
click at [1022, 258] on link "$ Rates" at bounding box center [996, 257] width 621 height 32
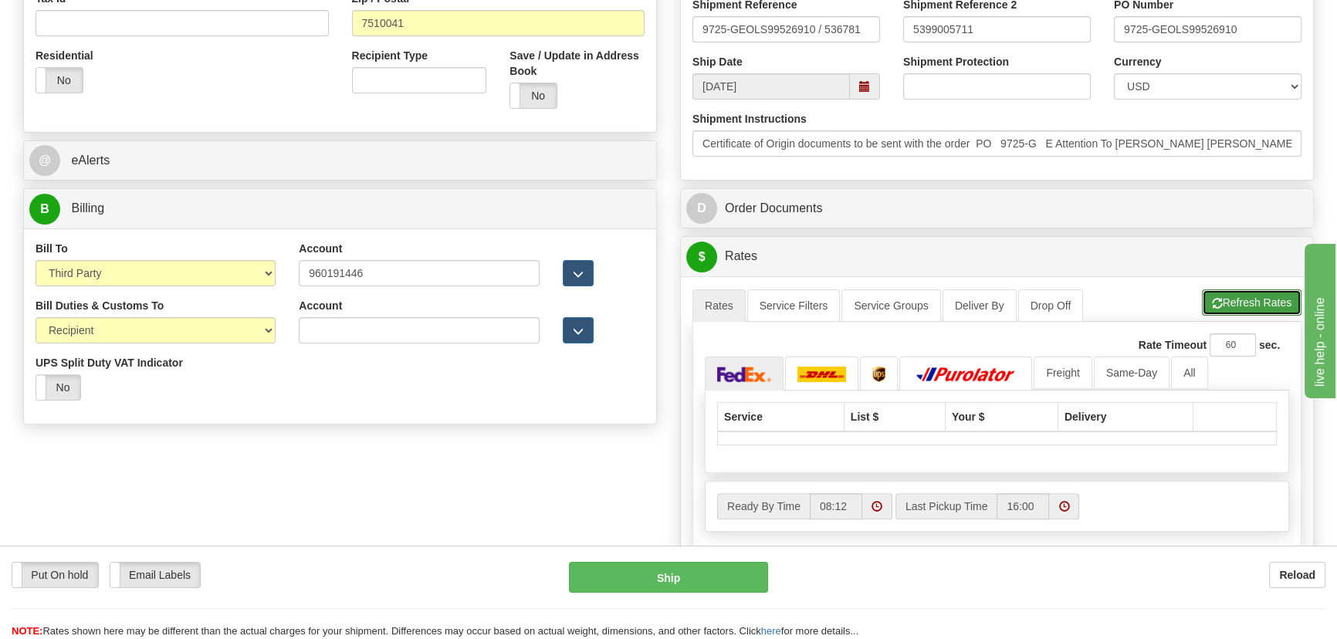
click at [1256, 300] on button "Refresh Rates" at bounding box center [1252, 302] width 100 height 26
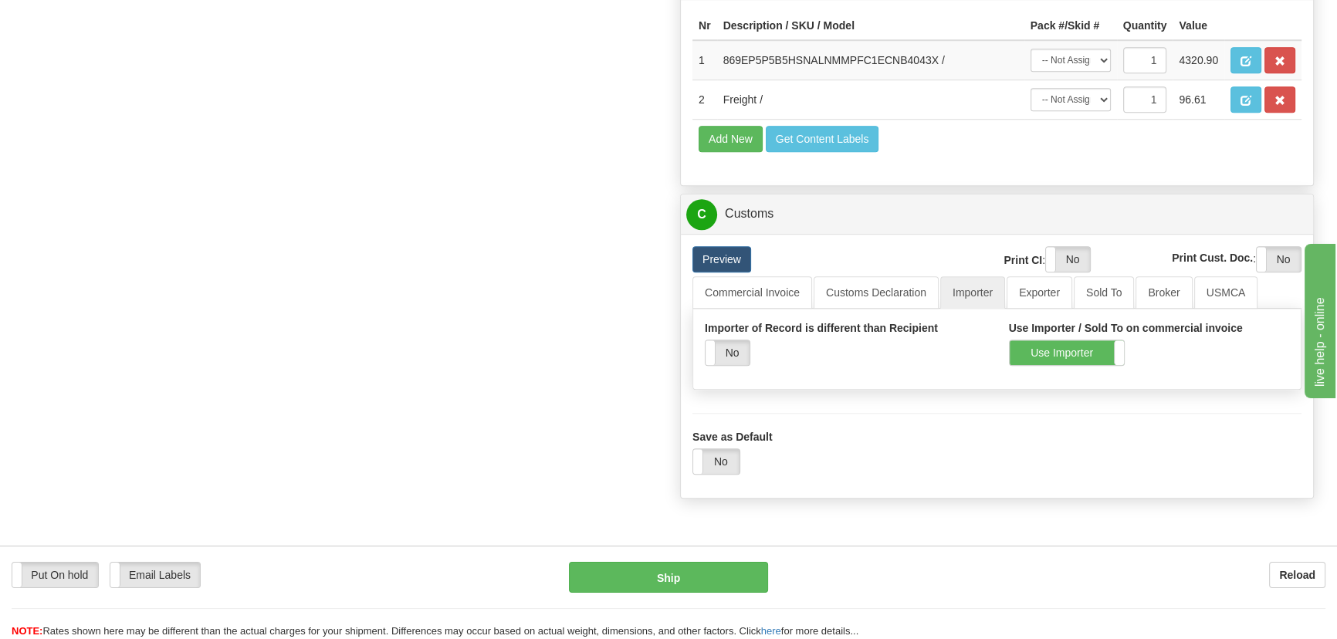
scroll to position [1396, 0]
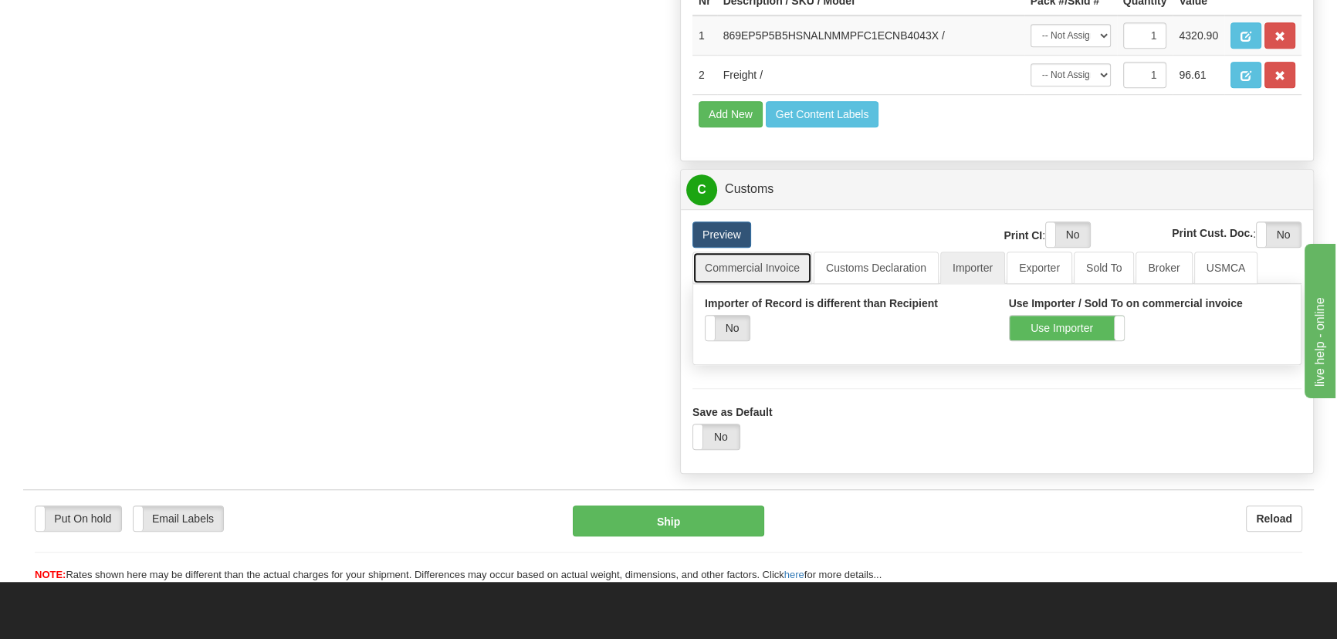
click at [771, 260] on link "Commercial Invoice" at bounding box center [752, 268] width 120 height 32
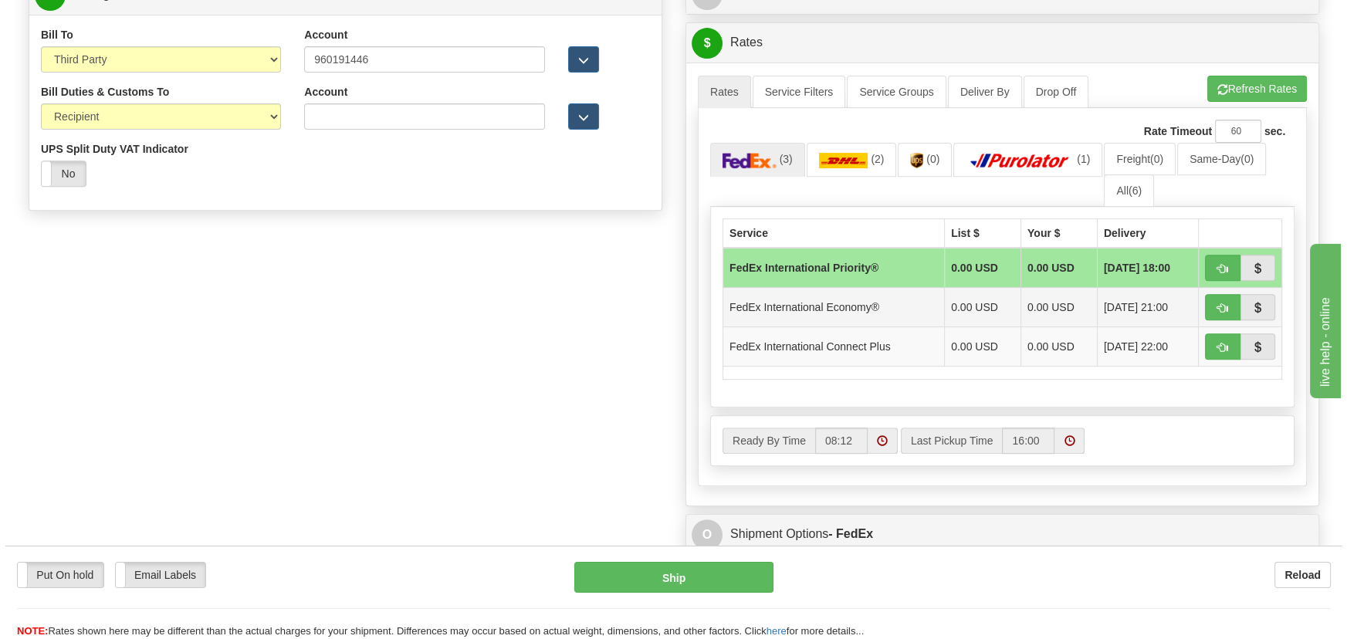
scroll to position [764, 0]
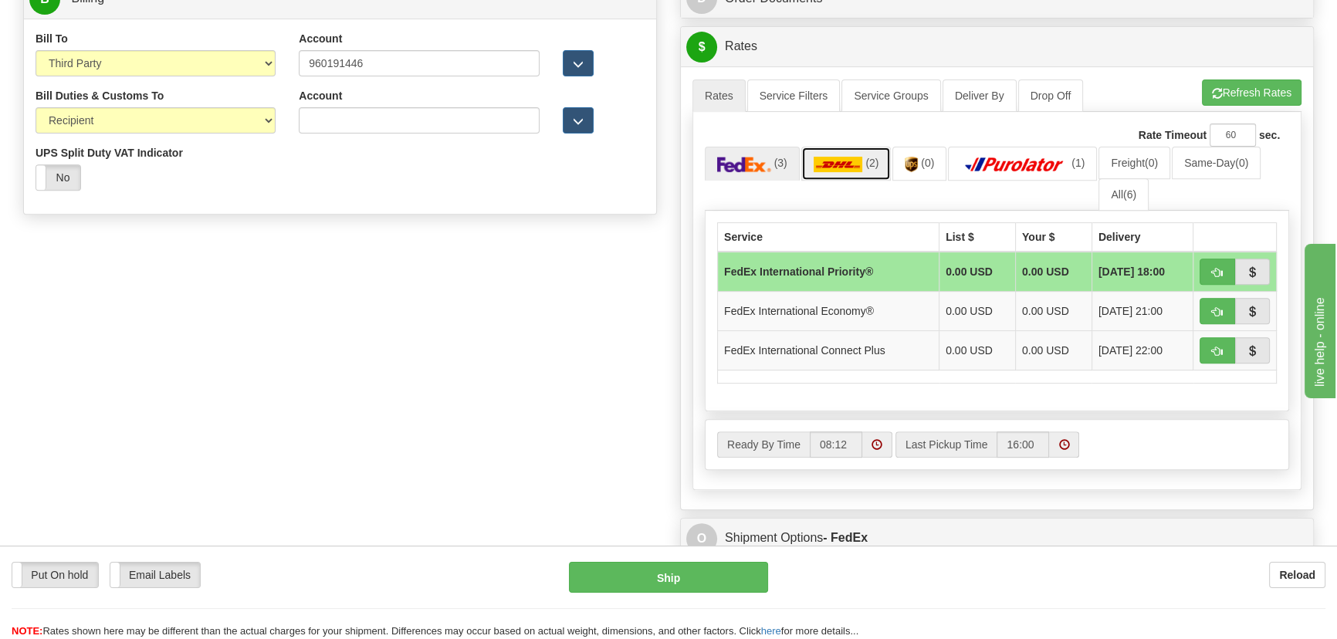
click at [851, 147] on link "(2)" at bounding box center [846, 163] width 90 height 33
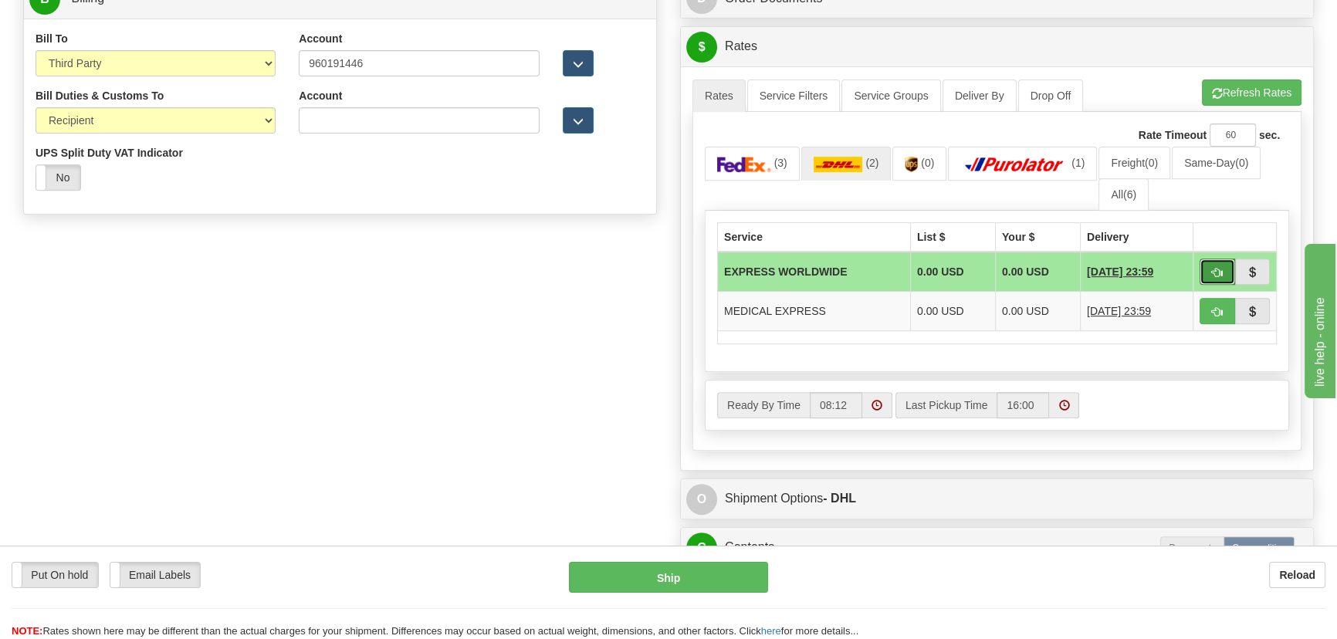
click at [1215, 270] on span "button" at bounding box center [1217, 273] width 11 height 10
type input "P"
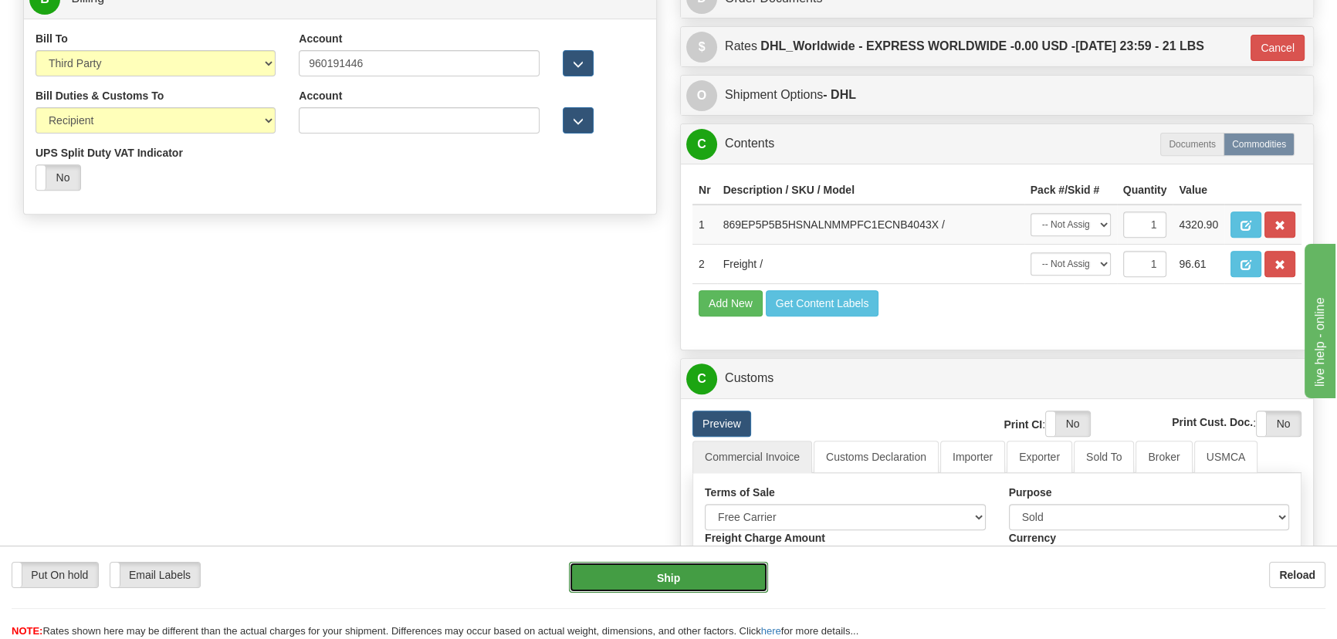
click at [678, 574] on button "Ship" at bounding box center [669, 577] width 200 height 31
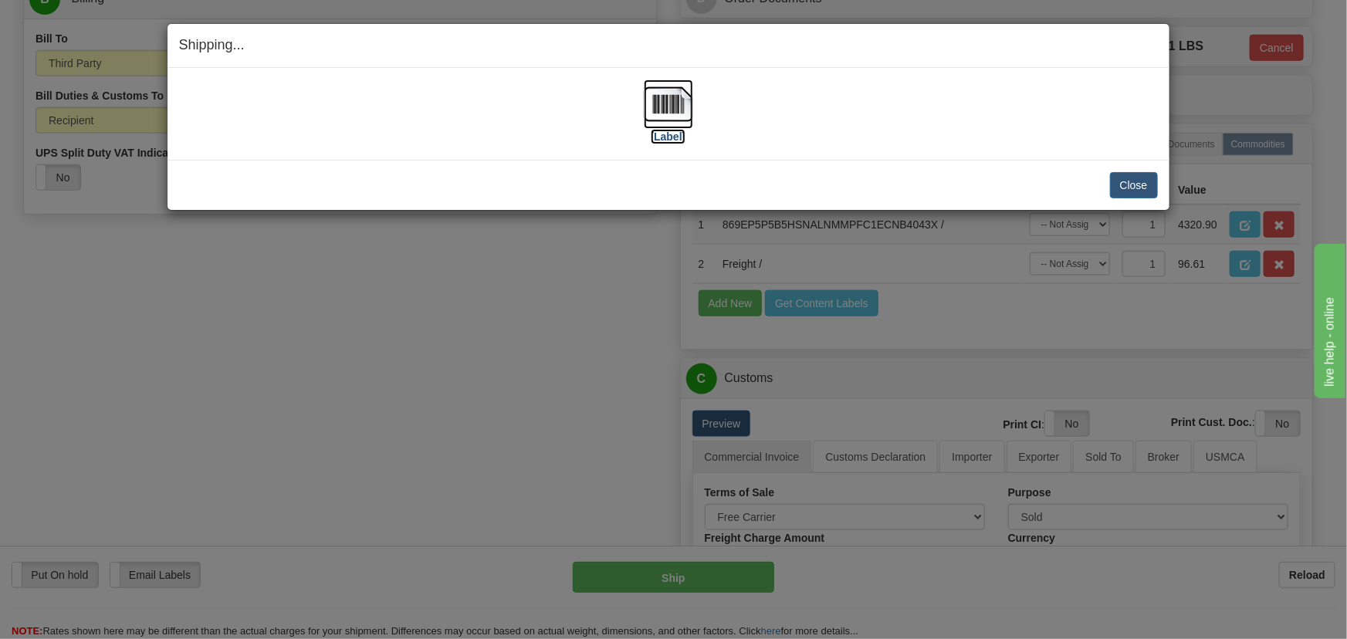
click at [671, 91] on img at bounding box center [668, 103] width 49 height 49
click at [1128, 188] on button "Close" at bounding box center [1134, 185] width 48 height 26
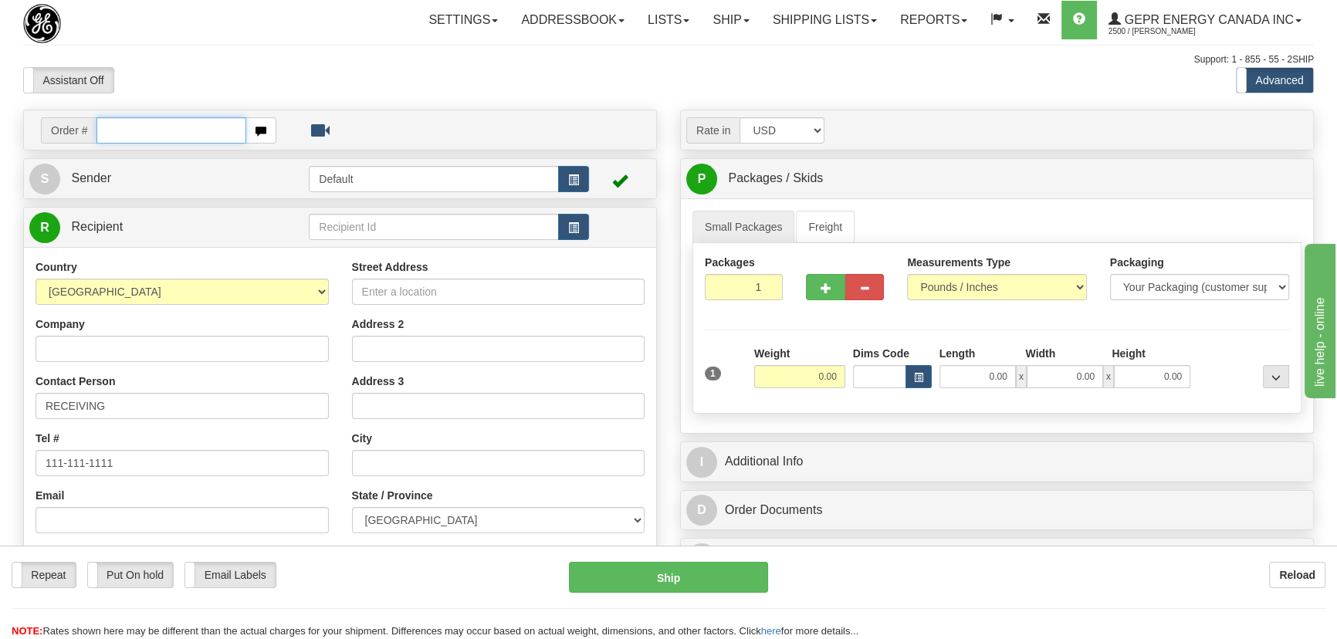
paste input "0086696789"
click at [116, 128] on input "0086696789" at bounding box center [171, 130] width 150 height 26
type input "86696789"
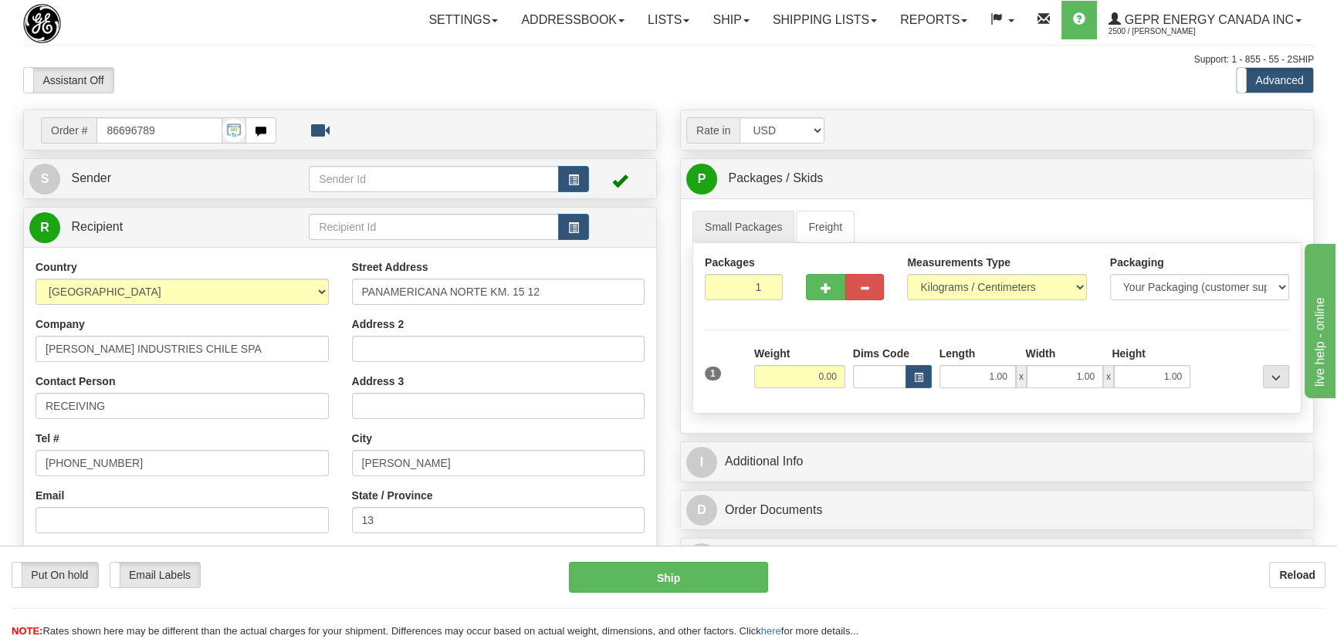
click at [556, 78] on div "Assistant On Assistant Off Do a return Do a return" at bounding box center [285, 80] width 547 height 26
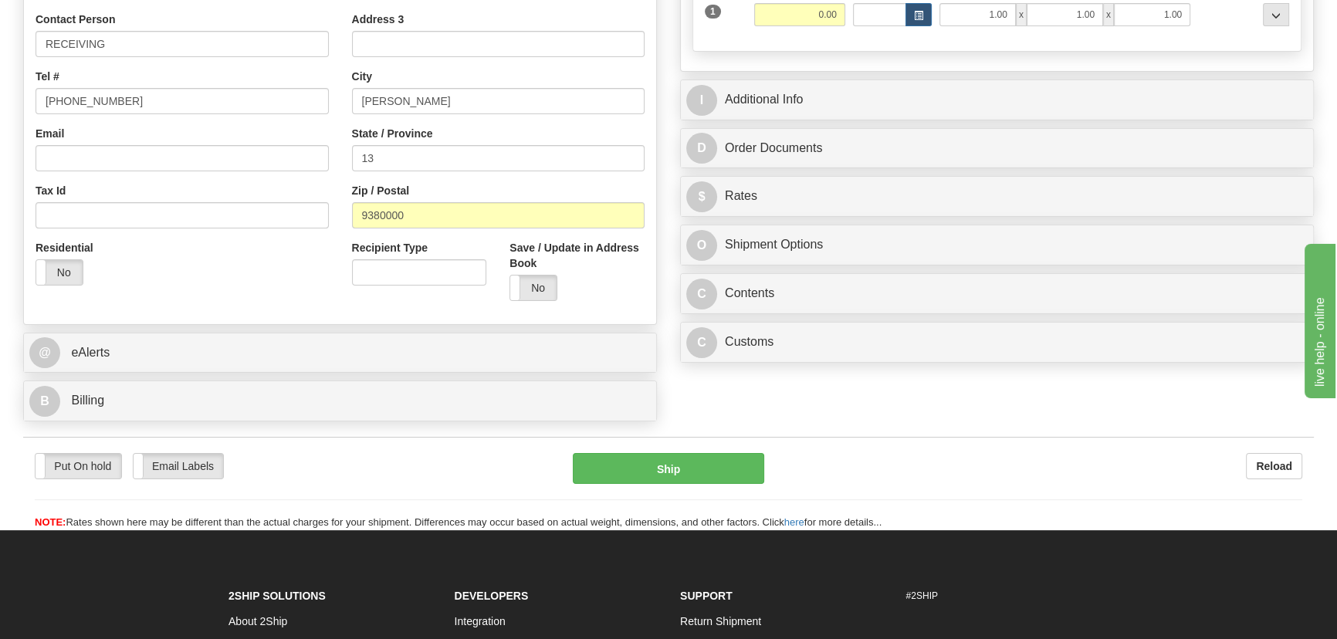
scroll to position [421, 0]
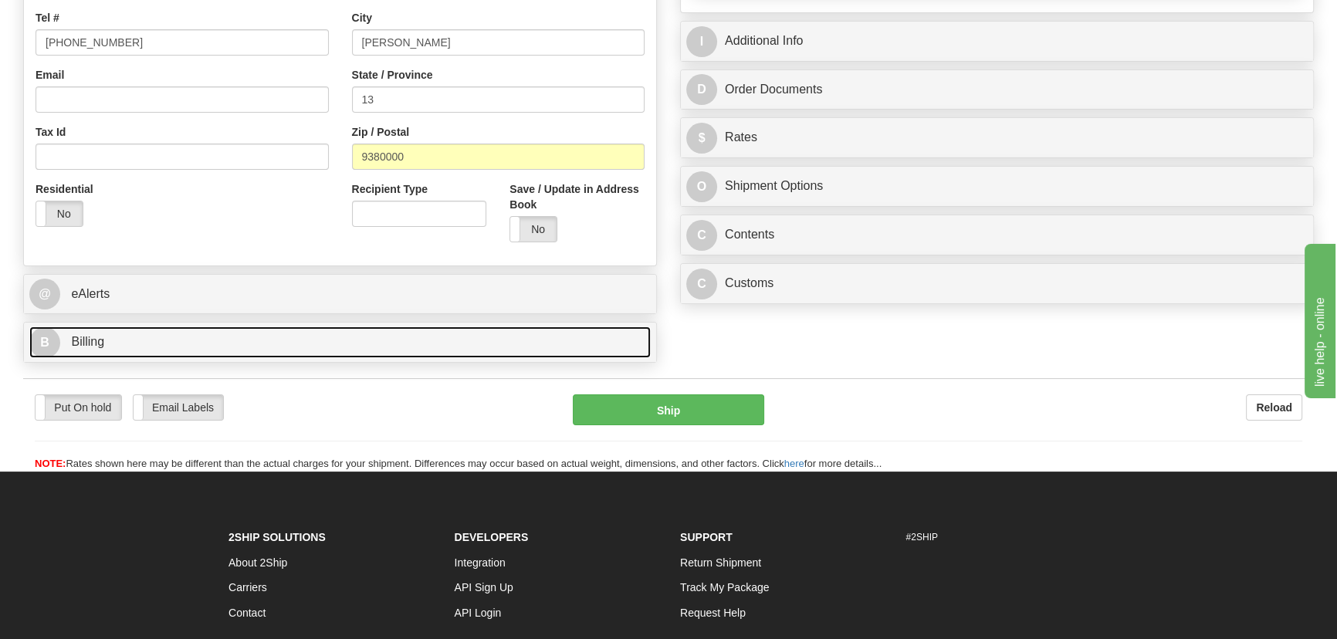
click at [239, 337] on link "B Billing" at bounding box center [339, 342] width 621 height 32
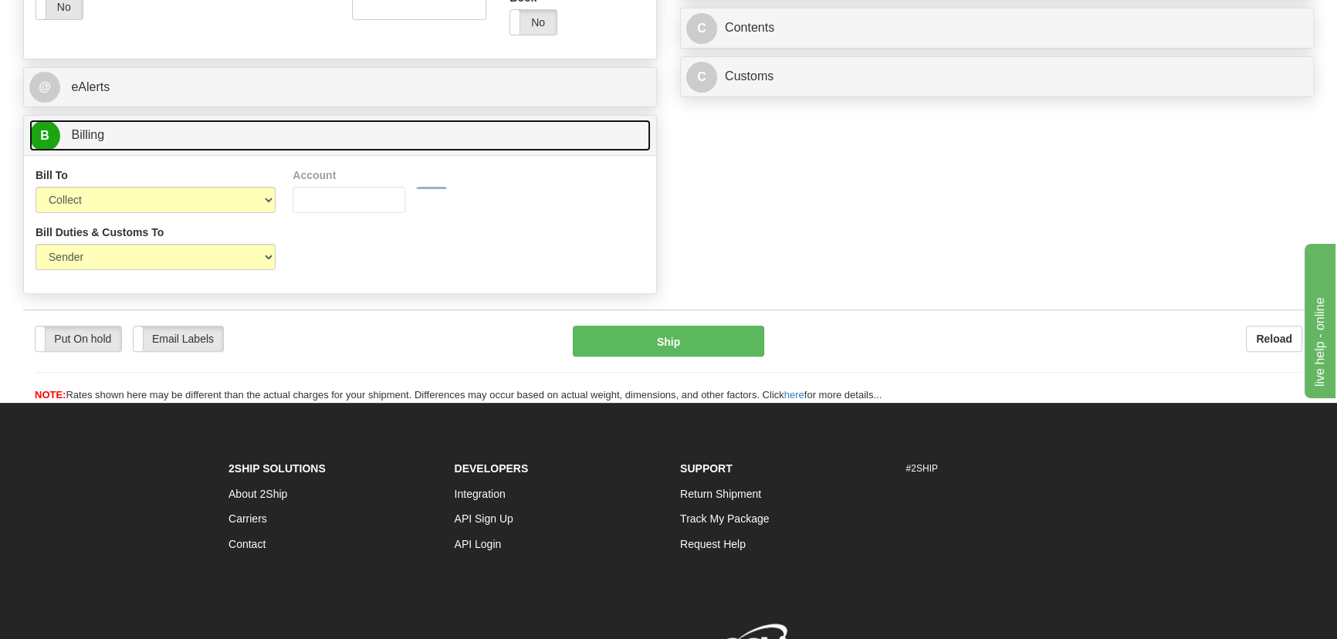
scroll to position [631, 0]
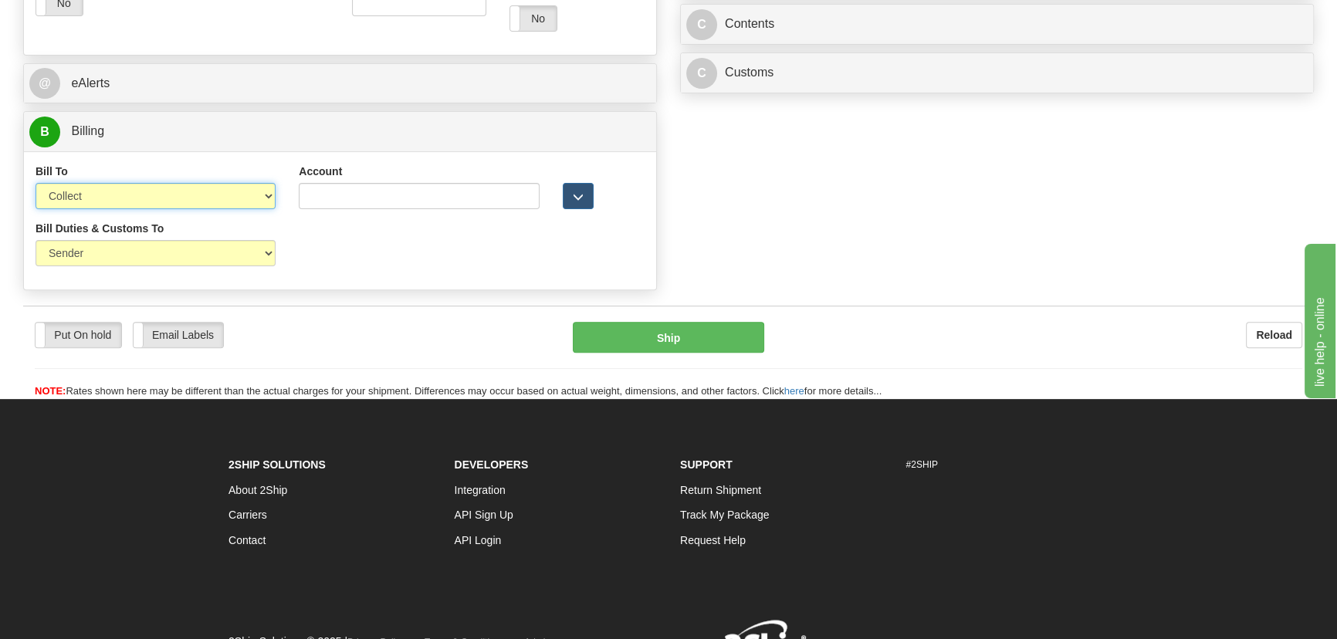
click at [184, 201] on select "Sender Recipient Third Party Collect" at bounding box center [155, 196] width 240 height 26
select select "2"
click at [35, 183] on select "Sender Recipient Third Party Collect" at bounding box center [155, 196] width 240 height 26
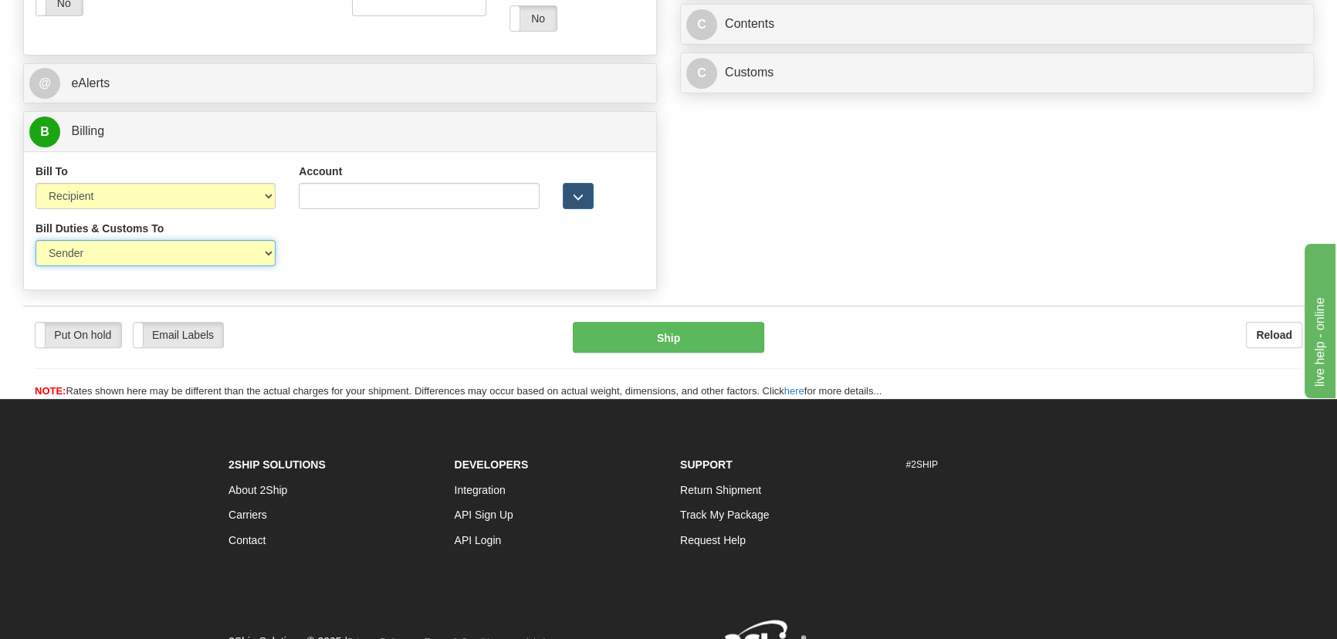
click at [162, 259] on select "Sender Recipient Third Party" at bounding box center [155, 253] width 240 height 26
select select "2"
click at [35, 240] on select "Sender Recipient Third Party" at bounding box center [155, 253] width 240 height 26
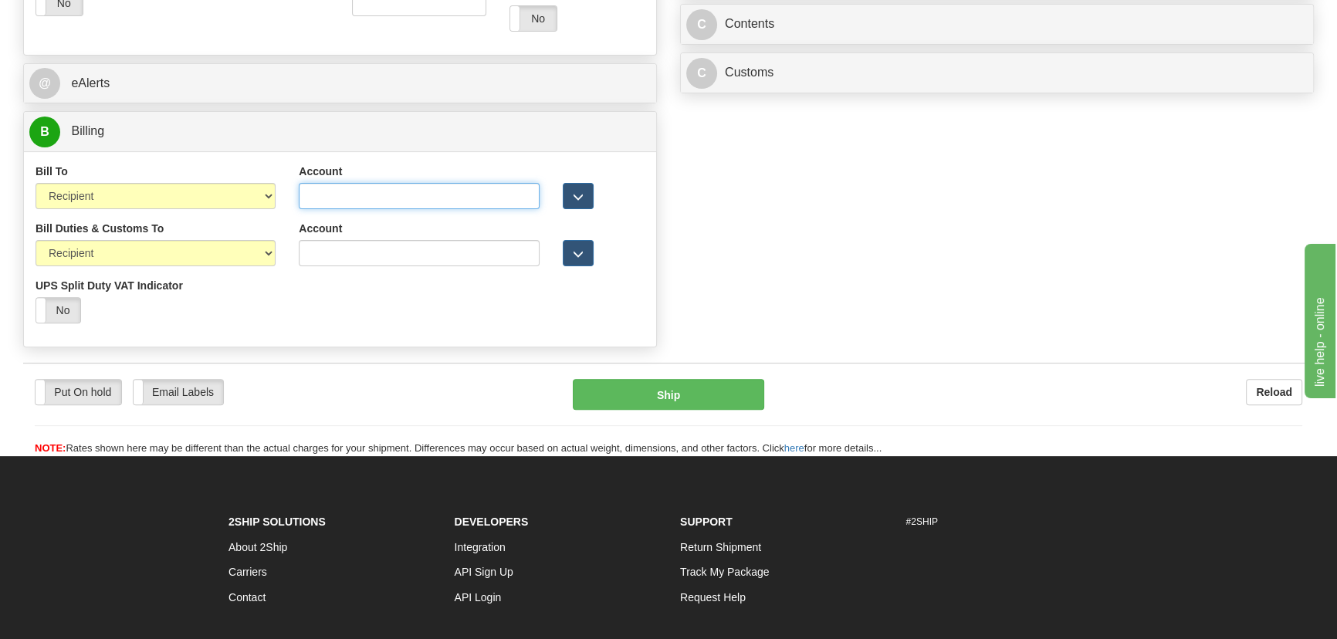
drag, startPoint x: 356, startPoint y: 201, endPoint x: 346, endPoint y: 229, distance: 30.0
click at [356, 201] on input "Account" at bounding box center [419, 196] width 240 height 26
paste input "961294438"
type input "961294438"
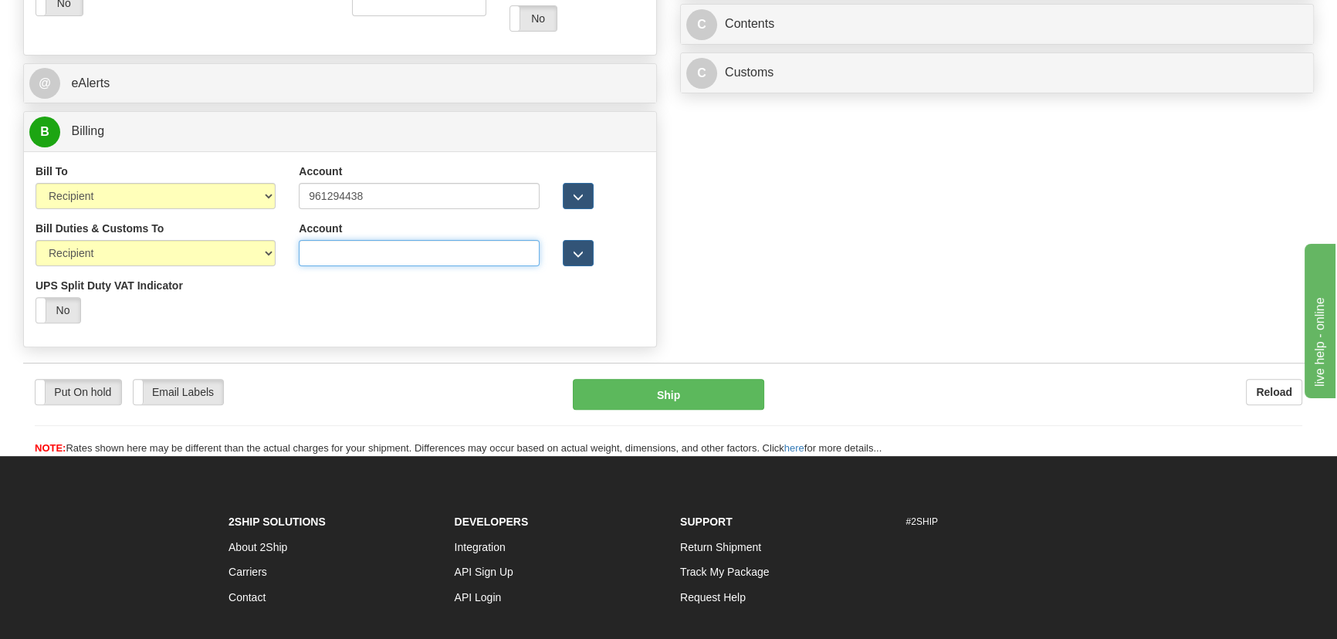
click at [349, 246] on input "Account" at bounding box center [419, 253] width 240 height 26
paste input "961294438"
type input "961294438"
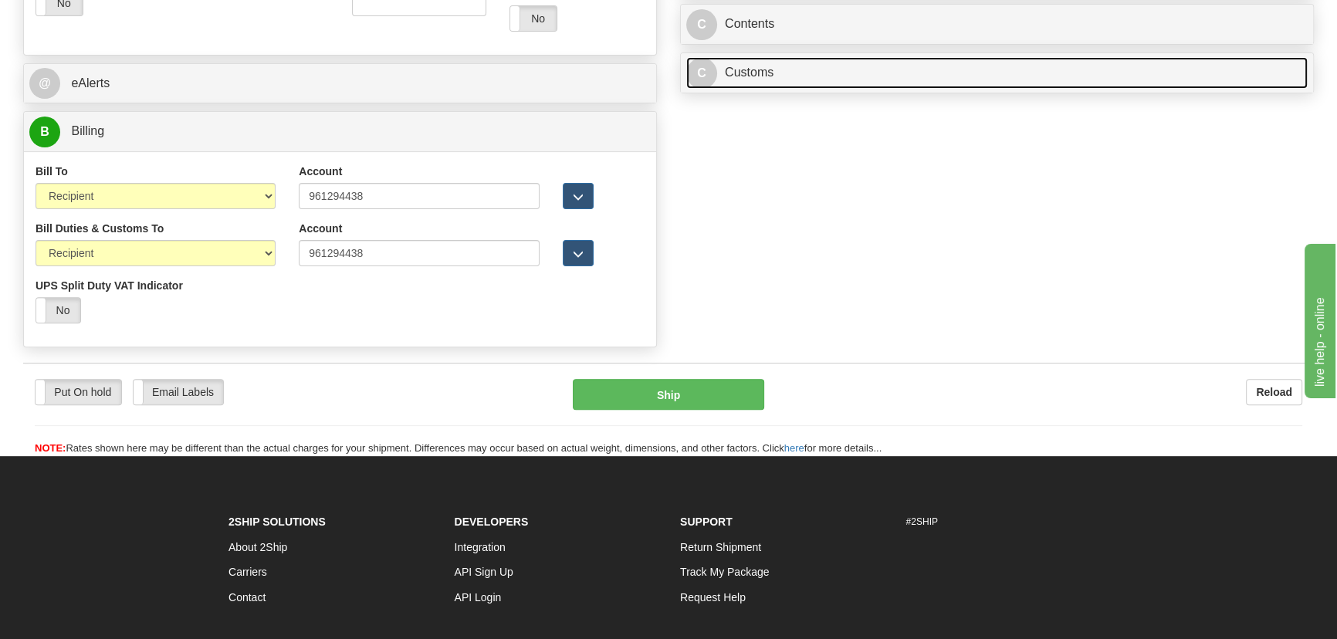
click at [1056, 73] on link "C Customs" at bounding box center [996, 73] width 621 height 32
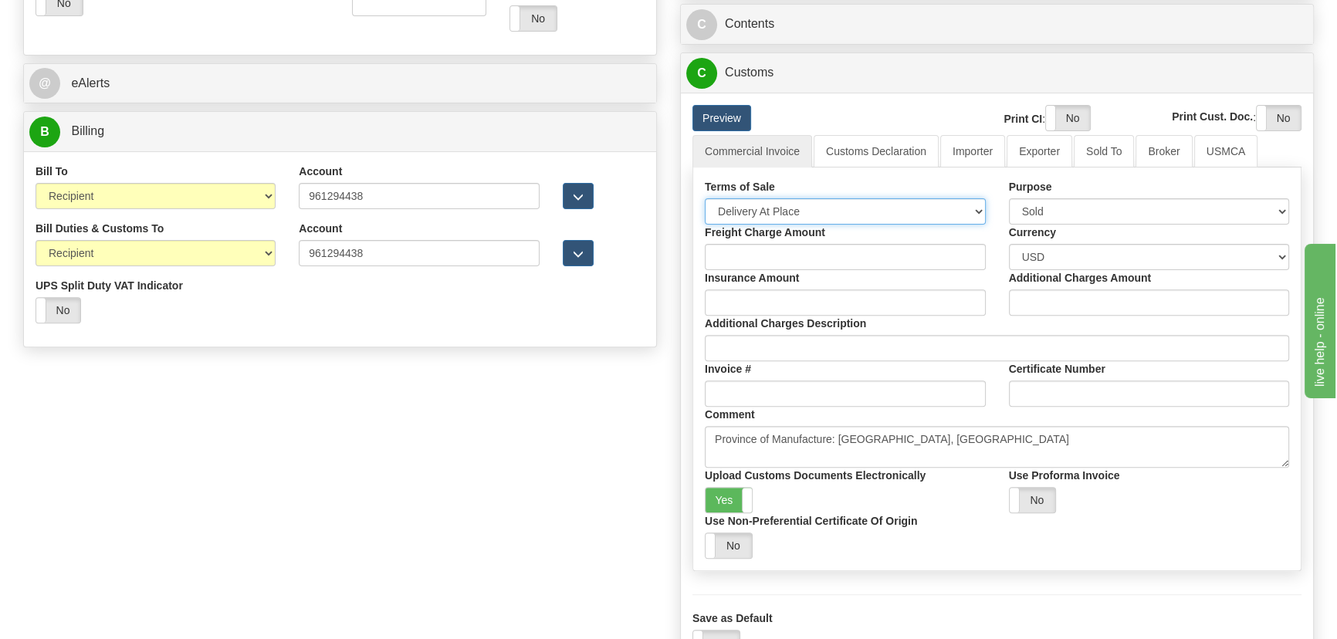
click at [796, 211] on select "Free Carrier Free On Board Ex Works Delivered Duty Unpaid Delivered Duty Paid C…" at bounding box center [845, 211] width 281 height 26
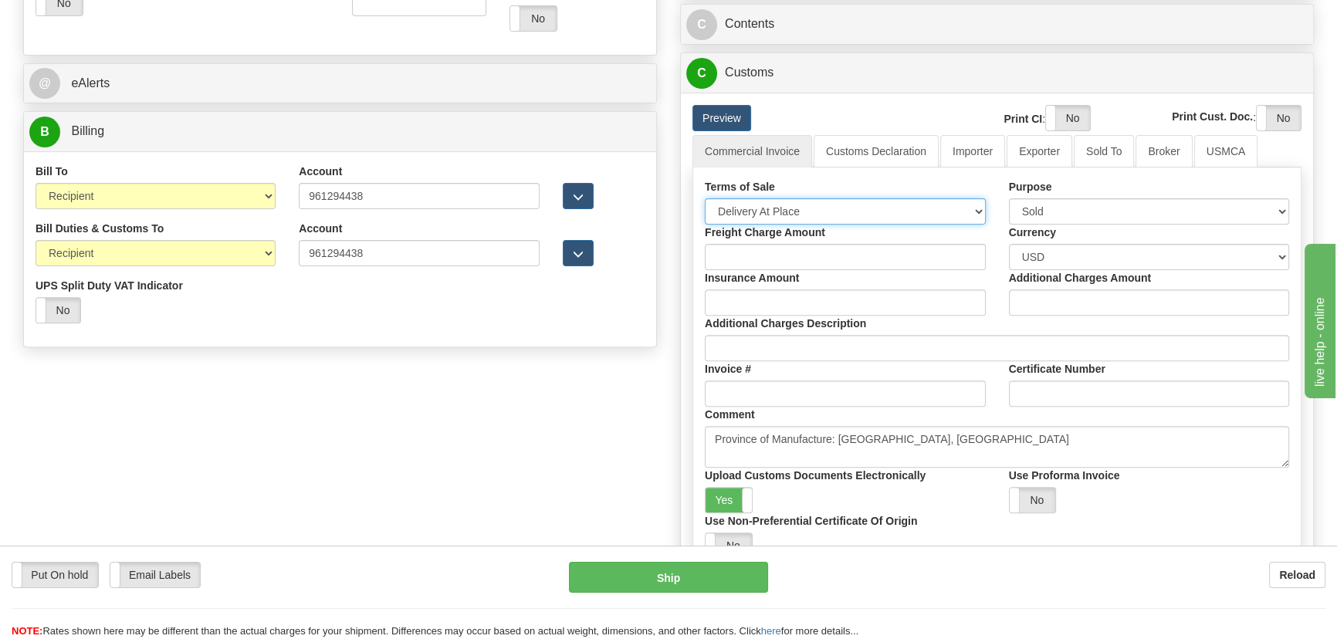
select select "7"
click at [705, 198] on select "Free Carrier Free On Board Ex Works Delivered Duty Unpaid Delivered Duty Paid C…" at bounding box center [845, 211] width 281 height 26
click at [968, 157] on link "Importer" at bounding box center [972, 151] width 65 height 32
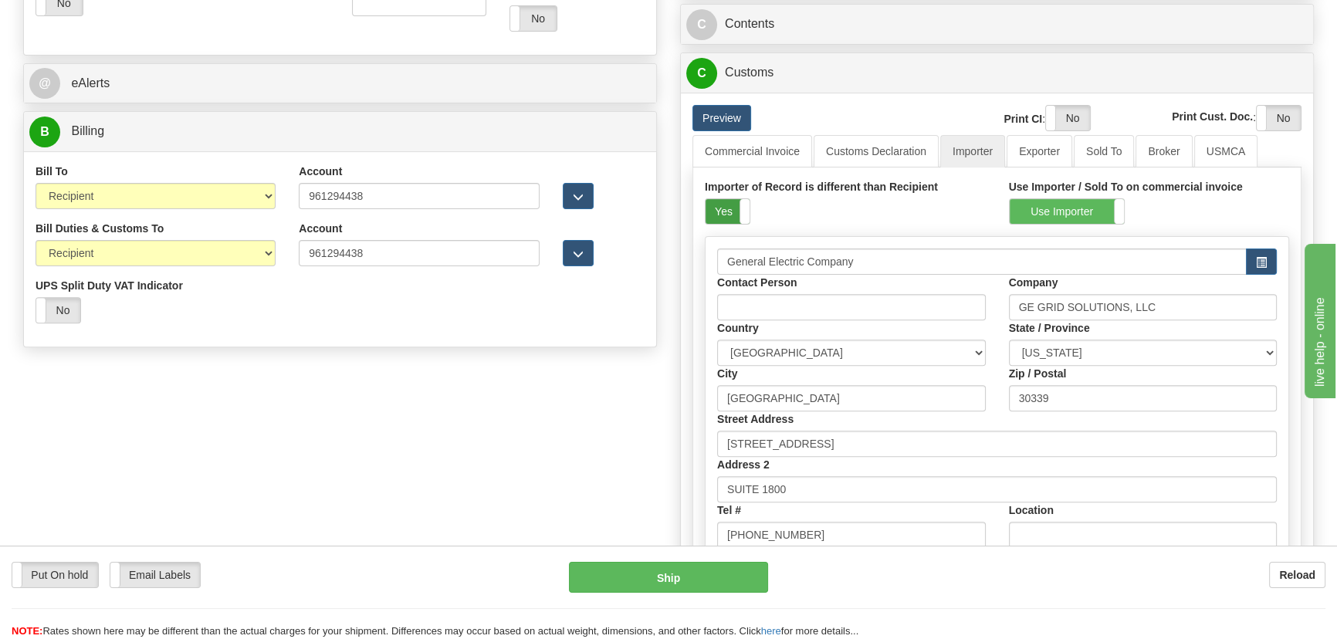
click at [738, 208] on label "Yes" at bounding box center [727, 211] width 44 height 25
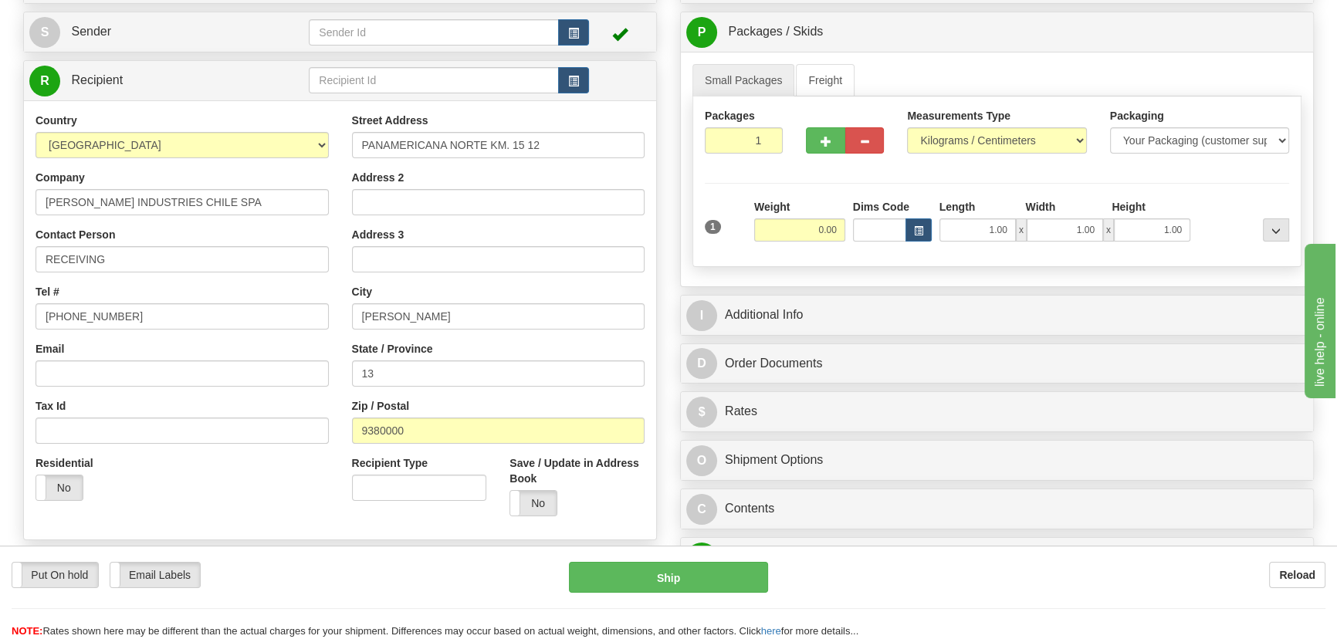
scroll to position [140, 0]
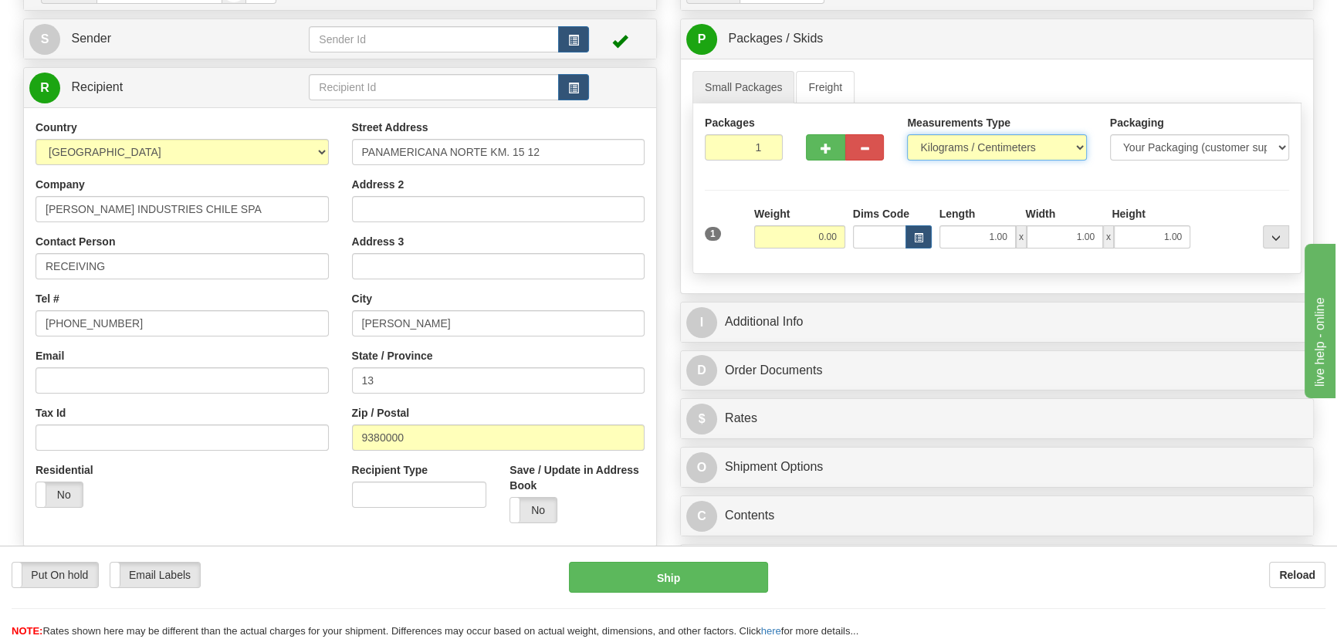
click at [975, 143] on select "Pounds / Inches Kilograms / Centimeters" at bounding box center [996, 147] width 179 height 26
select select "0"
click at [907, 134] on select "Pounds / Inches Kilograms / Centimeters" at bounding box center [996, 147] width 179 height 26
drag, startPoint x: 752, startPoint y: 153, endPoint x: 806, endPoint y: 177, distance: 59.1
click at [805, 174] on div "Packages 1 1 Measurements Type" at bounding box center [996, 188] width 609 height 171
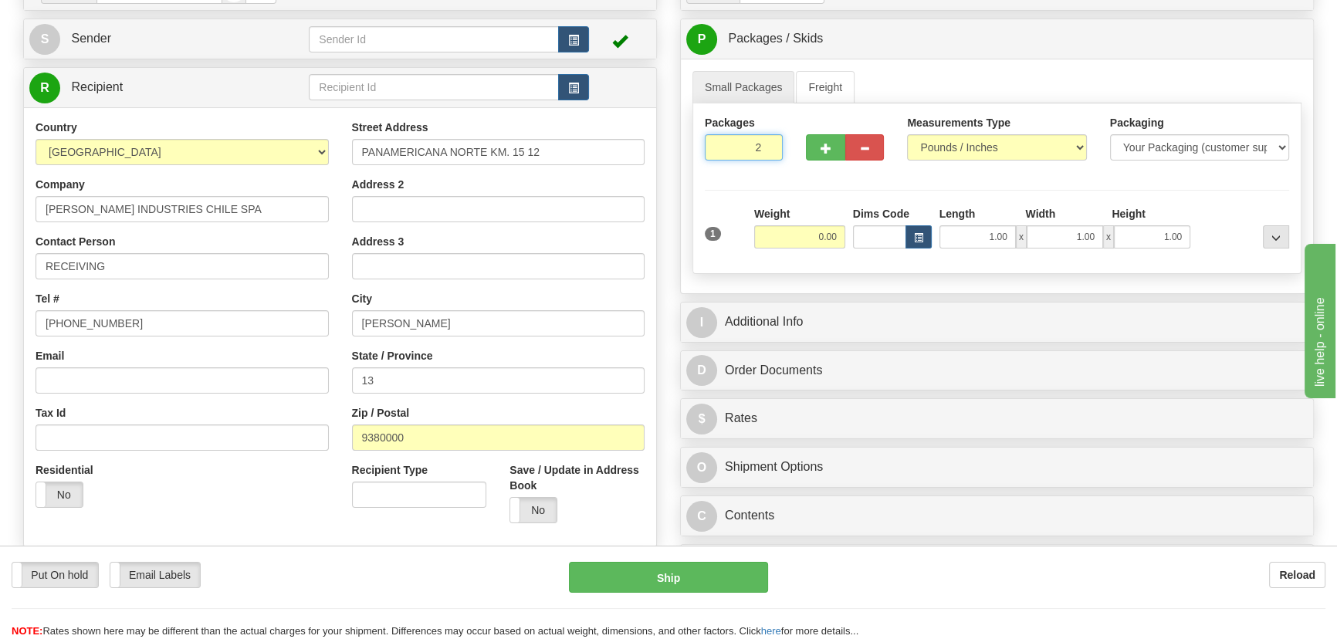
type input "2"
click at [810, 215] on div "Packages 2 1 Measurements Type" at bounding box center [996, 188] width 609 height 171
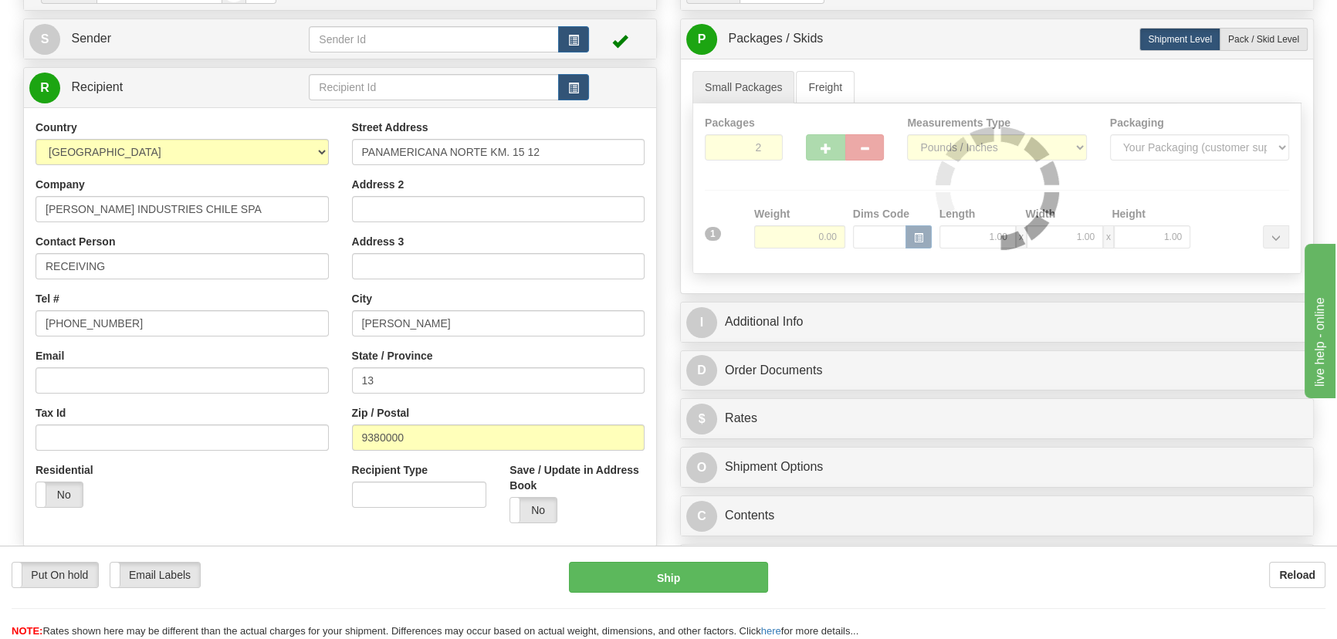
click at [806, 236] on div at bounding box center [996, 188] width 607 height 170
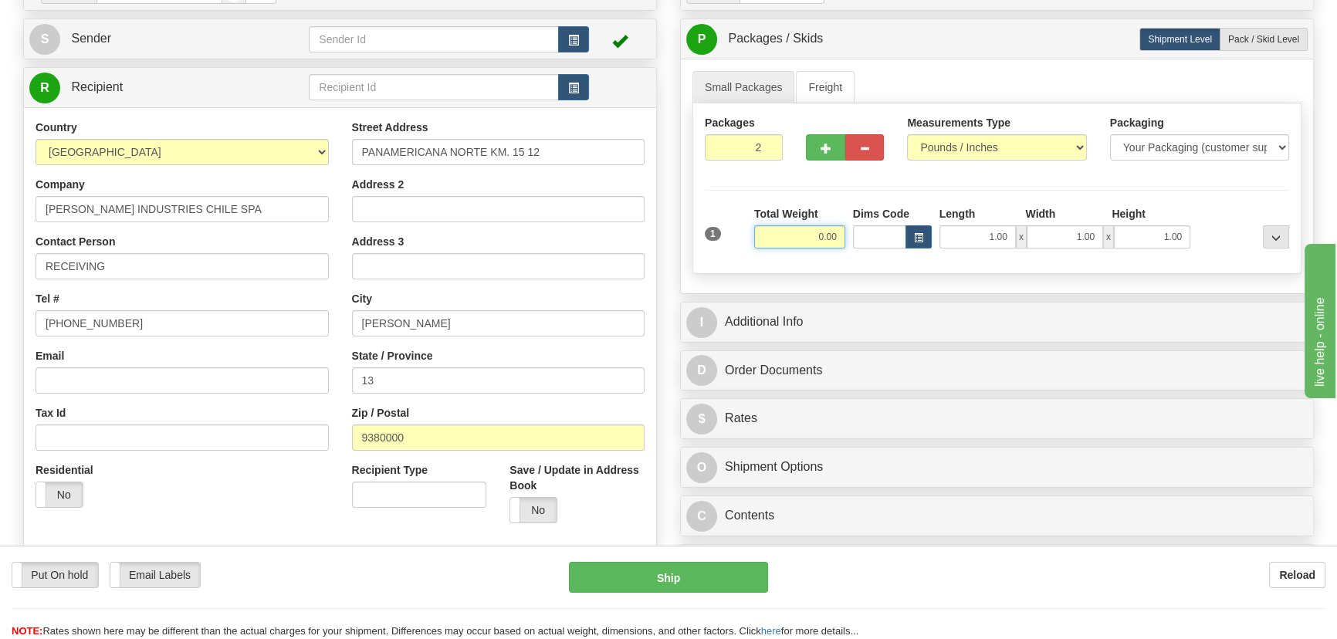
drag, startPoint x: 810, startPoint y: 234, endPoint x: 844, endPoint y: 248, distance: 36.7
click at [844, 248] on div "Total Weight 0.00" at bounding box center [799, 233] width 99 height 54
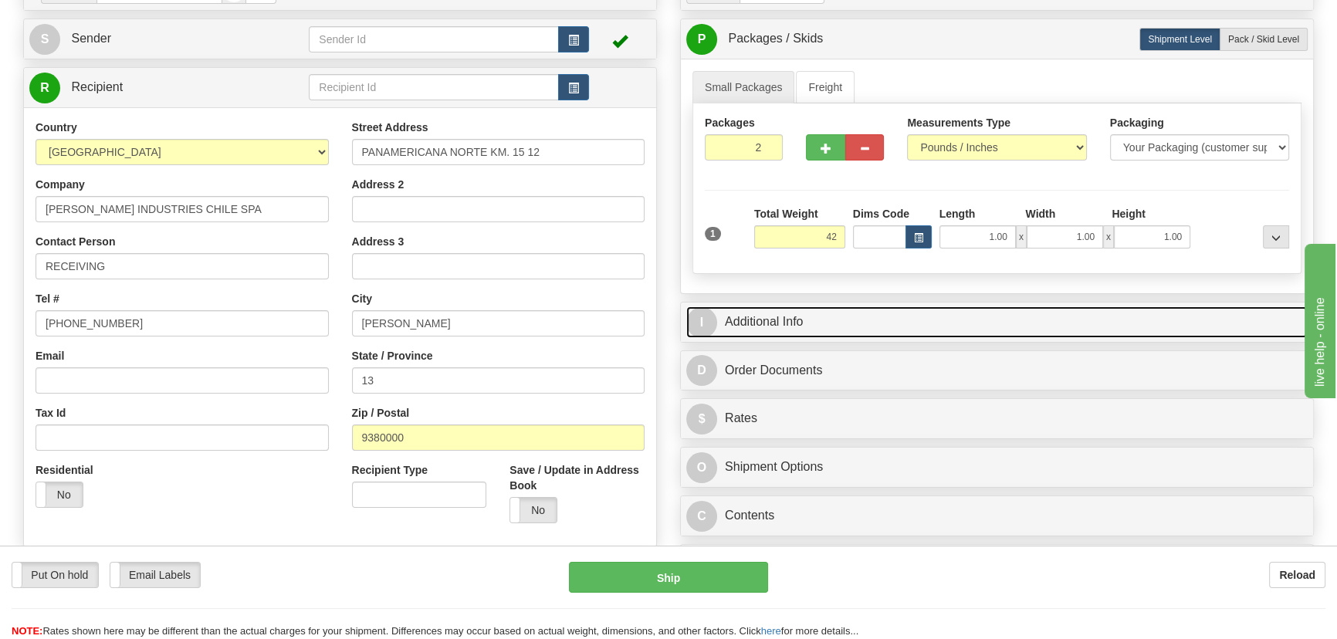
type input "42.00"
click at [935, 310] on link "I Additional Info" at bounding box center [996, 322] width 621 height 32
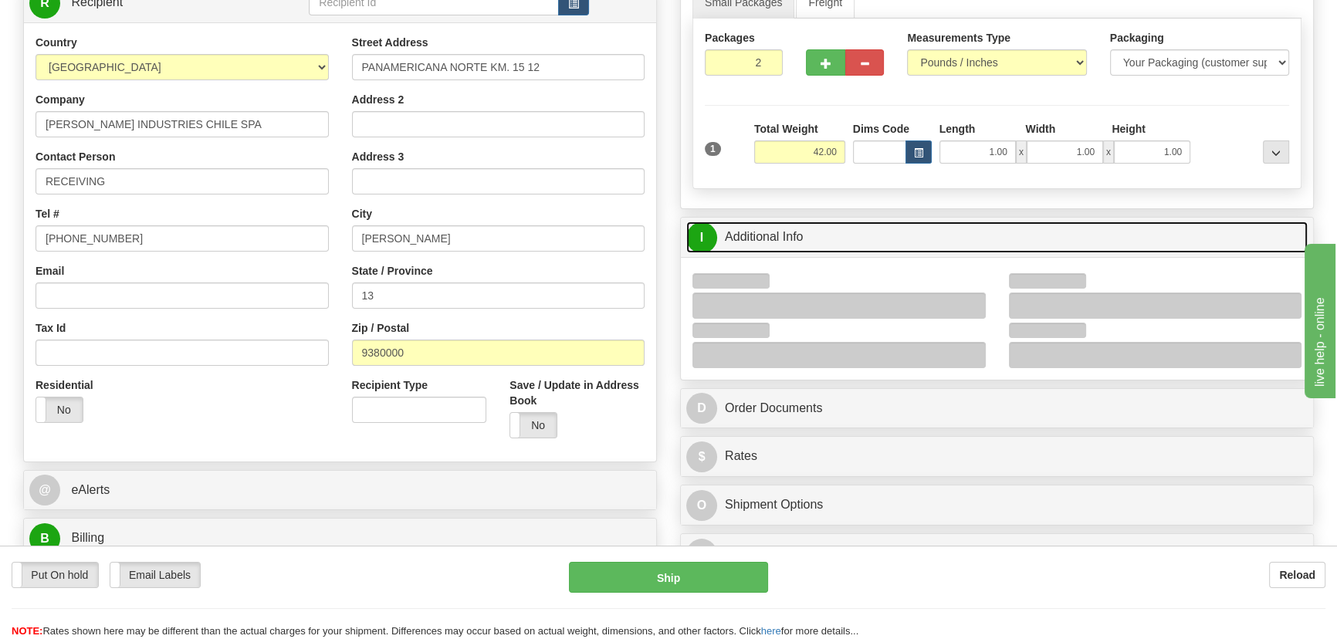
scroll to position [350, 0]
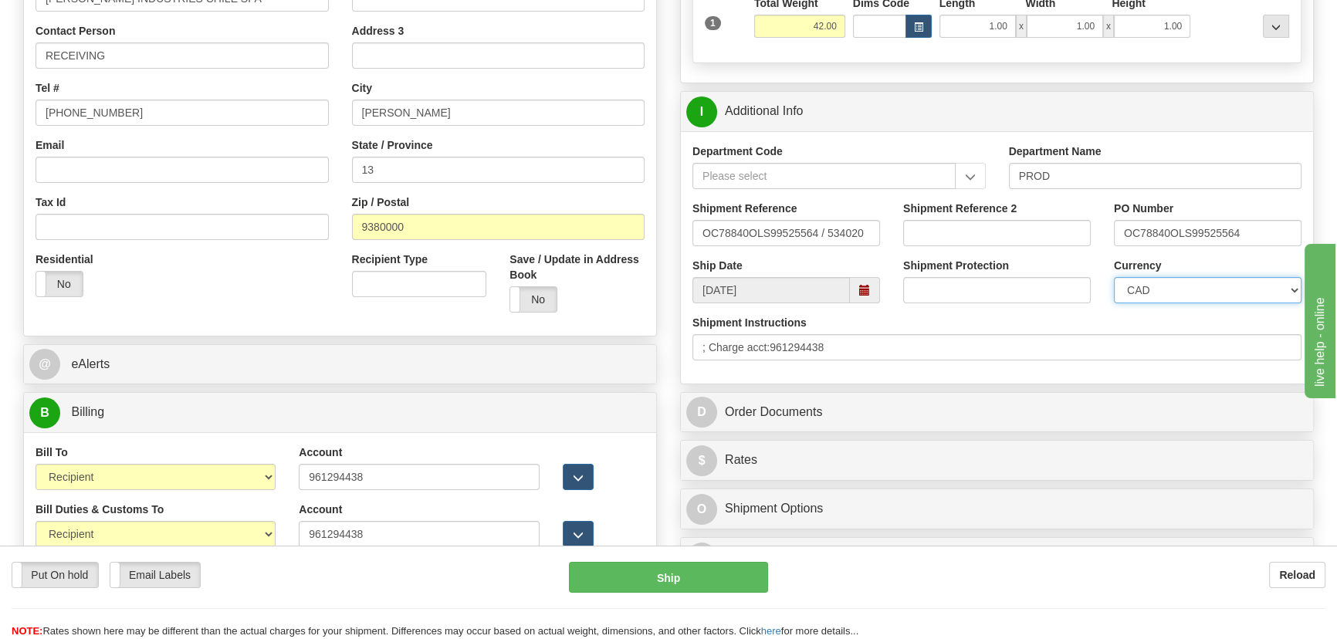
click at [1156, 282] on select "CAD USD EUR ZAR RON ANG ARN AUD AUS AWG BBD BFR BGN BHD BMD BND BRC BRL CHP CKZ…" at bounding box center [1208, 290] width 188 height 26
select select "1"
click at [1114, 277] on select "CAD USD EUR ZAR RON ANG ARN AUD AUS AWG BBD BFR BGN BHD BMD BND BRC BRL CHP CKZ…" at bounding box center [1208, 290] width 188 height 26
click at [944, 228] on input "Shipment Reference 2" at bounding box center [997, 233] width 188 height 26
paste input "5399005461"
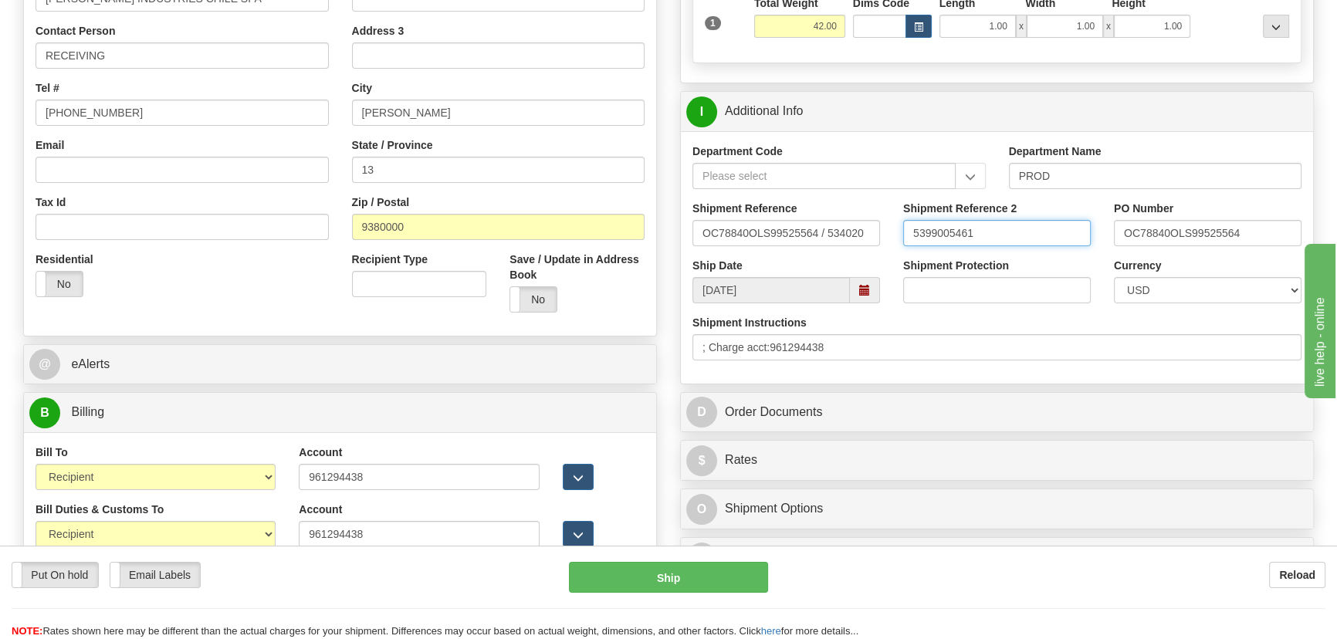
type input "5399005461"
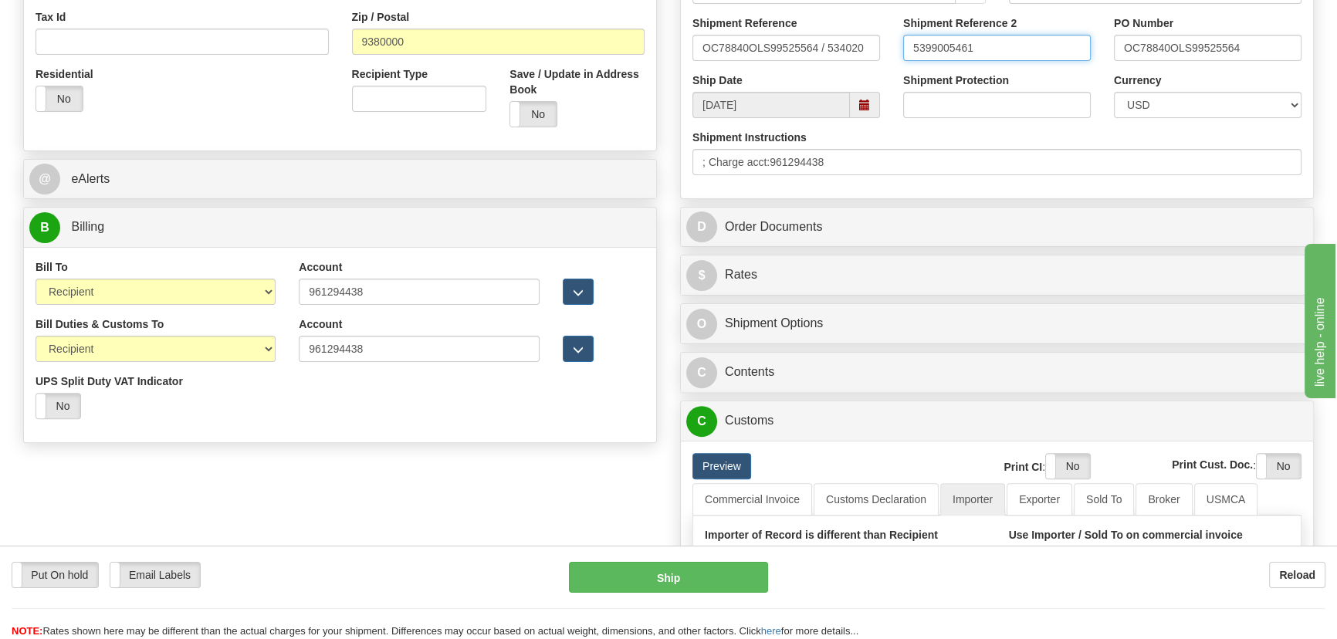
scroll to position [561, 0]
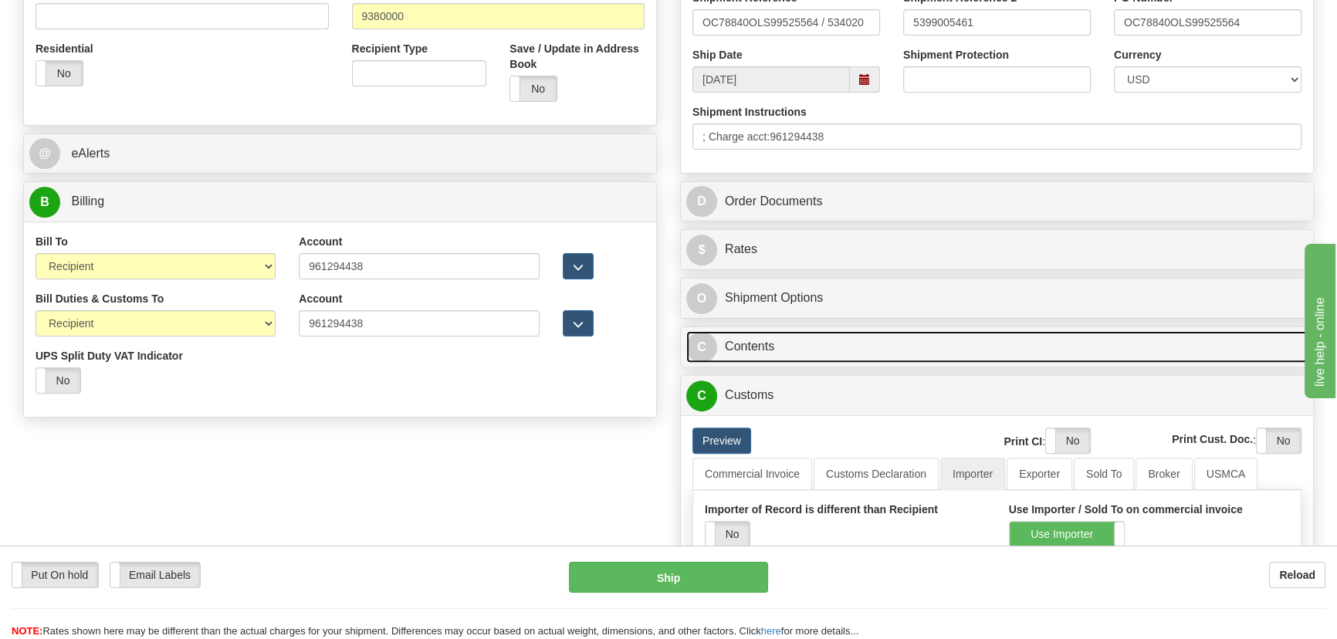
click at [988, 334] on link "C Contents" at bounding box center [996, 347] width 621 height 32
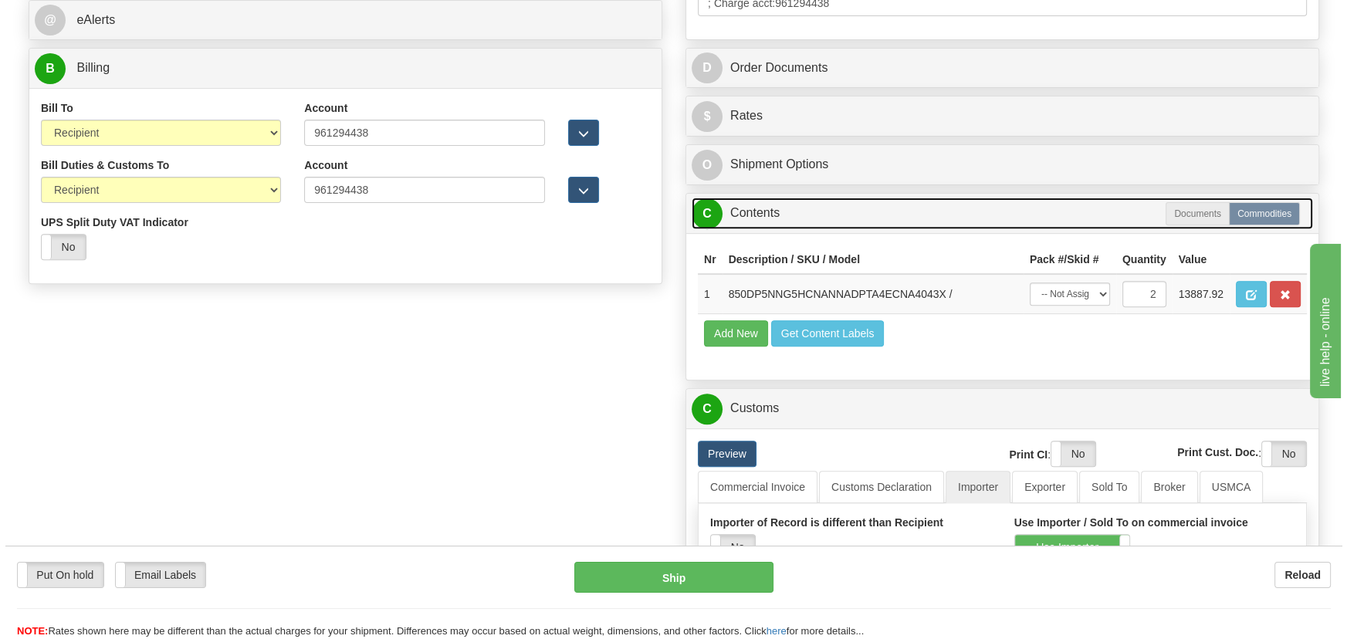
scroll to position [701, 0]
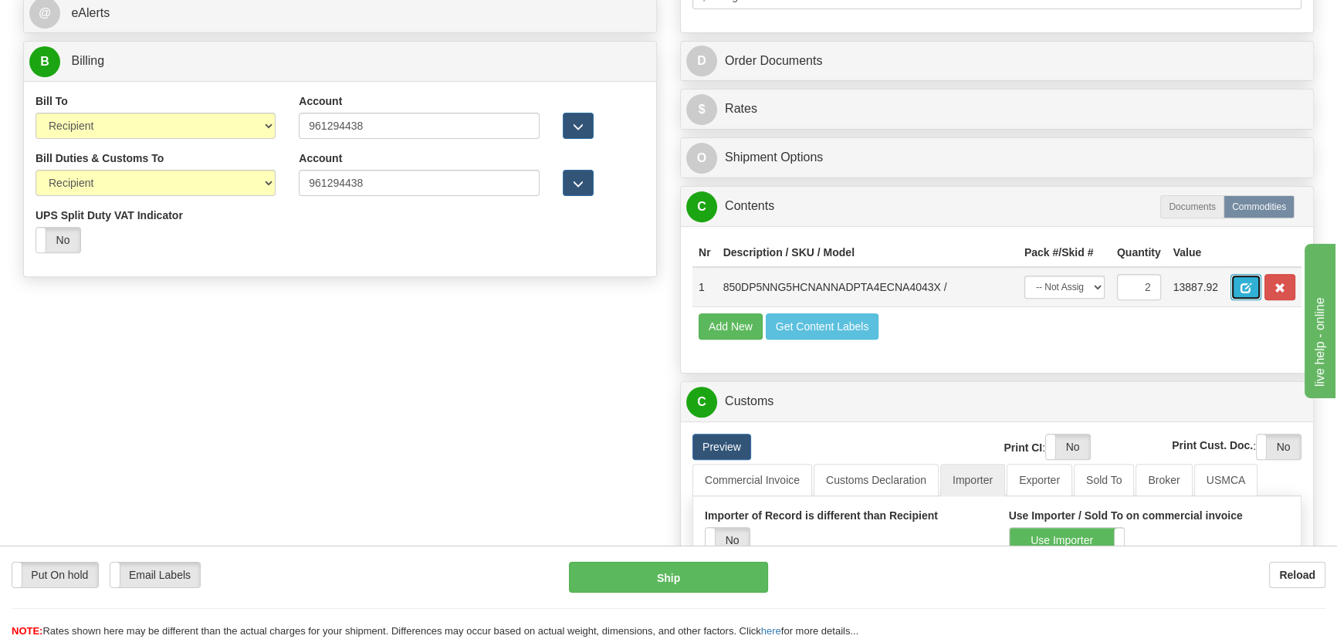
click at [1244, 283] on span "button" at bounding box center [1245, 288] width 11 height 10
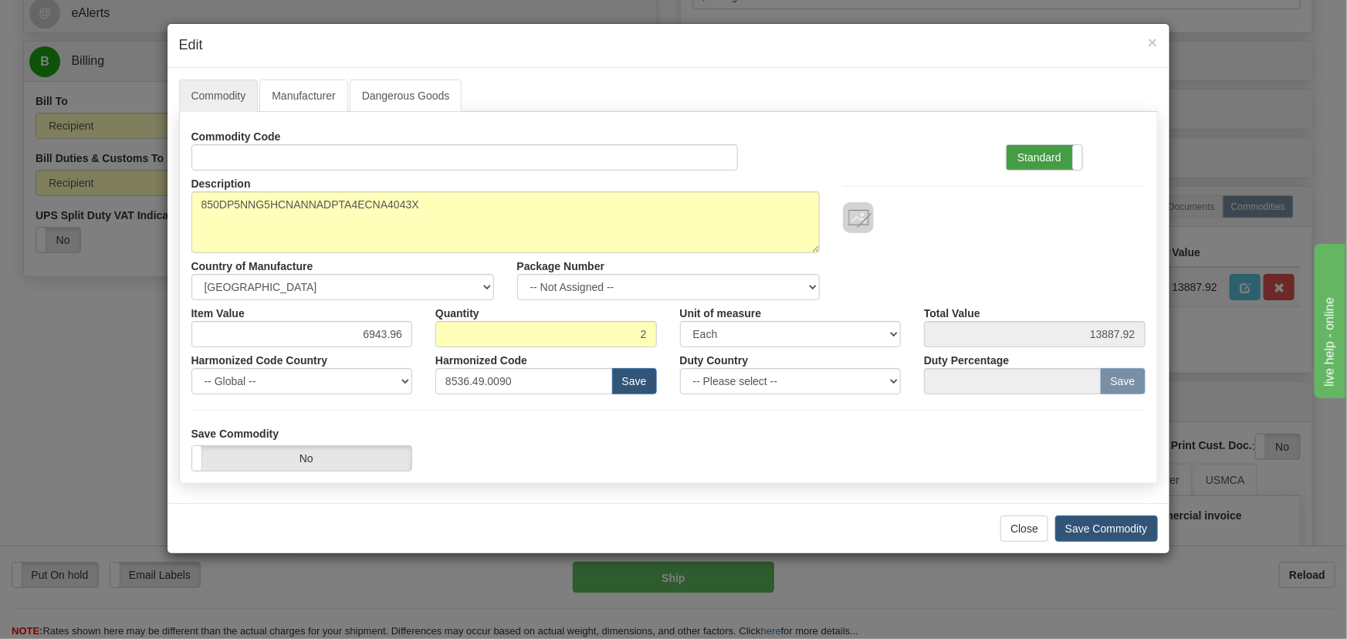
click at [1058, 164] on label "Standard" at bounding box center [1044, 157] width 76 height 25
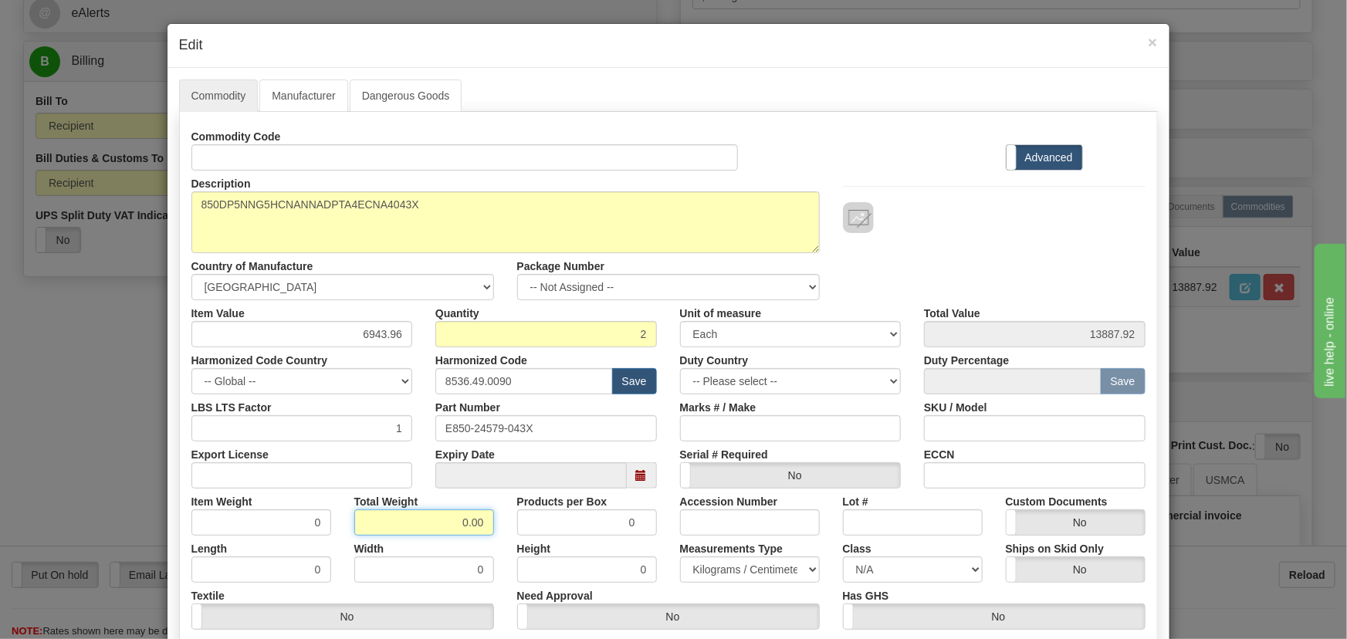
drag, startPoint x: 448, startPoint y: 529, endPoint x: 576, endPoint y: 550, distance: 130.5
click at [576, 550] on div "Commodity Code Standard Advanced Description 850DP5NNG5HCNANNADPTA4ECNA4043X Co…" at bounding box center [668, 399] width 954 height 553
type input "2"
type input "1.0000"
click at [945, 262] on div "Description 850DP5NNG5HCNANNADPTA4ECNA4043X Country of Manufacture -- Unknown -…" at bounding box center [668, 236] width 977 height 130
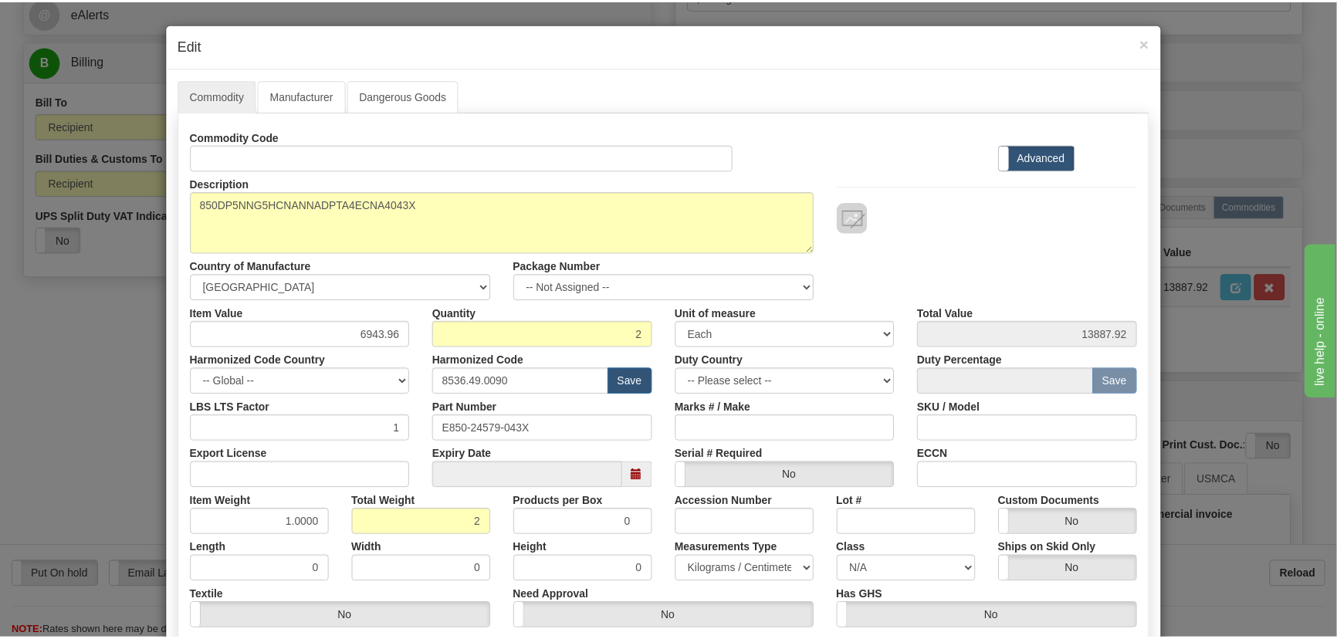
scroll to position [210, 0]
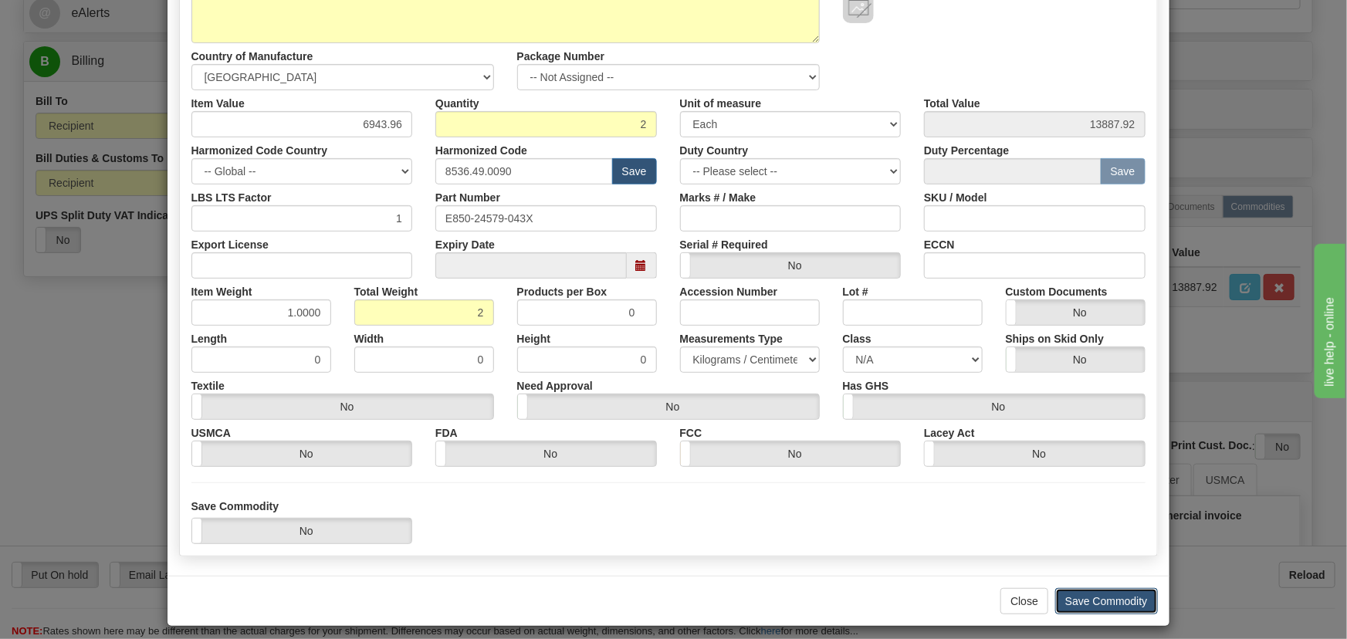
click at [1114, 590] on button "Save Commodity" at bounding box center [1106, 601] width 103 height 26
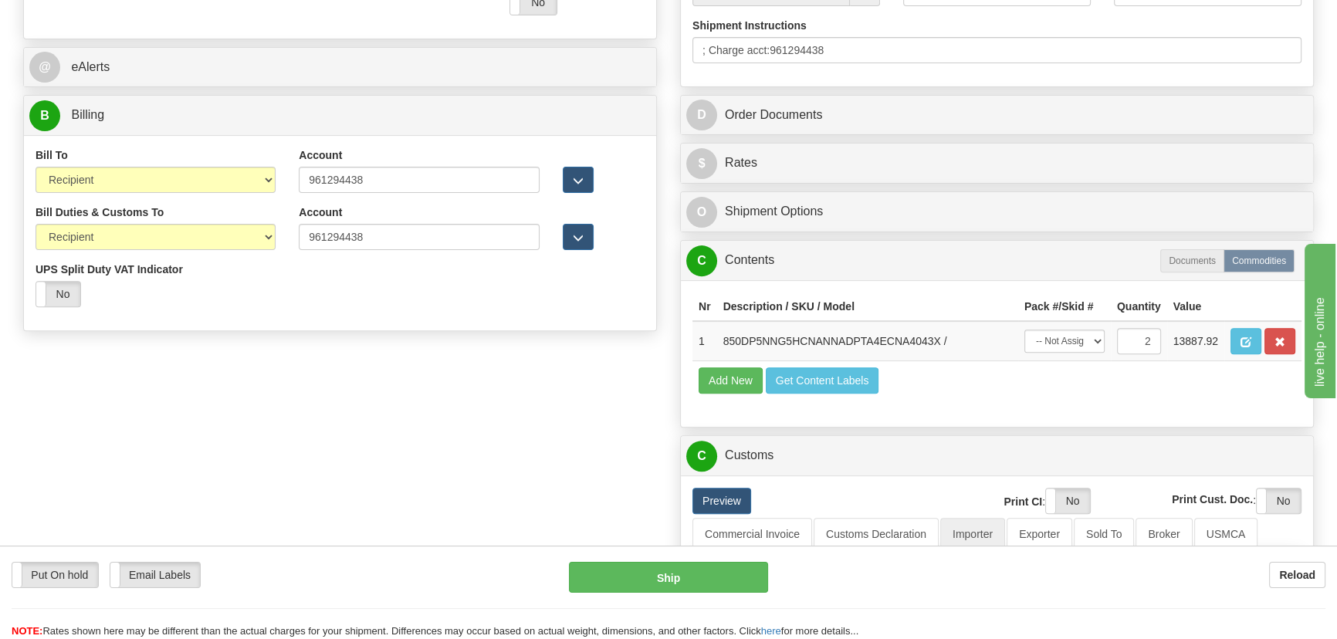
scroll to position [491, 0]
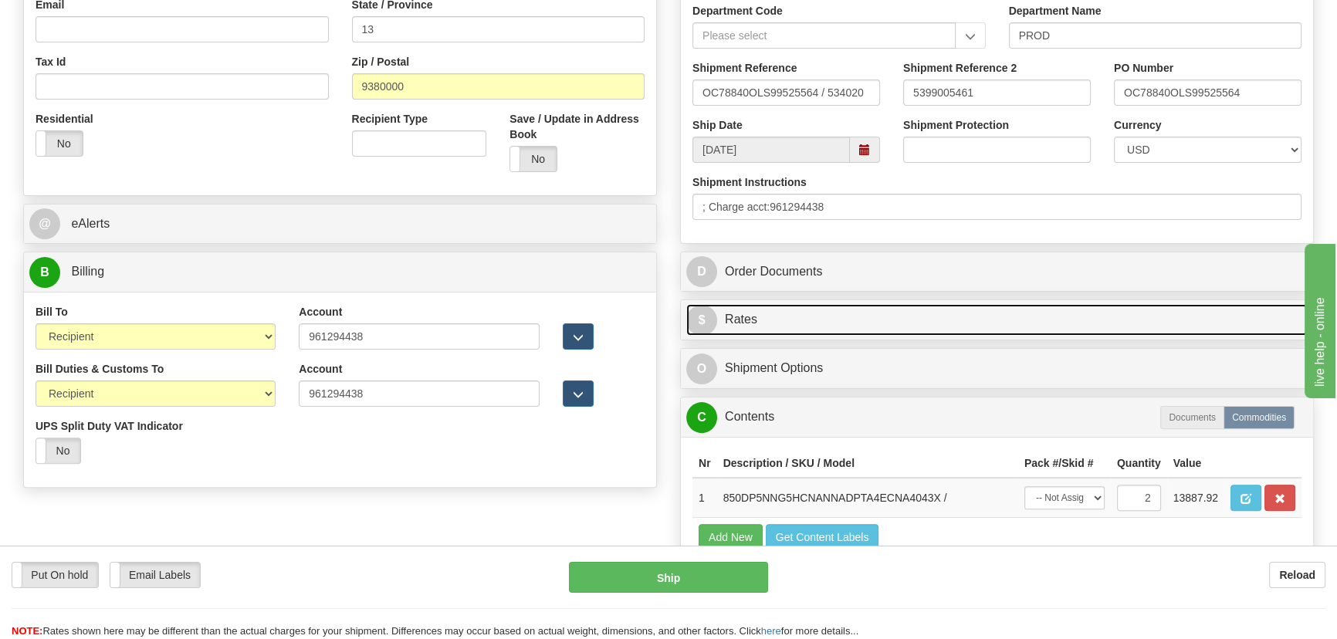
click at [1124, 309] on link "$ Rates" at bounding box center [996, 320] width 621 height 32
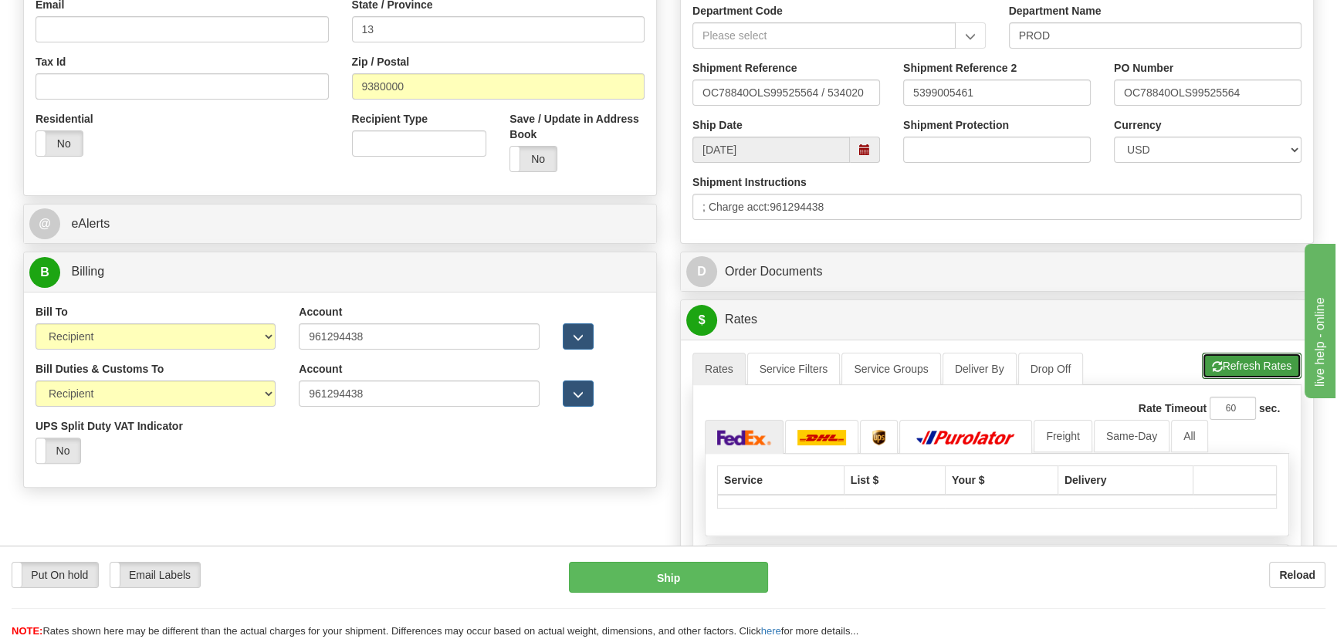
drag, startPoint x: 1254, startPoint y: 362, endPoint x: 1246, endPoint y: 364, distance: 8.1
click at [1254, 362] on button "Refresh Rates" at bounding box center [1252, 366] width 100 height 26
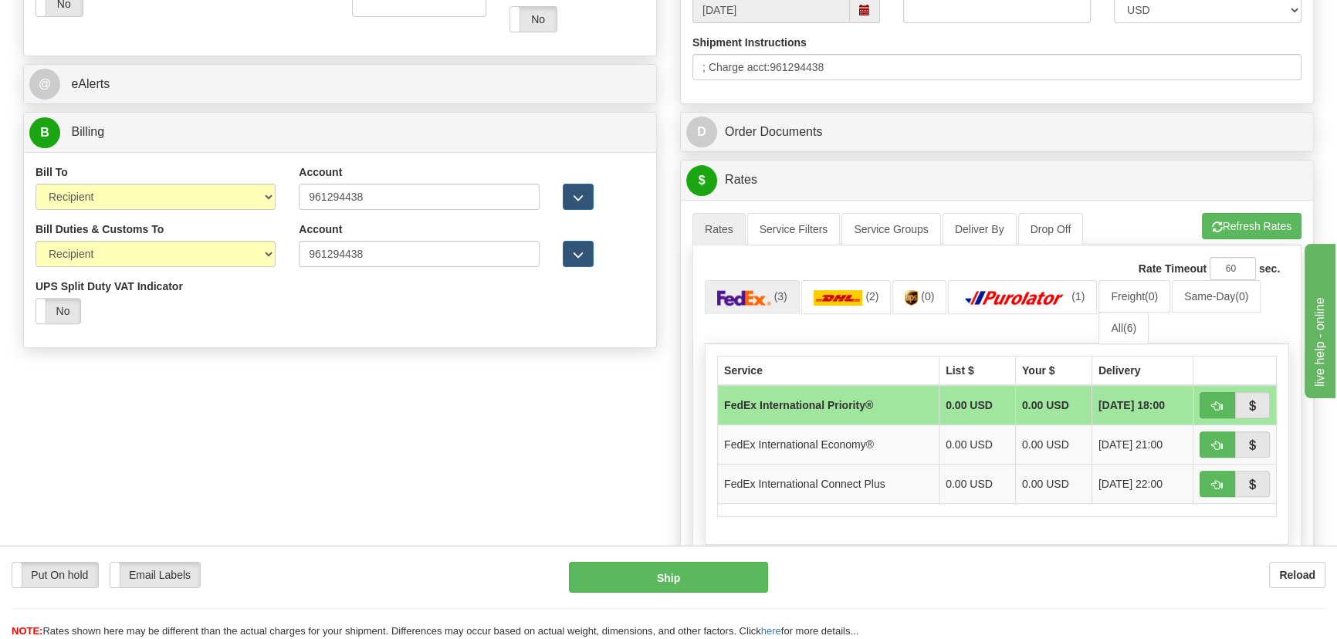
scroll to position [631, 0]
click at [840, 293] on img at bounding box center [837, 296] width 49 height 15
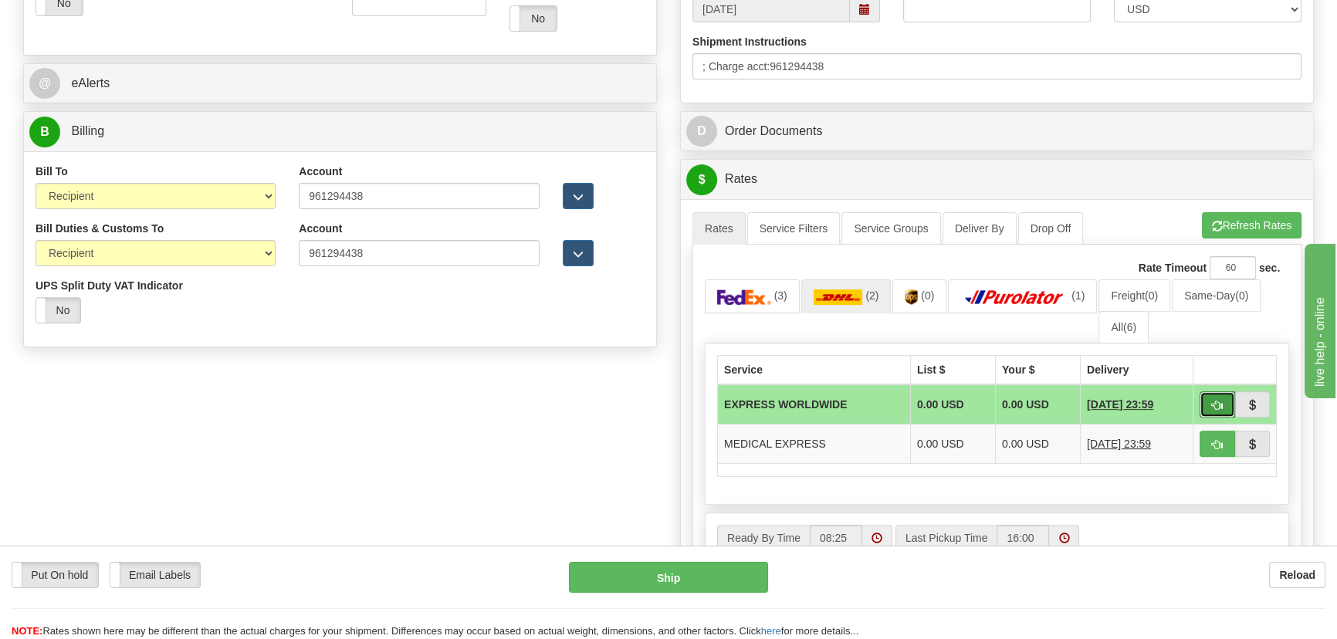
click at [1212, 407] on span "button" at bounding box center [1217, 406] width 11 height 10
type input "P"
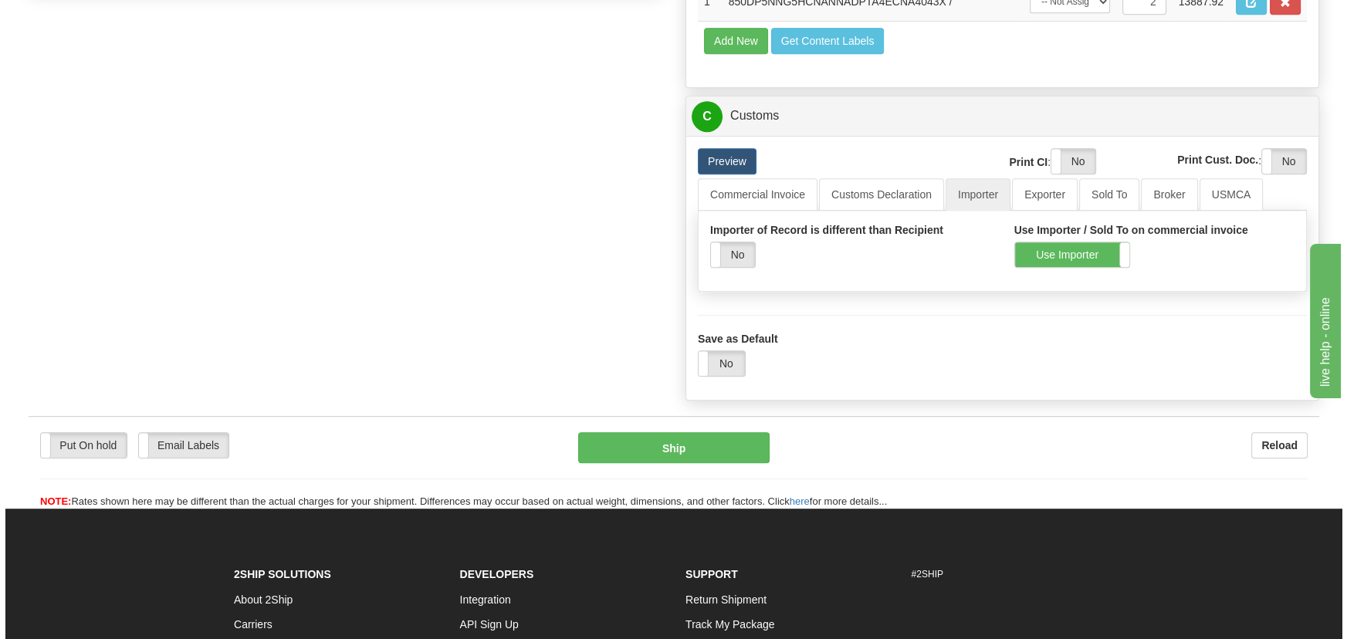
scroll to position [1052, 0]
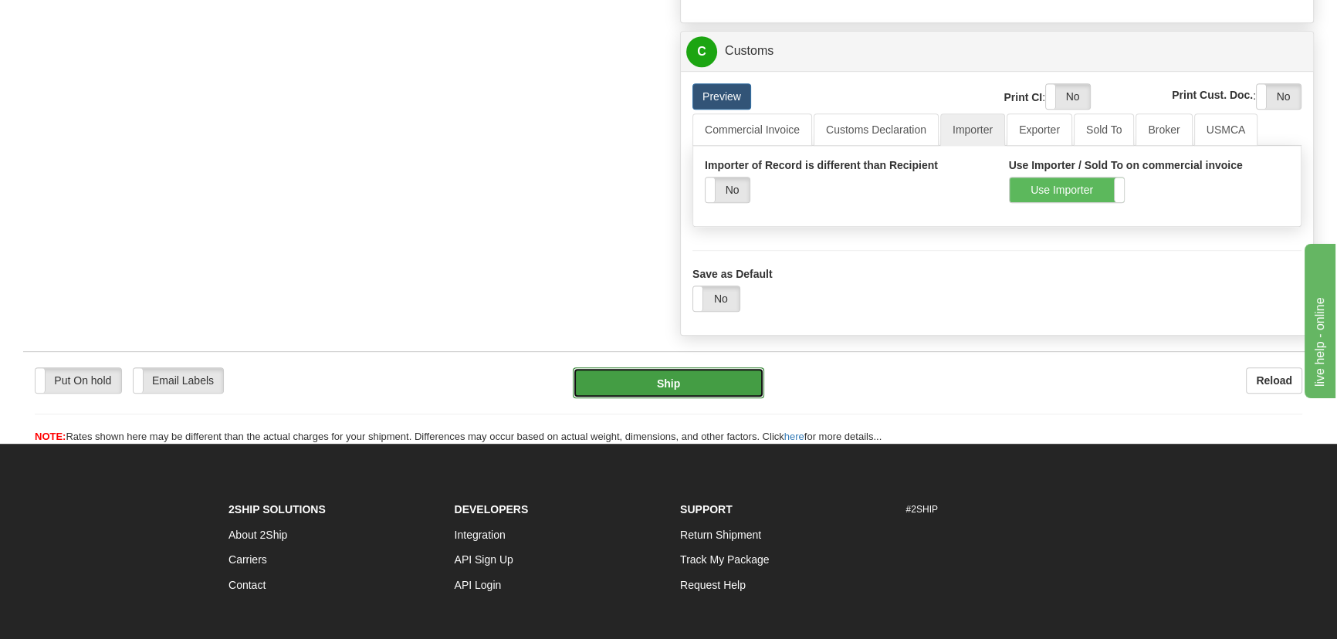
click at [686, 386] on button "Ship" at bounding box center [669, 382] width 192 height 31
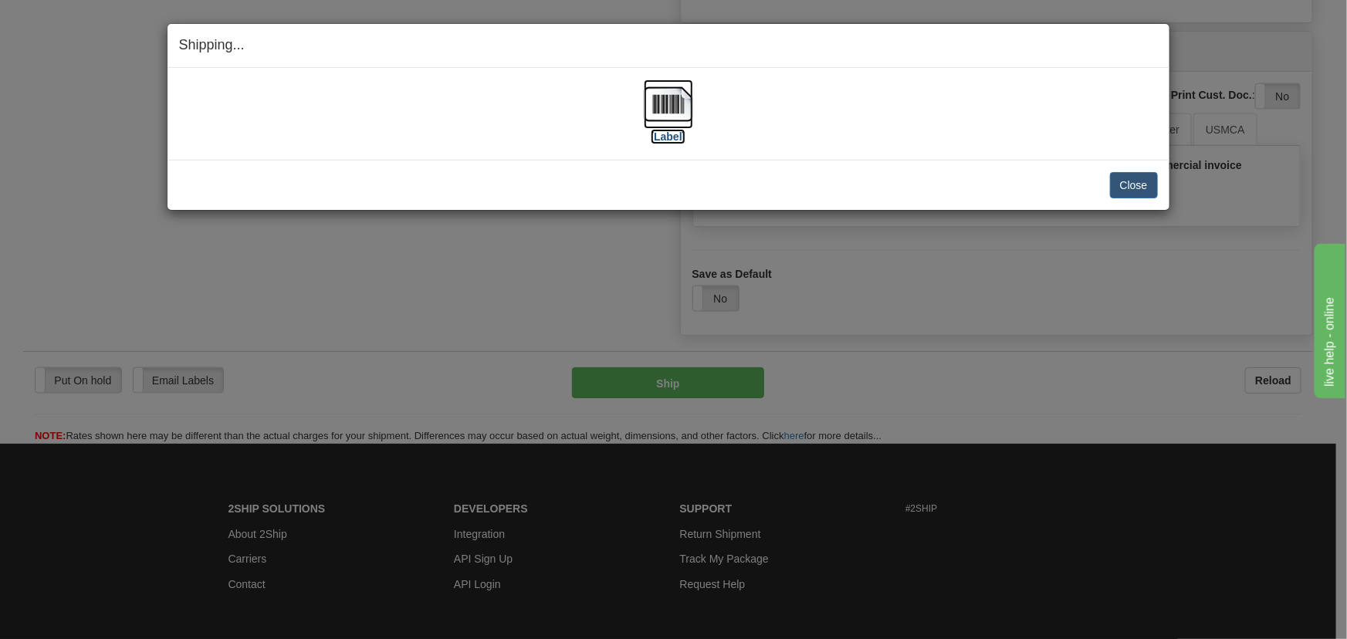
click at [651, 104] on img at bounding box center [668, 103] width 49 height 49
click at [1142, 181] on button "Close" at bounding box center [1134, 185] width 48 height 26
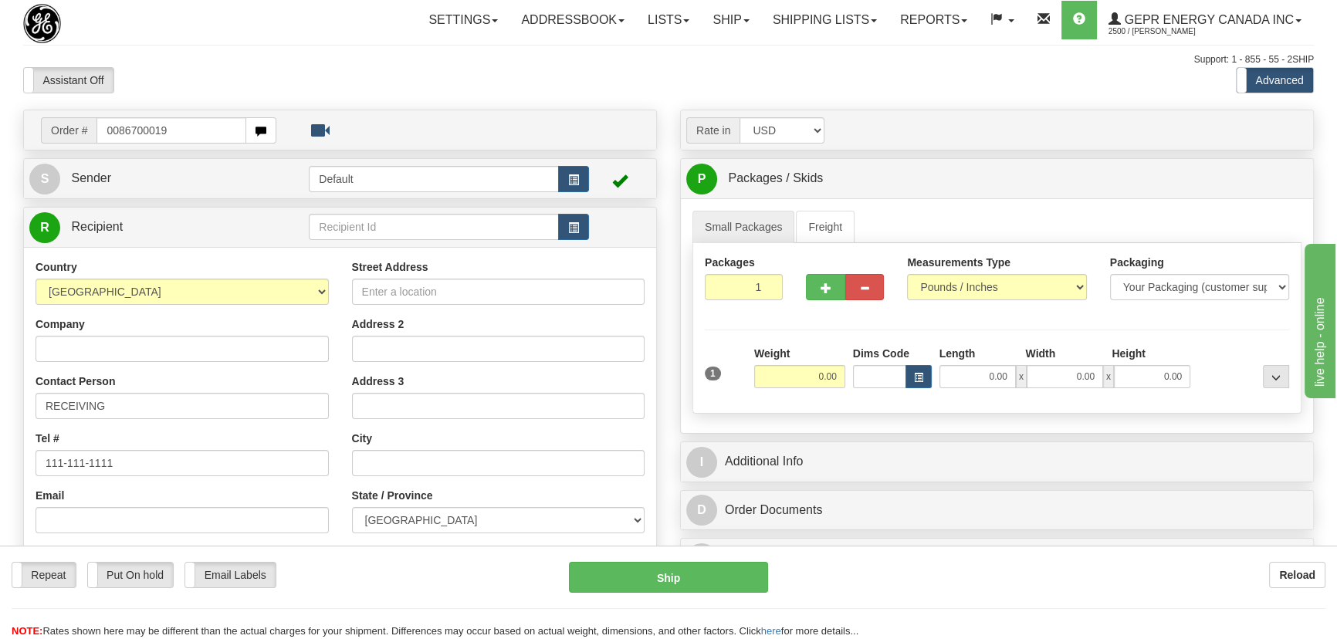
click at [117, 130] on input "0086700019" at bounding box center [171, 130] width 150 height 26
type input "86700019"
click at [393, 102] on body "Training Course Close Toggle navigation Settings Shipping Preferences New Recip…" at bounding box center [668, 319] width 1337 height 639
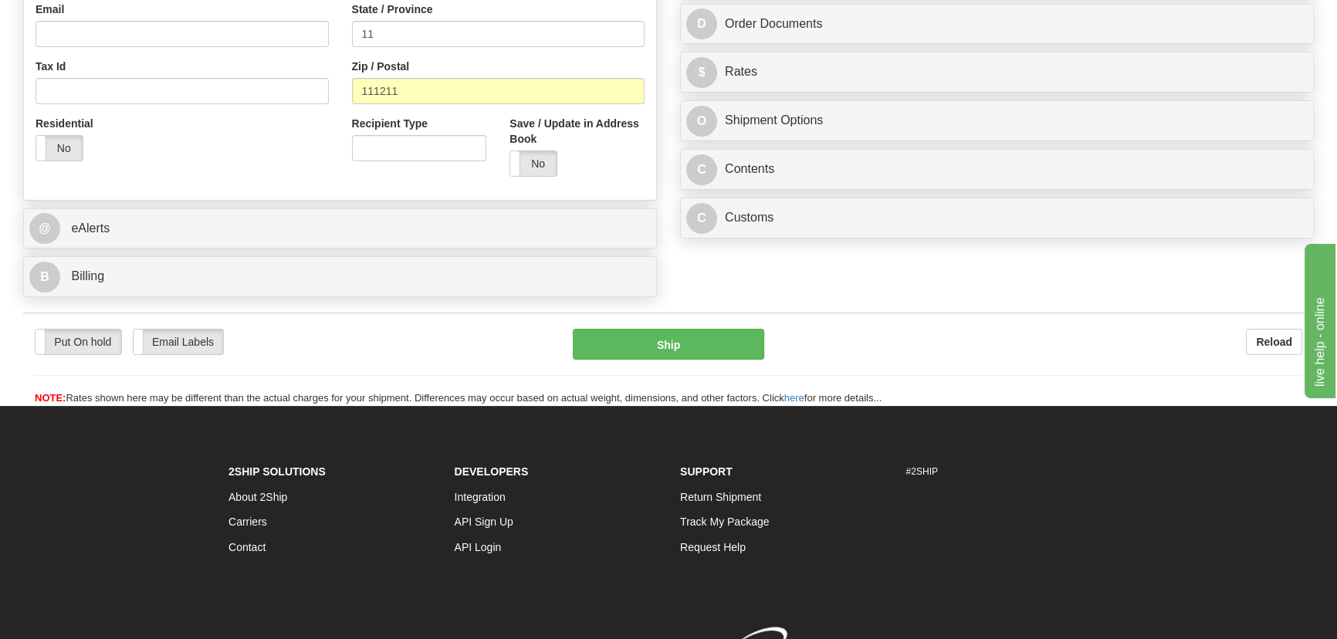
scroll to position [491, 0]
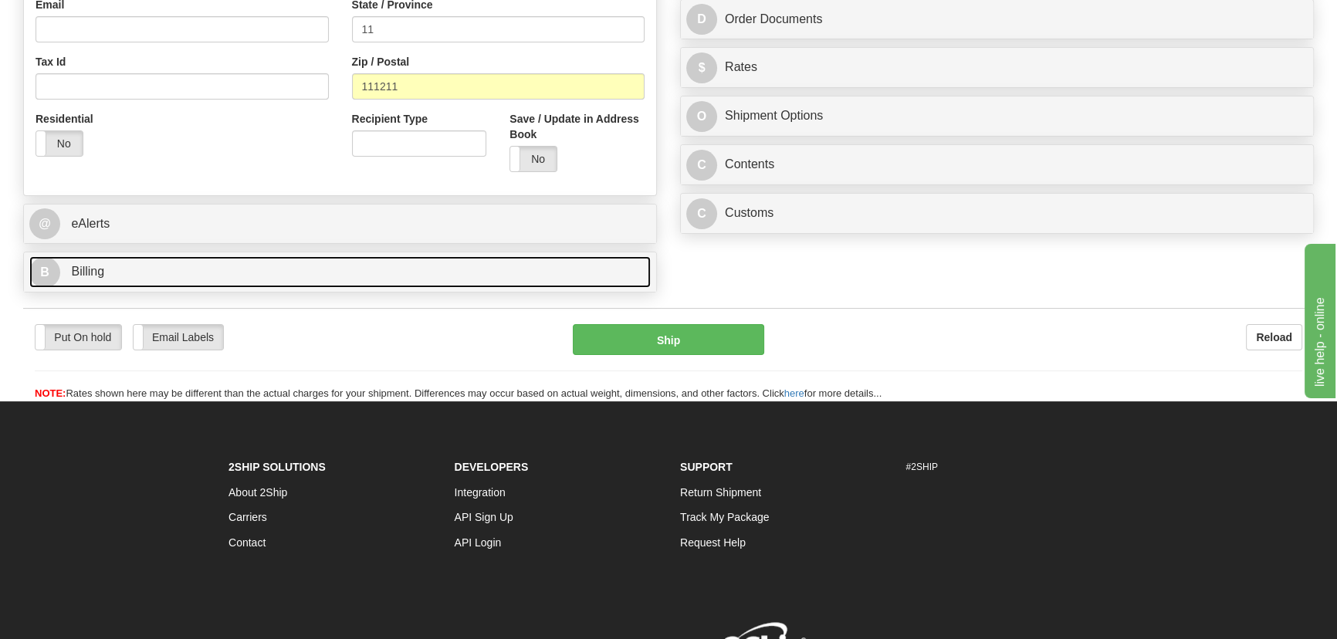
click at [471, 282] on link "B Billing" at bounding box center [339, 272] width 621 height 32
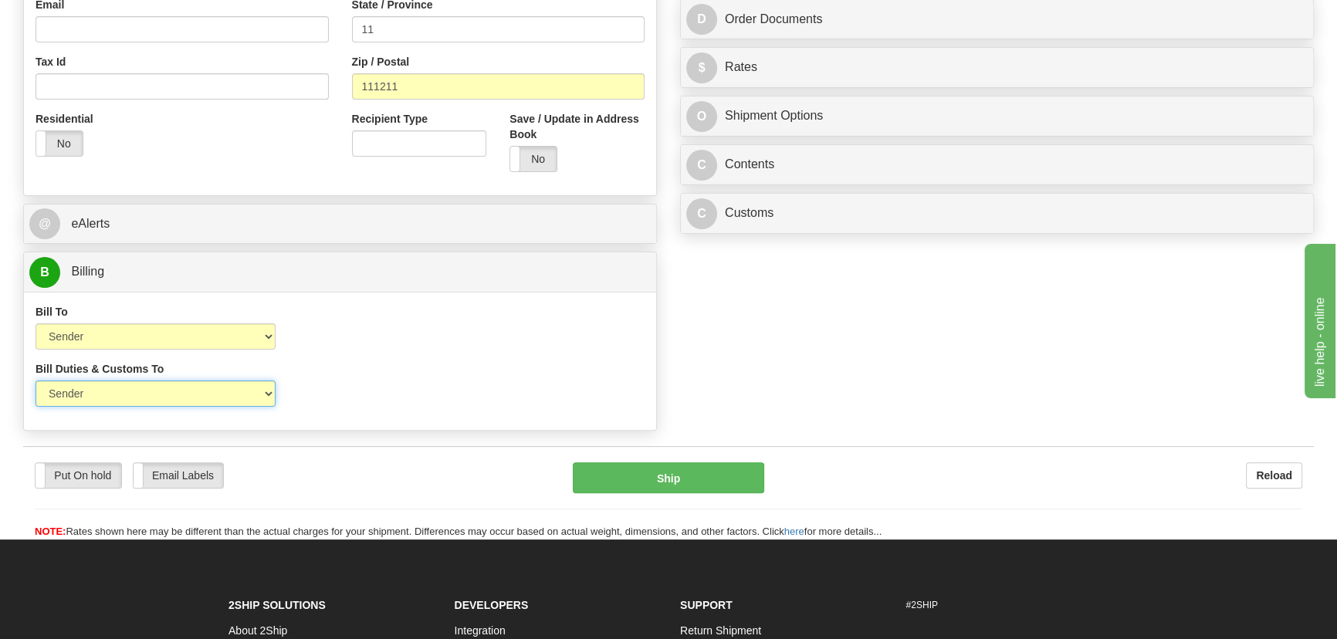
click at [195, 386] on select "Sender Recipient Third Party" at bounding box center [155, 393] width 240 height 26
select select "2"
click at [35, 380] on select "Sender Recipient Third Party" at bounding box center [155, 393] width 240 height 26
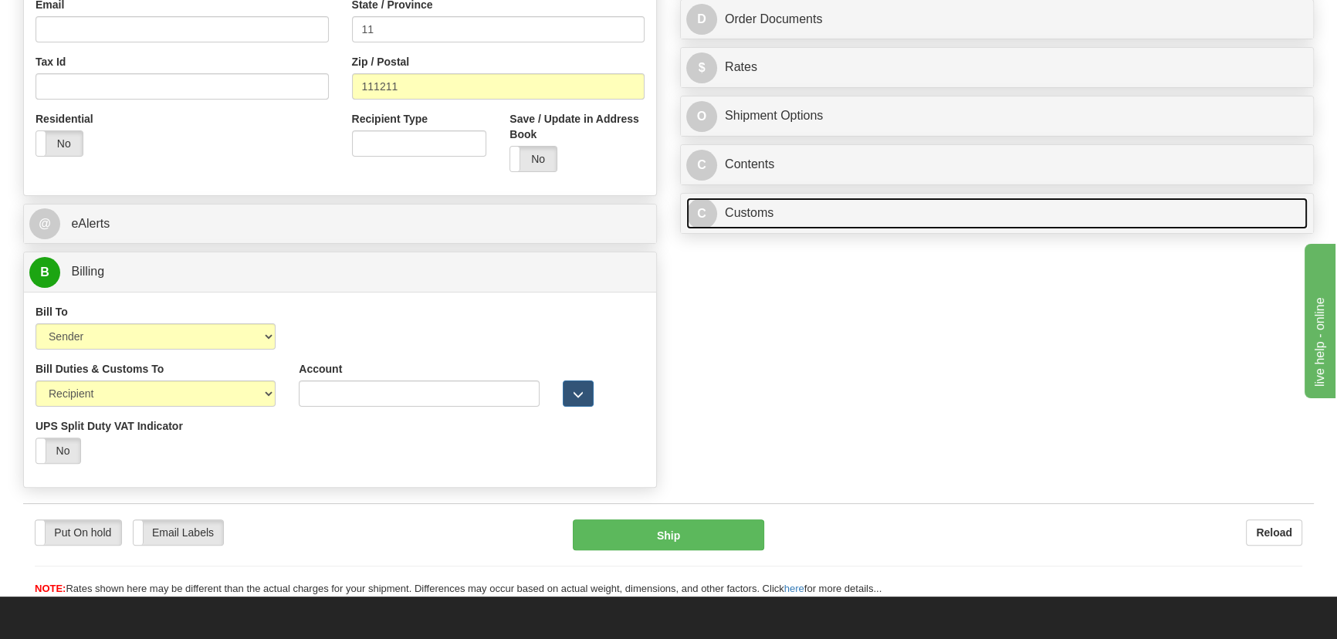
click at [906, 208] on link "C Customs" at bounding box center [996, 214] width 621 height 32
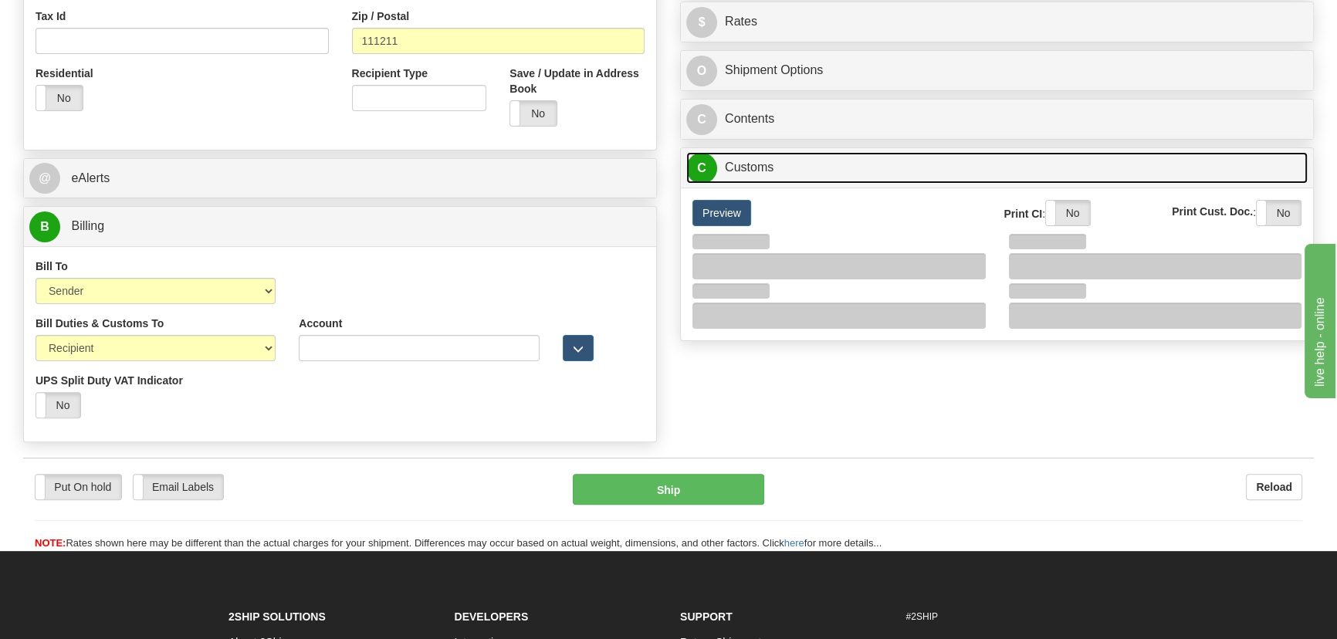
scroll to position [561, 0]
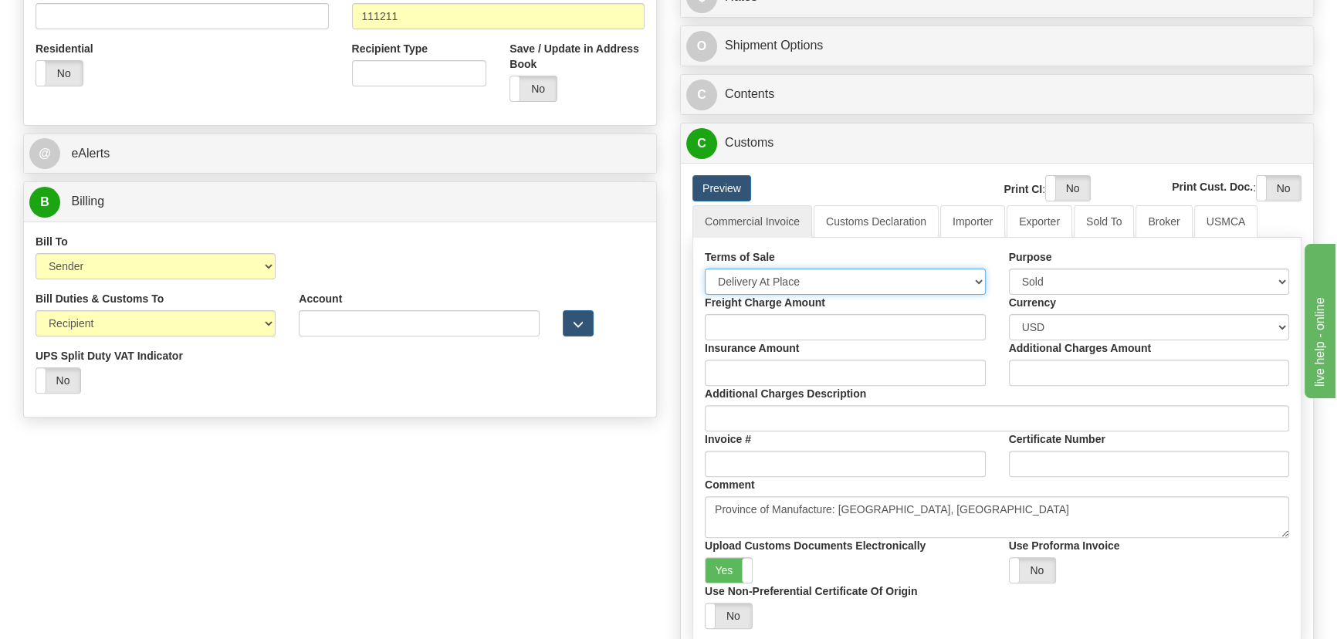
click at [815, 285] on select "Free Carrier Free On Board Ex Works Delivered Duty Unpaid Delivered Duty Paid C…" at bounding box center [845, 282] width 281 height 26
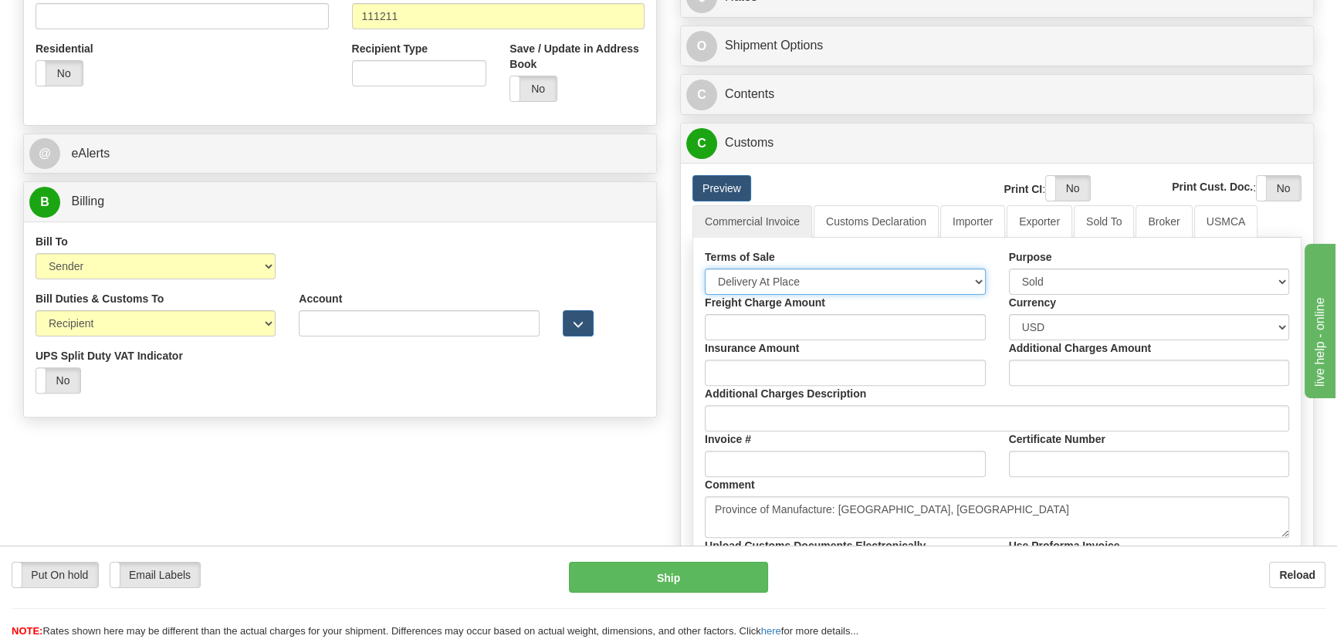
select select "7"
click at [705, 269] on select "Free Carrier Free On Board Ex Works Delivered Duty Unpaid Delivered Duty Paid C…" at bounding box center [845, 282] width 281 height 26
click at [962, 230] on link "Importer" at bounding box center [972, 221] width 65 height 32
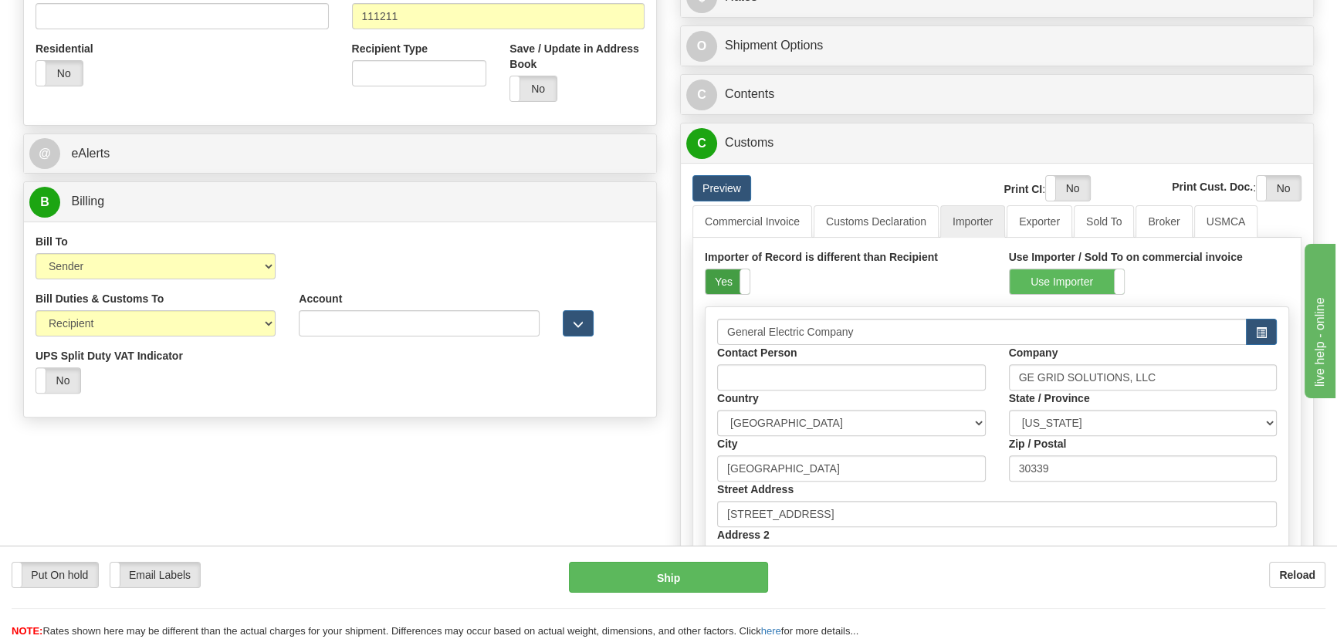
click at [731, 278] on label "Yes" at bounding box center [727, 281] width 44 height 25
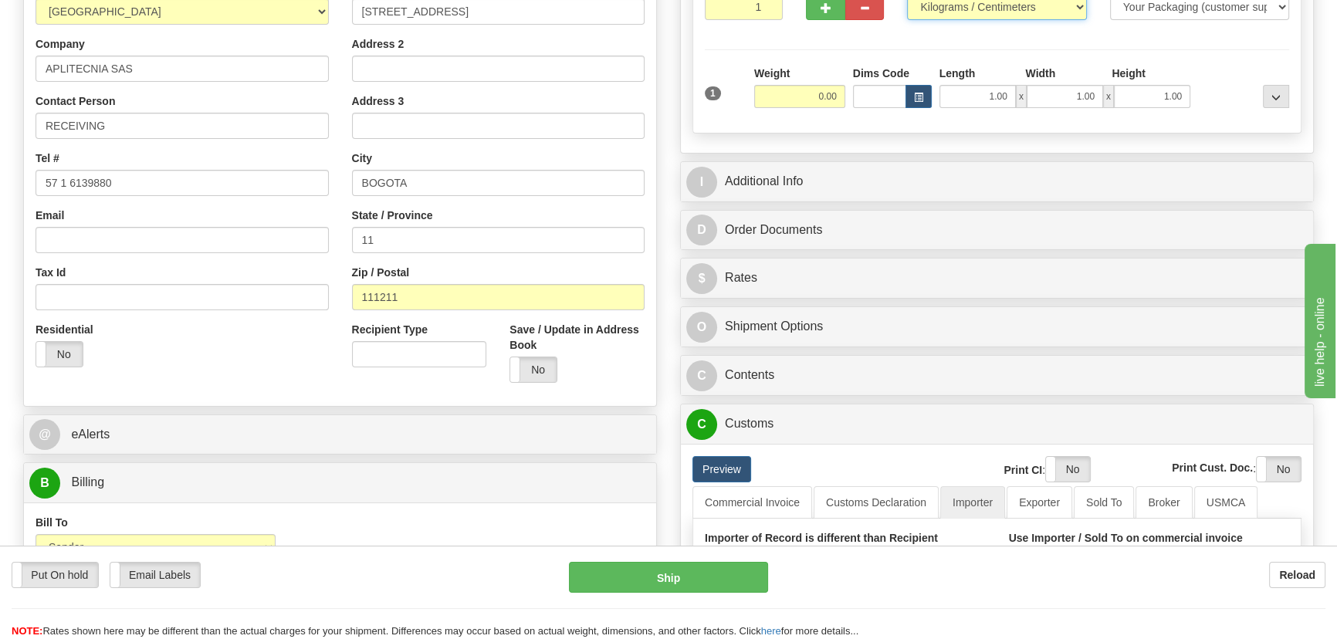
scroll to position [273, 0]
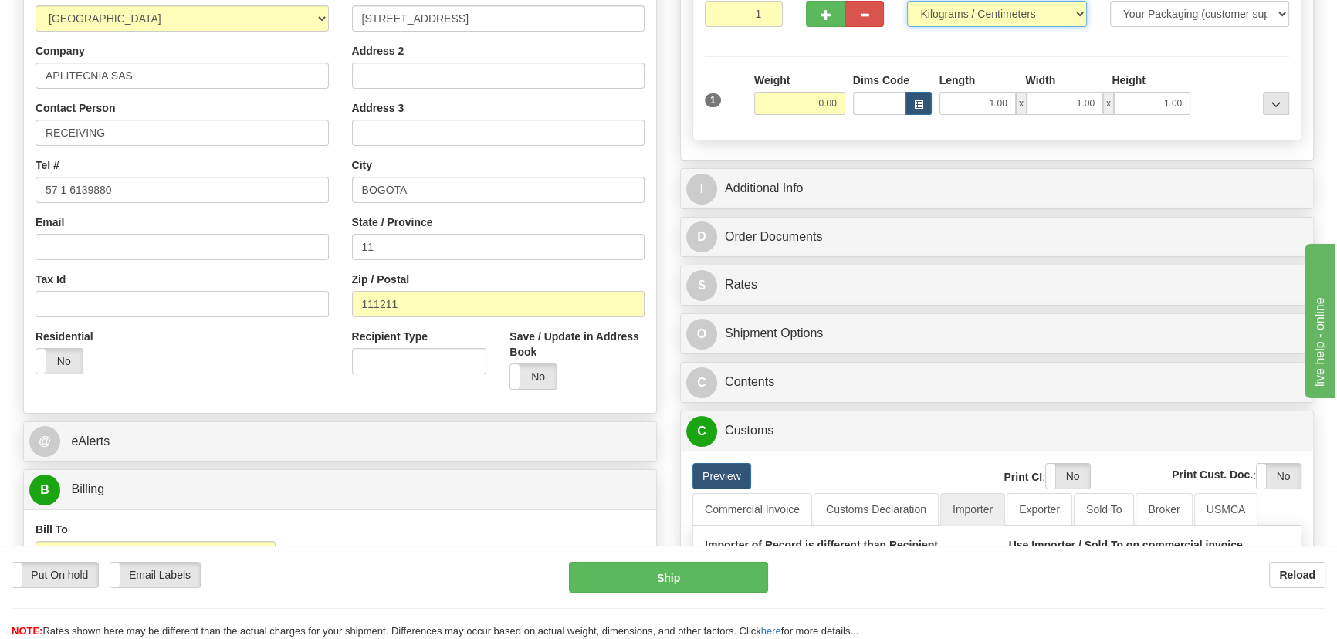
click at [951, 12] on select "Pounds / Inches Kilograms / Centimeters" at bounding box center [996, 14] width 179 height 26
select select "0"
click at [907, 1] on select "Pounds / Inches Kilograms / Centimeters" at bounding box center [996, 14] width 179 height 26
drag, startPoint x: 801, startPoint y: 107, endPoint x: 851, endPoint y: 116, distance: 50.9
click at [851, 116] on div "1 Weight 0.00 Dims Code 1.00" at bounding box center [997, 100] width 592 height 55
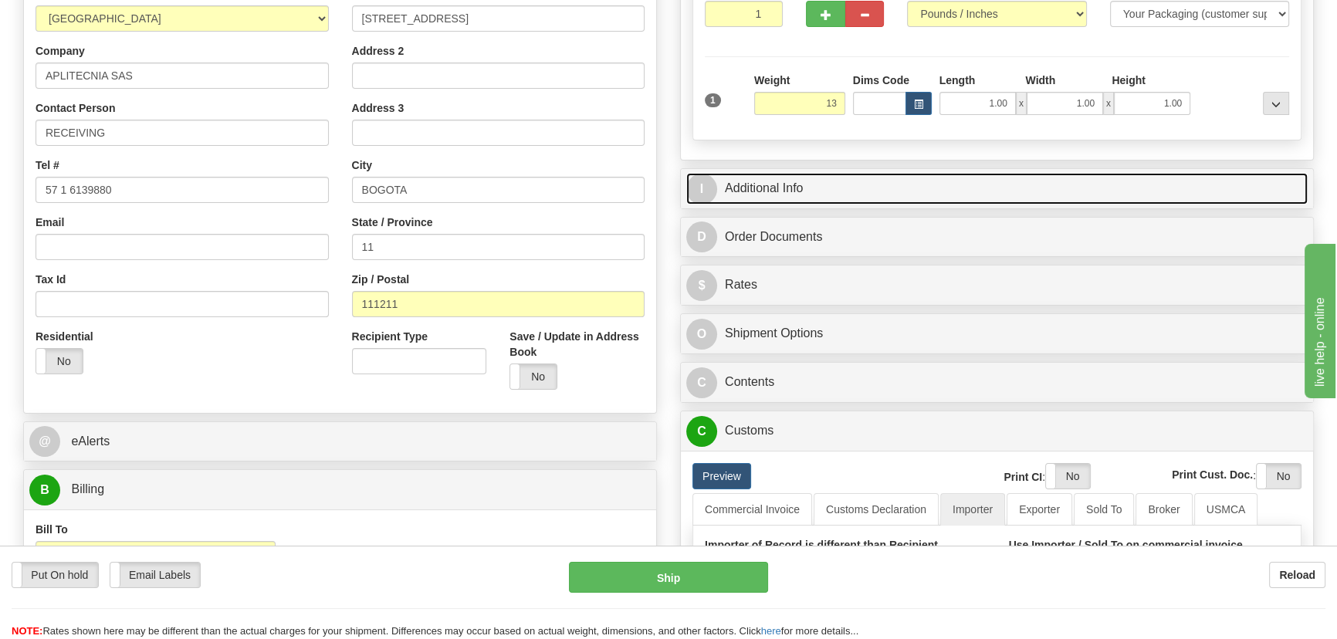
type input "13.00"
click at [978, 175] on link "I Additional Info" at bounding box center [996, 189] width 621 height 32
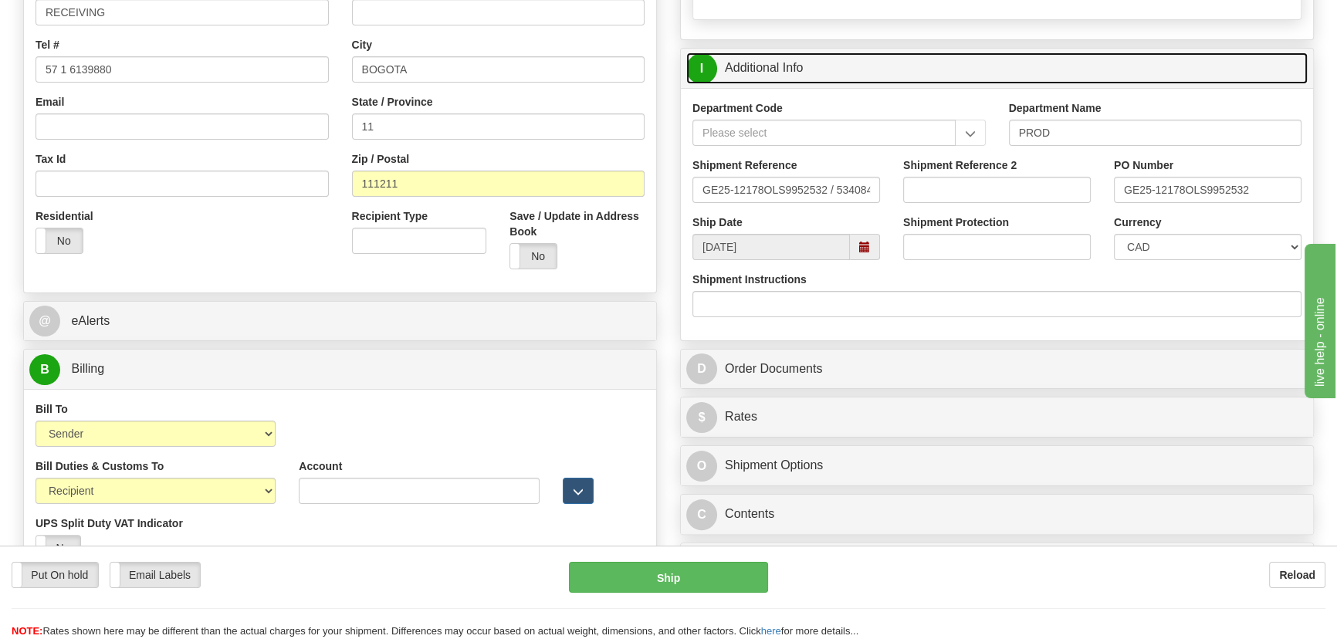
scroll to position [414, 0]
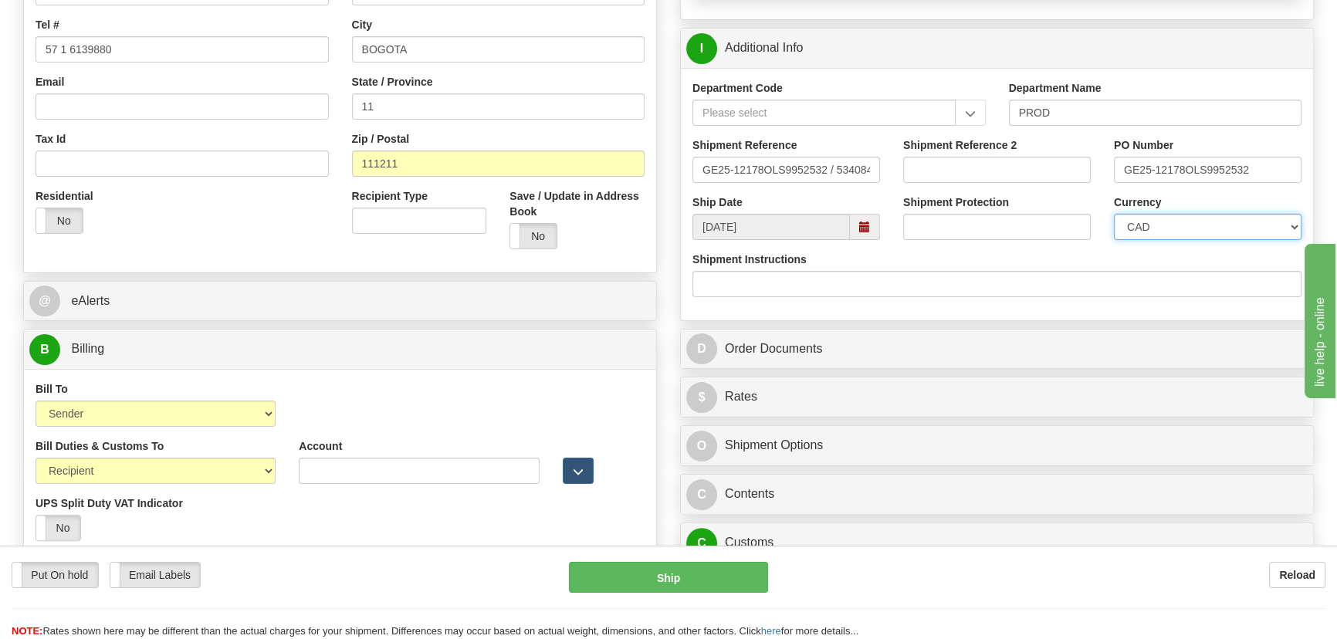
click at [1171, 230] on select "CAD USD EUR ZAR RON ANG ARN AUD AUS AWG BBD BFR BGN BHD BMD BND BRC BRL CHP CKZ…" at bounding box center [1208, 227] width 188 height 26
select select "1"
click at [1114, 214] on select "CAD USD EUR ZAR RON ANG ARN AUD AUS AWG BBD BFR BGN BHD BMD BND BRC BRL CHP CKZ…" at bounding box center [1208, 227] width 188 height 26
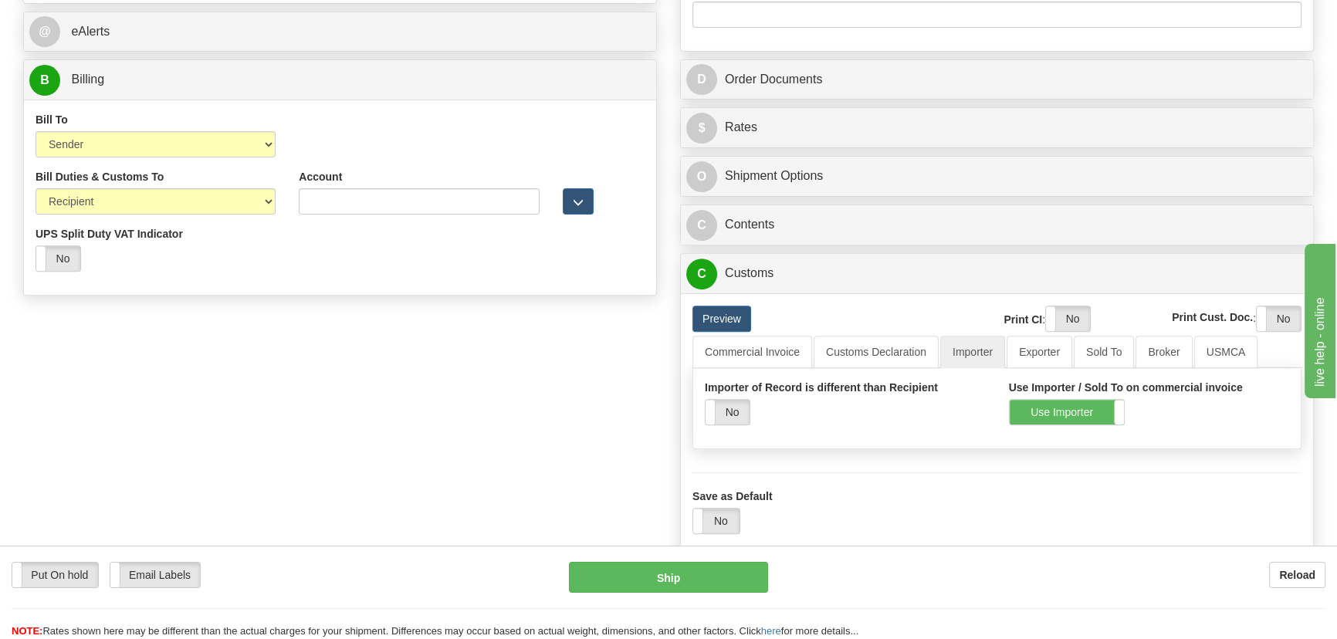
scroll to position [695, 0]
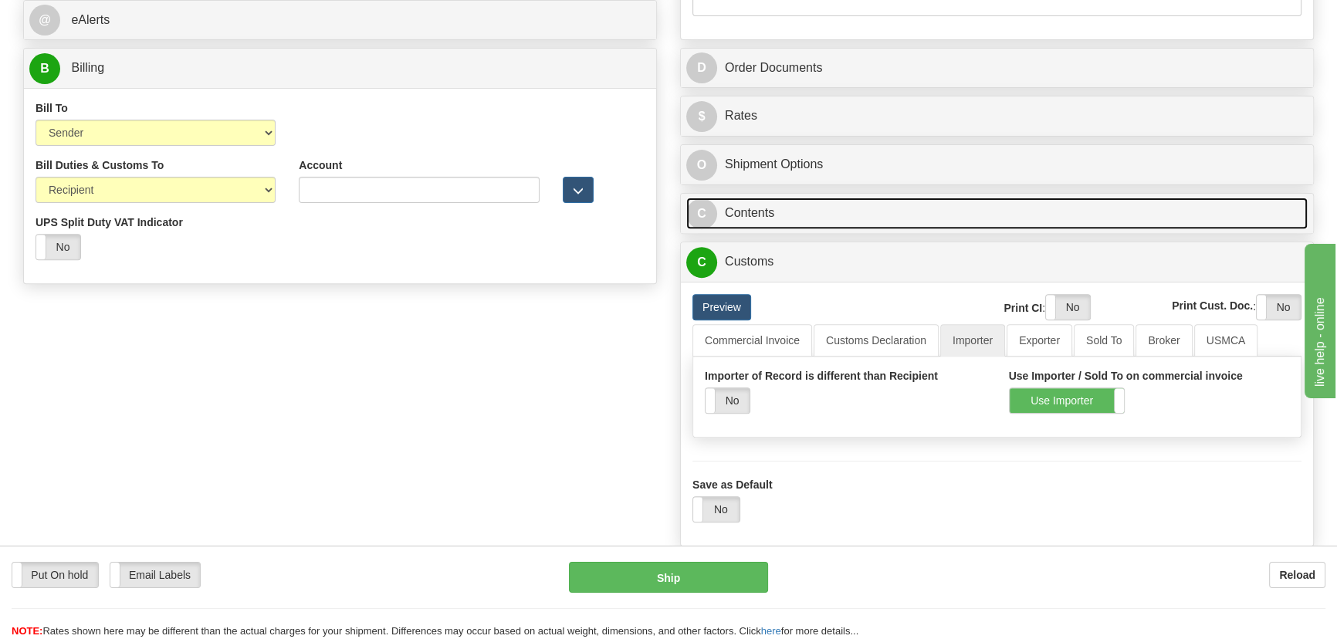
click at [1012, 201] on link "C Contents" at bounding box center [996, 214] width 621 height 32
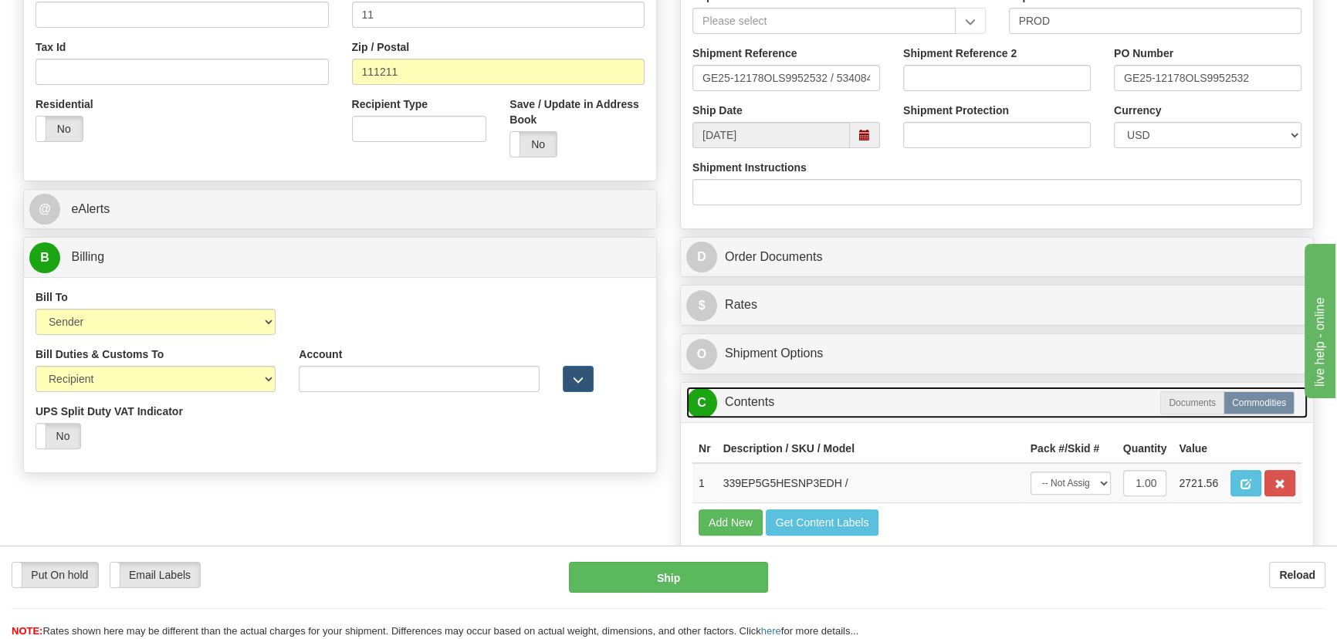
scroll to position [484, 0]
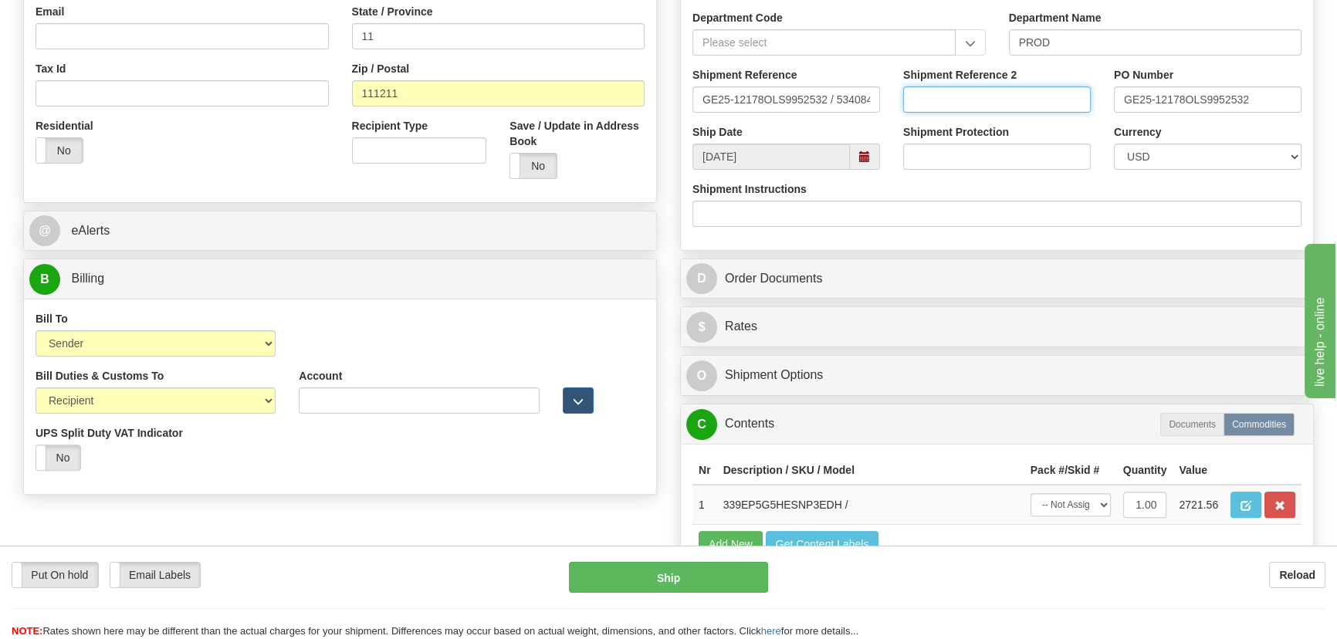
click at [992, 103] on input "Shipment Reference 2" at bounding box center [997, 99] width 188 height 26
paste input "5399006085"
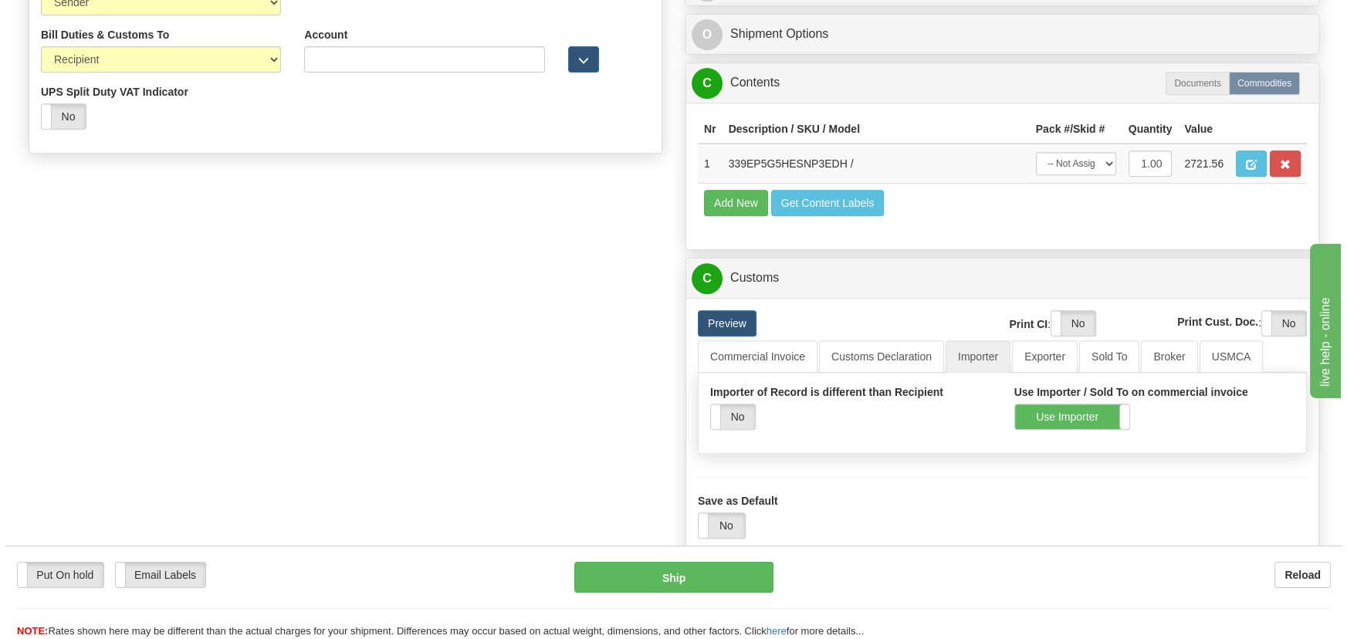
scroll to position [834, 0]
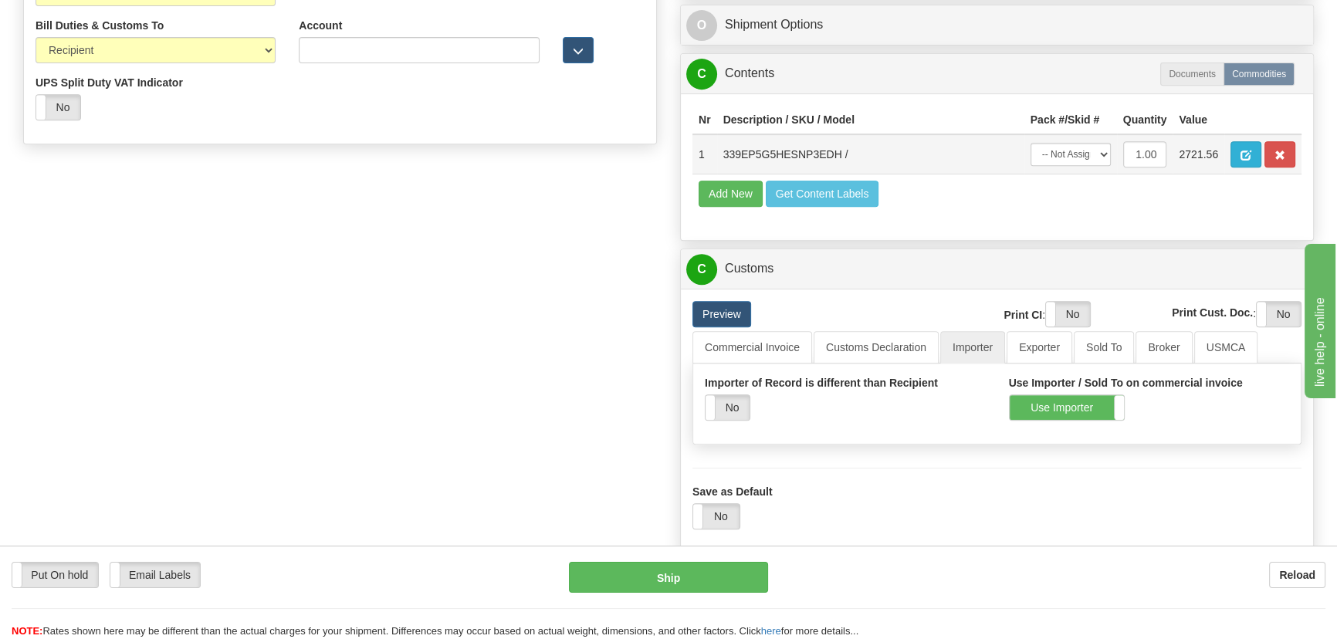
type input "5399006085"
click at [1243, 157] on span "button" at bounding box center [1245, 155] width 11 height 10
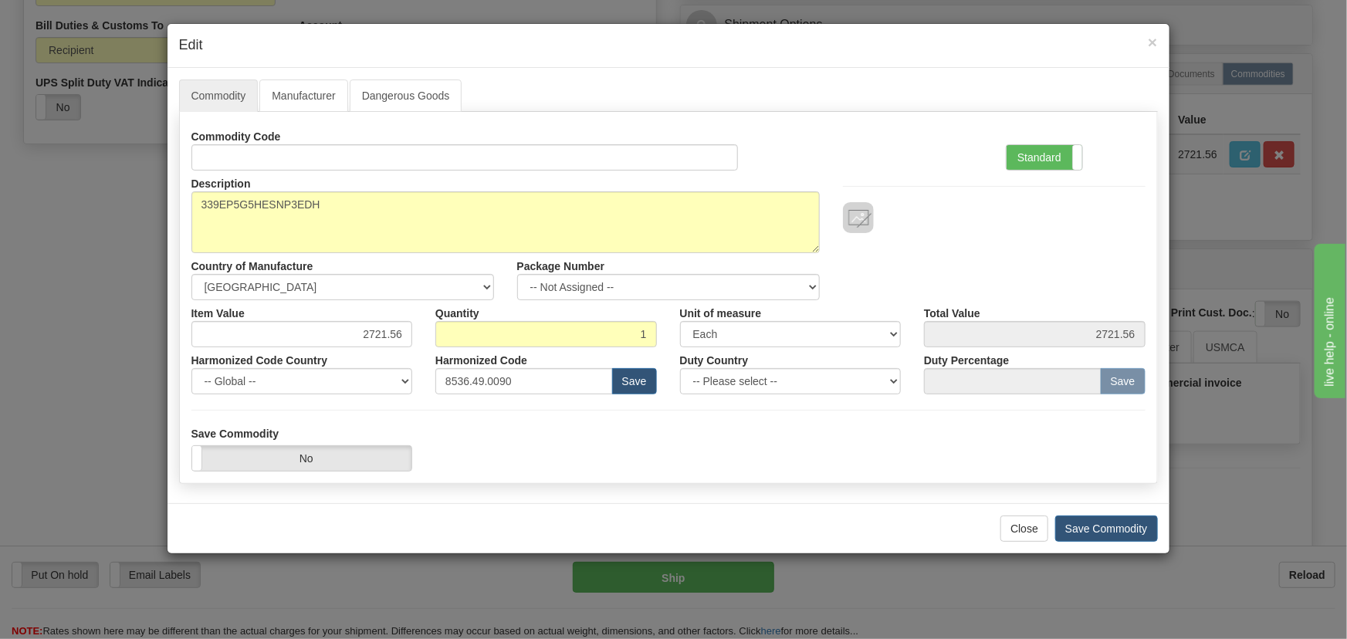
click at [1057, 188] on div at bounding box center [994, 202] width 326 height 63
click at [1056, 168] on label "Standard" at bounding box center [1044, 157] width 76 height 25
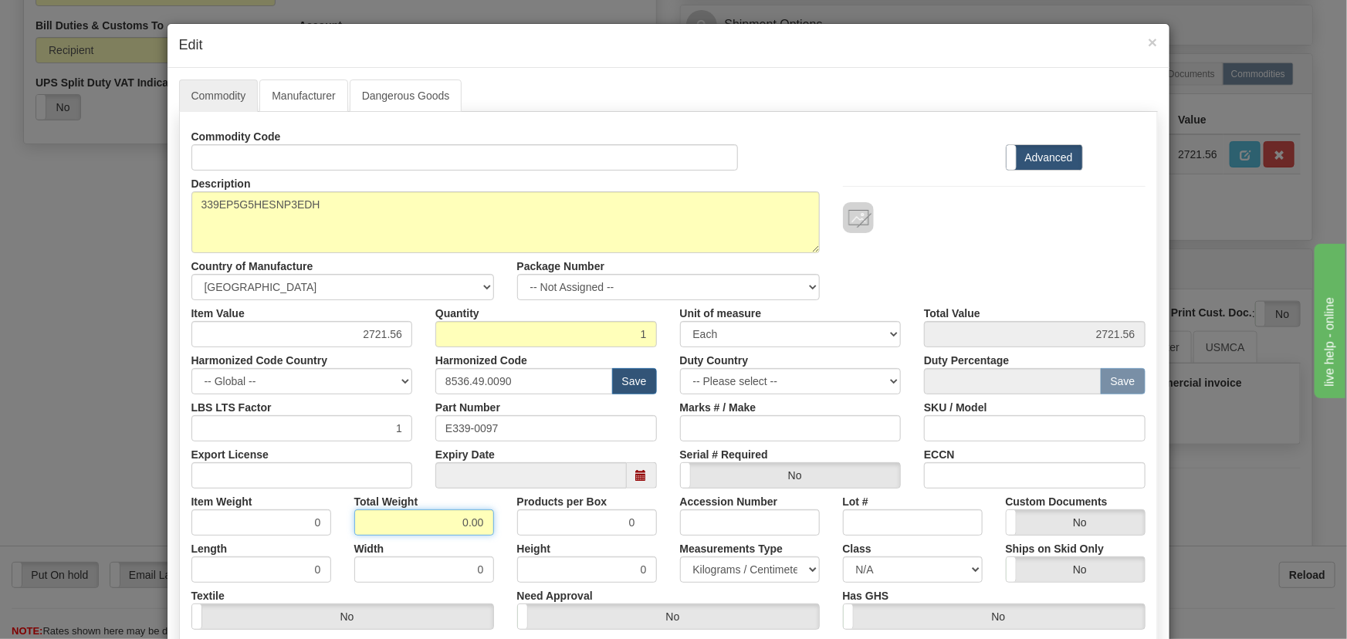
drag, startPoint x: 419, startPoint y: 522, endPoint x: 674, endPoint y: 463, distance: 261.3
click at [572, 536] on div "Commodity Code Standard Advanced Description 339EP5G5HESNP3EDH Country of Manuf…" at bounding box center [668, 399] width 954 height 553
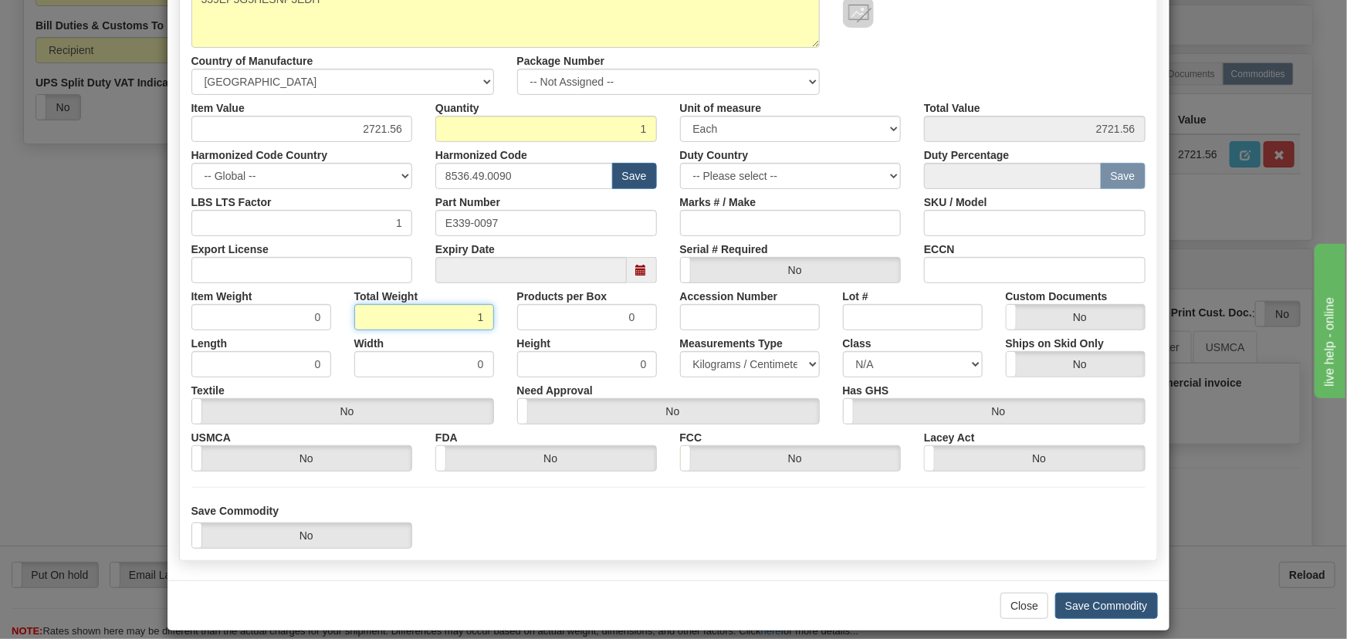
scroll to position [219, 0]
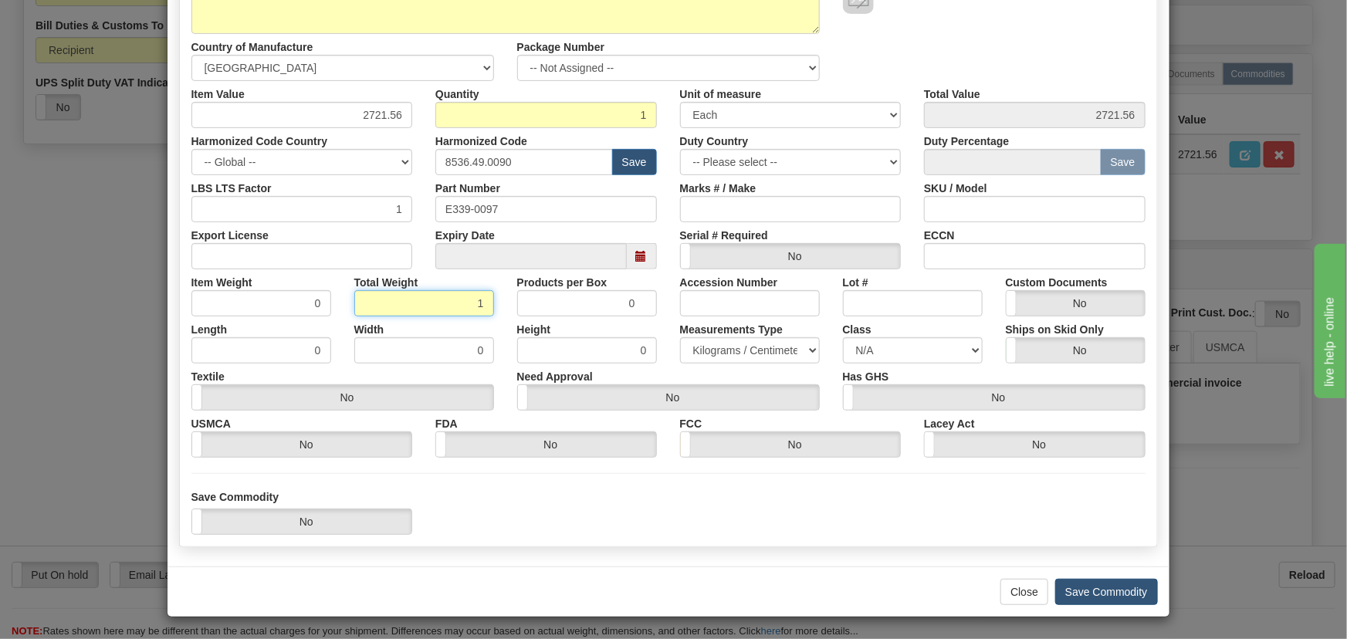
type input "1"
type input "1.0000"
click at [1100, 590] on button "Save Commodity" at bounding box center [1106, 592] width 103 height 26
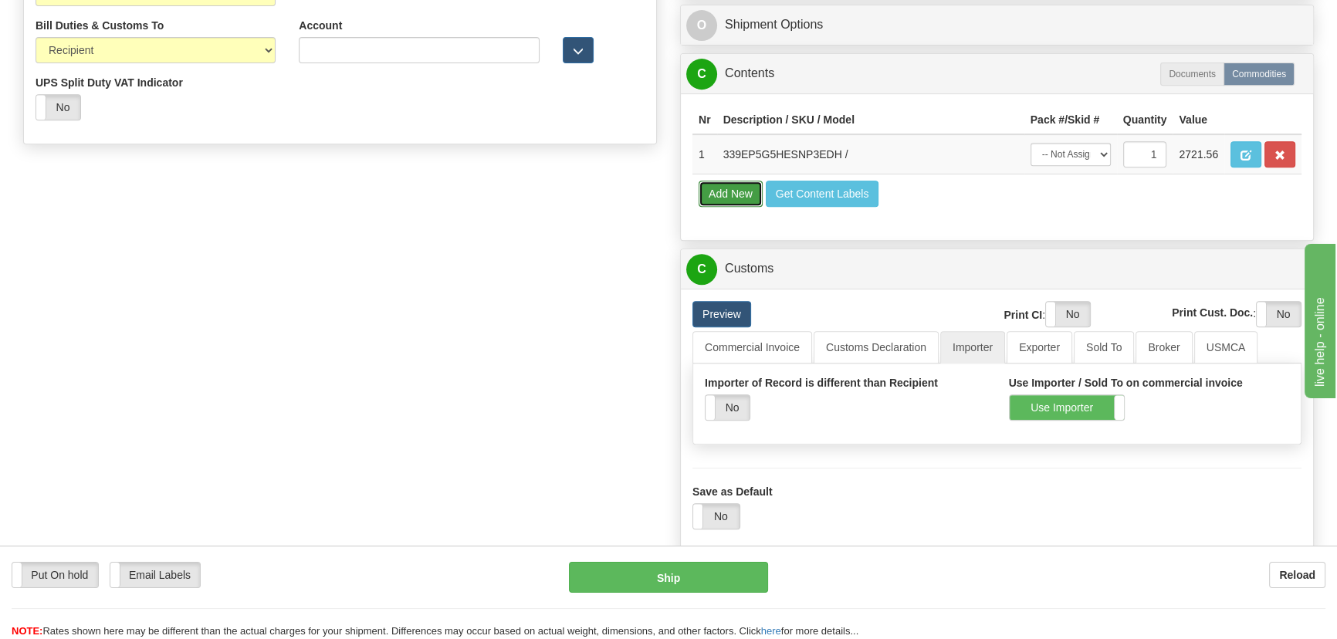
click at [732, 194] on button "Add New" at bounding box center [730, 194] width 64 height 26
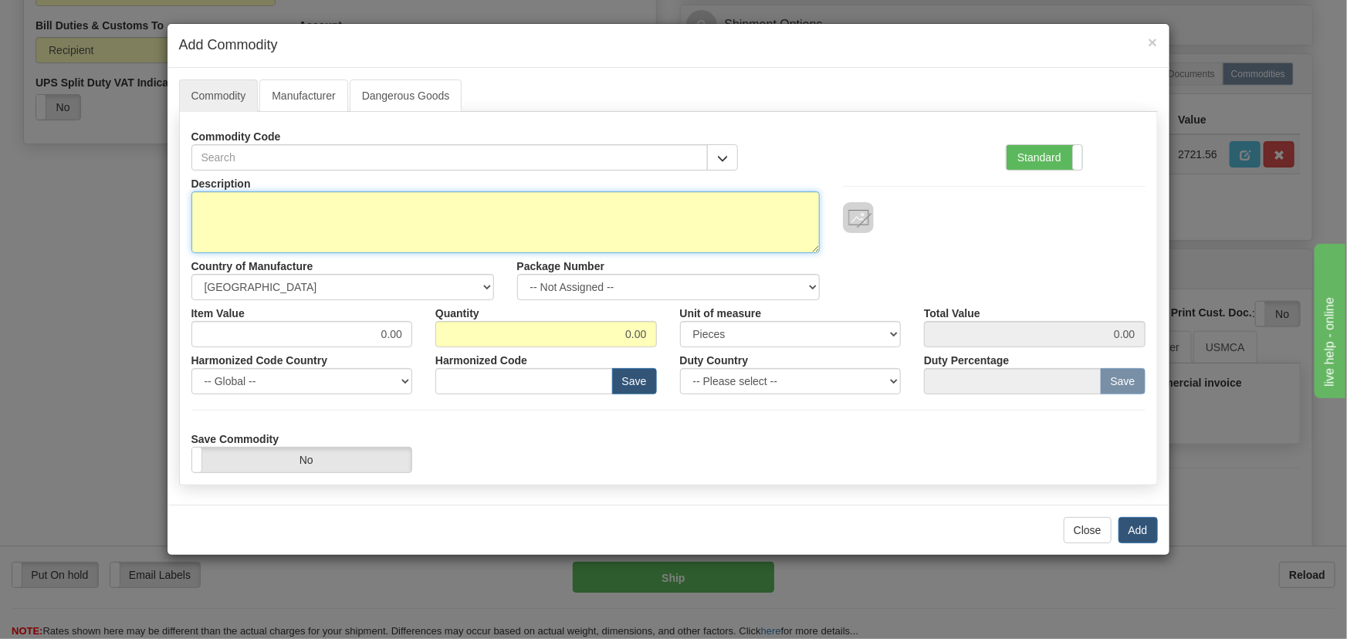
click at [623, 220] on textarea "Description" at bounding box center [505, 222] width 628 height 62
paste textarea "FREIGHT"
type textarea "FREIGHT"
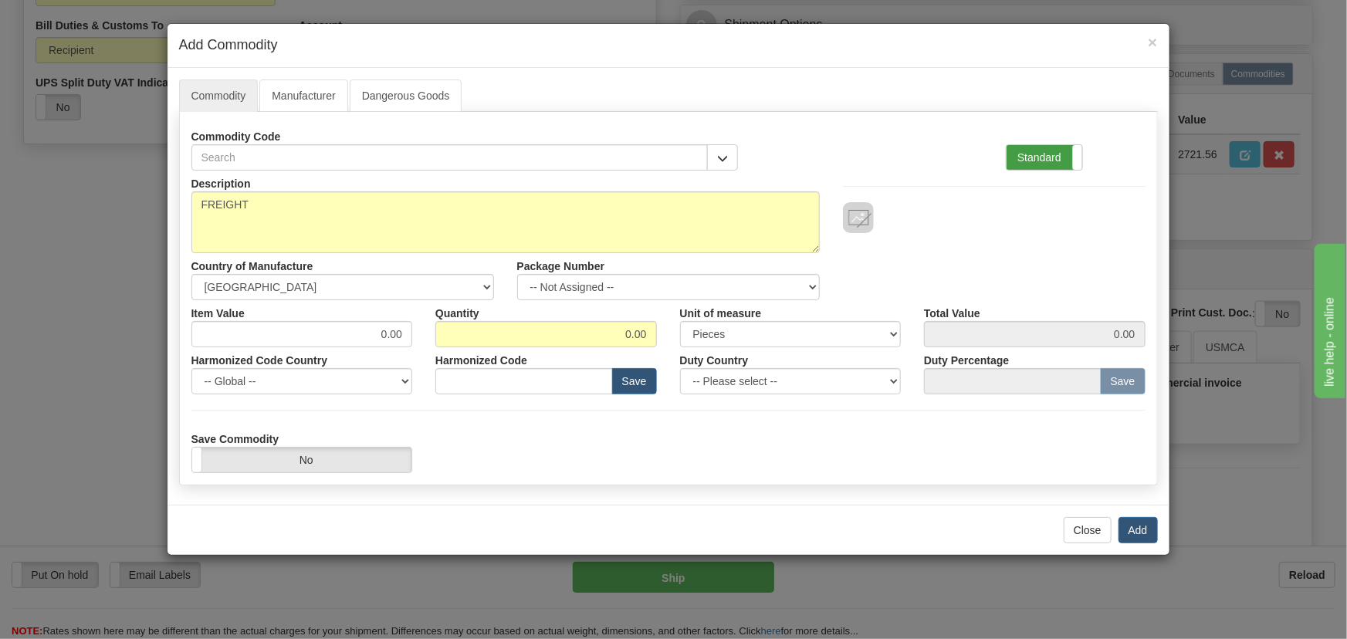
click at [1059, 157] on label "Standard" at bounding box center [1044, 157] width 76 height 25
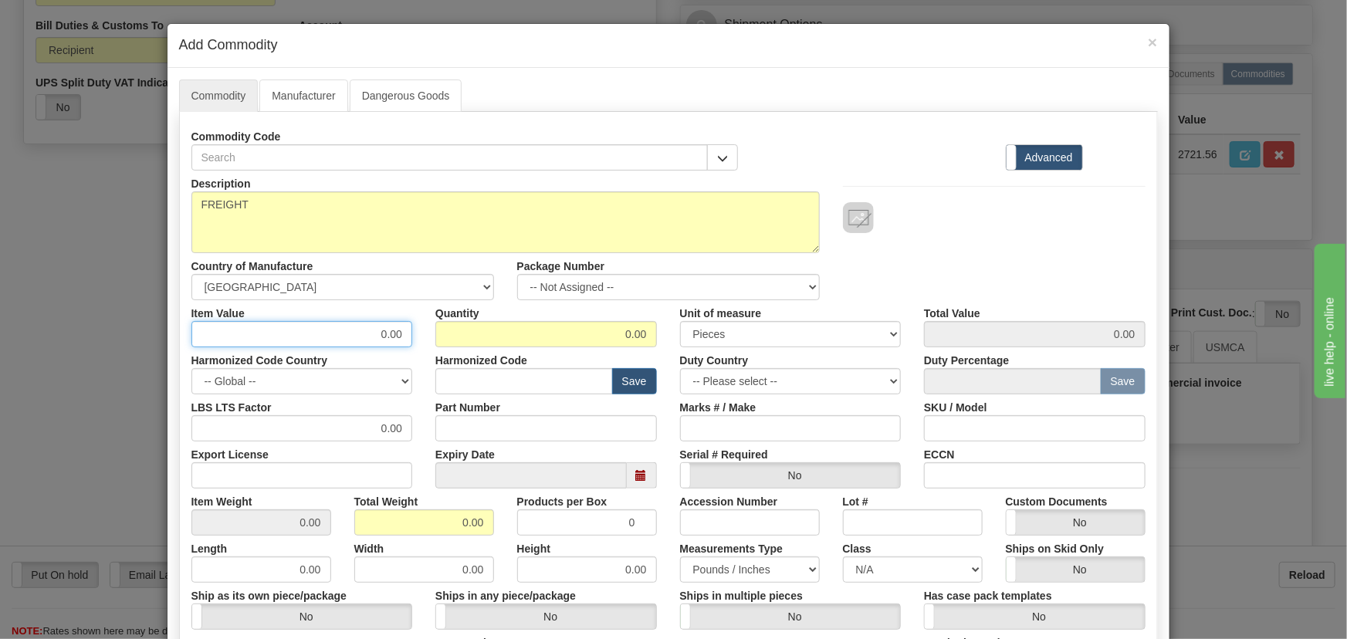
drag, startPoint x: 372, startPoint y: 333, endPoint x: 457, endPoint y: 328, distance: 85.1
click at [433, 344] on div "Item Value 0.00 Quantity 0.00 Unit of measure 3 Thousand Square Inches Adjustme…" at bounding box center [668, 323] width 977 height 47
type input "83.95"
drag, startPoint x: 590, startPoint y: 338, endPoint x: 701, endPoint y: 362, distance: 114.4
click at [687, 353] on div "Description FREIGHT Country of Manufacture -- Unknown -- AFGHANISTAN ALAND ISLA…" at bounding box center [668, 510] width 954 height 679
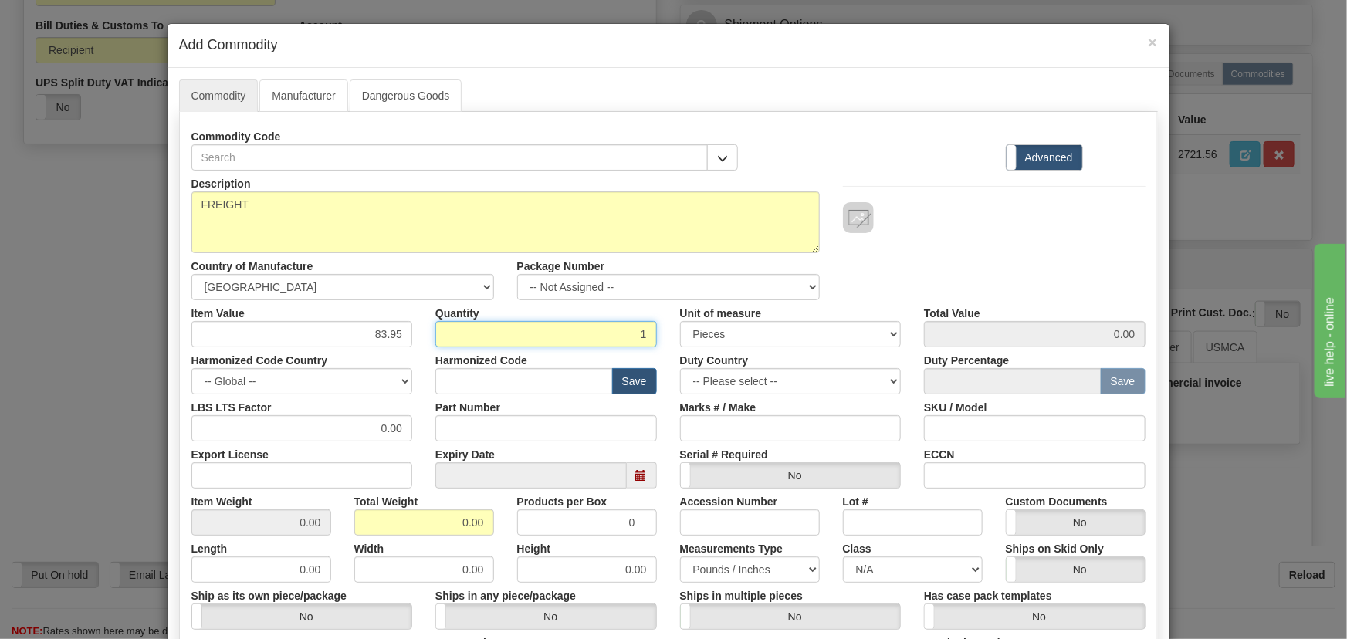
type input "1"
type input "83.95"
drag, startPoint x: 432, startPoint y: 522, endPoint x: 502, endPoint y: 545, distance: 73.9
click at [502, 545] on div "Description FREIGHT Country of Manufacture -- Unknown -- AFGHANISTAN ALAND ISLA…" at bounding box center [668, 510] width 954 height 679
type input "1"
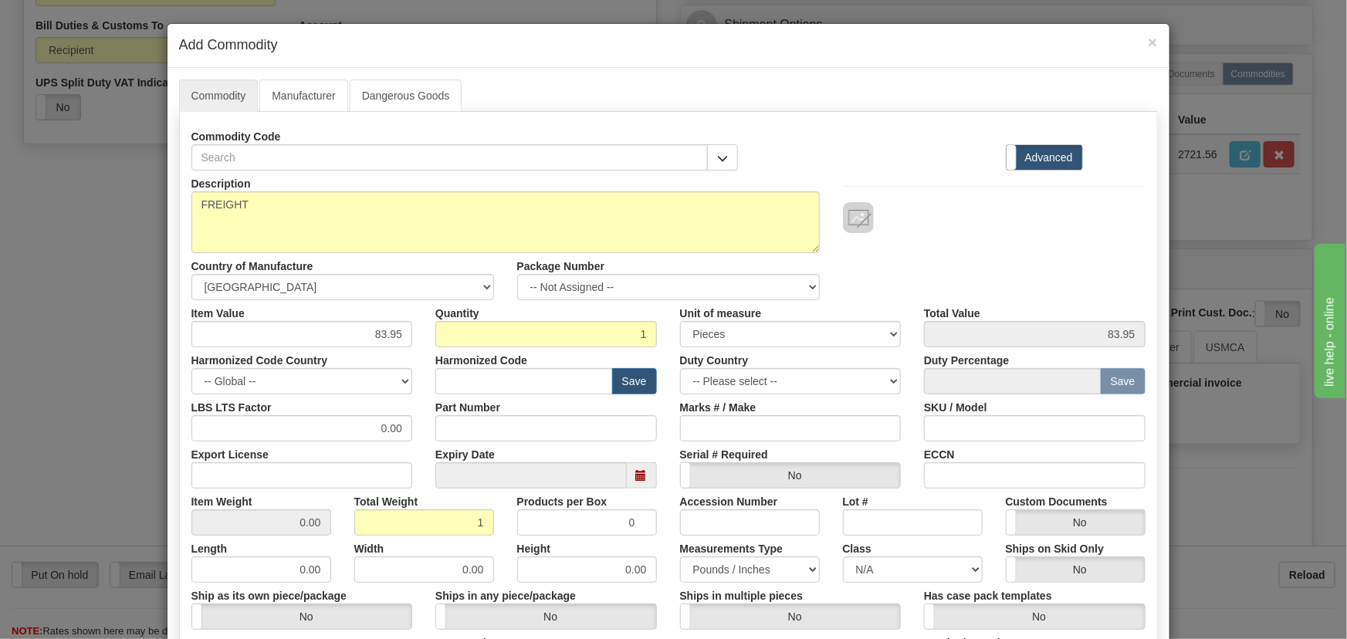
type input "1.0000"
click at [505, 545] on div "Height 0.00" at bounding box center [586, 559] width 163 height 47
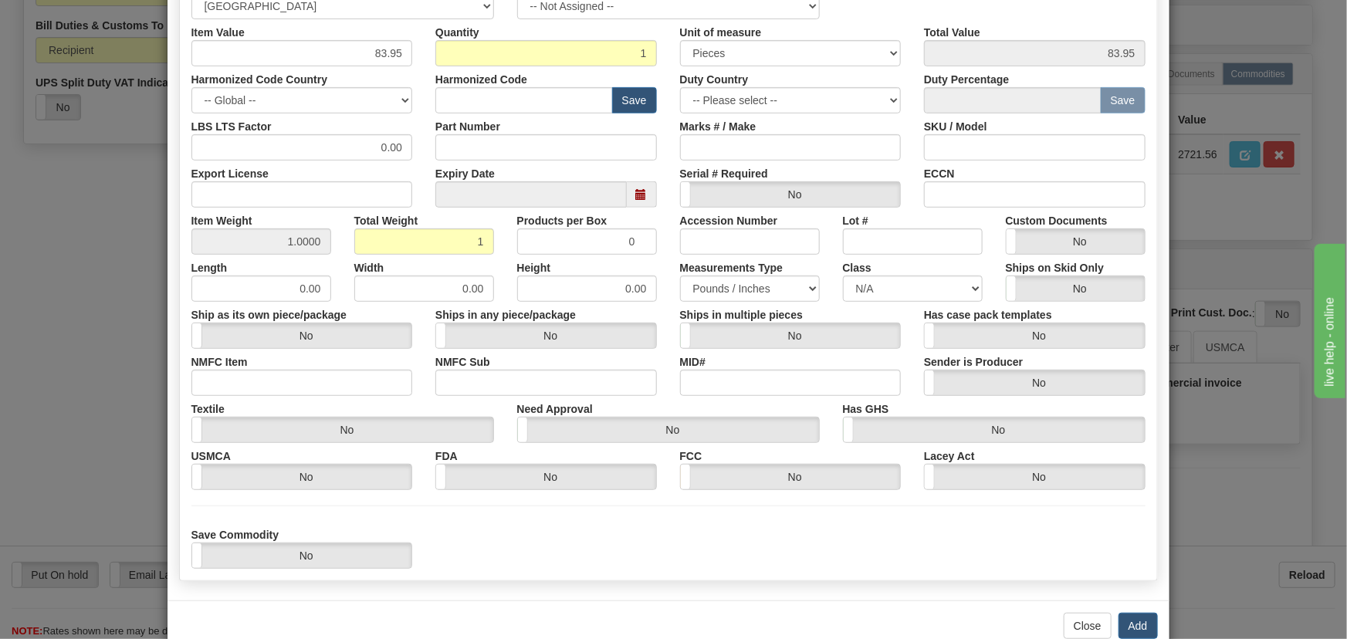
scroll to position [315, 0]
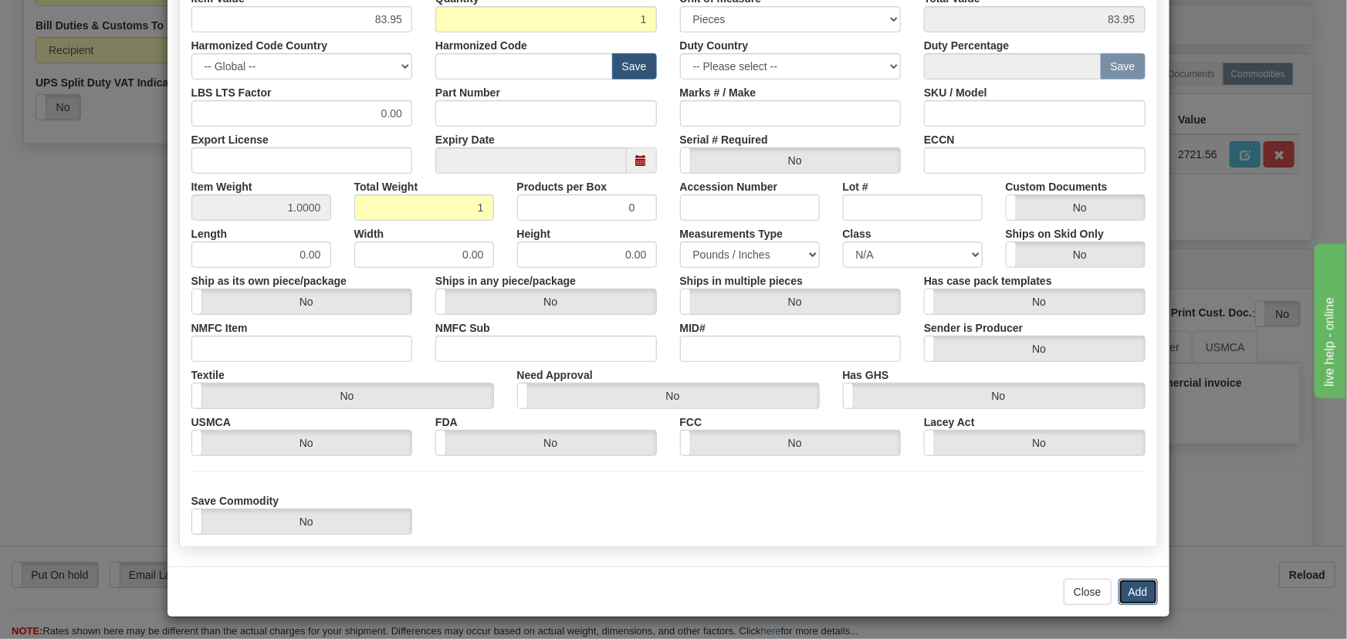
click at [1127, 601] on button "Add" at bounding box center [1137, 592] width 39 height 26
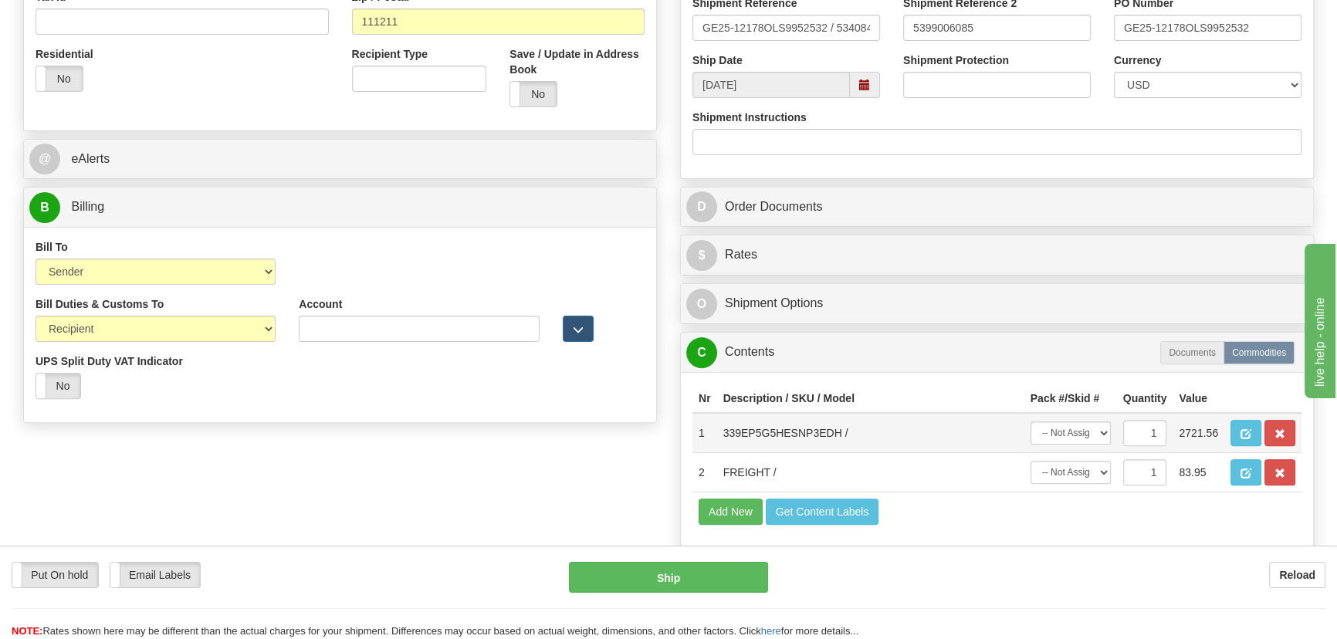
scroll to position [554, 0]
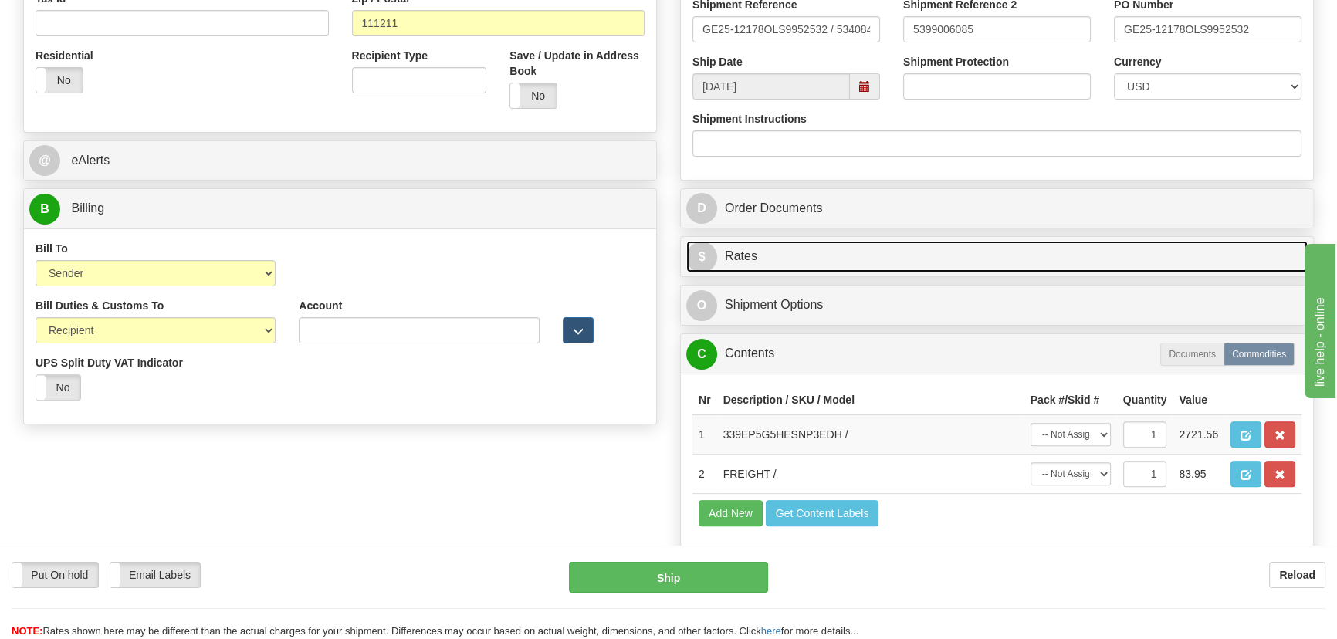
click at [1173, 254] on link "$ Rates" at bounding box center [996, 257] width 621 height 32
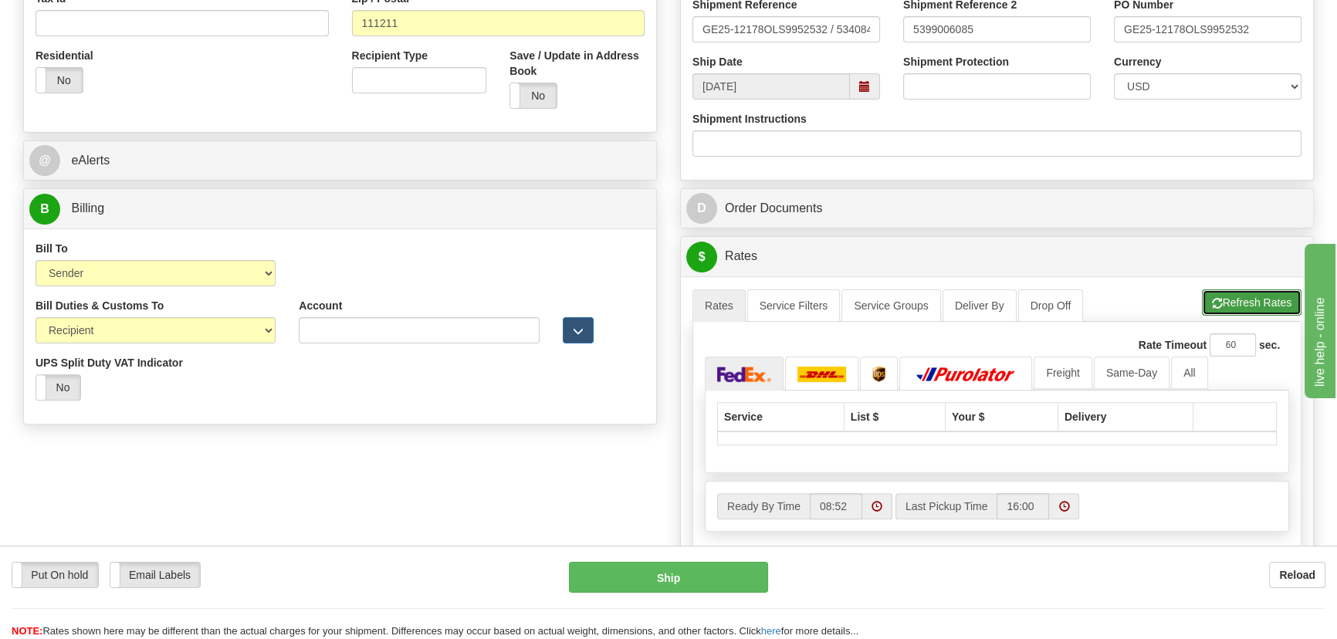
click at [1271, 297] on button "Refresh Rates" at bounding box center [1252, 302] width 100 height 26
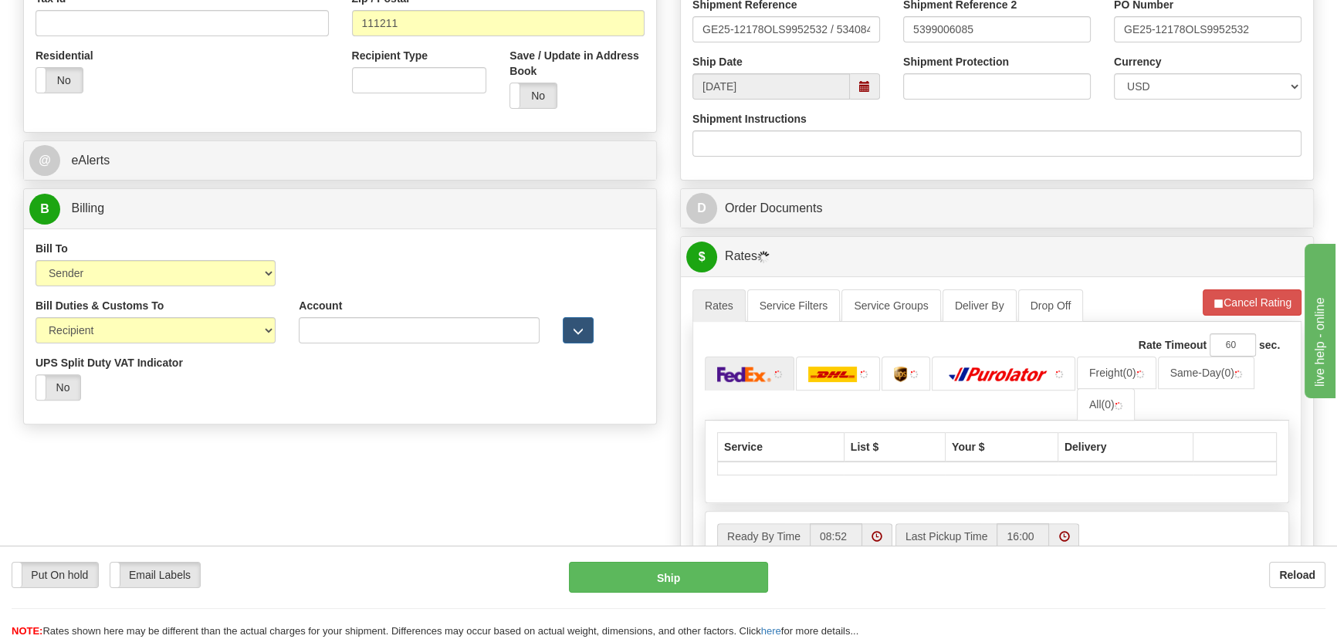
scroll to position [343, 0]
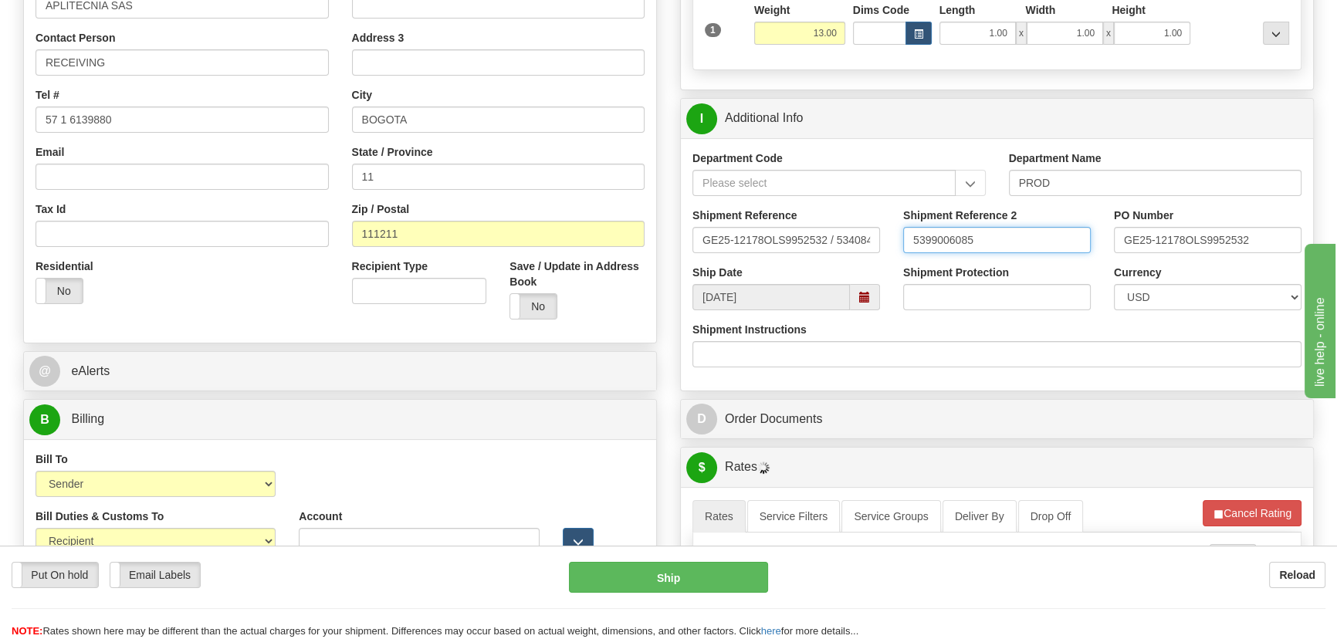
drag, startPoint x: 1020, startPoint y: 239, endPoint x: 748, endPoint y: 232, distance: 272.5
click at [749, 232] on div "Shipment Reference GE25-12178OLS9952532 / 534084 Shipment Reference 2 539900608…" at bounding box center [997, 236] width 632 height 57
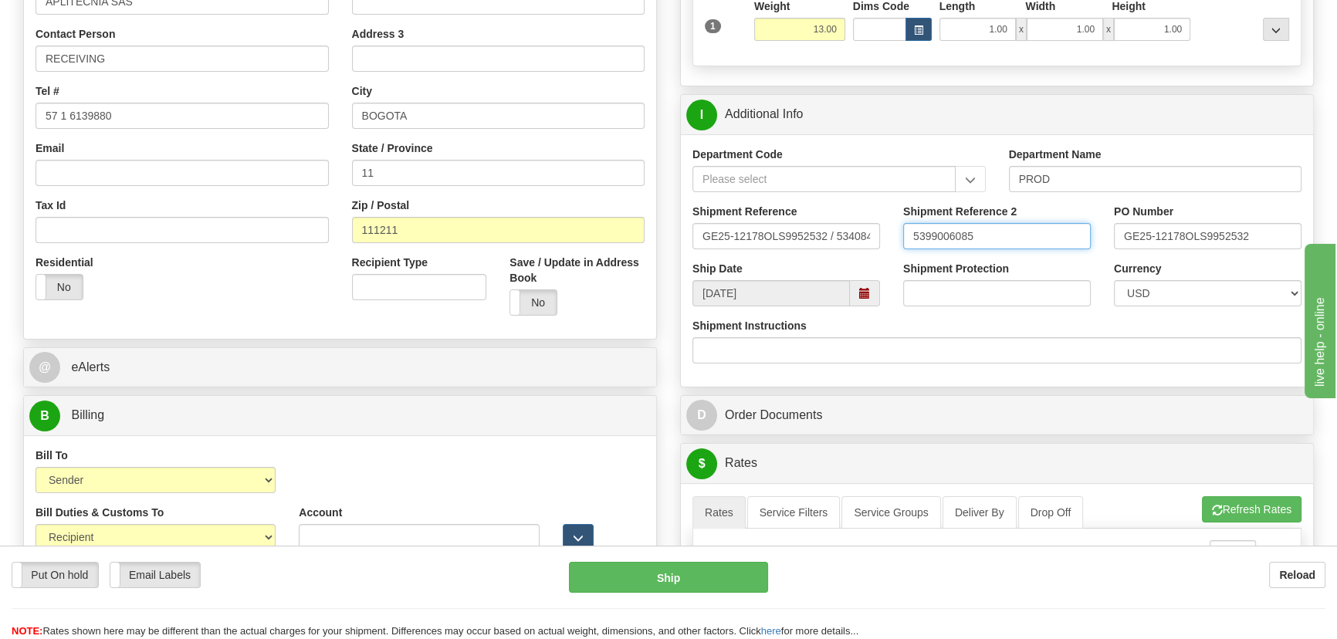
scroll to position [624, 0]
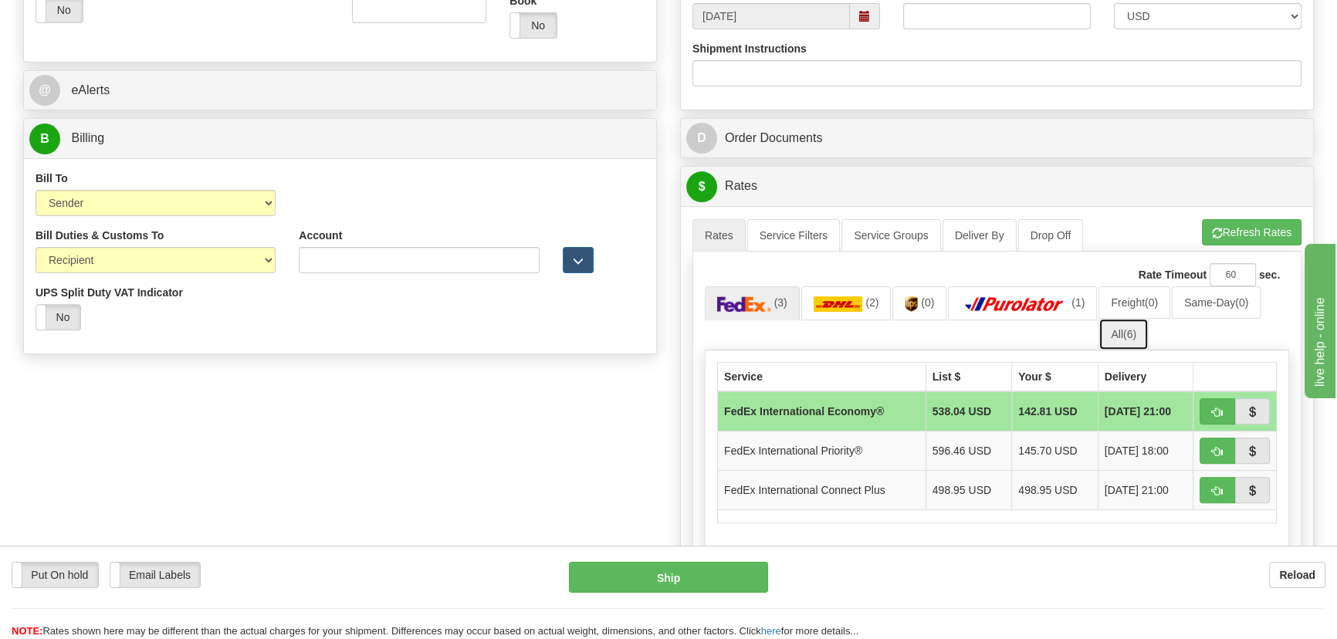
click at [1127, 333] on span "(6)" at bounding box center [1129, 334] width 13 height 12
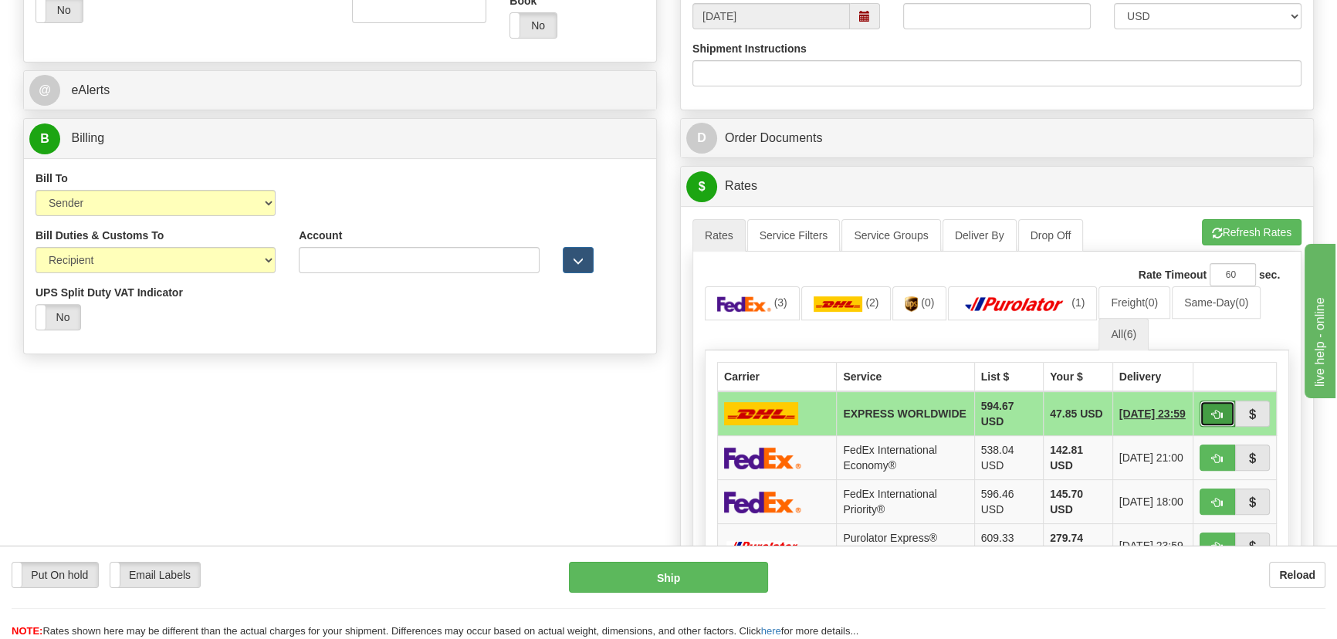
click at [1219, 410] on span "button" at bounding box center [1217, 415] width 11 height 10
type input "P"
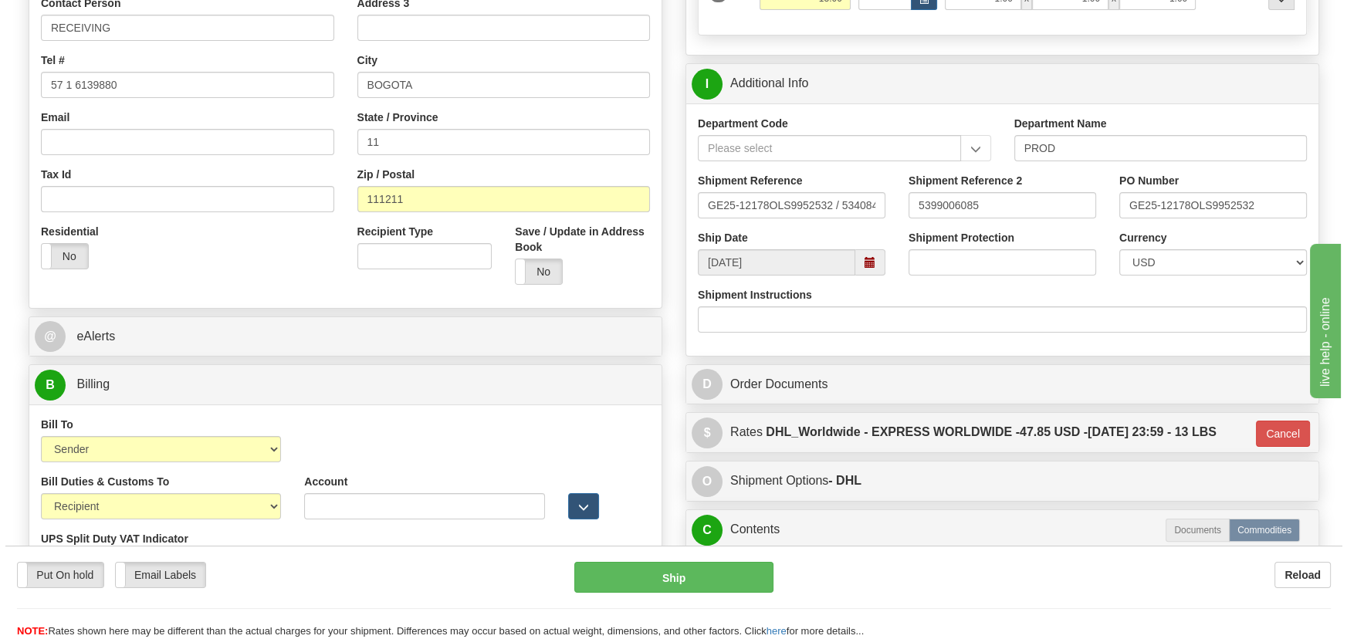
scroll to position [343, 0]
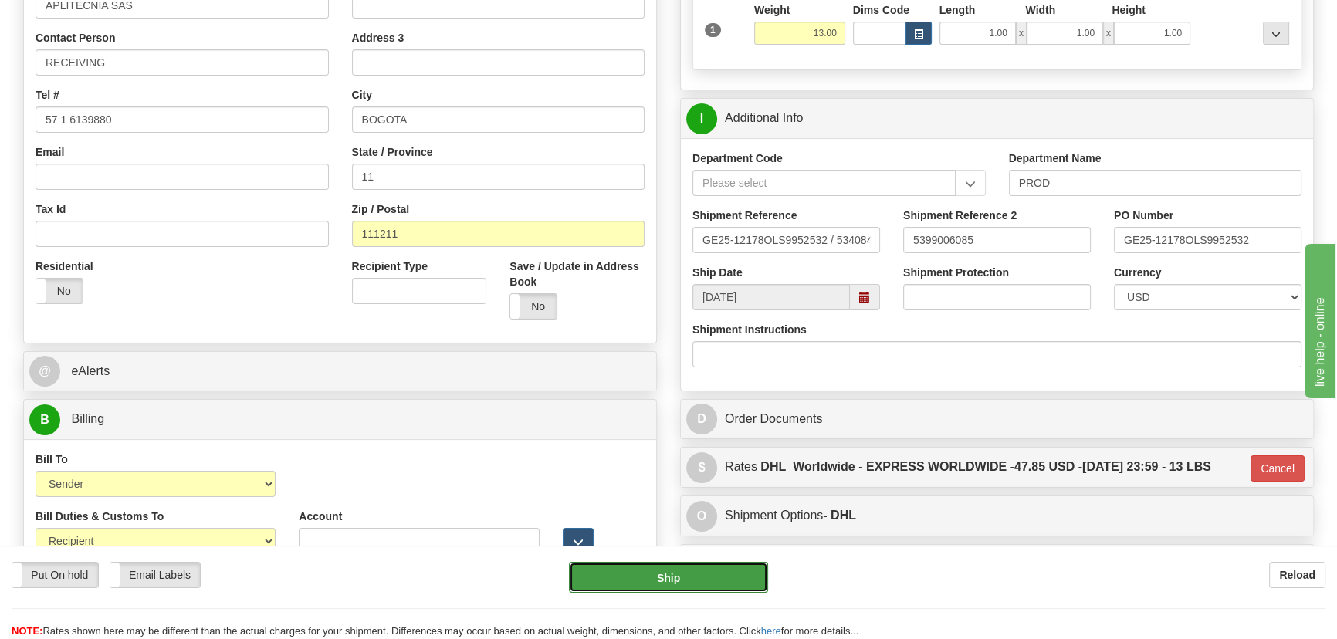
click at [712, 582] on button "Ship" at bounding box center [669, 577] width 200 height 31
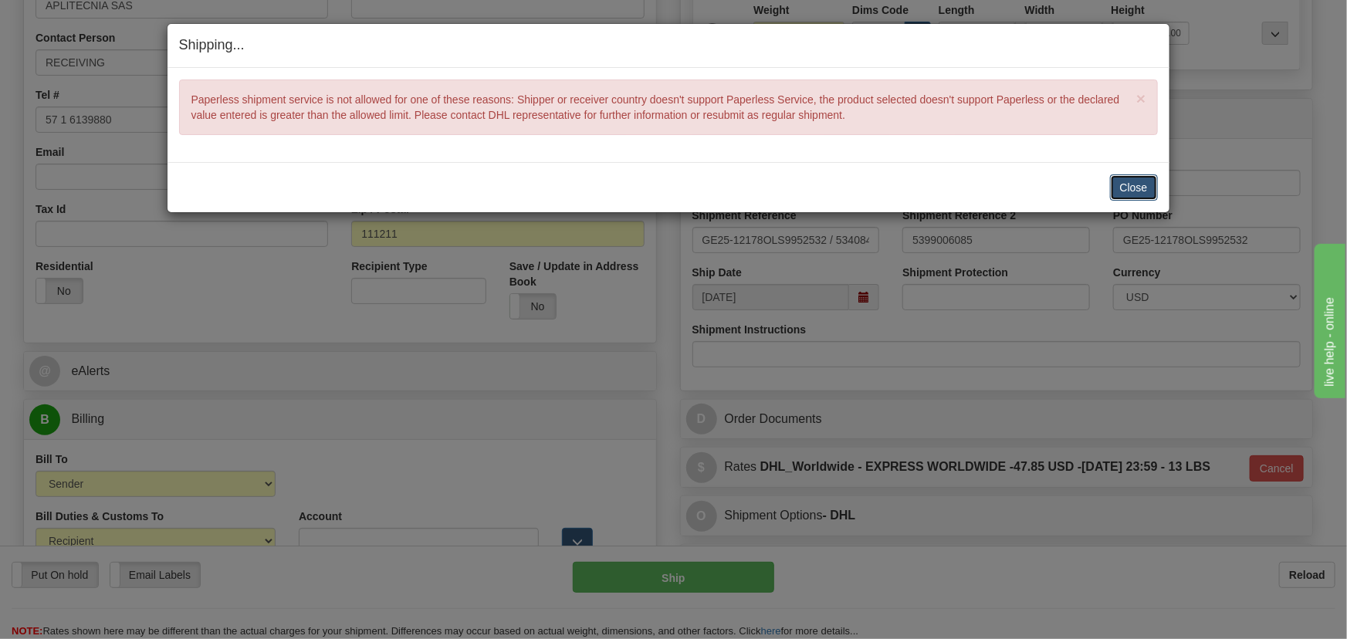
click at [1124, 185] on button "Close" at bounding box center [1134, 187] width 48 height 26
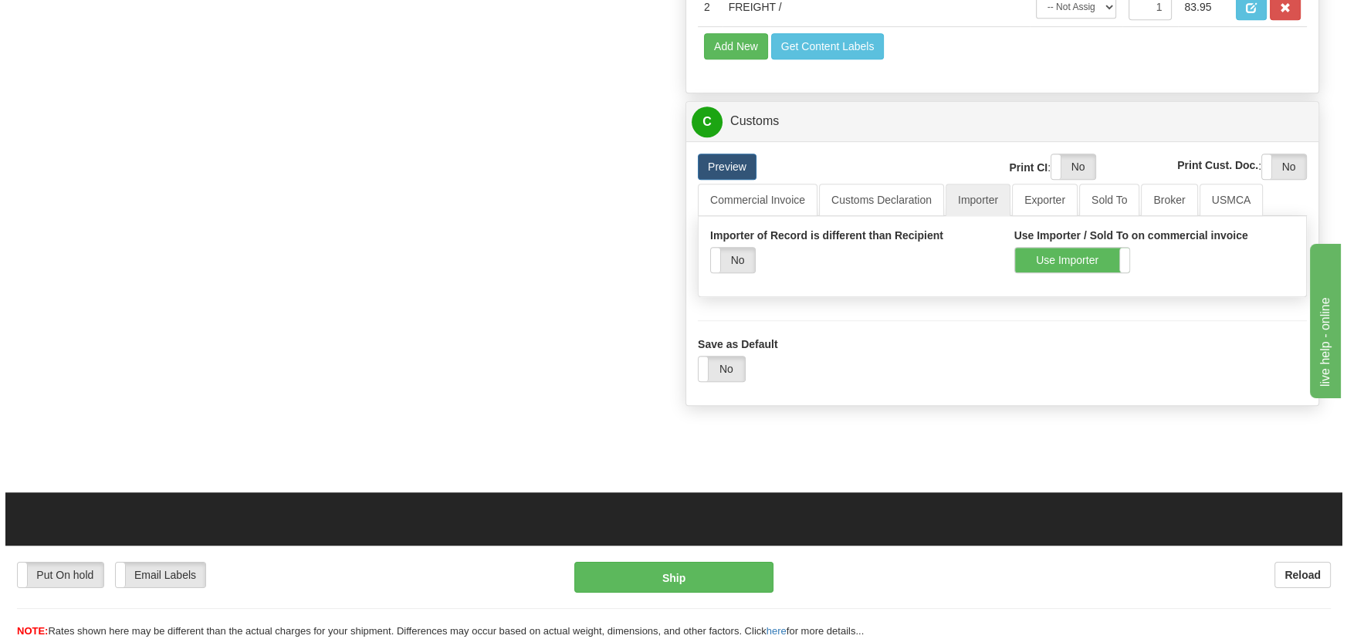
scroll to position [1045, 0]
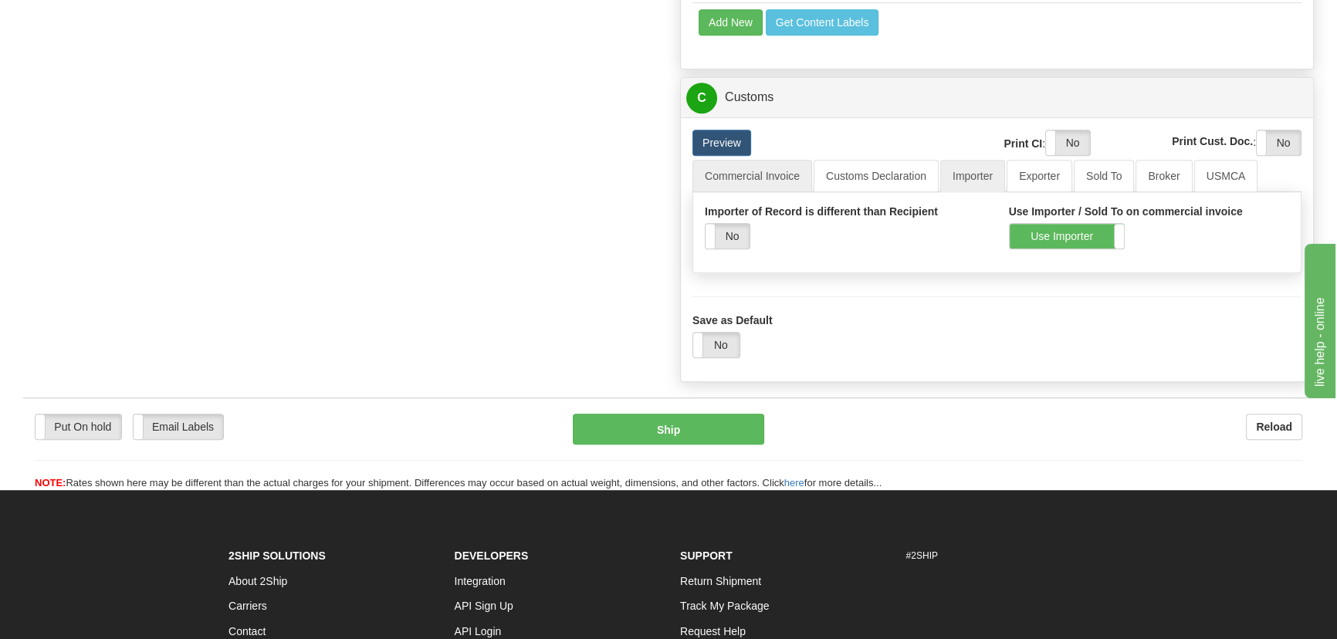
drag, startPoint x: 776, startPoint y: 153, endPoint x: 772, endPoint y: 164, distance: 11.2
click at [776, 153] on div "Preview" at bounding box center [812, 143] width 263 height 26
click at [772, 167] on link "Commercial Invoice" at bounding box center [752, 176] width 120 height 32
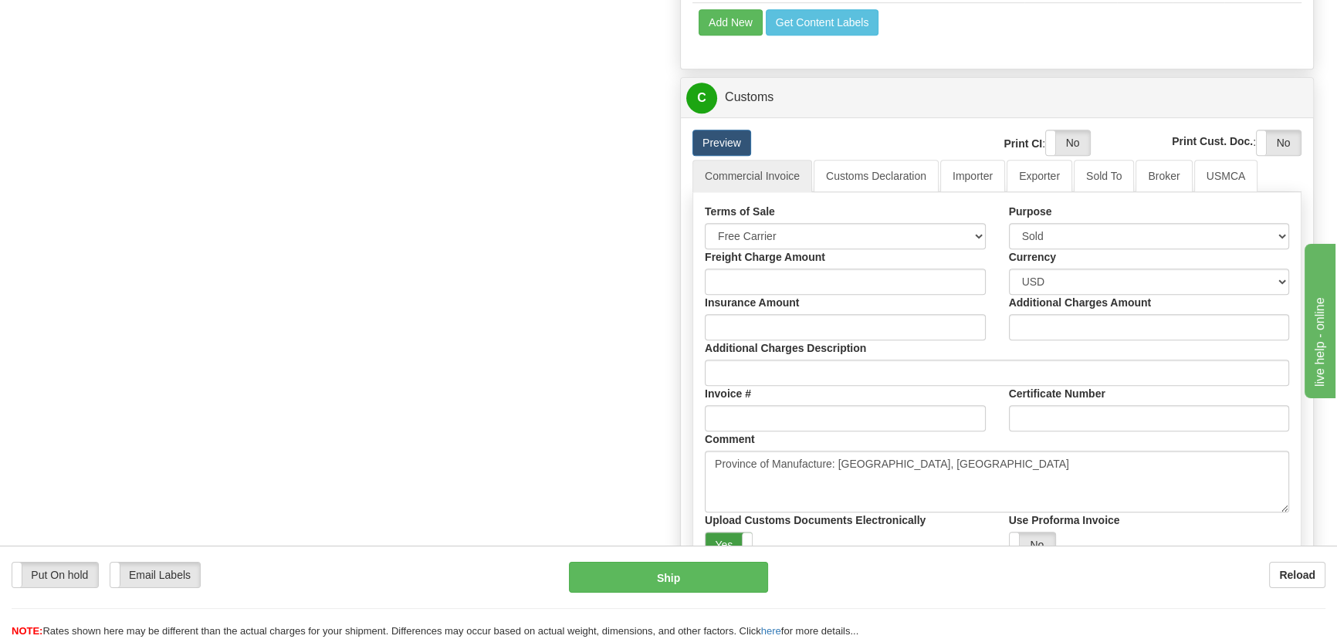
click at [735, 539] on label "Yes" at bounding box center [728, 544] width 46 height 25
click at [1065, 138] on label "Yes" at bounding box center [1068, 142] width 44 height 25
click at [1273, 137] on label "Yes" at bounding box center [1278, 142] width 44 height 25
click at [983, 174] on link "Importer" at bounding box center [972, 176] width 65 height 32
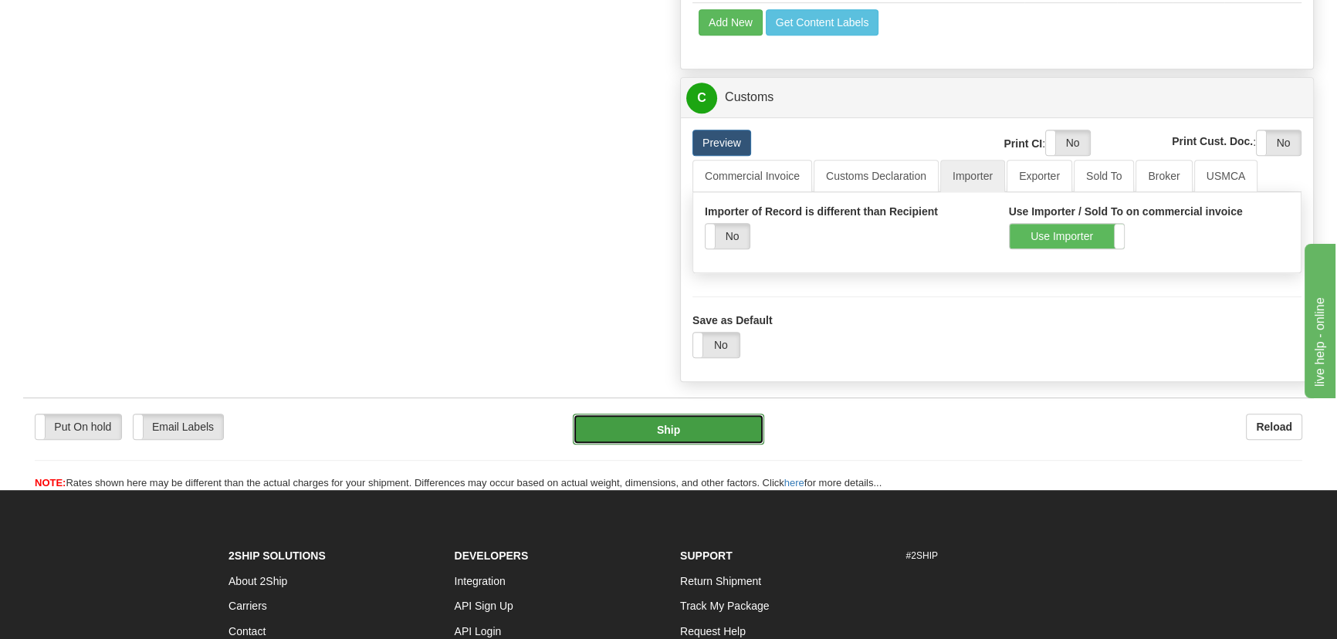
click at [713, 428] on button "Ship" at bounding box center [669, 429] width 192 height 31
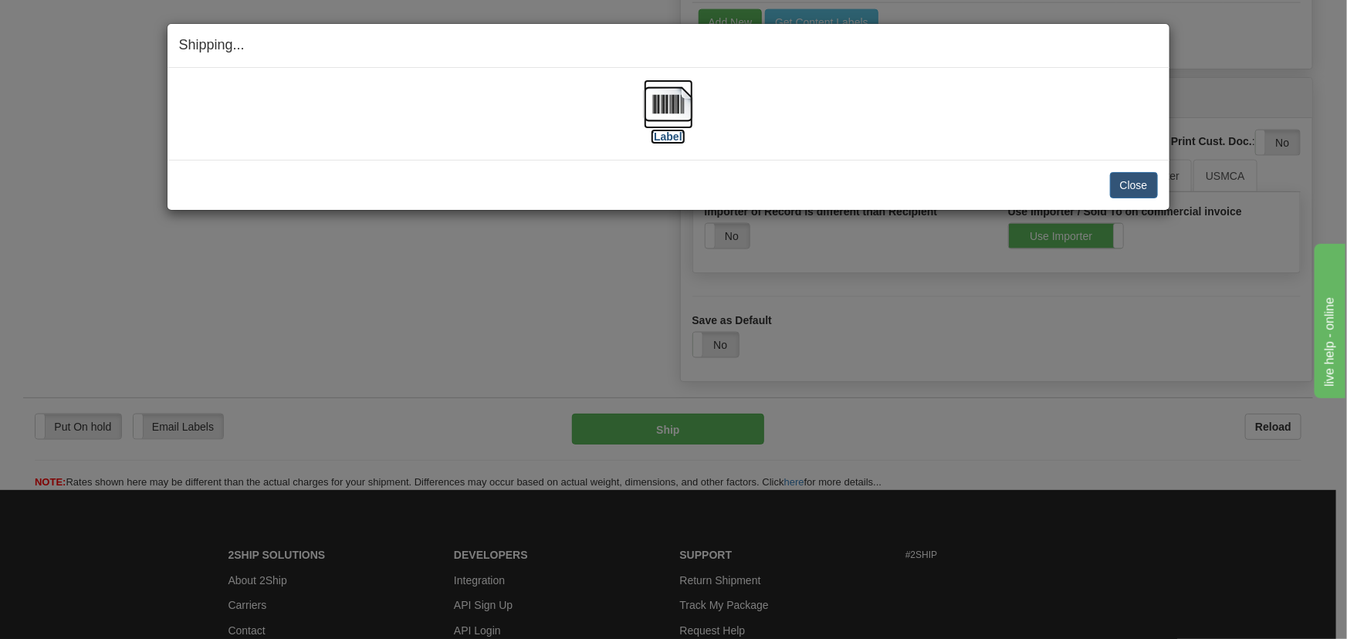
click at [674, 130] on label "[Label]" at bounding box center [668, 136] width 35 height 15
click at [1150, 181] on button "Close" at bounding box center [1134, 185] width 48 height 26
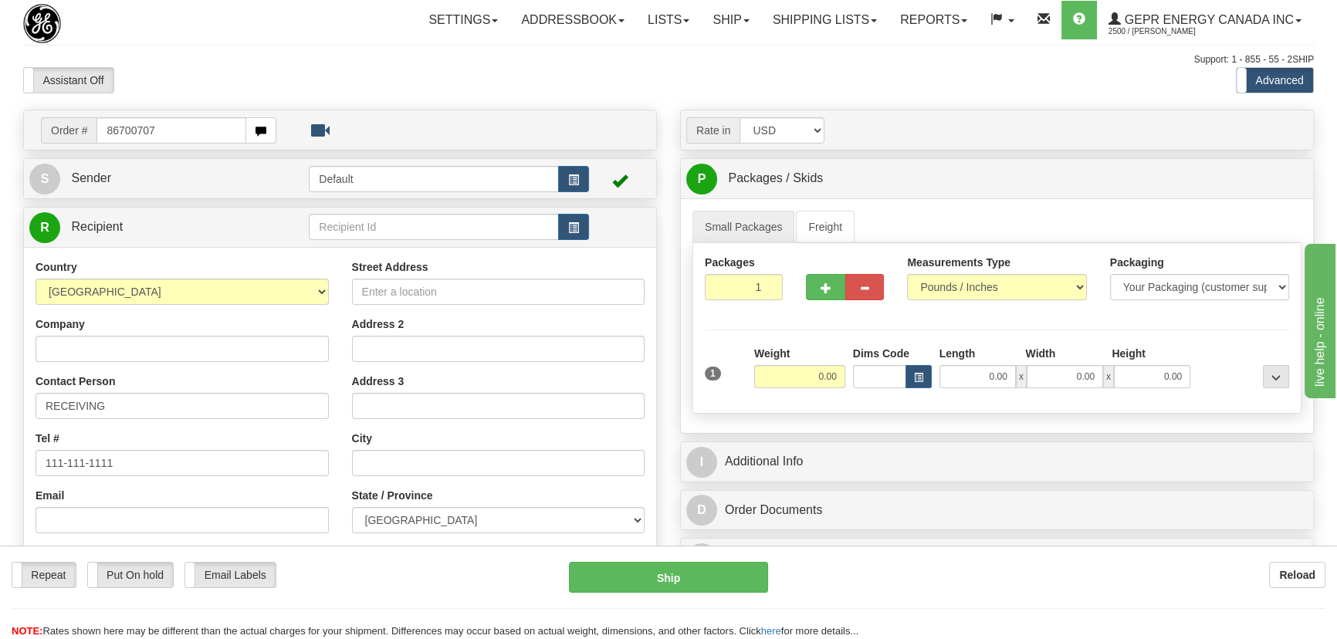
type input "86700707"
click at [219, 81] on body "Training Course Close Toggle navigation Settings Shipping Preferences New Recip…" at bounding box center [673, 319] width 1347 height 639
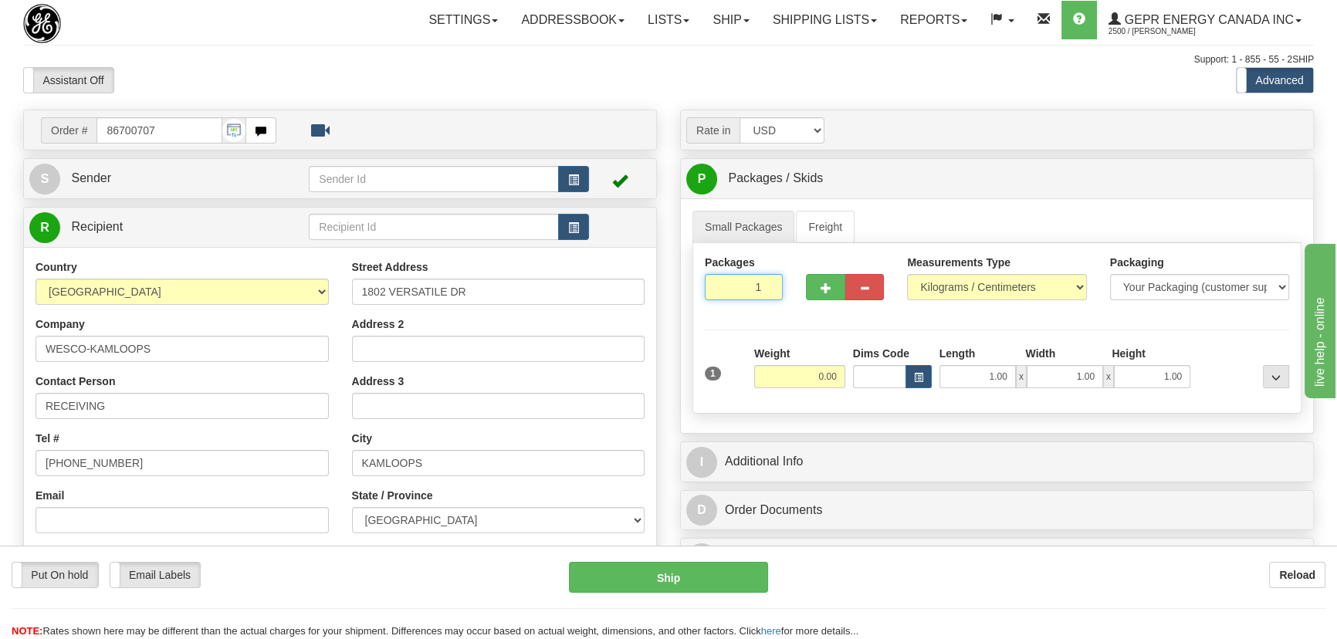
drag, startPoint x: 748, startPoint y: 292, endPoint x: 785, endPoint y: 312, distance: 42.1
click at [783, 310] on div "Packages 1 1" at bounding box center [743, 283] width 101 height 57
click at [786, 314] on div "Packages 2 1 Measurements Type" at bounding box center [996, 328] width 609 height 171
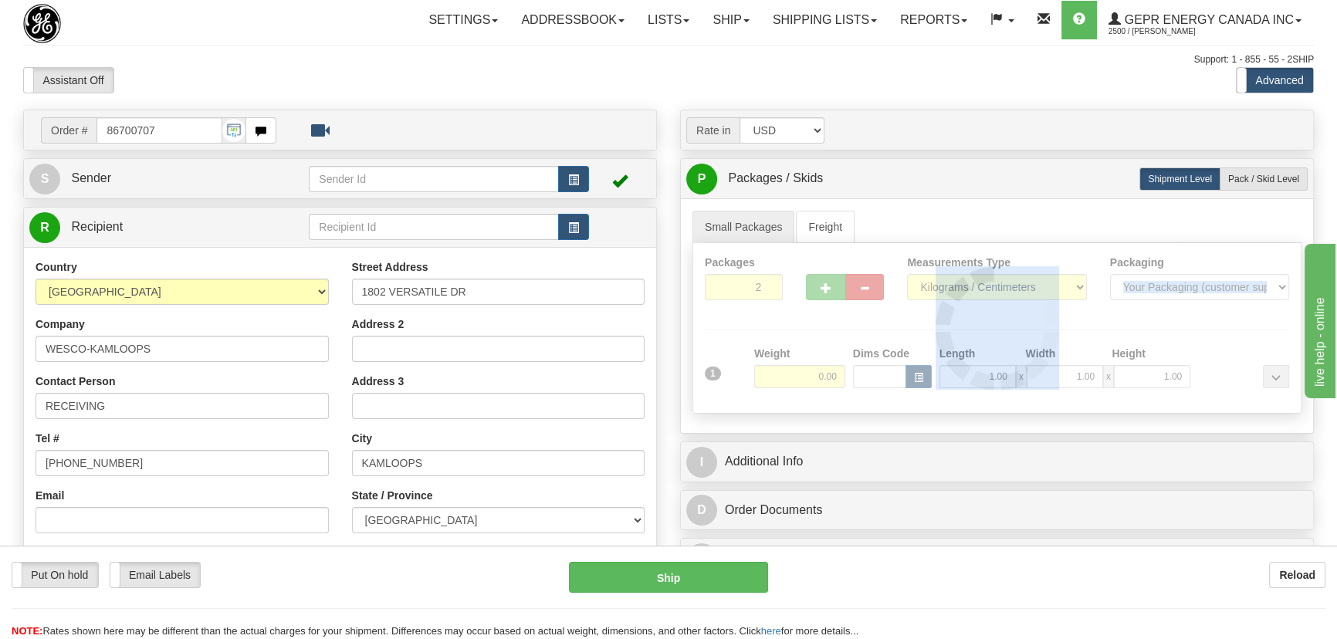
click at [786, 314] on div at bounding box center [996, 328] width 607 height 170
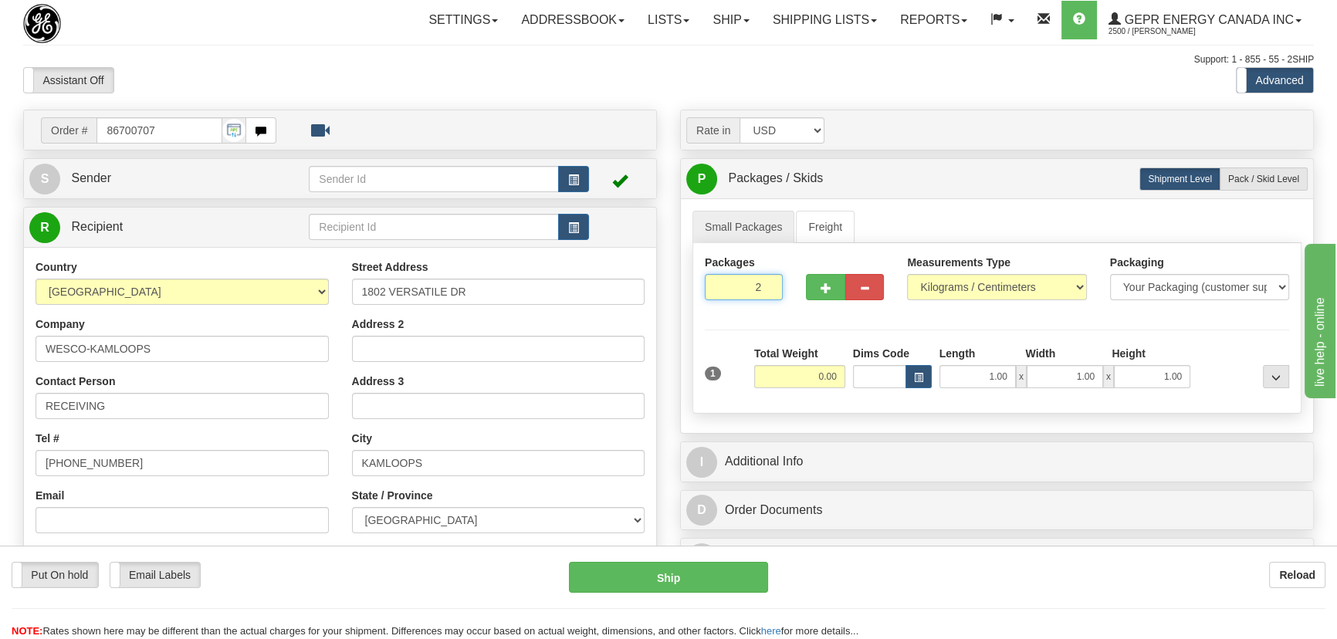
drag, startPoint x: 748, startPoint y: 289, endPoint x: 785, endPoint y: 313, distance: 43.7
click at [785, 313] on div "Packages 2 1" at bounding box center [996, 284] width 607 height 59
type input "22"
click at [794, 383] on div "Packages 22 1 Measurements Type" at bounding box center [996, 328] width 609 height 171
click at [794, 383] on input "0.00" at bounding box center [799, 376] width 91 height 23
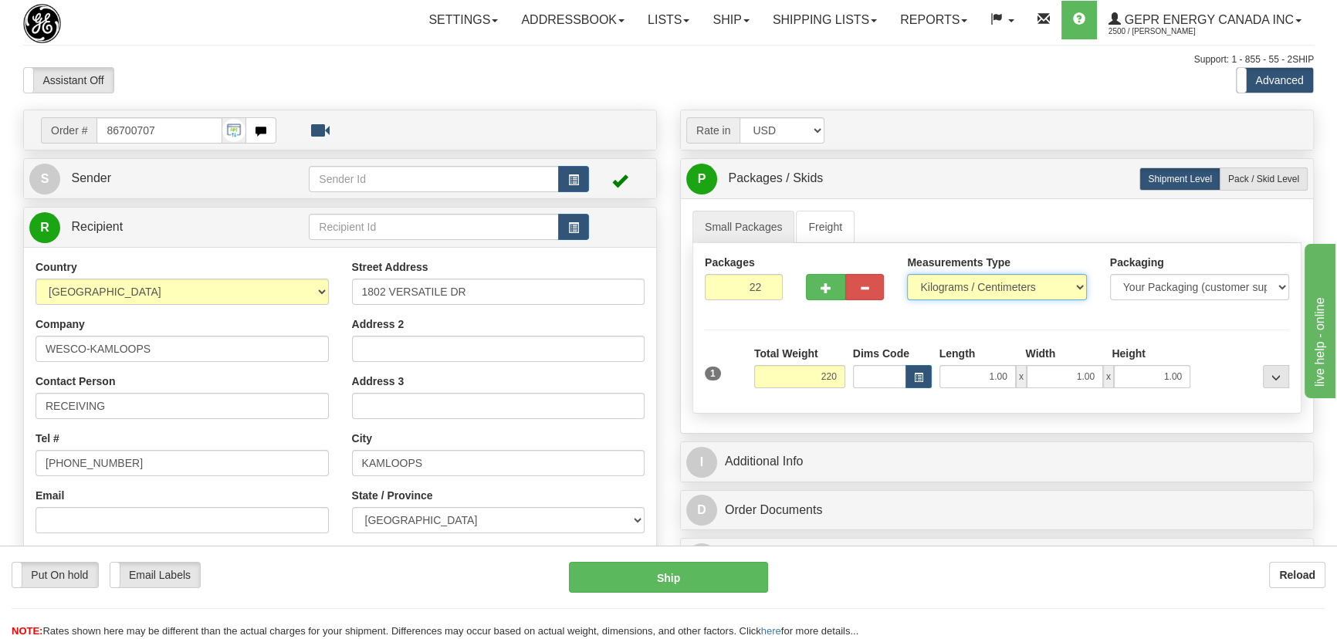
type input "220.00"
click at [996, 297] on select "Pounds / Inches Kilograms / Centimeters" at bounding box center [996, 287] width 179 height 26
select select "0"
click at [907, 274] on select "Pounds / Inches Kilograms / Centimeters" at bounding box center [996, 287] width 179 height 26
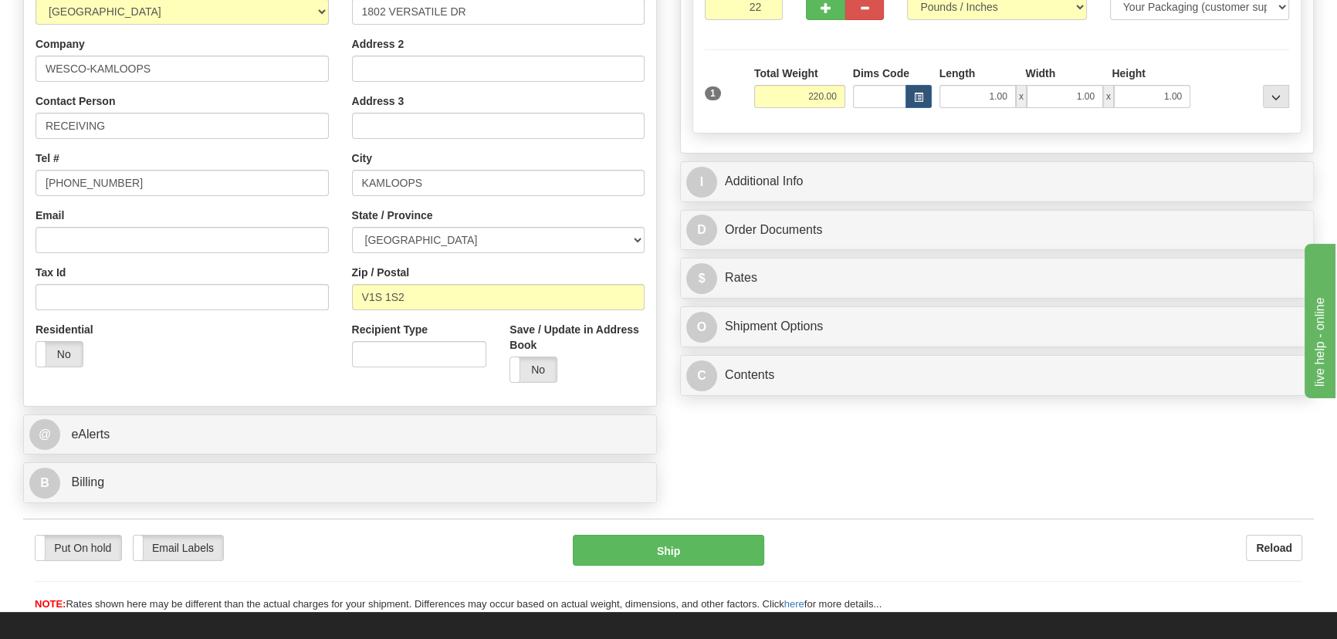
scroll to position [421, 0]
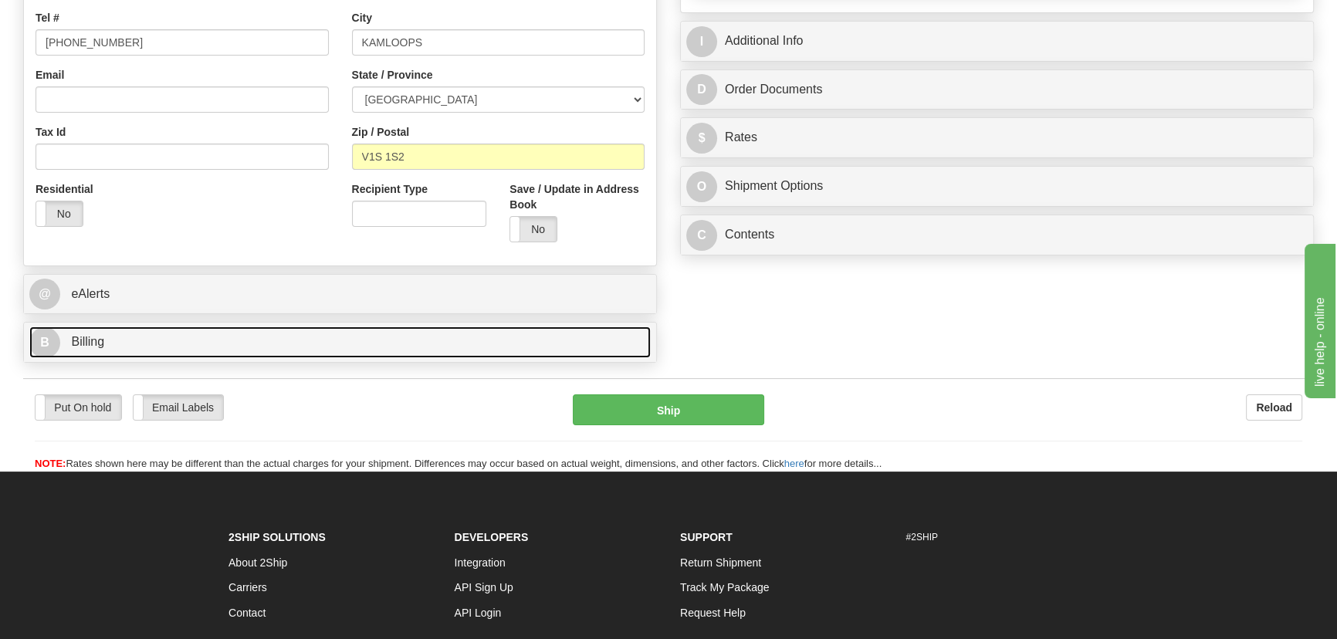
click at [385, 346] on link "B Billing" at bounding box center [339, 342] width 621 height 32
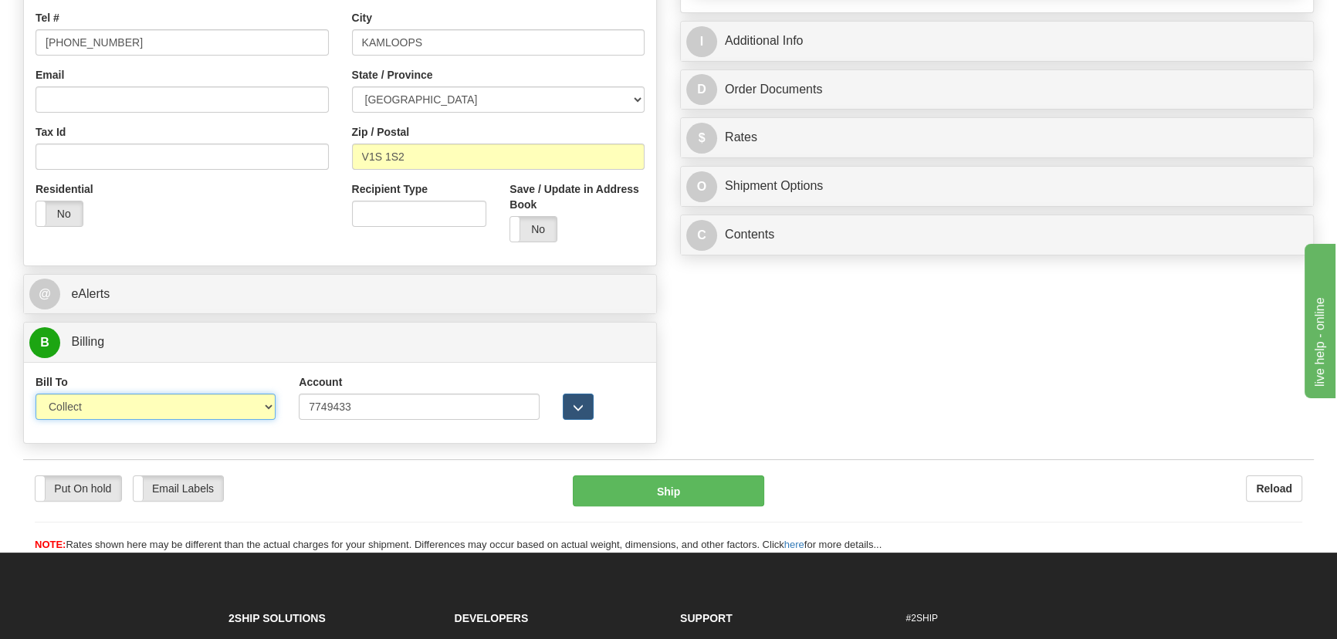
click at [175, 403] on select "Sender Recipient Third Party Collect" at bounding box center [155, 407] width 240 height 26
select select "2"
click at [35, 394] on select "Sender Recipient Third Party Collect" at bounding box center [155, 407] width 240 height 26
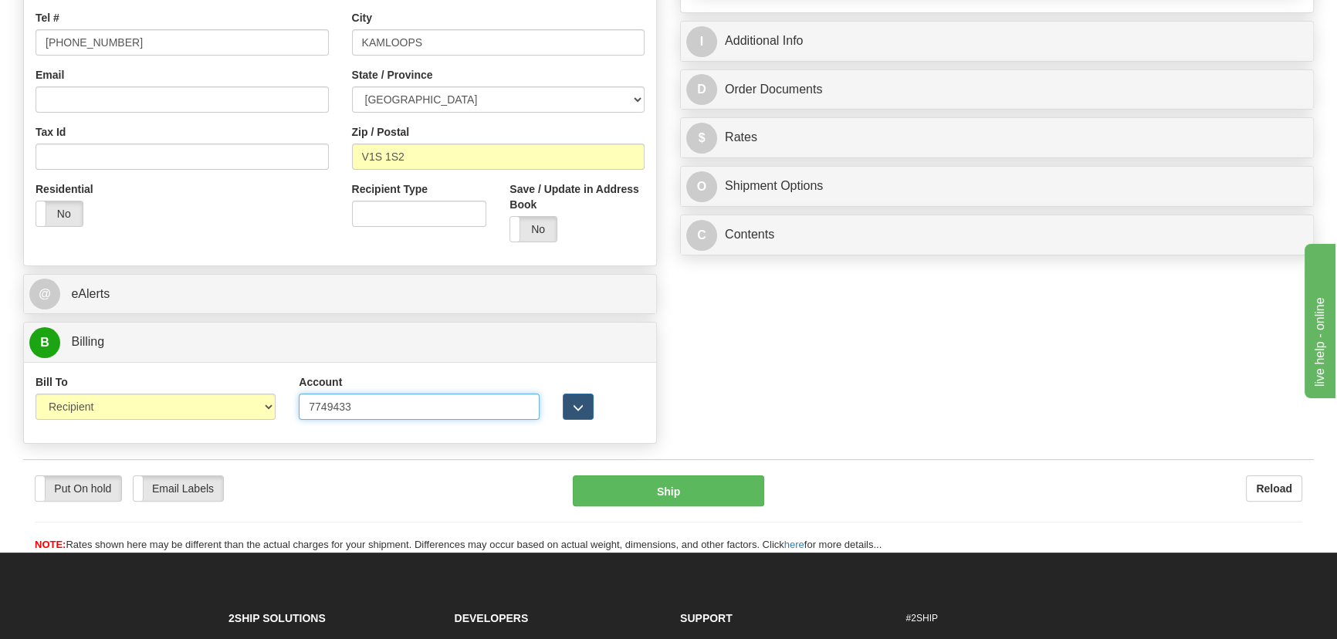
drag, startPoint x: 389, startPoint y: 414, endPoint x: 255, endPoint y: 401, distance: 134.9
click at [255, 401] on div "Bill To Sender Recipient Third Party Collect Account 7749433 3rd Party Account …" at bounding box center [340, 402] width 632 height 57
click at [821, 396] on div "Order # 86700707 S Sender" at bounding box center [668, 70] width 1313 height 762
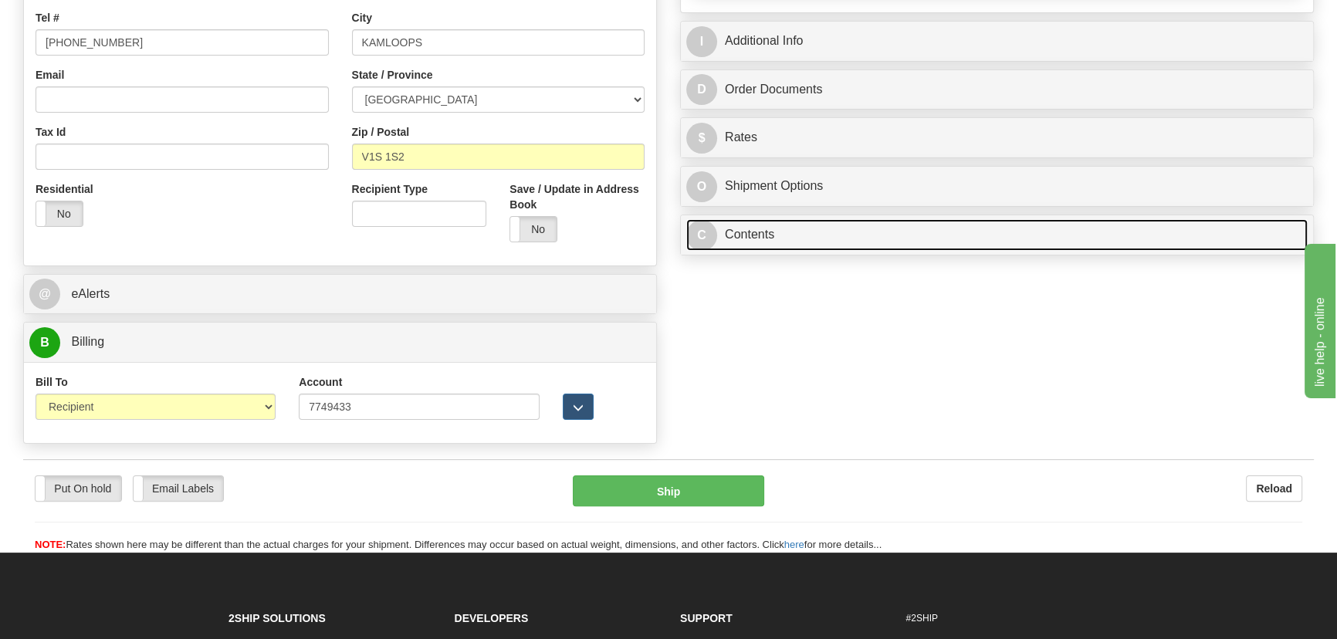
click at [965, 235] on link "C Contents" at bounding box center [996, 235] width 621 height 32
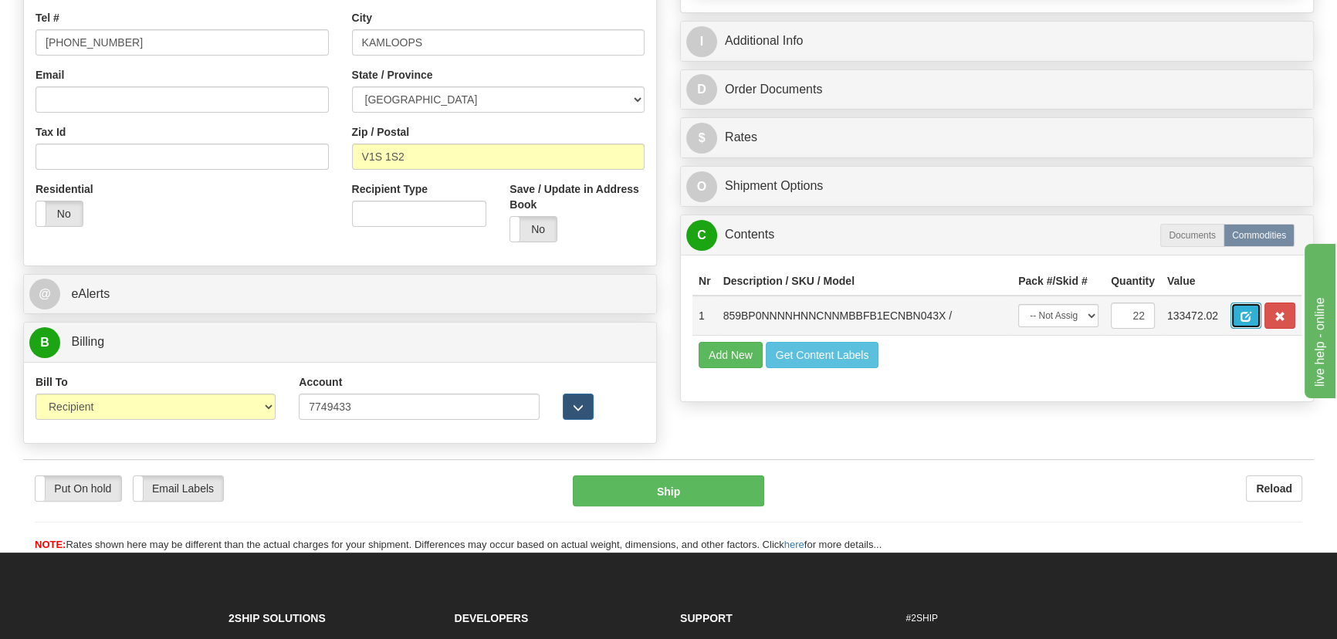
click at [1242, 312] on span "button" at bounding box center [1245, 317] width 11 height 10
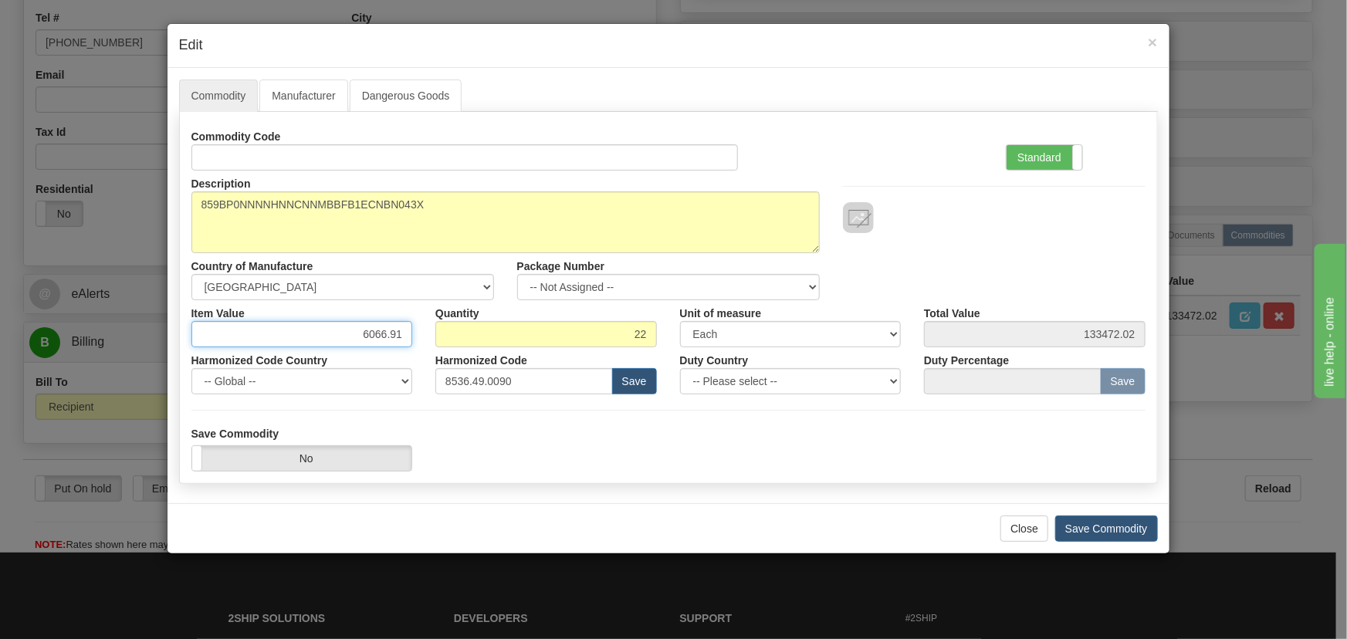
drag, startPoint x: 361, startPoint y: 334, endPoint x: 508, endPoint y: 306, distance: 149.2
click at [439, 330] on div "Item Value 6066.91 Quantity 22 Unit of measure 3 Thousand Square Inches Adjustm…" at bounding box center [668, 323] width 977 height 47
paste input "5.424,64"
type input "5424.64"
type input "119342.08"
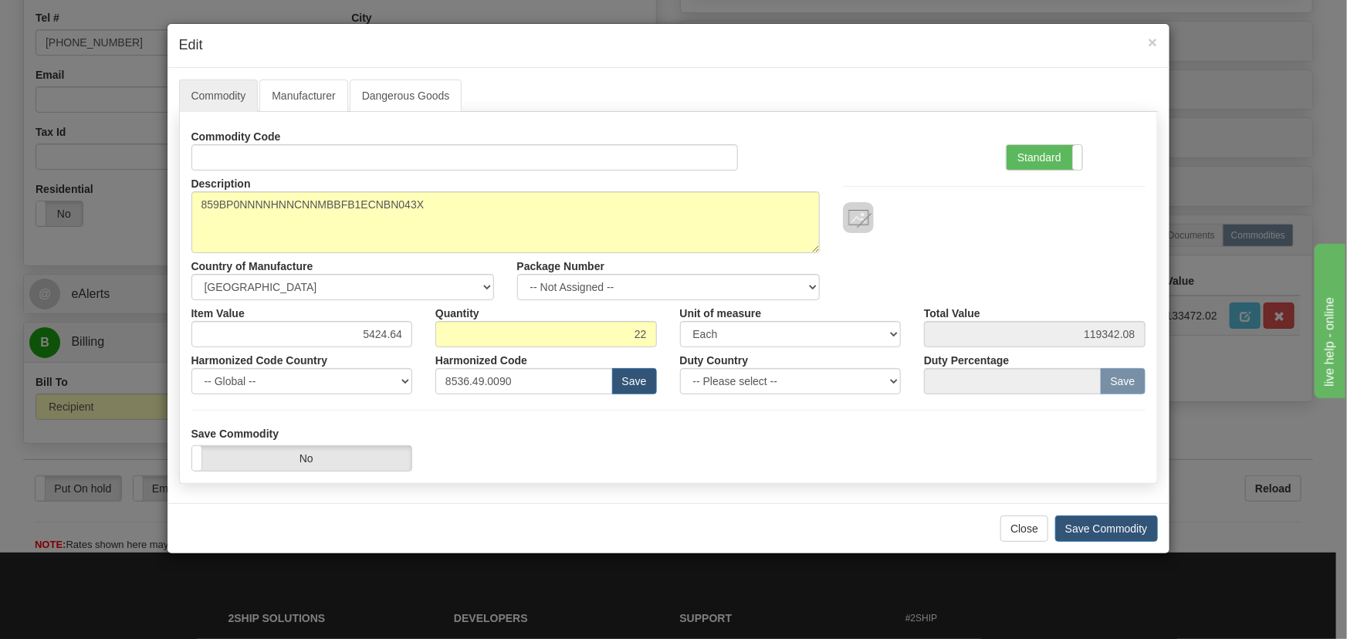
click at [971, 251] on div "Description 859BP0NNNNHNNCNNMBBFB1ECNBN043X Country of Manufacture -- Unknown -…" at bounding box center [668, 236] width 977 height 130
click at [1116, 524] on button "Save Commodity" at bounding box center [1106, 528] width 103 height 26
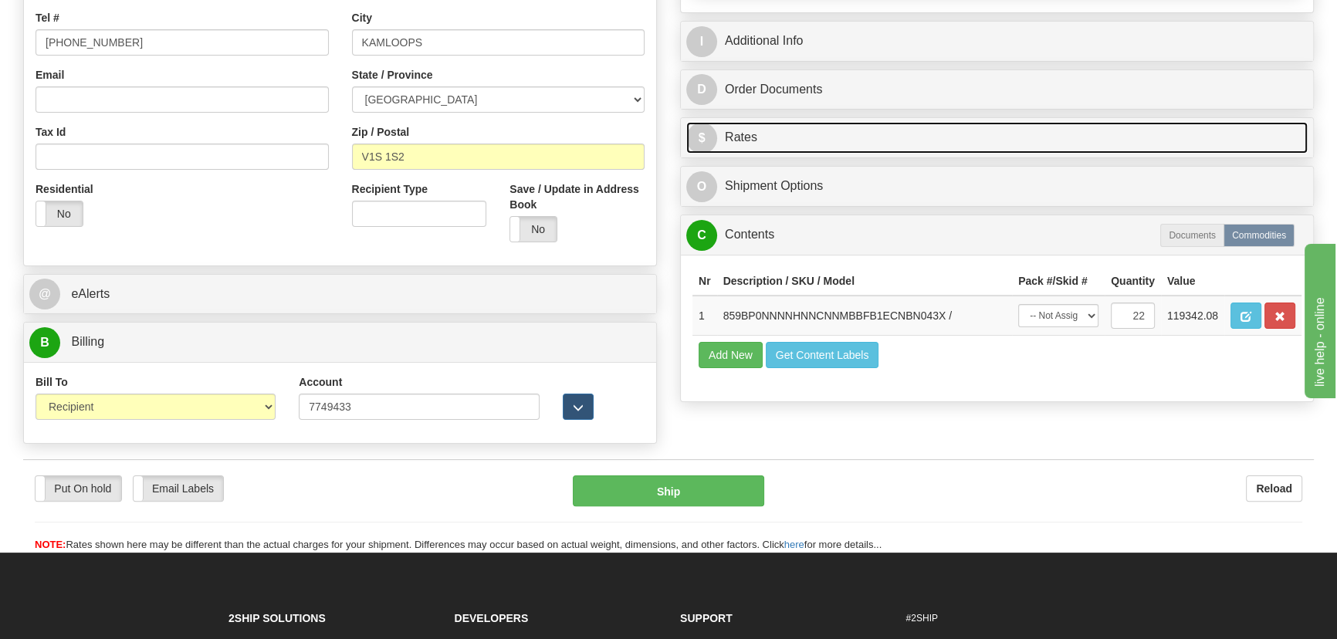
click at [935, 134] on link "$ Rates" at bounding box center [996, 138] width 621 height 32
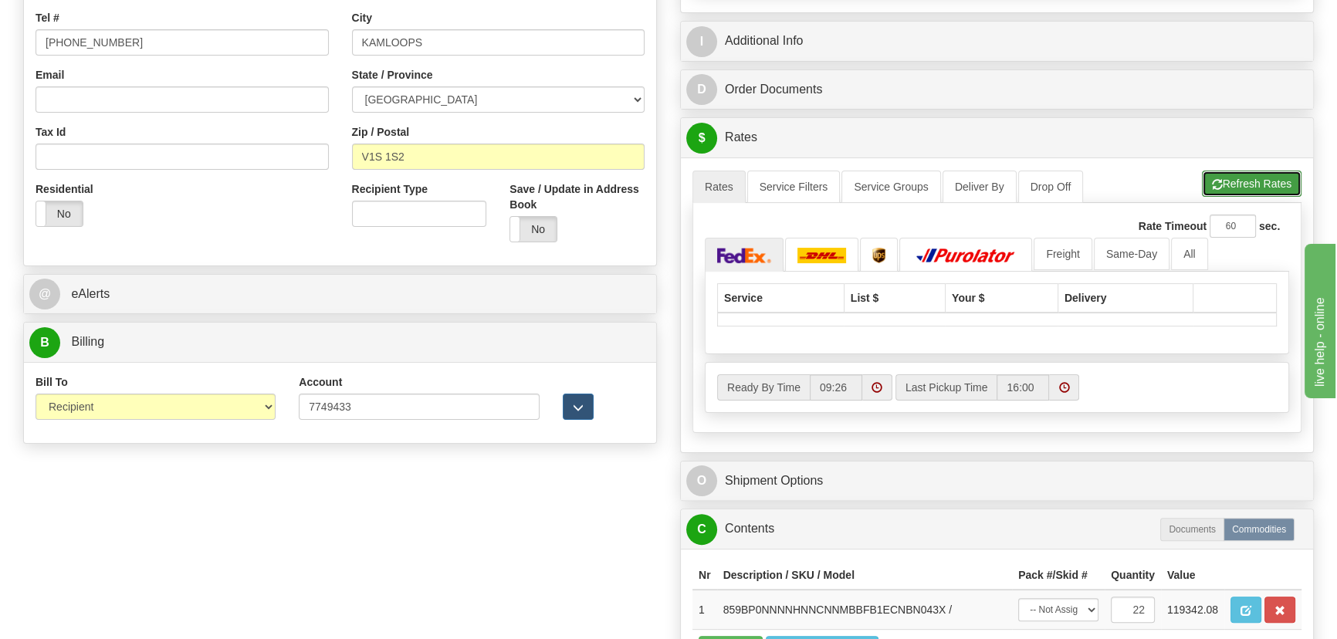
click at [1234, 183] on button "Refresh Rates" at bounding box center [1252, 184] width 100 height 26
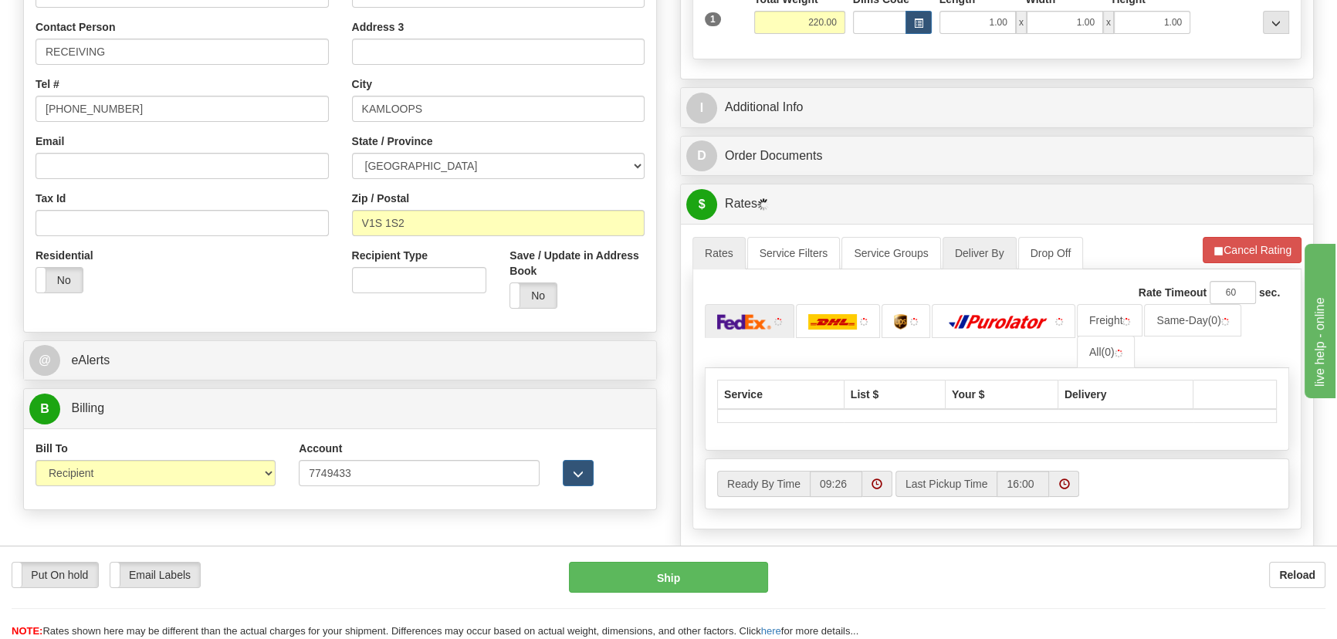
scroll to position [210, 0]
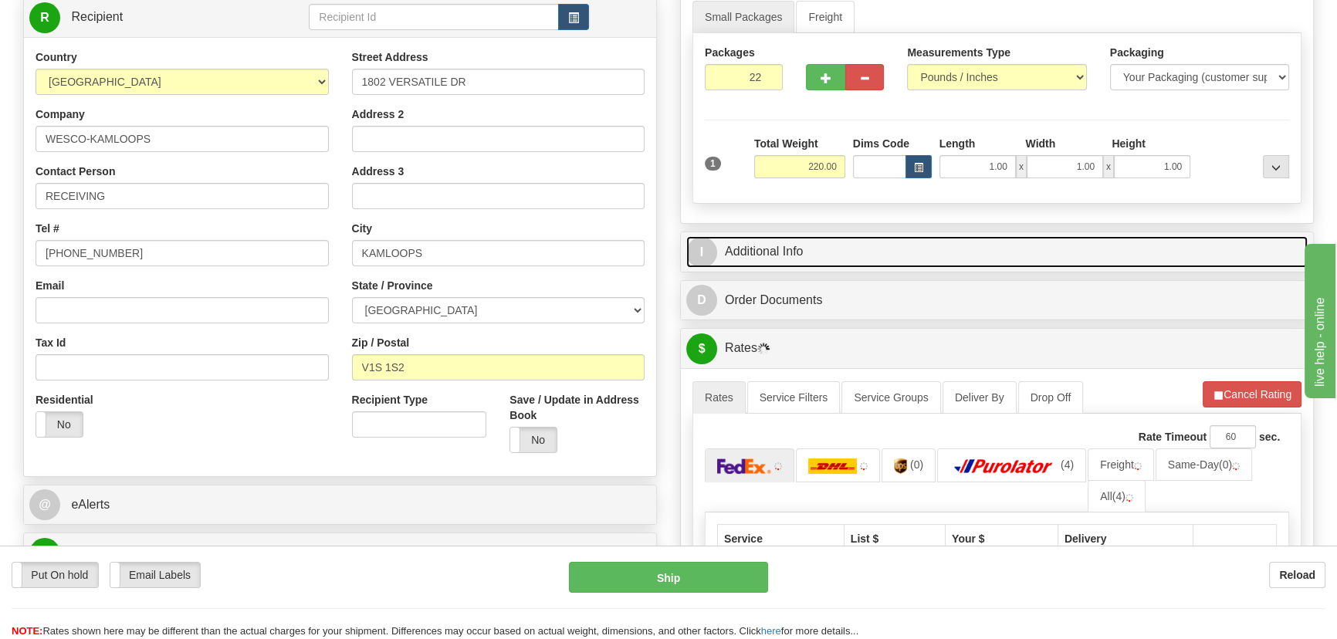
click at [994, 247] on link "I Additional Info" at bounding box center [996, 252] width 621 height 32
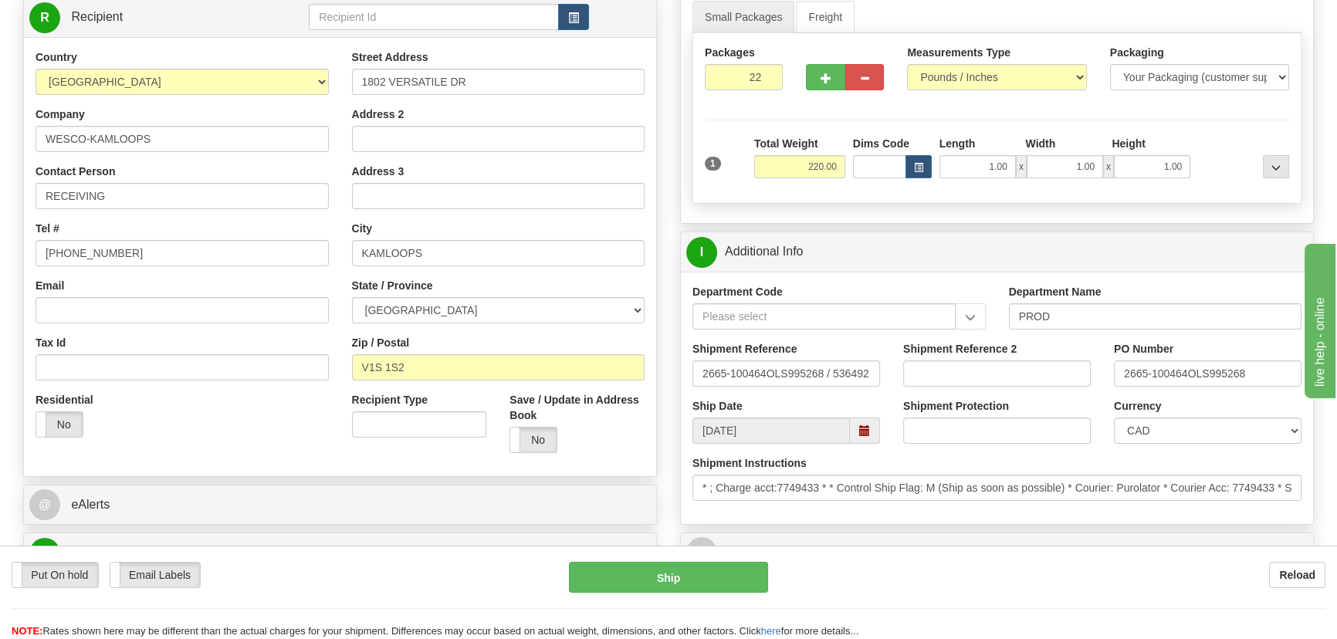
click at [998, 396] on div "Shipment Reference 2" at bounding box center [996, 369] width 211 height 57
click at [1002, 359] on div "Shipment Reference 2" at bounding box center [997, 364] width 188 height 46
click at [1001, 370] on input "Shipment Reference 2" at bounding box center [997, 373] width 188 height 26
type input "5399005718"
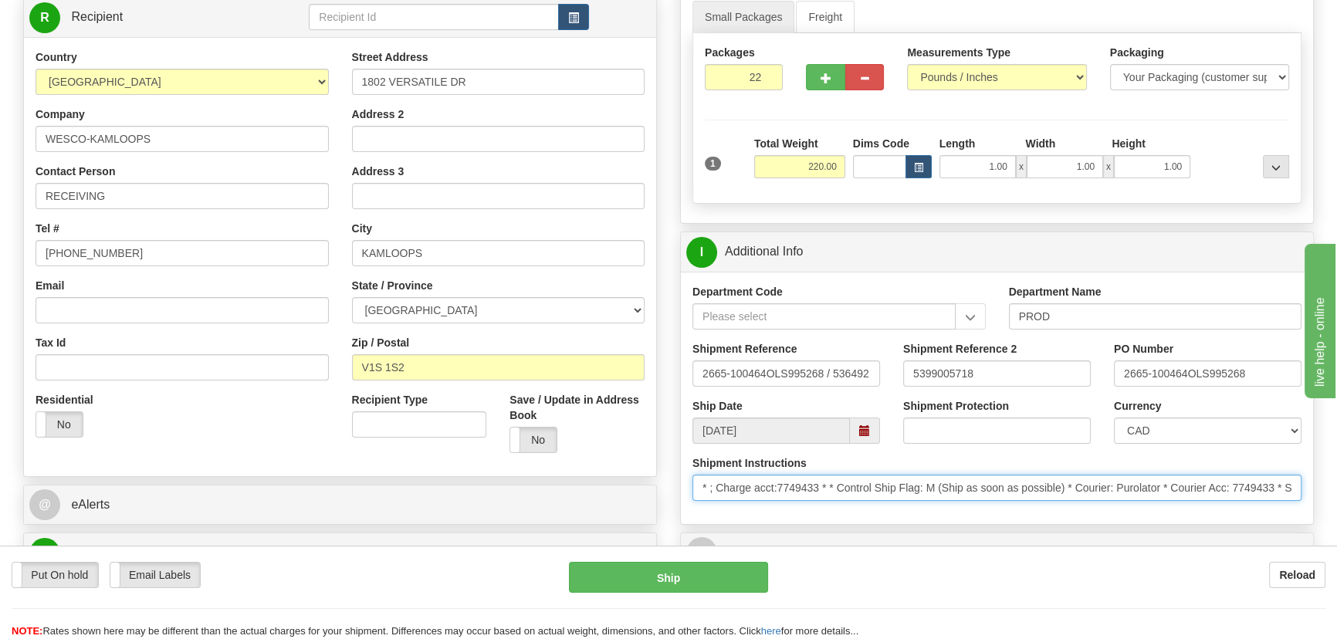
click at [1015, 486] on input "* ; Charge acct:7749433 * * Control Ship Flag: M (Ship as soon as possible) * C…" at bounding box center [996, 488] width 609 height 26
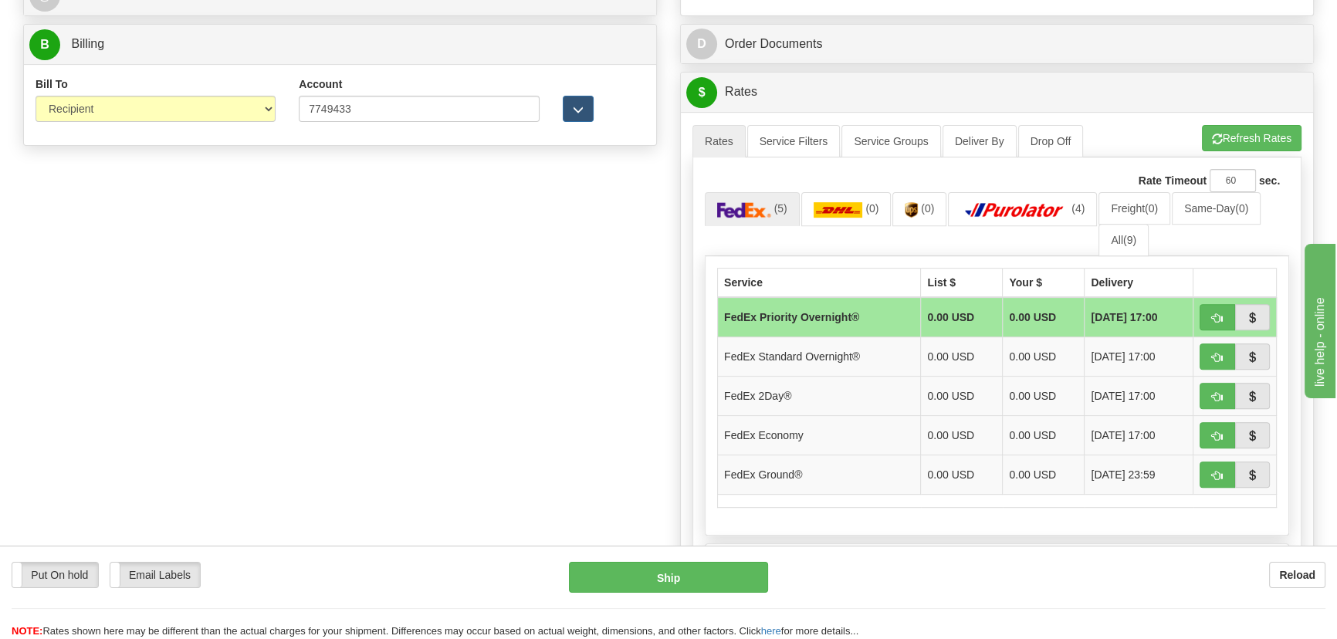
scroll to position [772, 0]
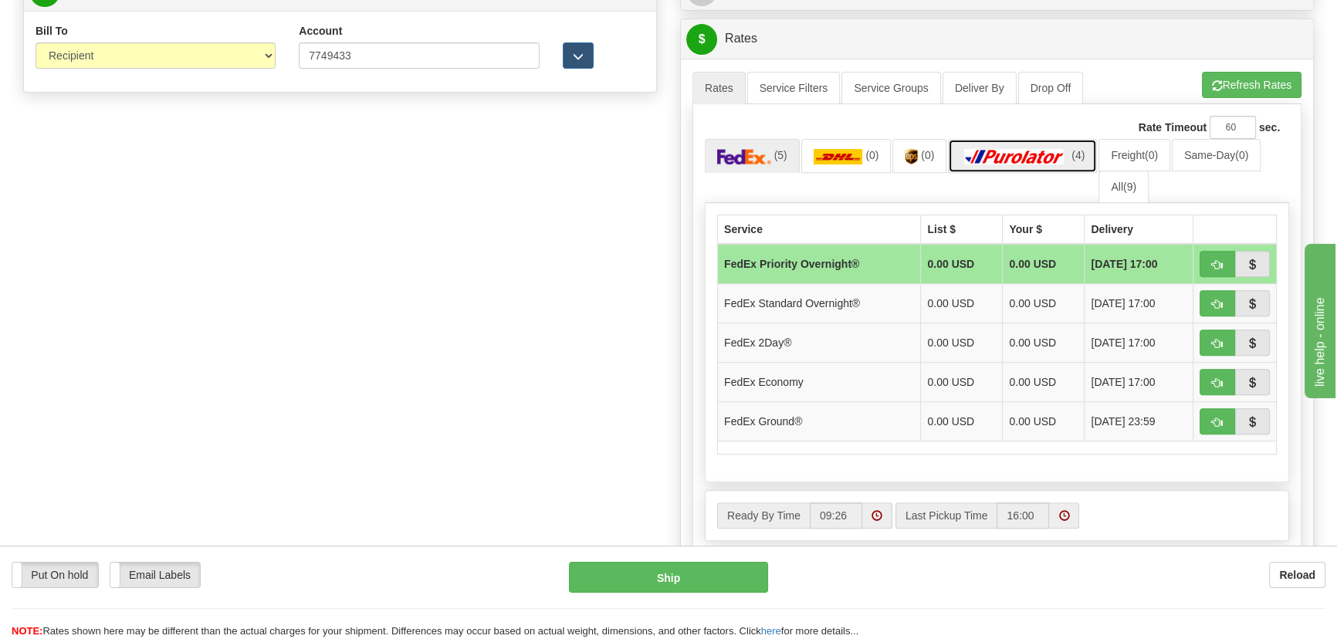
click at [1049, 156] on img at bounding box center [1014, 156] width 108 height 15
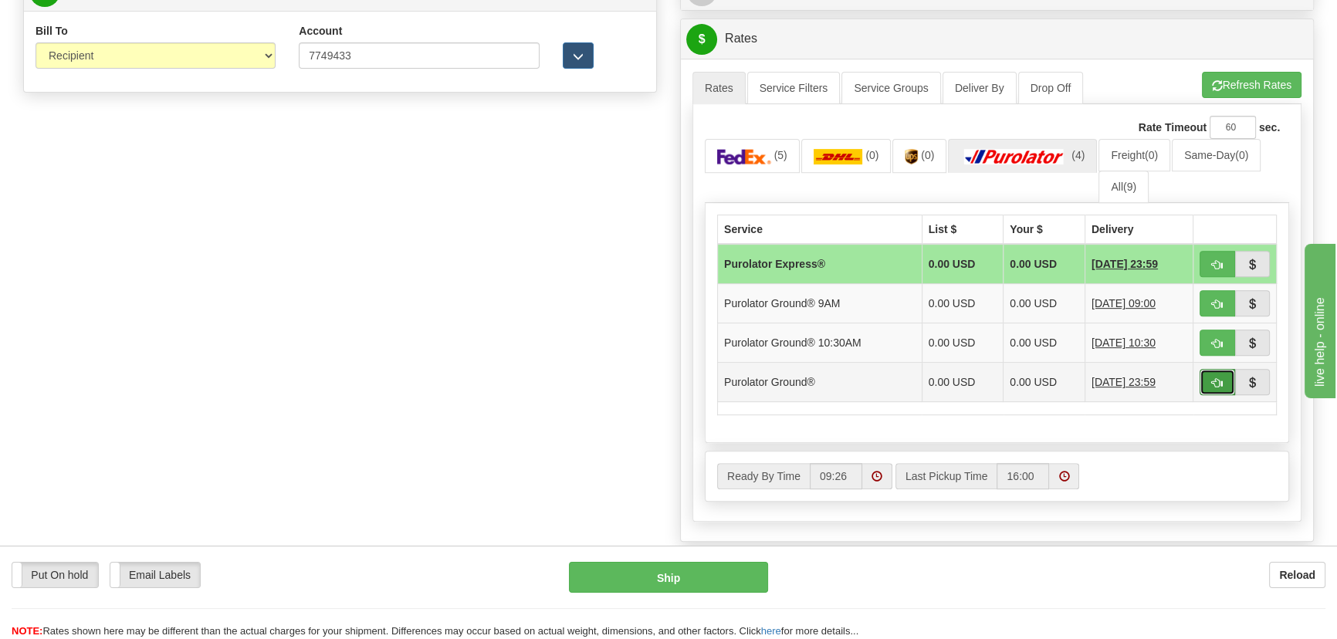
click at [1210, 379] on button "button" at bounding box center [1216, 382] width 35 height 26
type input "260"
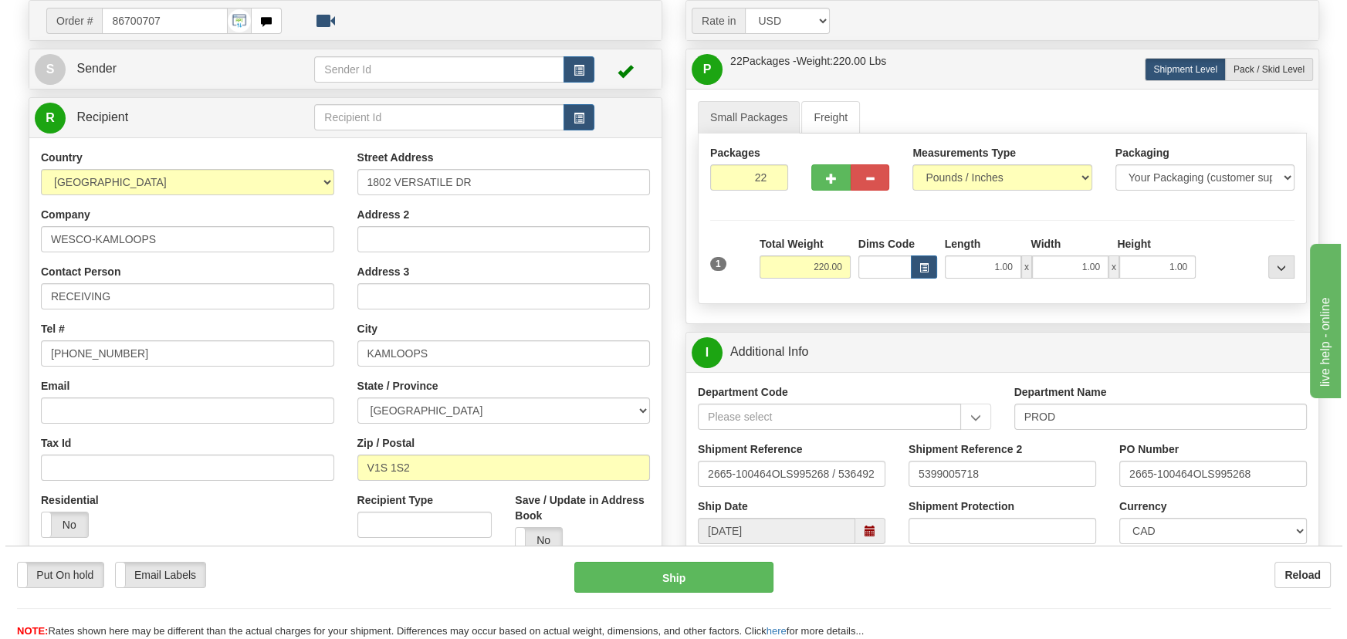
scroll to position [69, 0]
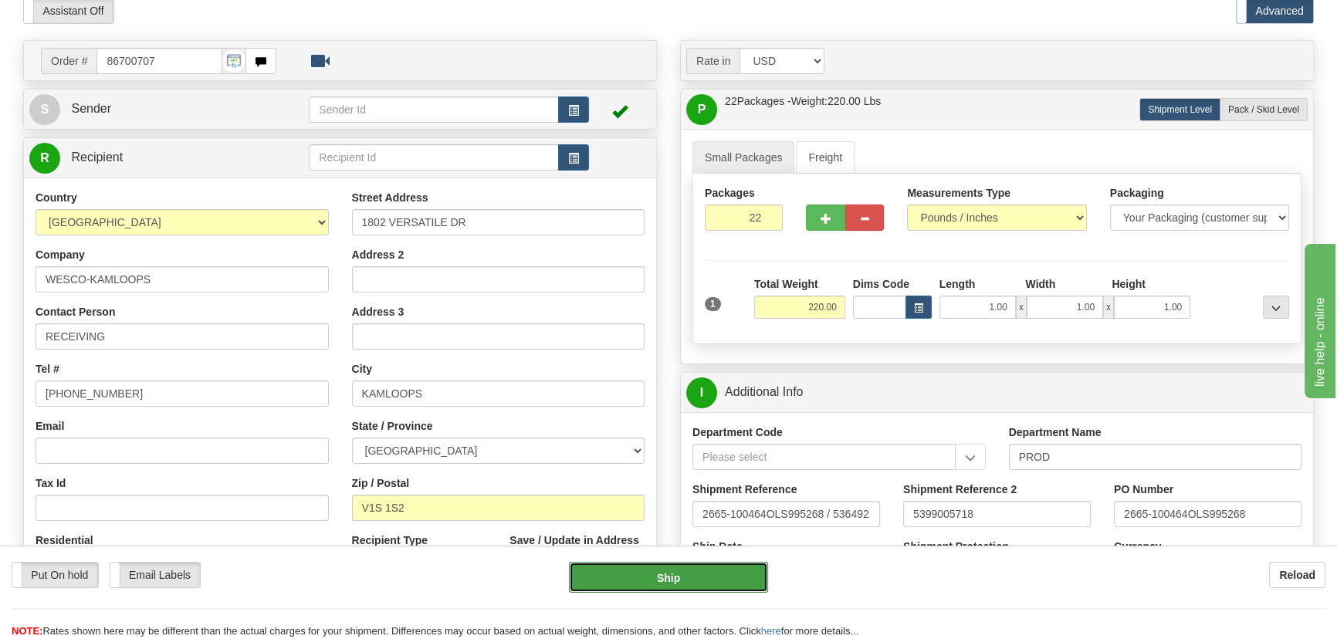
click at [725, 577] on button "Ship" at bounding box center [669, 577] width 200 height 31
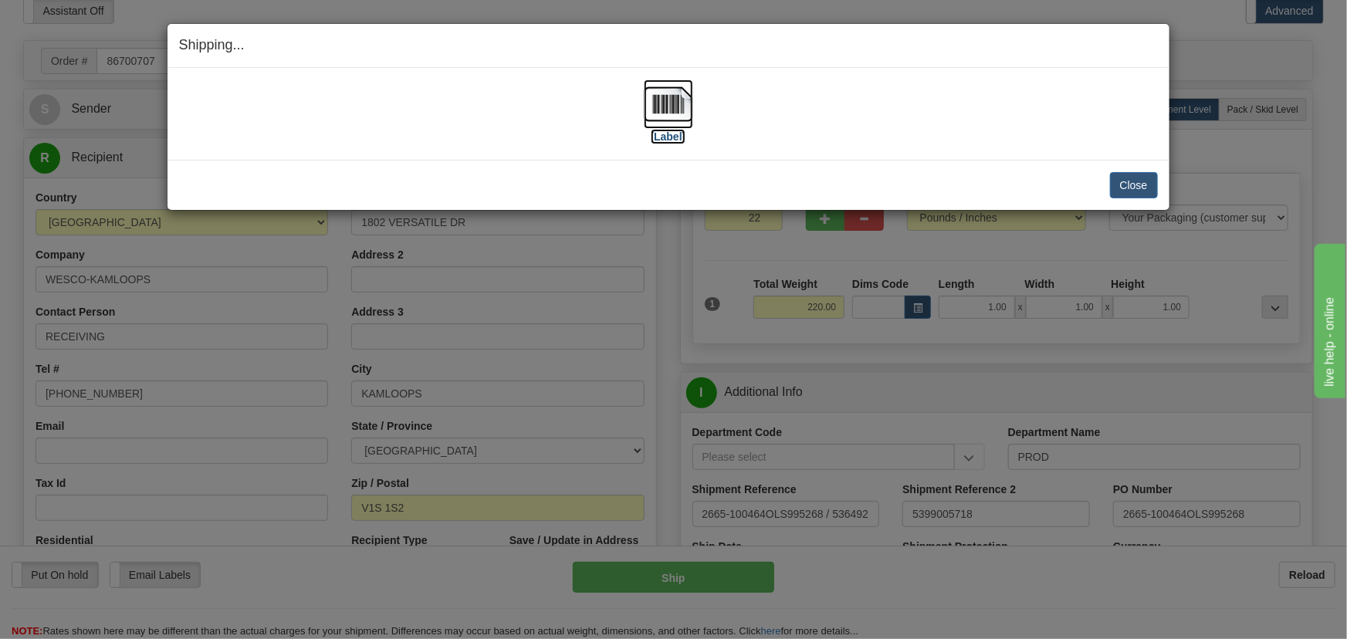
click at [687, 94] on img at bounding box center [668, 103] width 49 height 49
click at [1139, 183] on button "Close" at bounding box center [1134, 185] width 48 height 26
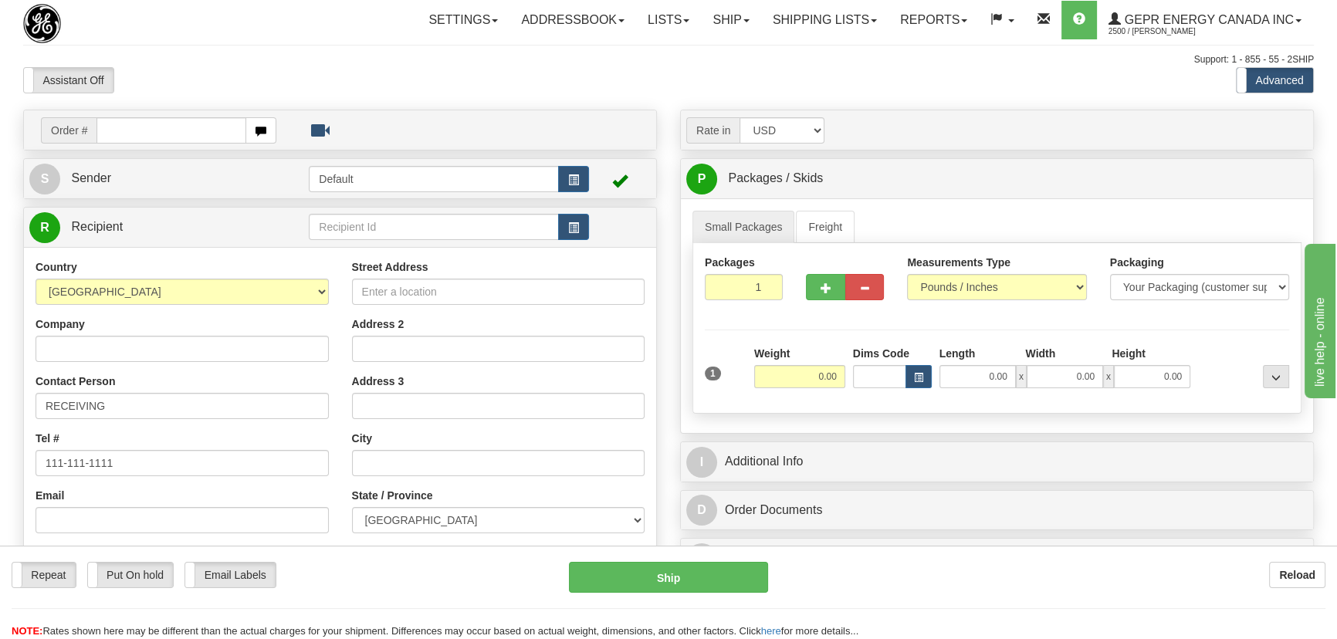
click at [390, 90] on div "Assistant On Assistant Off Do a return Do a return" at bounding box center [285, 80] width 547 height 26
